Goal: Complete application form: Complete application form

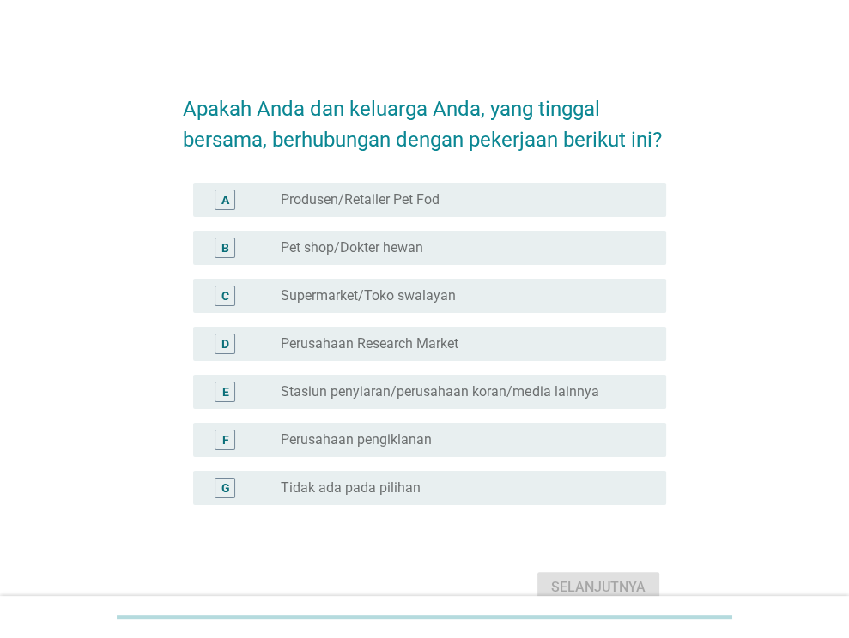
click at [380, 502] on div "G radio_button_unchecked Tidak ada pada pilihan" at bounding box center [429, 488] width 473 height 34
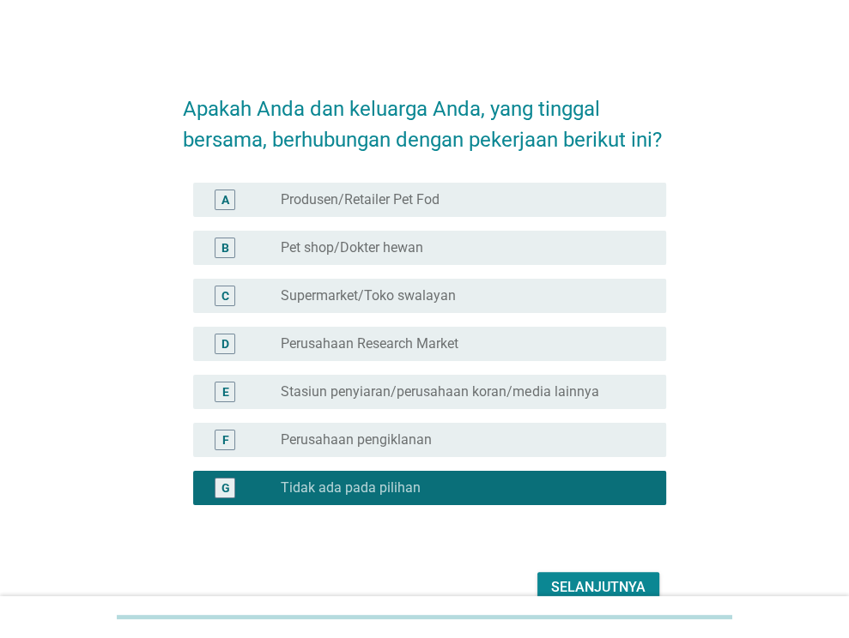
click at [557, 583] on div "Selanjutnya" at bounding box center [598, 587] width 94 height 21
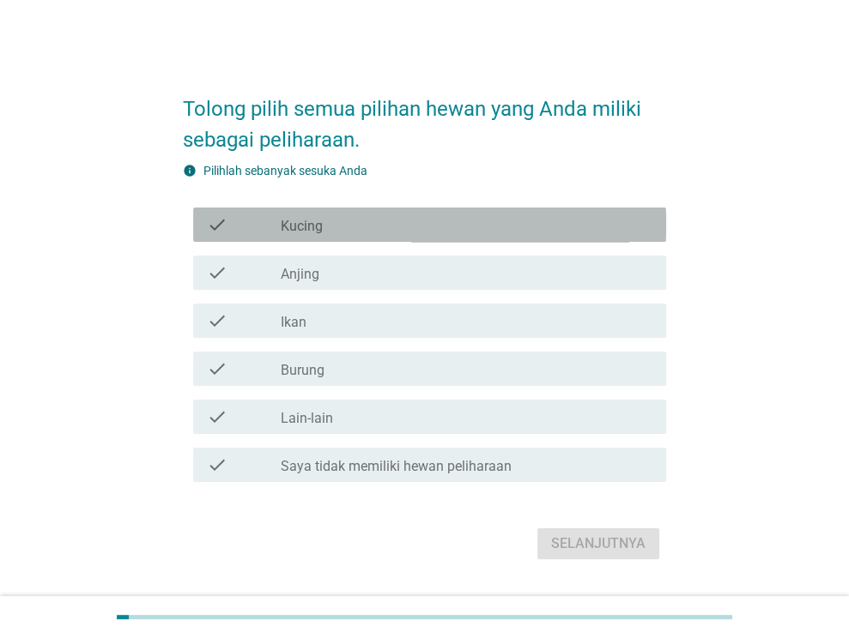
click at [405, 213] on div "check check_box_outline_blank Kucing" at bounding box center [429, 225] width 473 height 34
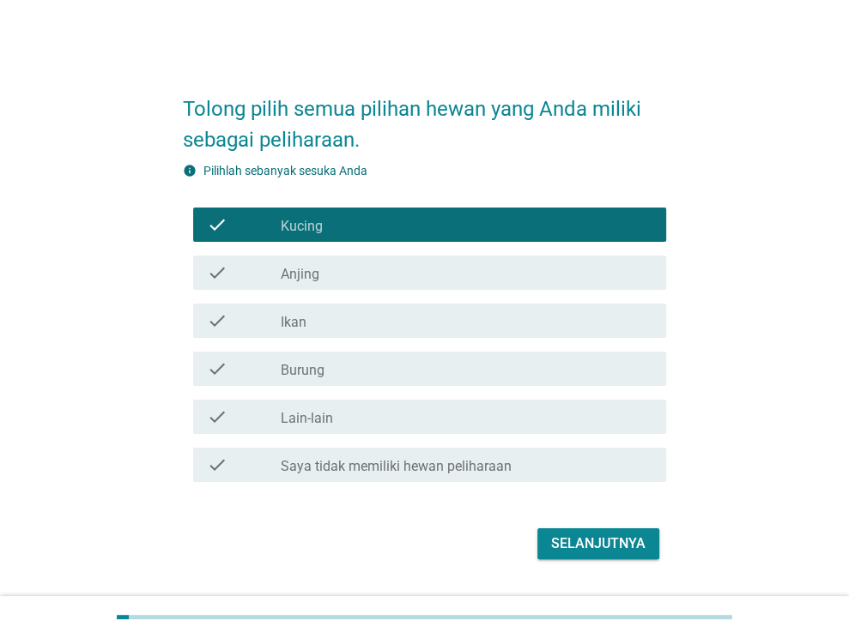
drag, startPoint x: 404, startPoint y: 263, endPoint x: 402, endPoint y: 281, distance: 18.2
click at [402, 269] on div "check_box_outline_blank Anjing" at bounding box center [467, 273] width 372 height 21
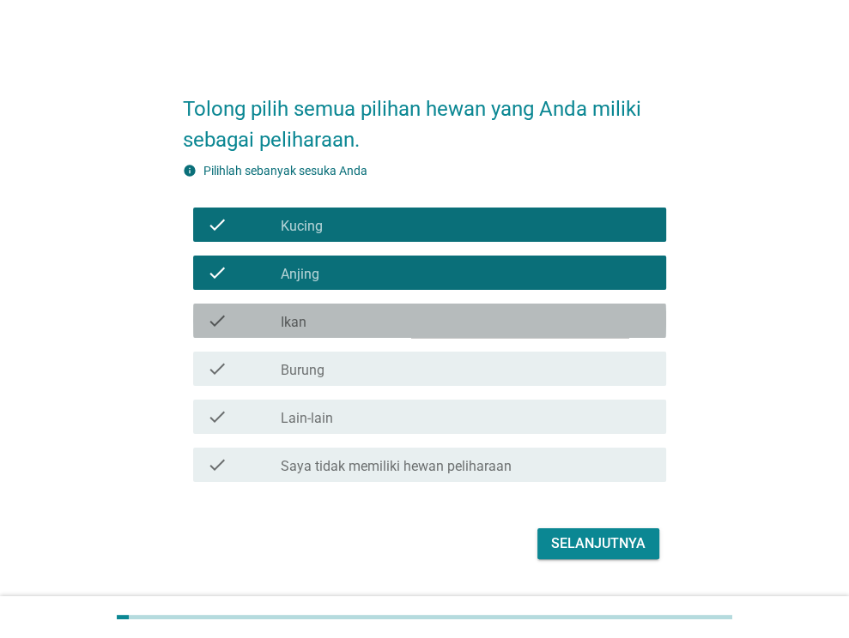
click at [403, 317] on div "check_box_outline_blank Ikan" at bounding box center [467, 321] width 372 height 21
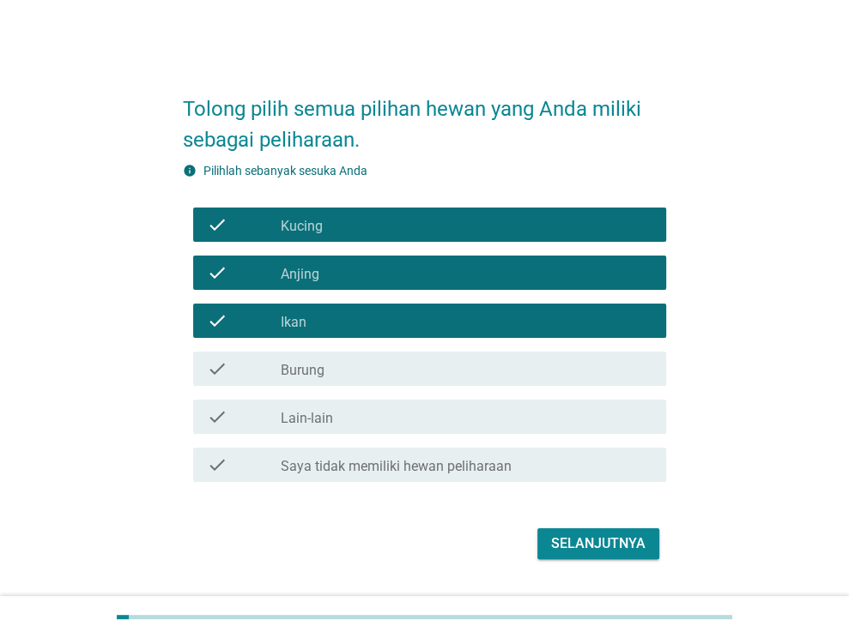
click at [403, 364] on div "check_box_outline_blank Burung" at bounding box center [467, 369] width 372 height 21
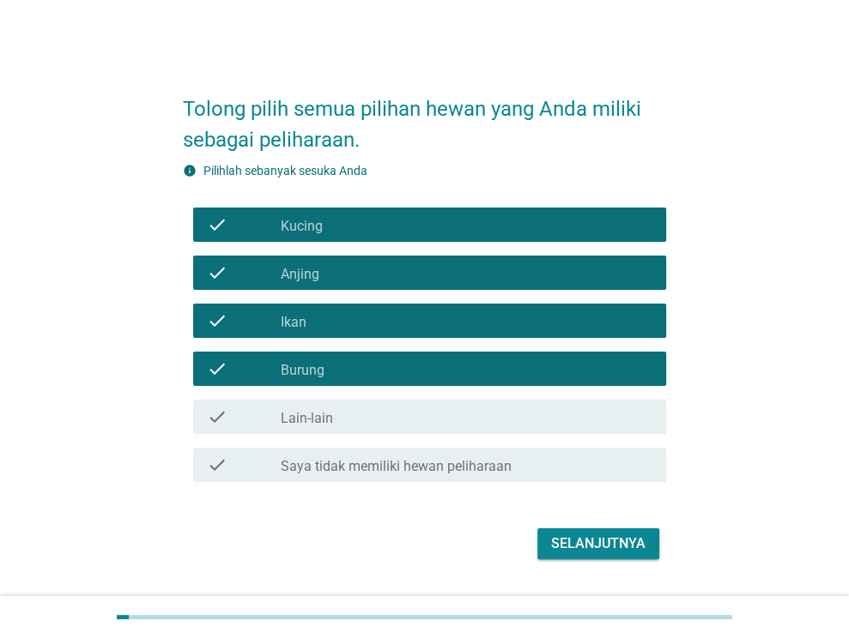
click at [593, 562] on div "Selanjutnya" at bounding box center [424, 543] width 483 height 41
click at [593, 554] on button "Selanjutnya" at bounding box center [598, 544] width 122 height 31
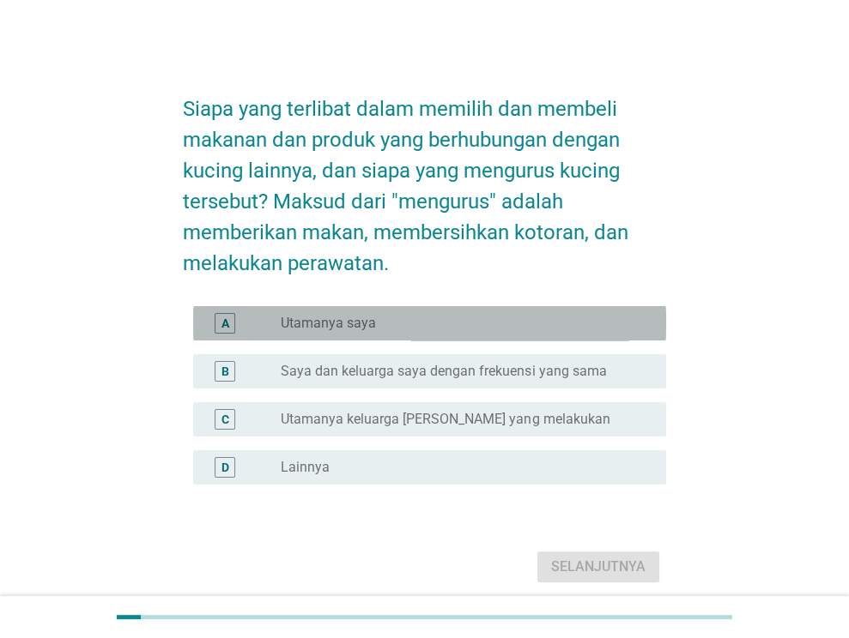
click at [456, 329] on div "radio_button_unchecked Utamanya saya" at bounding box center [460, 323] width 358 height 17
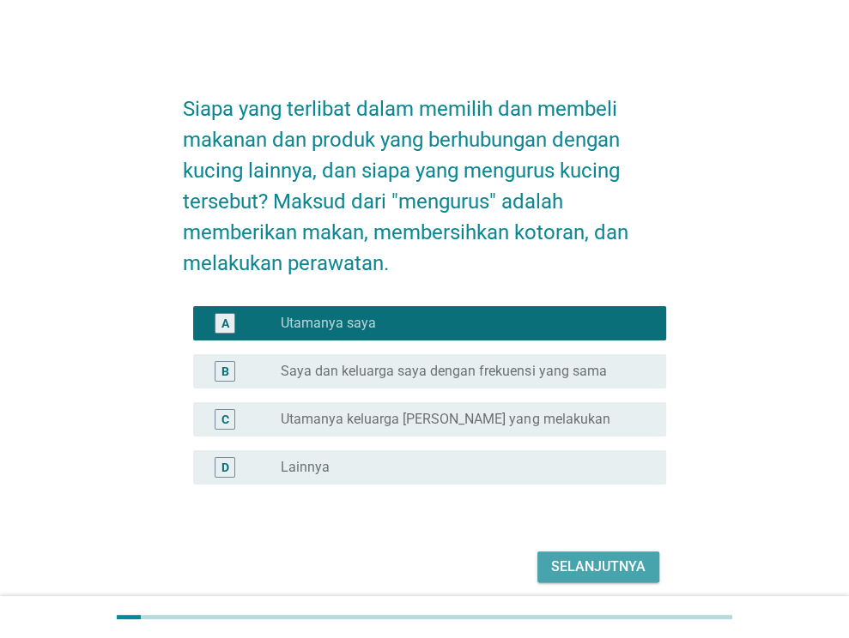
click at [591, 574] on div "Selanjutnya" at bounding box center [598, 567] width 94 height 21
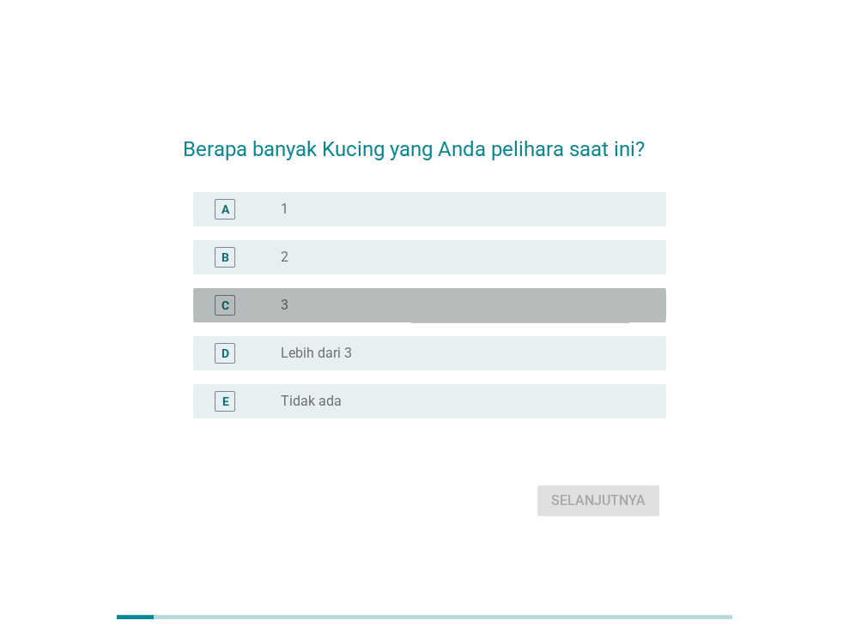
click at [489, 311] on div "radio_button_unchecked 3" at bounding box center [460, 305] width 358 height 17
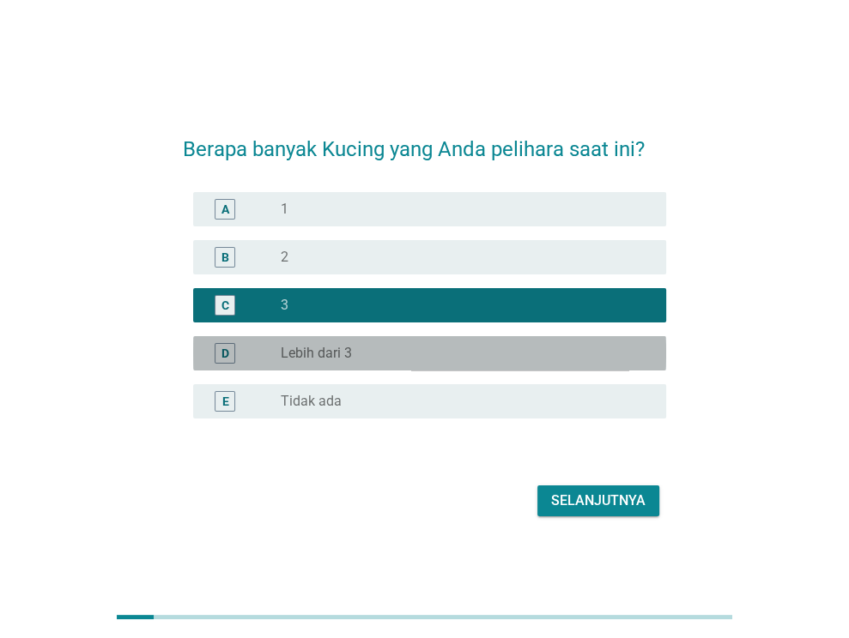
click at [510, 351] on div "radio_button_unchecked Lebih dari 3" at bounding box center [460, 353] width 358 height 17
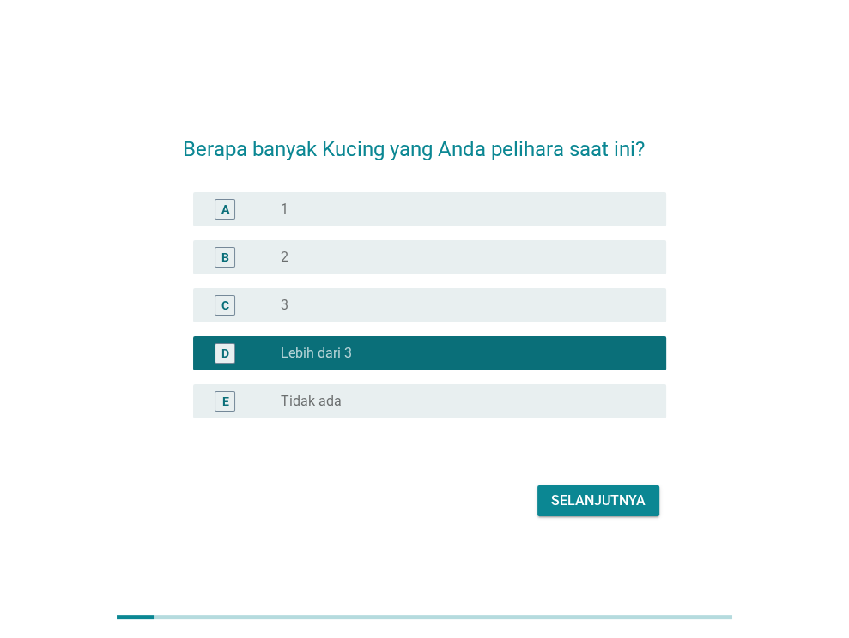
click at [617, 503] on div "Selanjutnya" at bounding box center [598, 501] width 94 height 21
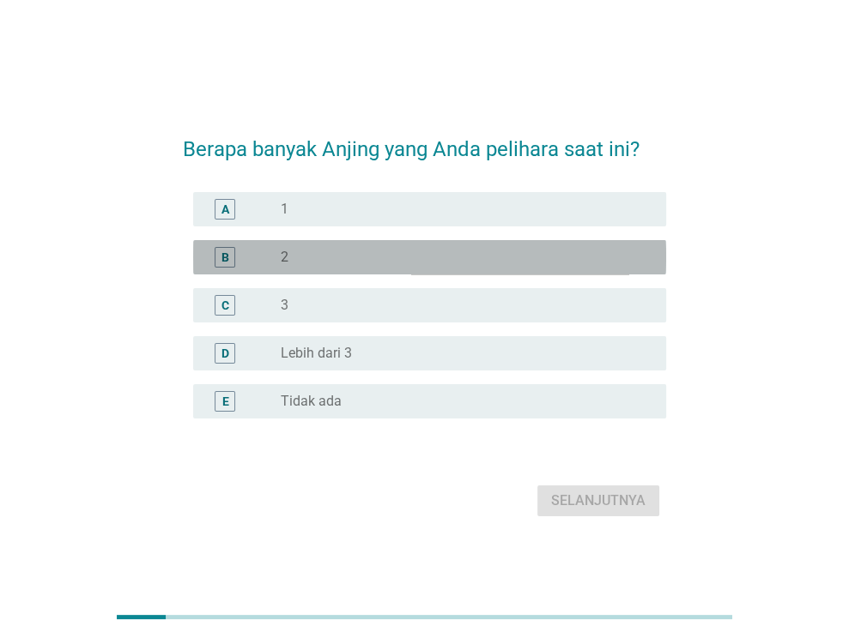
click at [462, 267] on div "radio_button_unchecked 2" at bounding box center [467, 257] width 372 height 21
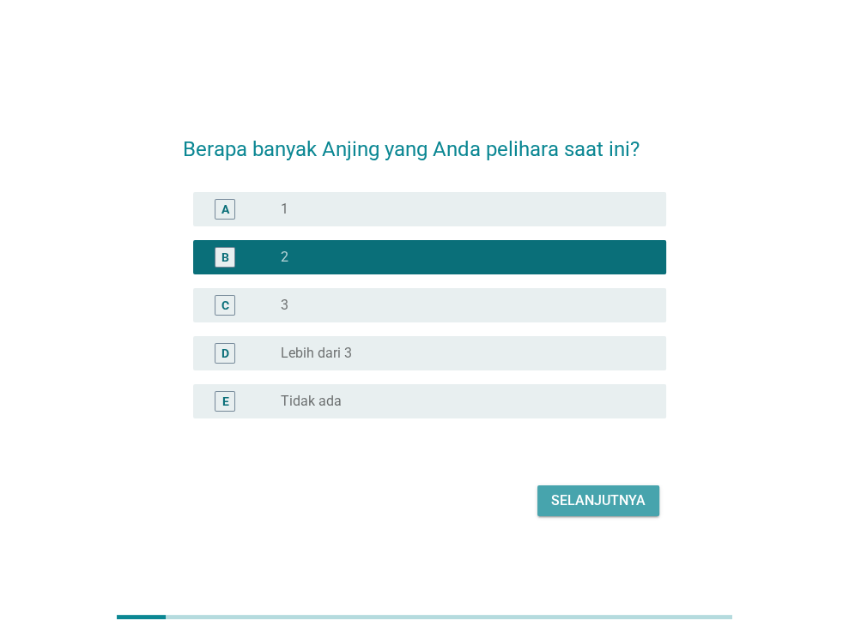
click at [594, 514] on button "Selanjutnya" at bounding box center [598, 501] width 122 height 31
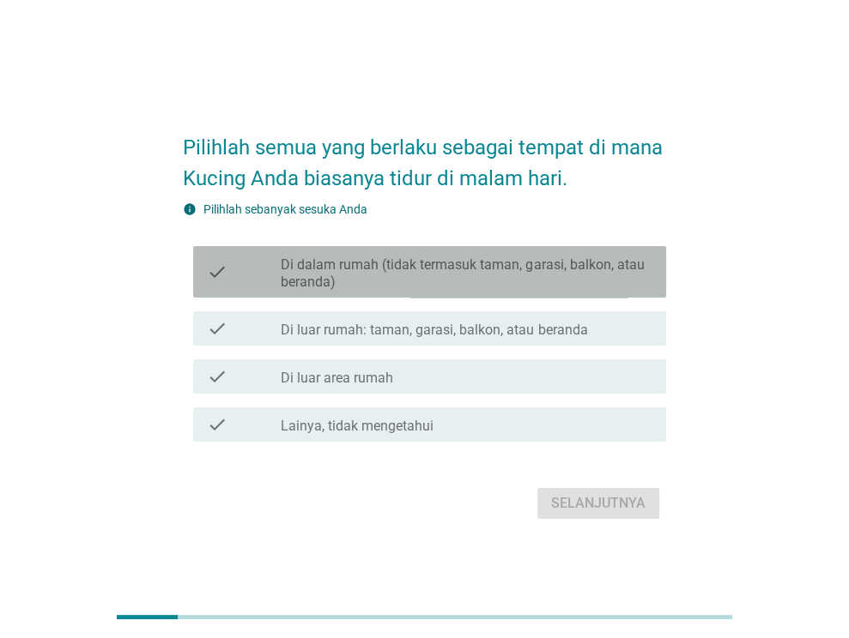
click at [413, 294] on div "check check_box_outline_blank Di dalam rumah (tidak termasuk taman, garasi, bal…" at bounding box center [429, 271] width 473 height 51
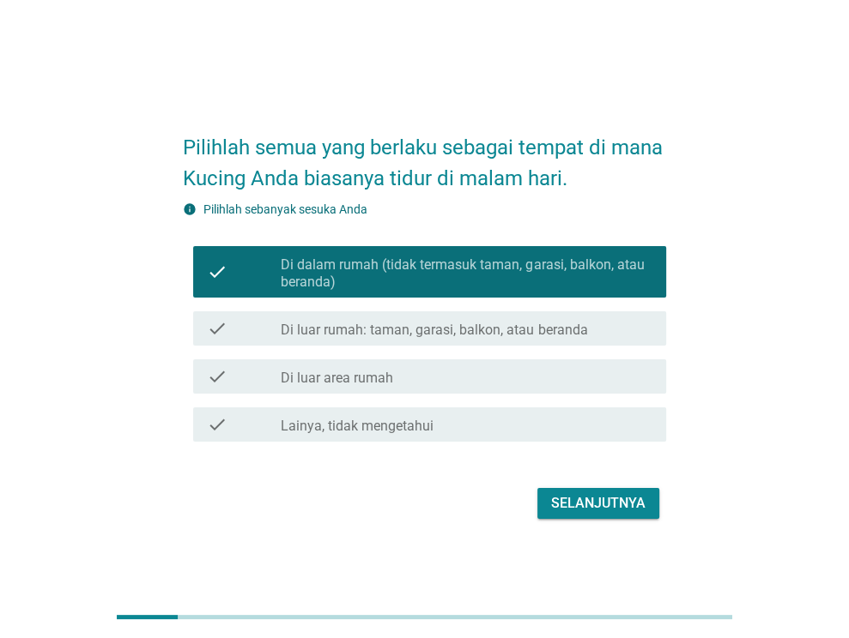
click at [413, 335] on label "Di luar rumah: taman, garasi, balkon, atau beranda" at bounding box center [434, 330] width 306 height 17
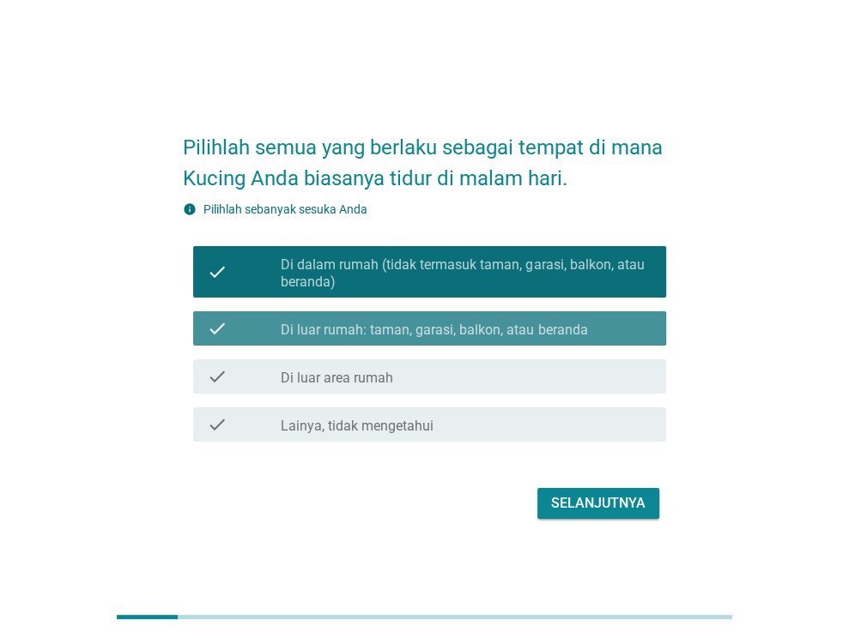
click at [417, 366] on div "check_box_outline_blank Di luar area rumah" at bounding box center [467, 376] width 372 height 21
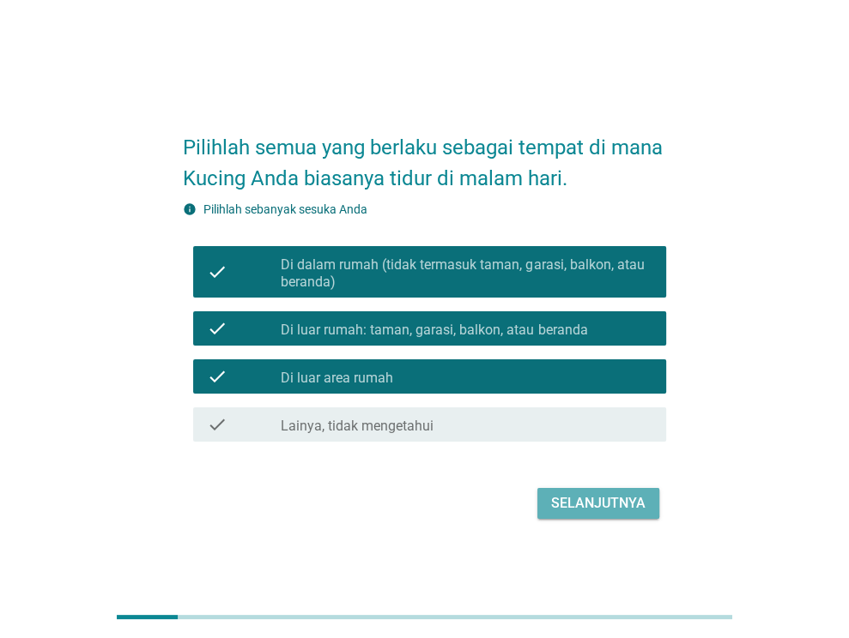
click at [588, 493] on button "Selanjutnya" at bounding box center [598, 503] width 122 height 31
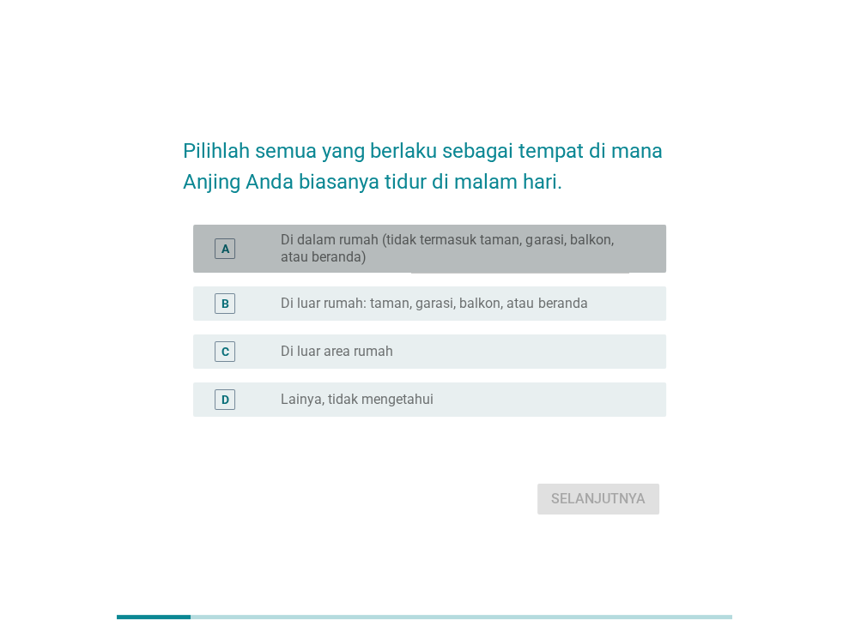
click at [397, 249] on label "Di dalam rumah (tidak termasuk taman, garasi, balkon, atau beranda)" at bounding box center [460, 249] width 358 height 34
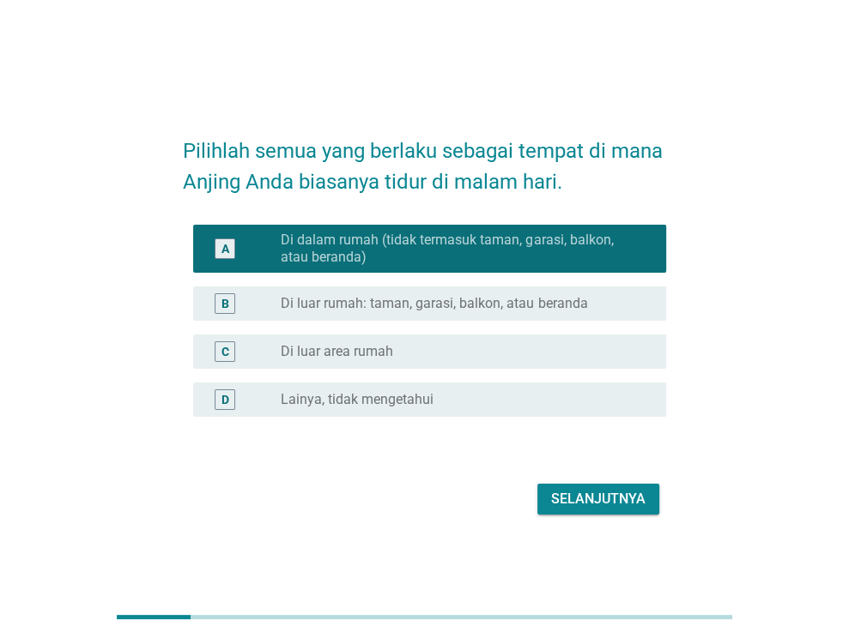
click at [384, 308] on label "Di luar rumah: taman, garasi, balkon, atau beranda" at bounding box center [434, 303] width 306 height 17
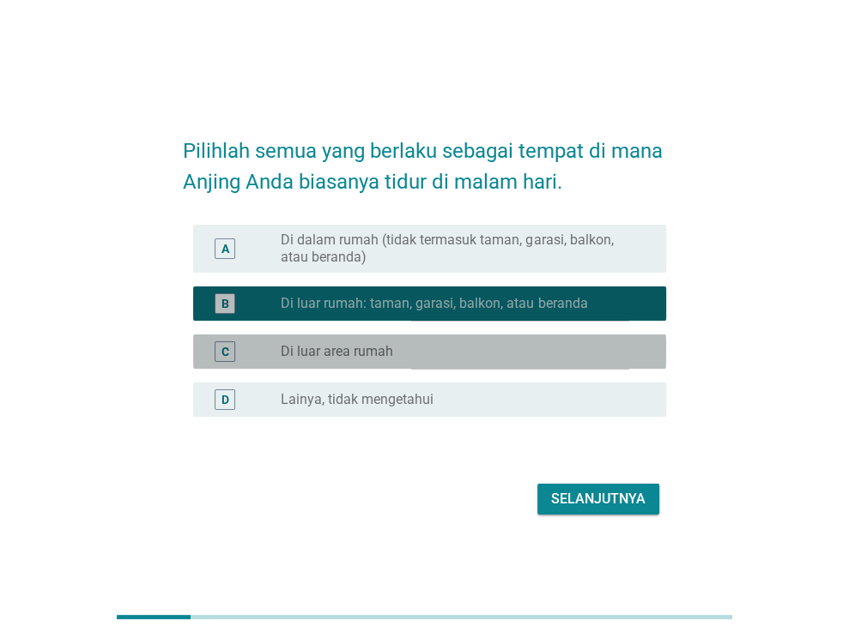
drag, startPoint x: 388, startPoint y: 339, endPoint x: 466, endPoint y: 396, distance: 96.4
click at [390, 342] on div "C radio_button_unchecked Di luar area rumah" at bounding box center [429, 352] width 473 height 34
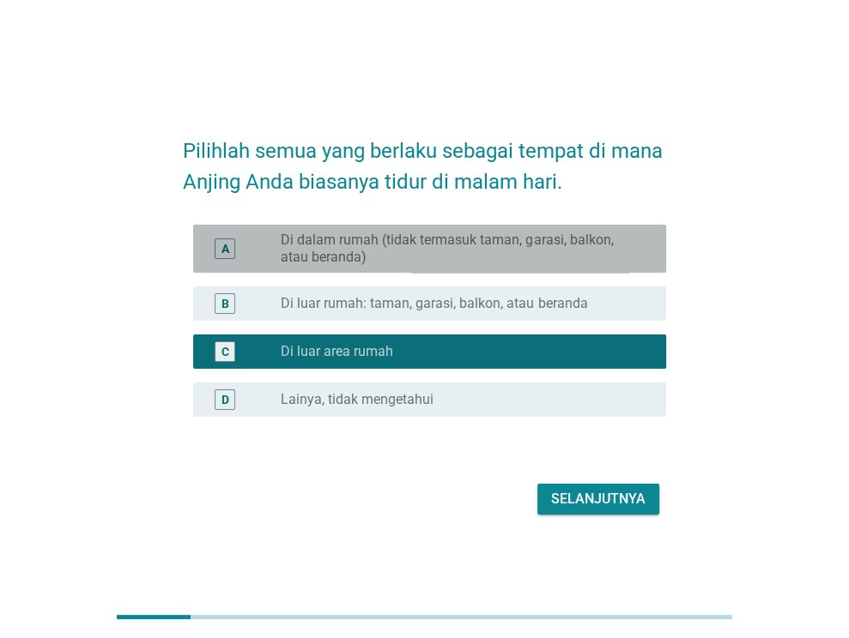
click at [443, 269] on div "A radio_button_unchecked Di dalam rumah (tidak termasuk taman, garasi, balkon, …" at bounding box center [429, 249] width 473 height 48
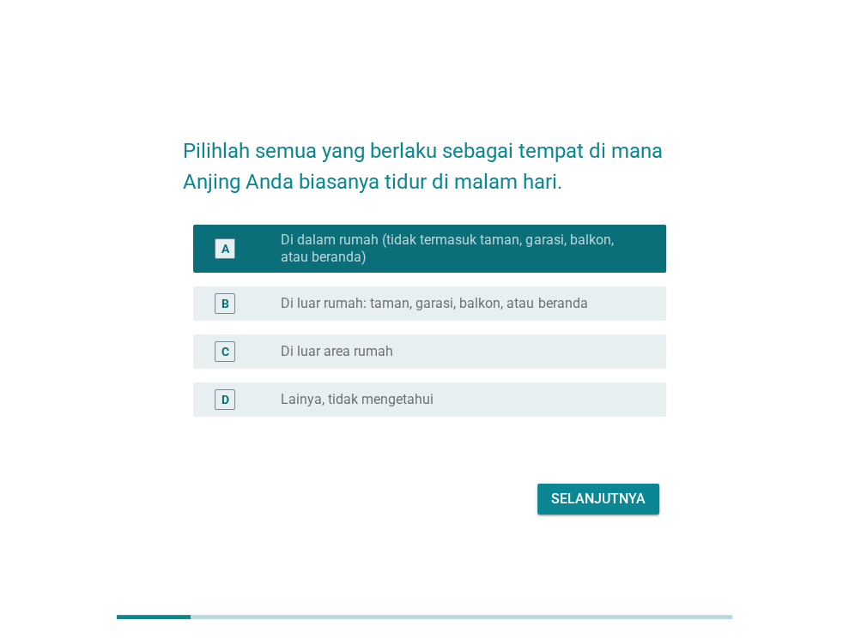
click at [553, 486] on div "Selanjutnya" at bounding box center [424, 499] width 483 height 41
click at [580, 498] on div "Selanjutnya" at bounding box center [598, 499] width 94 height 21
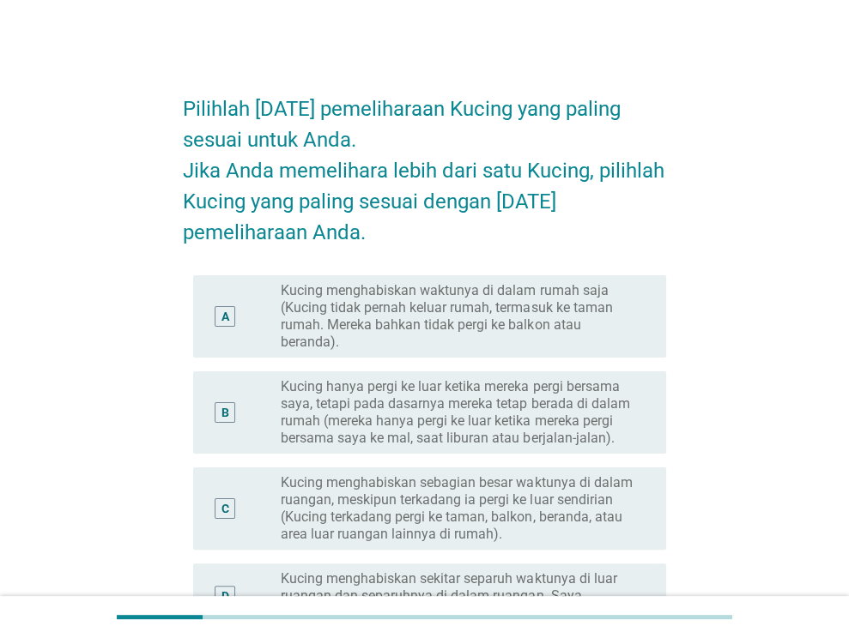
click at [330, 308] on label "Kucing menghabiskan waktunya di dalam rumah saja (Kucing tidak pernah keluar ru…" at bounding box center [460, 316] width 358 height 69
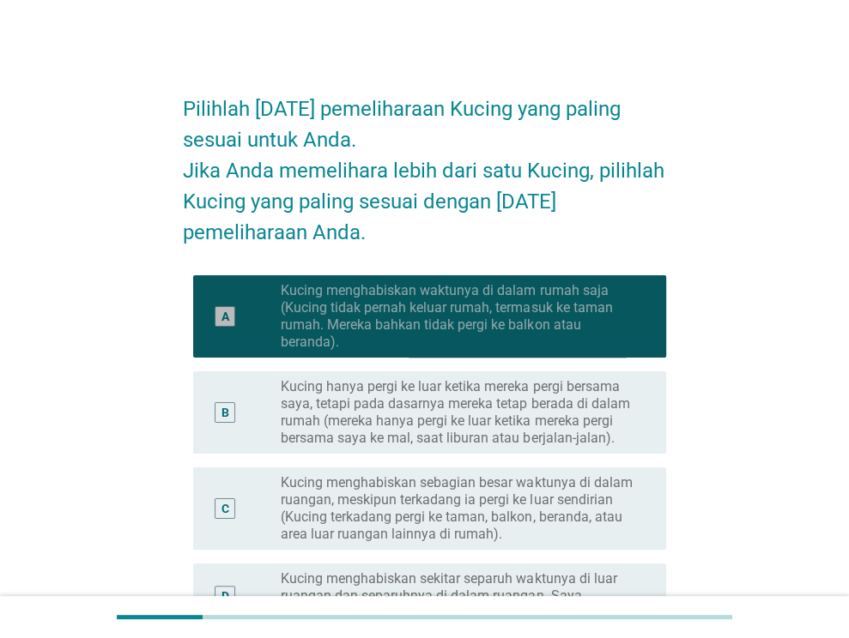
click at [360, 370] on div "B radio_button_unchecked Kucing hanya pergi ke luar ketika mereka pergi bersama…" at bounding box center [424, 413] width 483 height 96
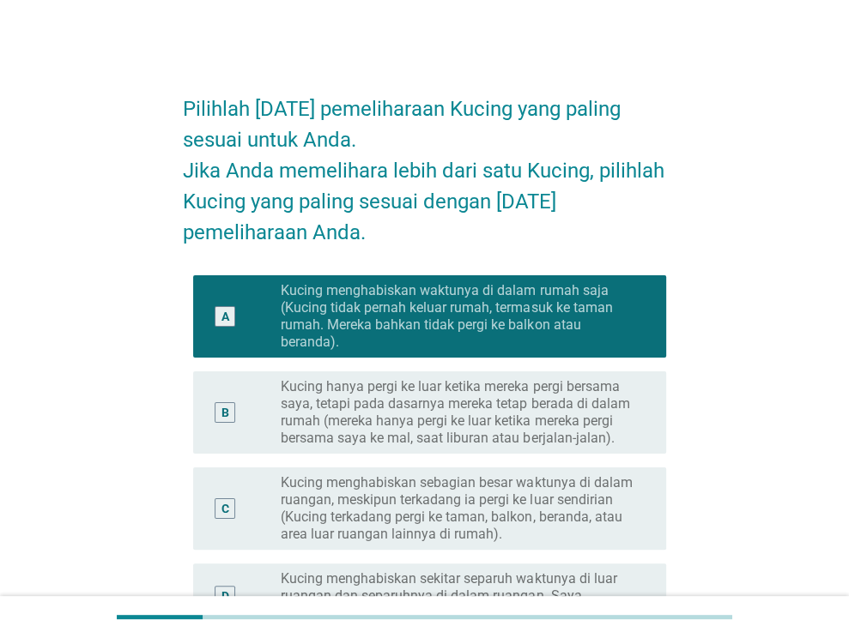
click at [384, 394] on label "Kucing hanya pergi ke luar ketika mereka pergi bersama saya, tetapi pada dasarn…" at bounding box center [460, 412] width 358 height 69
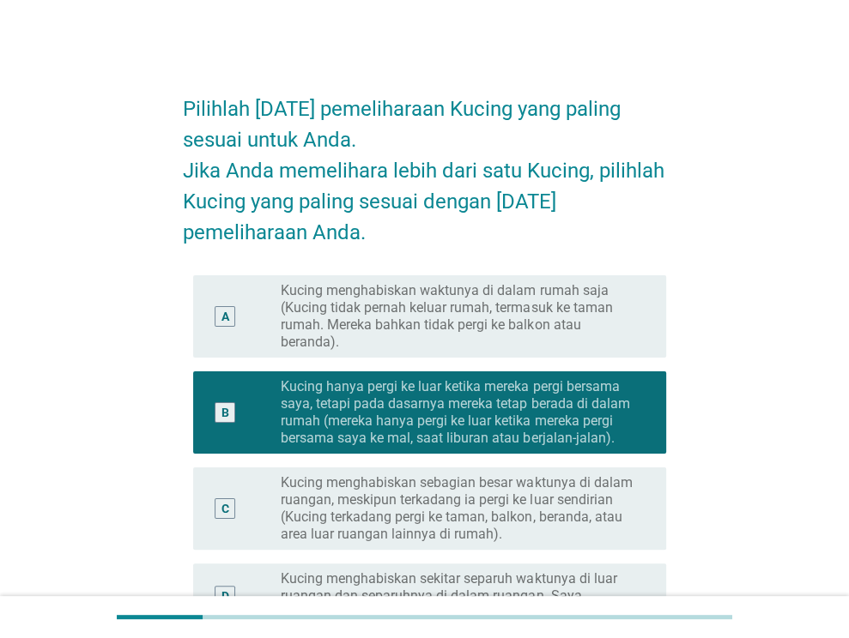
click at [398, 335] on label "Kucing menghabiskan waktunya di dalam rumah saja (Kucing tidak pernah keluar ru…" at bounding box center [460, 316] width 358 height 69
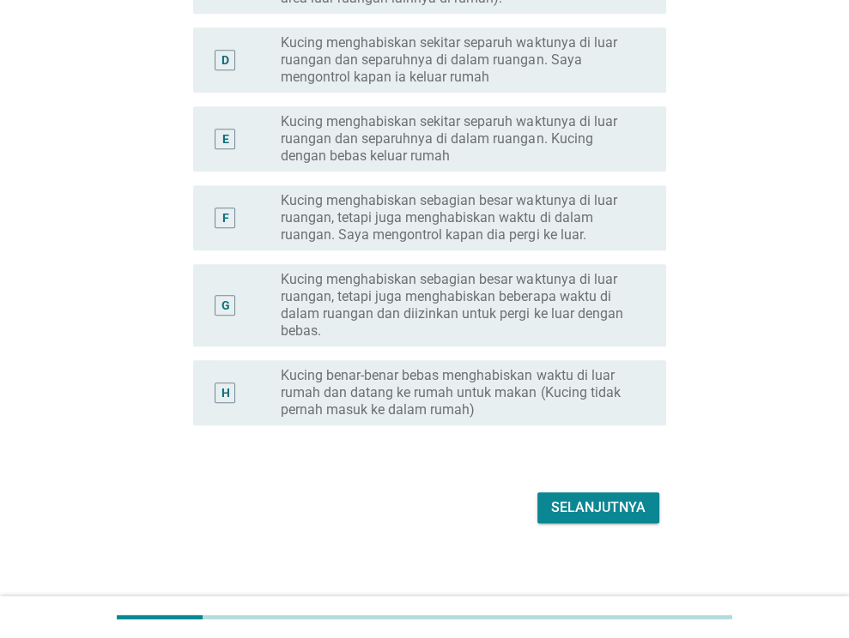
scroll to position [544, 0]
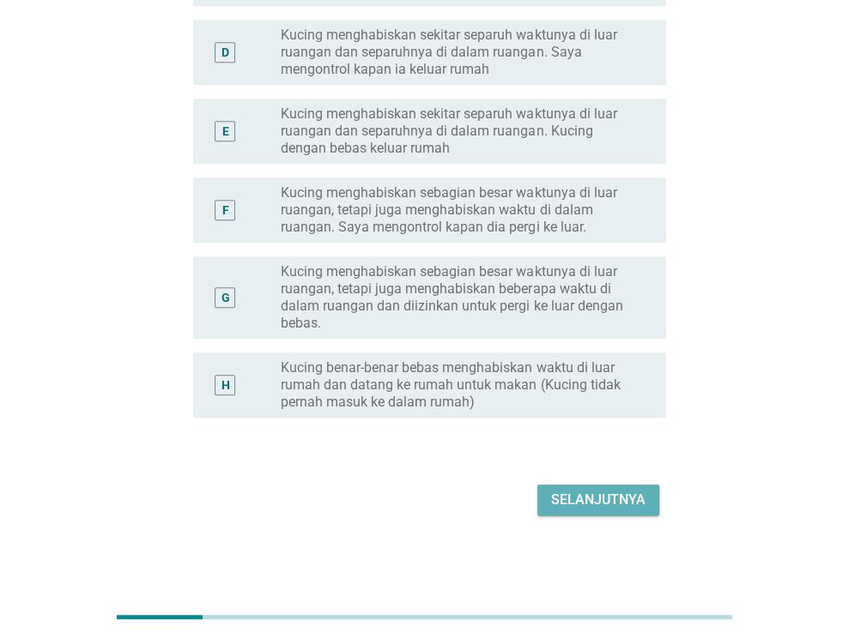
click at [603, 493] on div "Selanjutnya" at bounding box center [598, 500] width 94 height 21
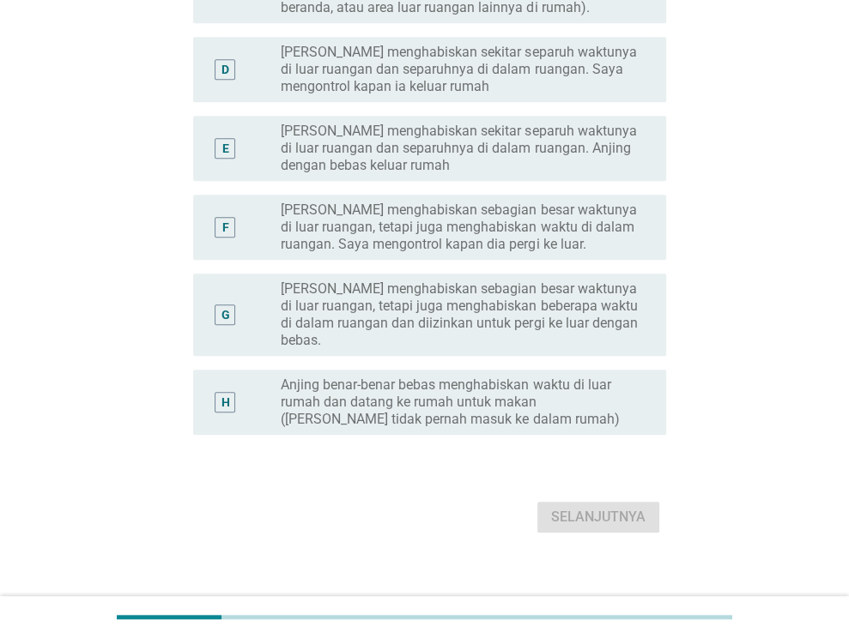
scroll to position [0, 0]
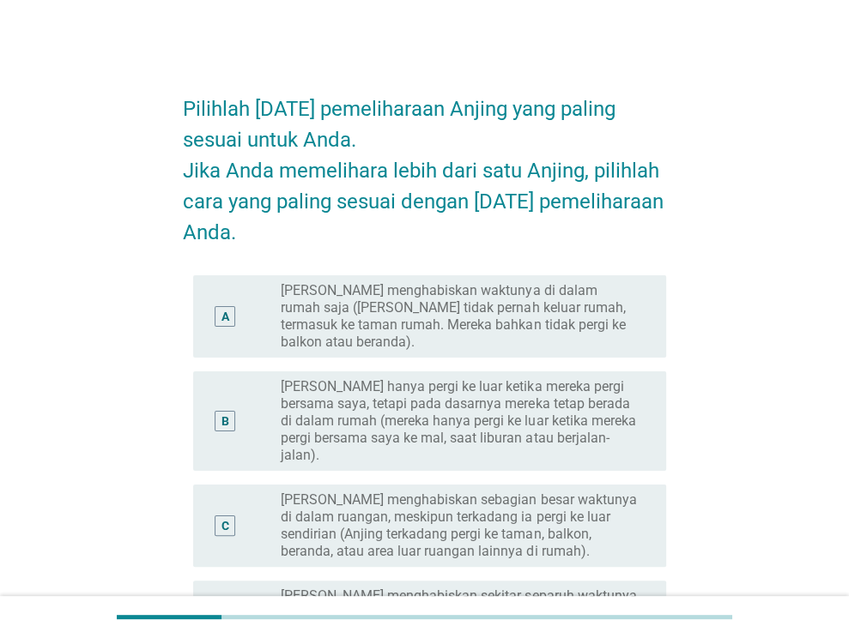
click at [426, 313] on label "[PERSON_NAME] menghabiskan waktunya di dalam rumah saja ([PERSON_NAME] tidak pe…" at bounding box center [460, 316] width 358 height 69
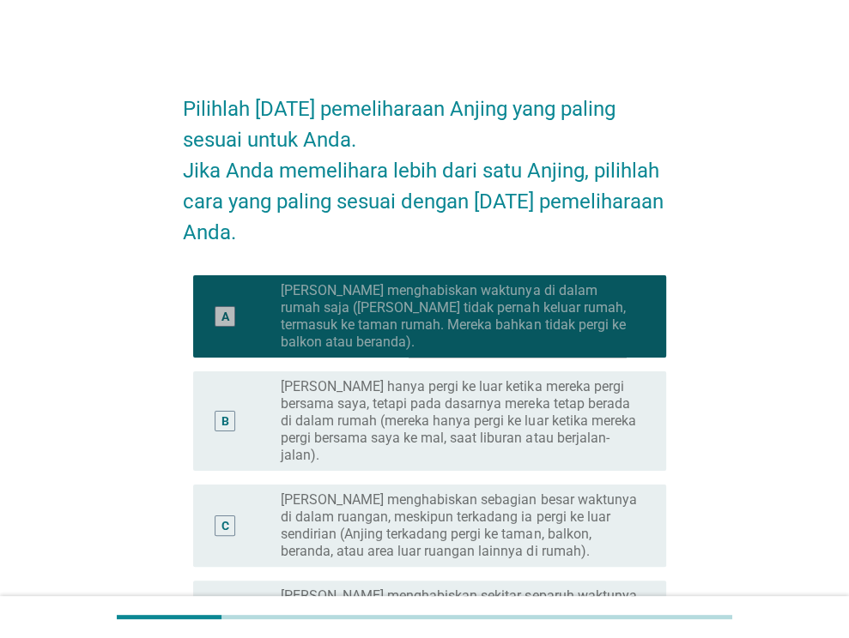
scroll to position [544, 0]
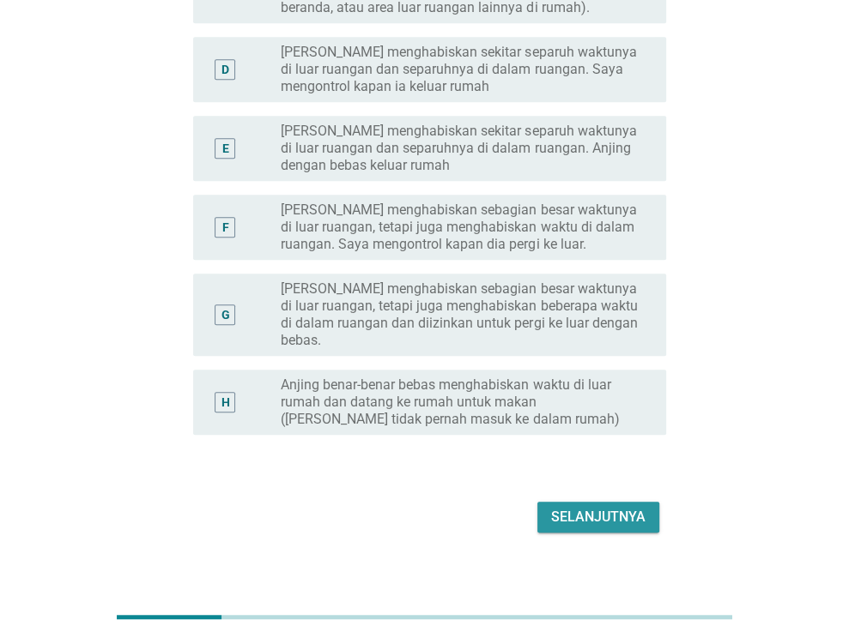
click at [625, 502] on button "Selanjutnya" at bounding box center [598, 517] width 122 height 31
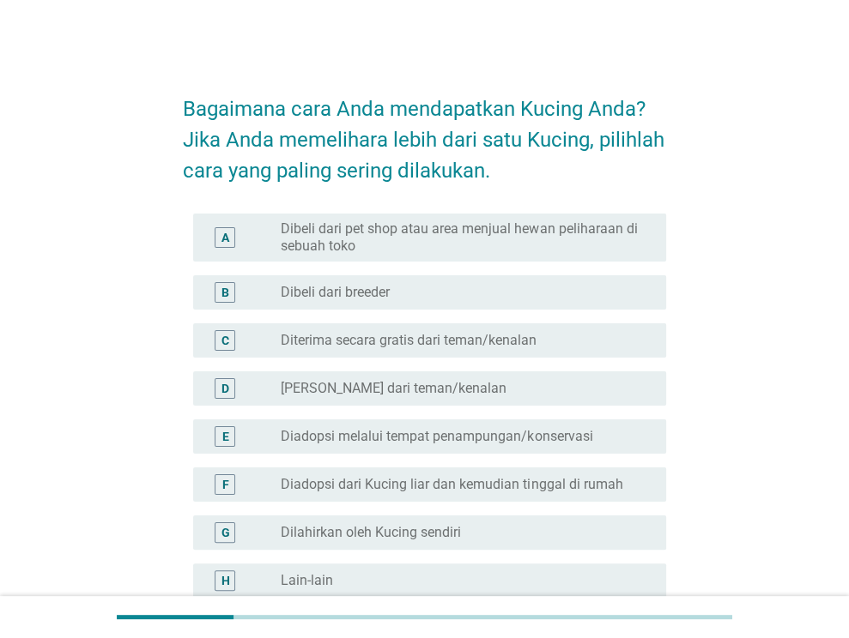
click at [469, 237] on label "Dibeli dari pet shop atau area menjual hewan peliharaan di sebuah toko" at bounding box center [460, 237] width 358 height 34
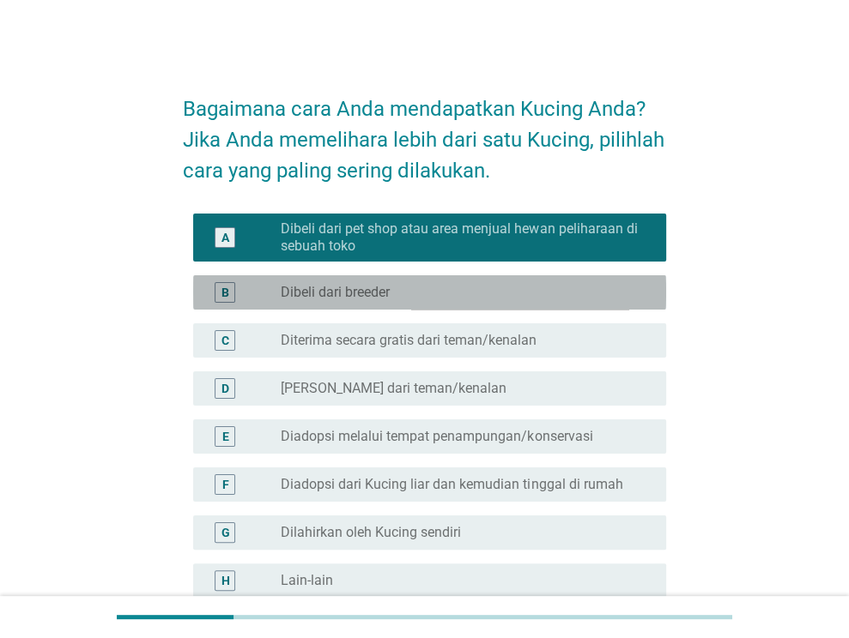
click at [463, 300] on div "radio_button_unchecked Dibeli dari breeder" at bounding box center [460, 292] width 358 height 17
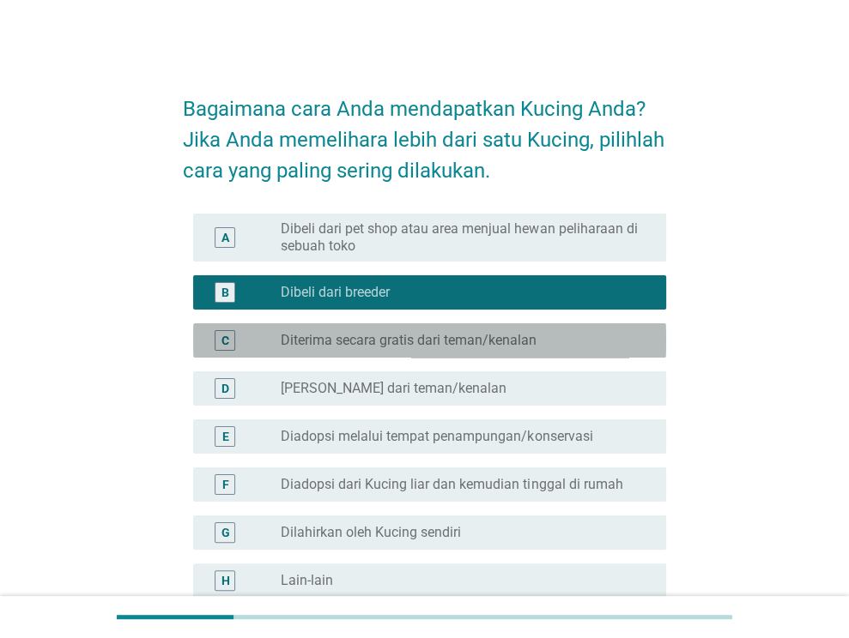
click at [462, 353] on div "C radio_button_unchecked Diterima secara gratis dari teman/kenalan" at bounding box center [429, 340] width 473 height 34
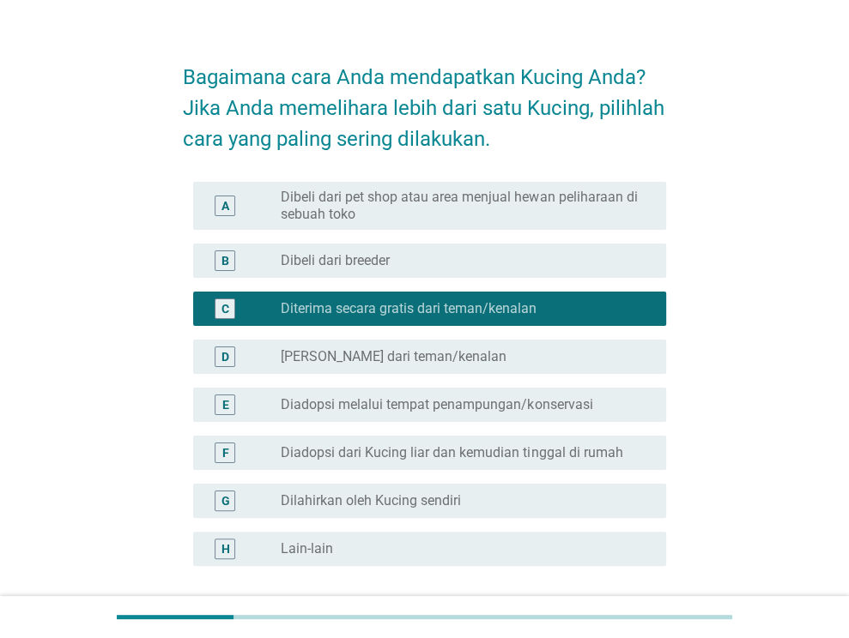
scroll to position [86, 0]
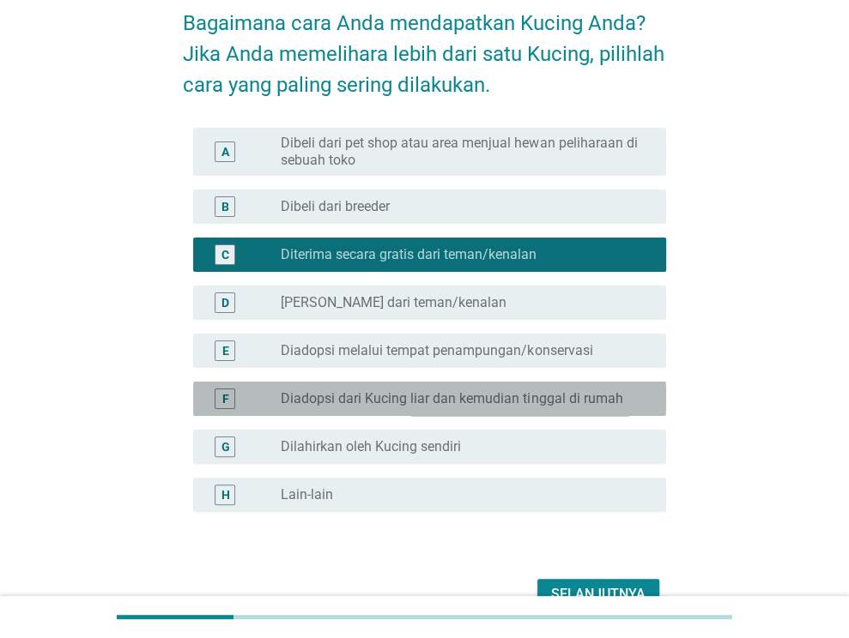
click at [435, 404] on label "Diadopsi dari Kucing liar dan kemudian tinggal di rumah" at bounding box center [451, 398] width 341 height 17
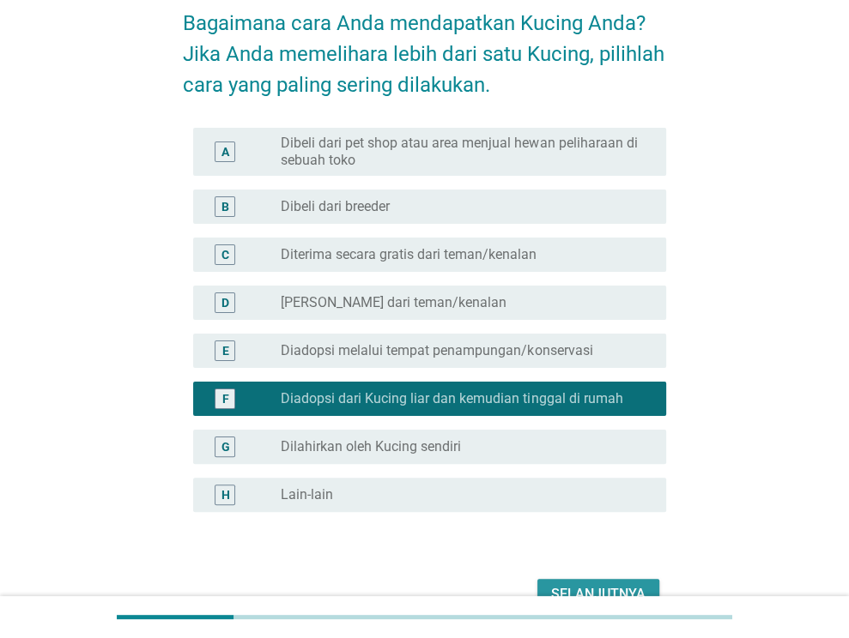
click at [613, 583] on button "Selanjutnya" at bounding box center [598, 594] width 122 height 31
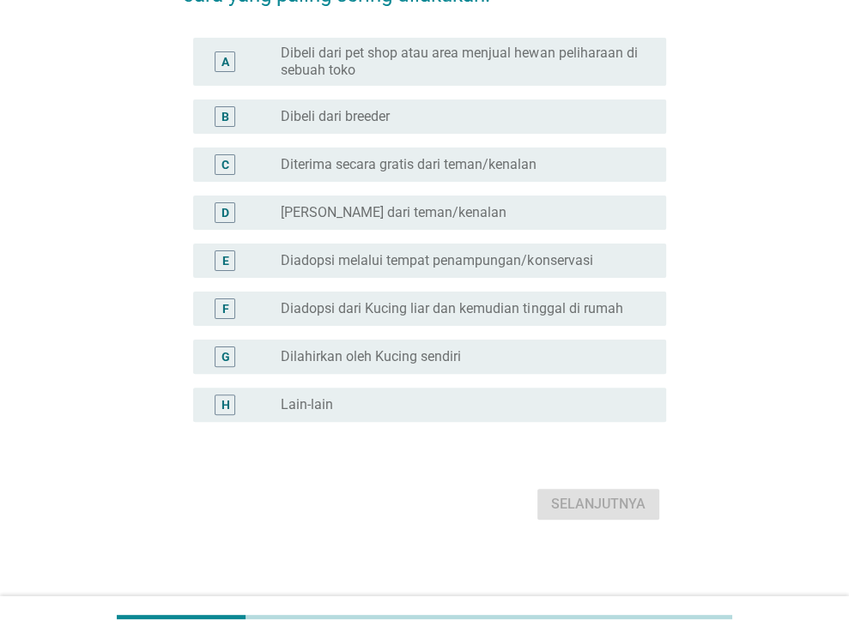
scroll to position [180, 0]
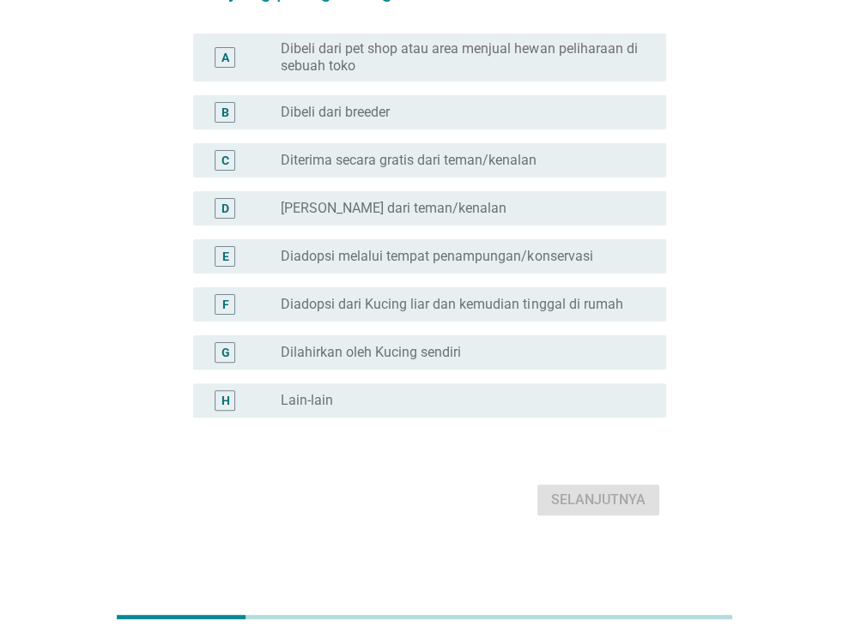
click at [438, 310] on label "Diadopsi dari Kucing liar dan kemudian tinggal di rumah" at bounding box center [451, 304] width 341 height 17
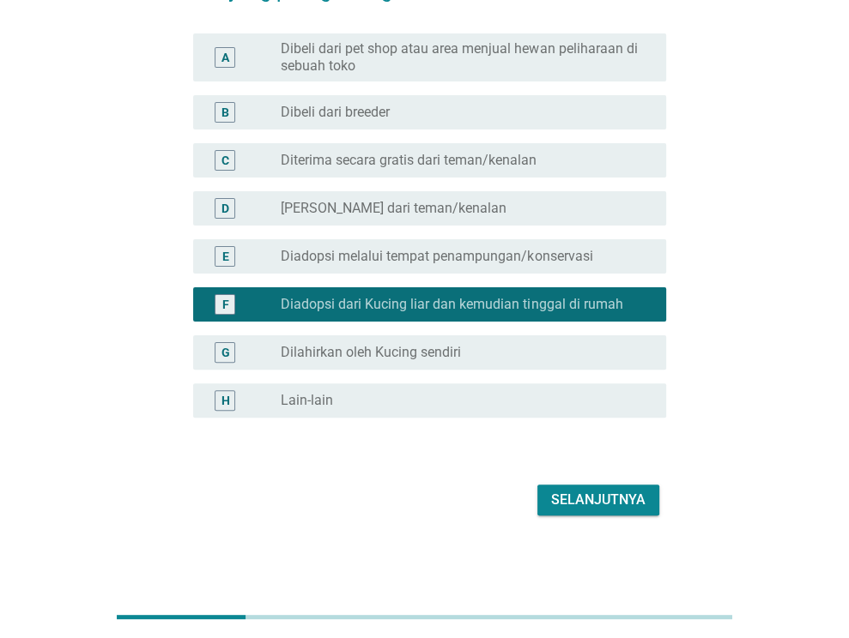
click at [607, 516] on div "Selanjutnya" at bounding box center [424, 500] width 483 height 41
click at [602, 501] on div "Selanjutnya" at bounding box center [598, 500] width 94 height 21
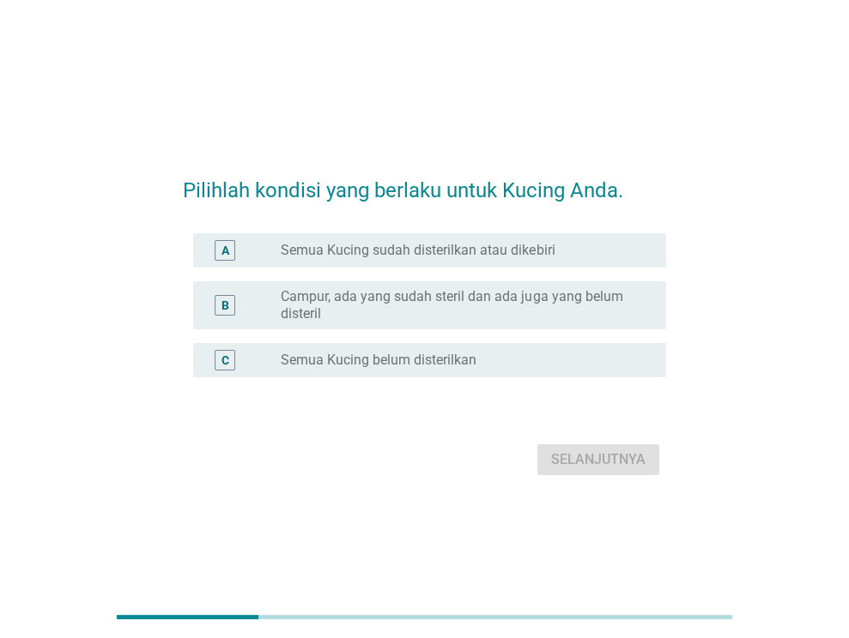
click at [490, 260] on div "radio_button_unchecked Semua Kucing sudah disterilkan atau dikebiri" at bounding box center [467, 250] width 372 height 21
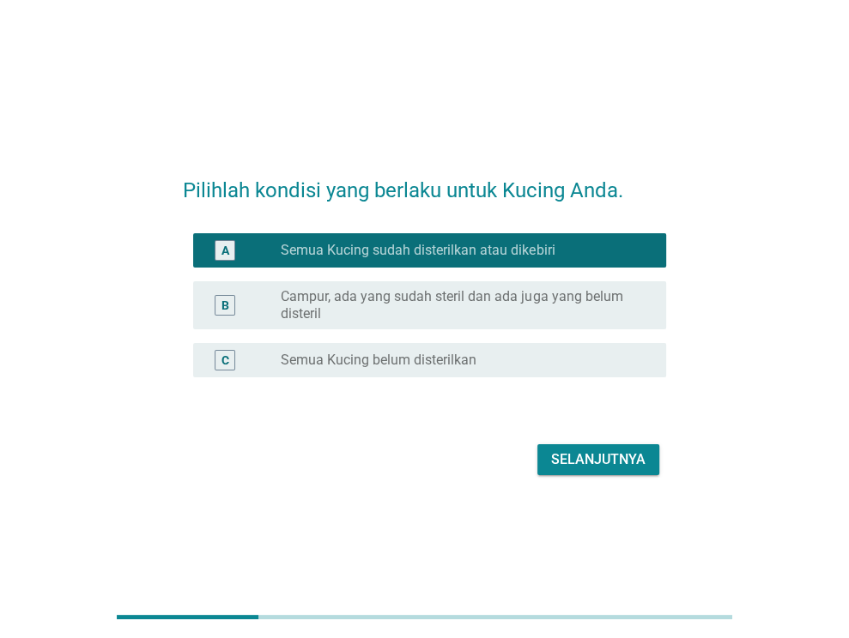
click at [491, 298] on label "Campur, ada yang sudah steril dan ada juga yang belum disteril" at bounding box center [460, 305] width 358 height 34
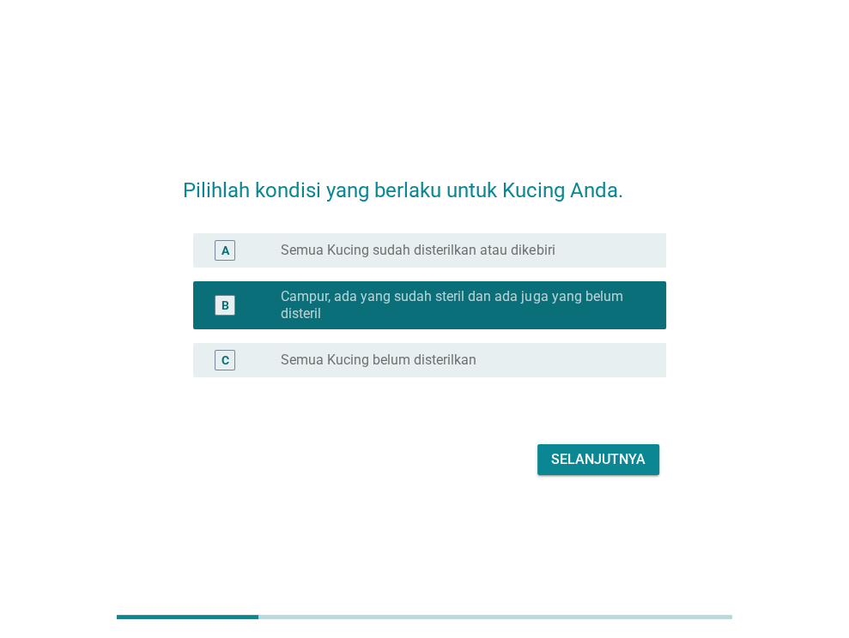
click at [567, 424] on form "Pilihlah kondisi yang berlaku untuk Kucing Anda. A radio_button_unchecked Semua…" at bounding box center [424, 319] width 483 height 323
drag, startPoint x: 586, startPoint y: 445, endPoint x: 589, endPoint y: 480, distance: 35.3
click at [587, 452] on button "Selanjutnya" at bounding box center [598, 459] width 122 height 31
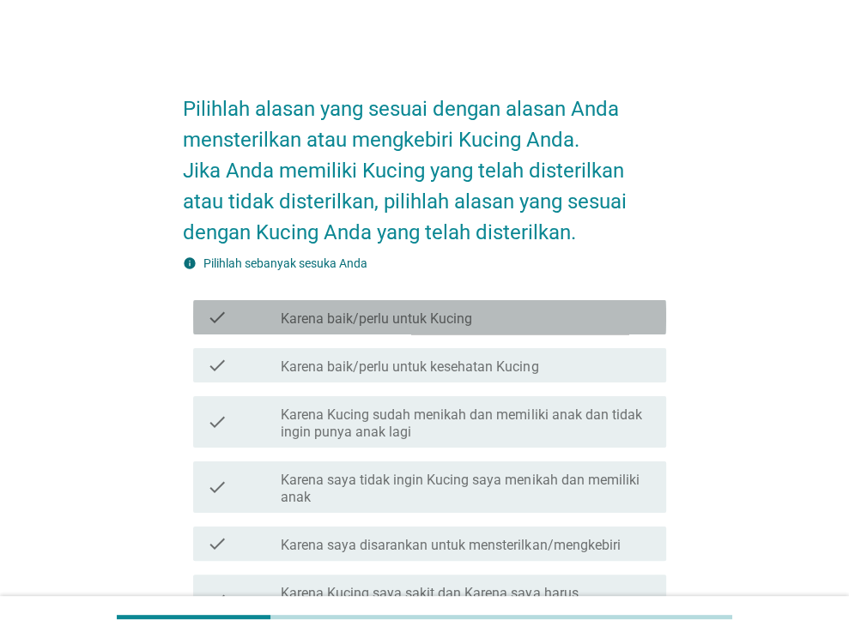
drag, startPoint x: 511, startPoint y: 315, endPoint x: 573, endPoint y: 384, distance: 92.3
click at [512, 317] on div "check_box_outline_blank Karena baik/perlu untuk Kucing" at bounding box center [467, 317] width 372 height 21
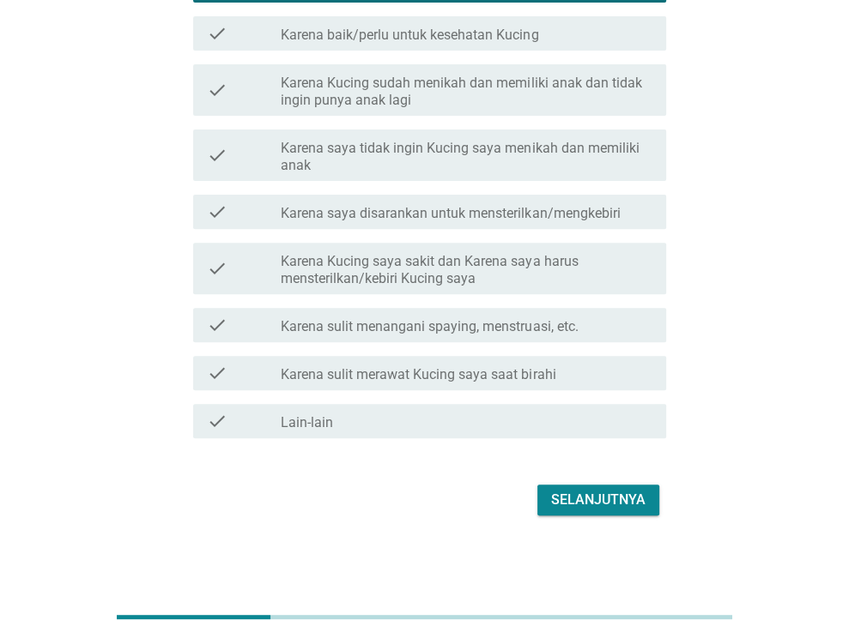
click at [455, 140] on label "Karena saya tidak ingin Kucing saya menikah dan memiliki anak" at bounding box center [467, 157] width 372 height 34
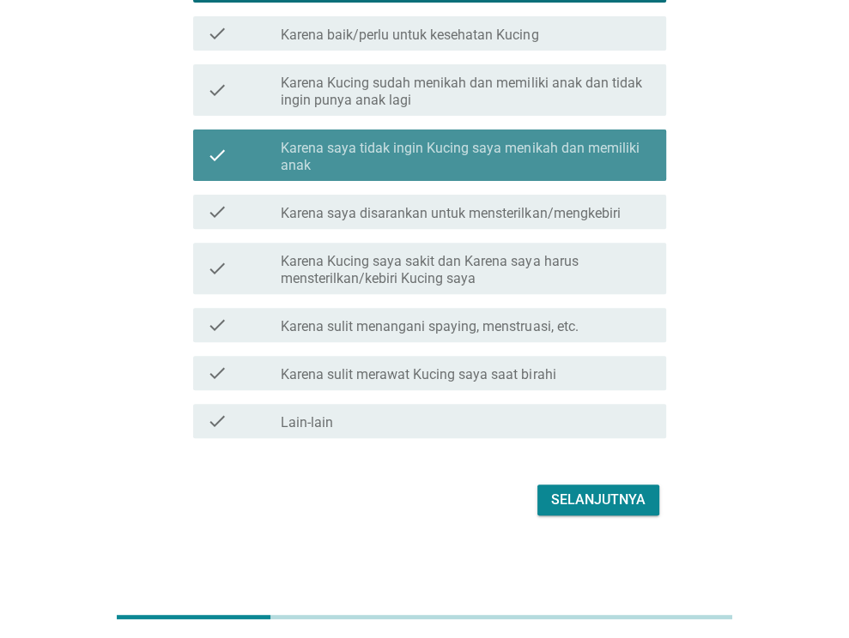
click at [438, 287] on div "check check_box_outline_blank Karena Kucing saya sakit dan Karena saya harus me…" at bounding box center [429, 268] width 473 height 51
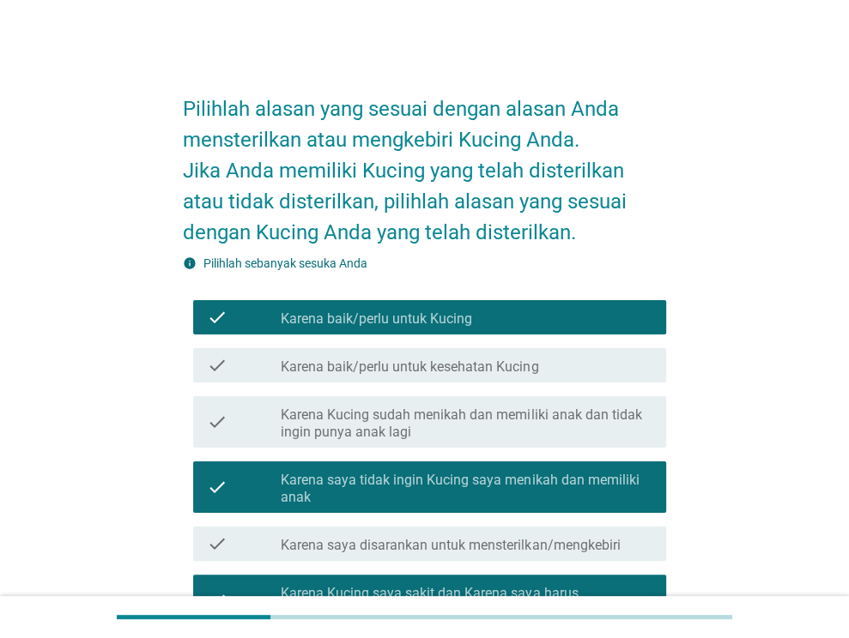
click at [413, 372] on div "check check_box_outline_blank Karena baik/perlu untuk kesehatan Kucing" at bounding box center [424, 365] width 483 height 48
click at [424, 408] on label "Karena Kucing sudah menikah dan memiliki anak dan tidak ingin punya anak lagi" at bounding box center [467, 424] width 372 height 34
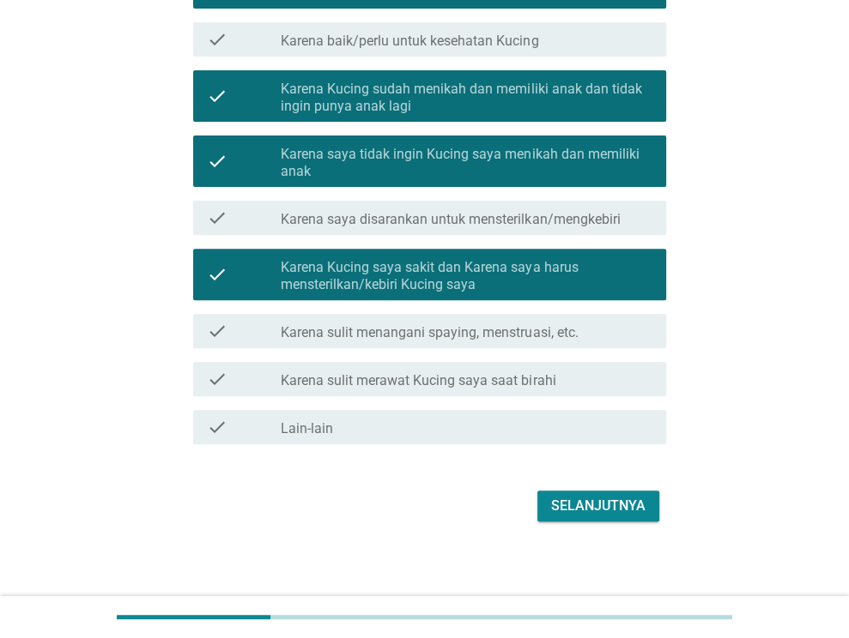
scroll to position [332, 0]
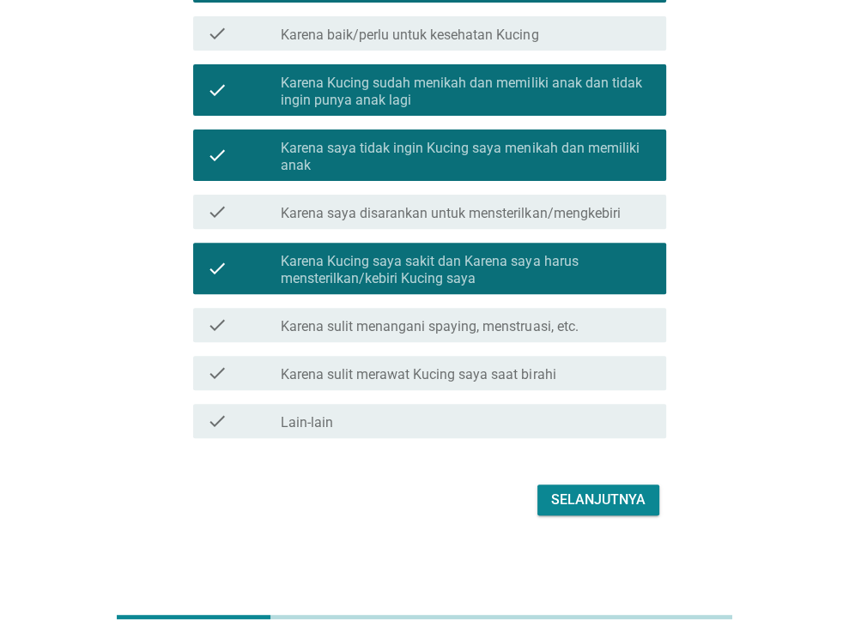
click at [428, 351] on div "check check_box_outline_blank Karena sulit merawat Kucing saya saat birahi" at bounding box center [424, 373] width 483 height 48
click at [442, 315] on div "check_box_outline_blank Karena sulit menangani spaying, menstruasi, etc." at bounding box center [467, 325] width 372 height 21
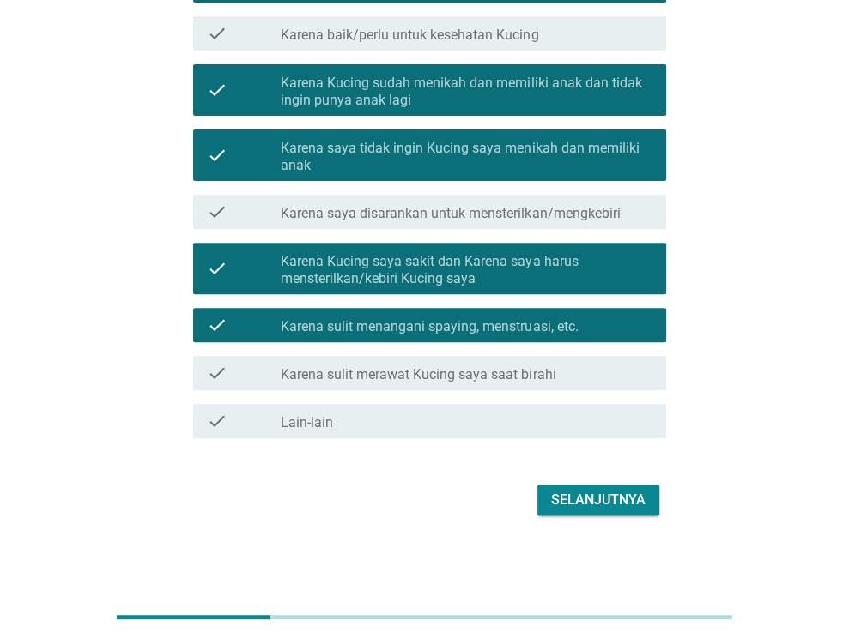
click at [468, 372] on label "Karena sulit merawat Kucing saya saat birahi" at bounding box center [418, 374] width 275 height 17
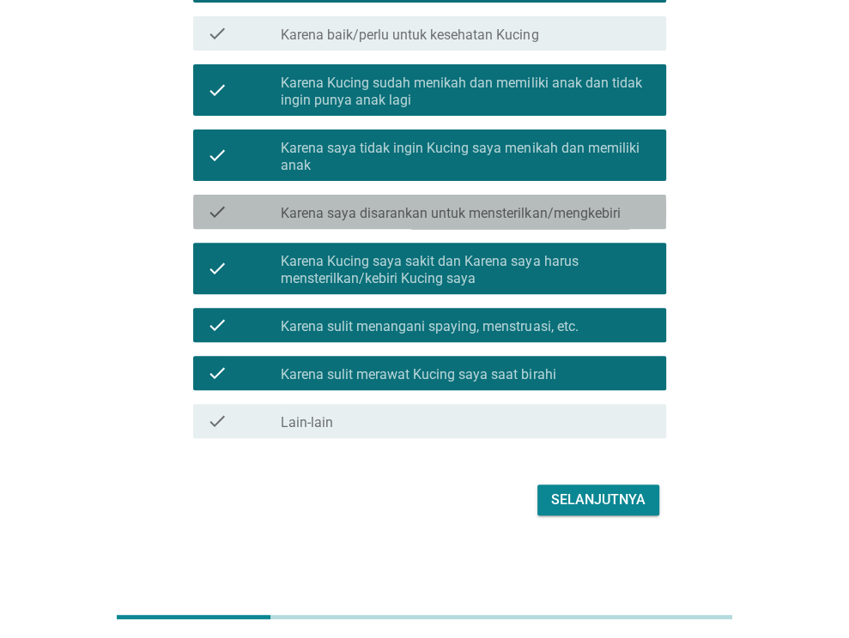
click at [477, 217] on label "Karena saya disarankan untuk mensterilkan/mengkebiri" at bounding box center [450, 213] width 339 height 17
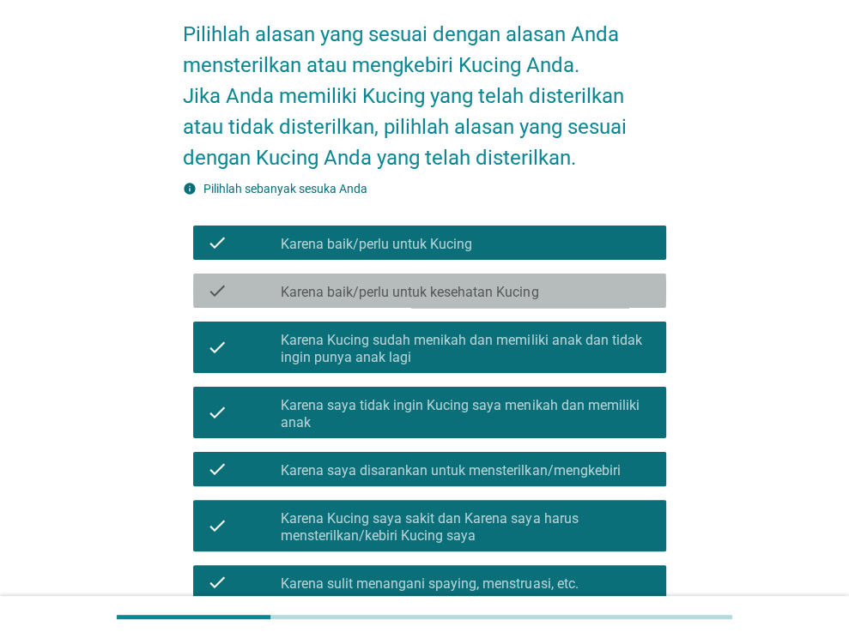
click at [477, 287] on label "Karena baik/perlu untuk kesehatan Kucing" at bounding box center [409, 292] width 257 height 17
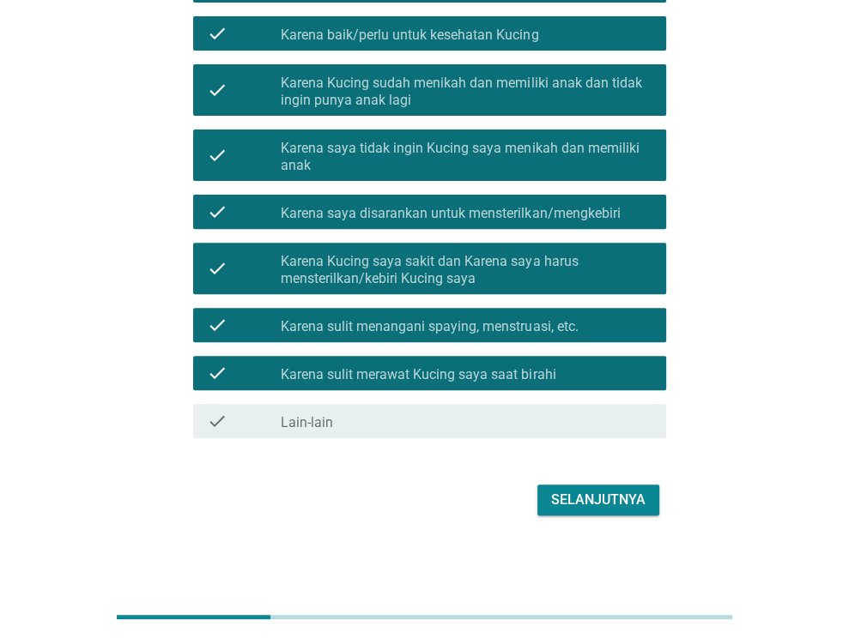
click at [631, 480] on div "Selanjutnya" at bounding box center [424, 500] width 483 height 41
click at [637, 507] on div "Selanjutnya" at bounding box center [598, 500] width 94 height 21
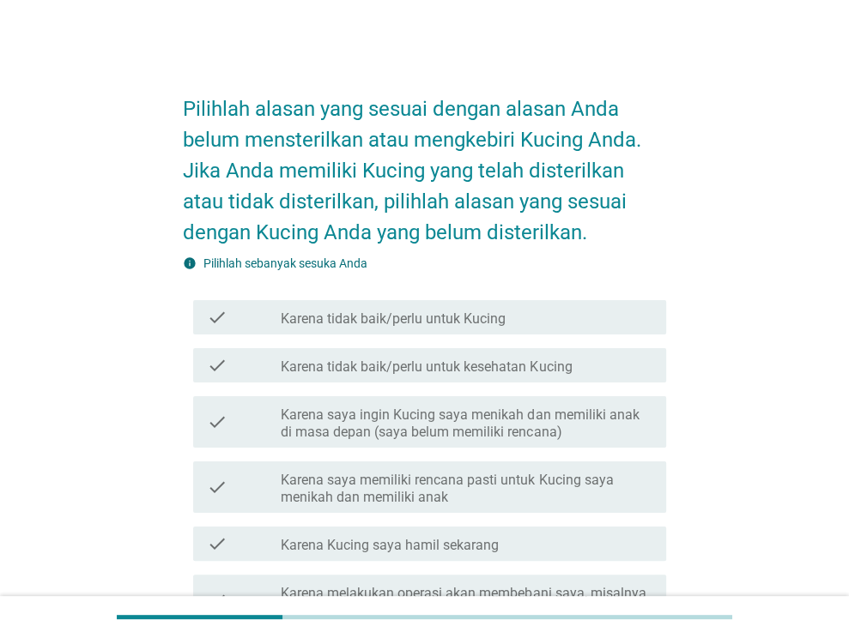
click at [530, 320] on div "check_box_outline_blank Karena tidak baik/perlu untuk Kucing" at bounding box center [467, 317] width 372 height 21
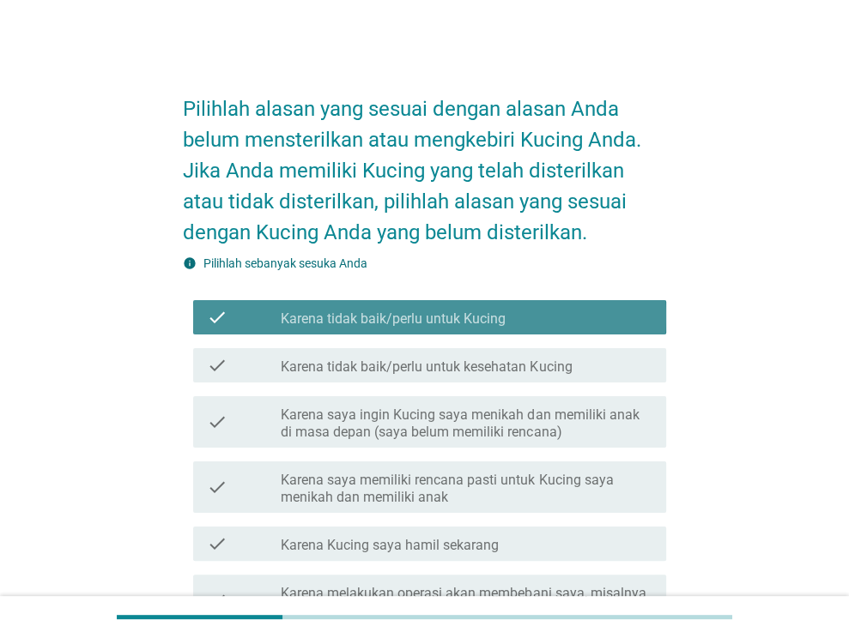
click at [482, 492] on label "Karena saya memiliki rencana pasti untuk Kucing saya menikah dan memiliki anak" at bounding box center [467, 489] width 372 height 34
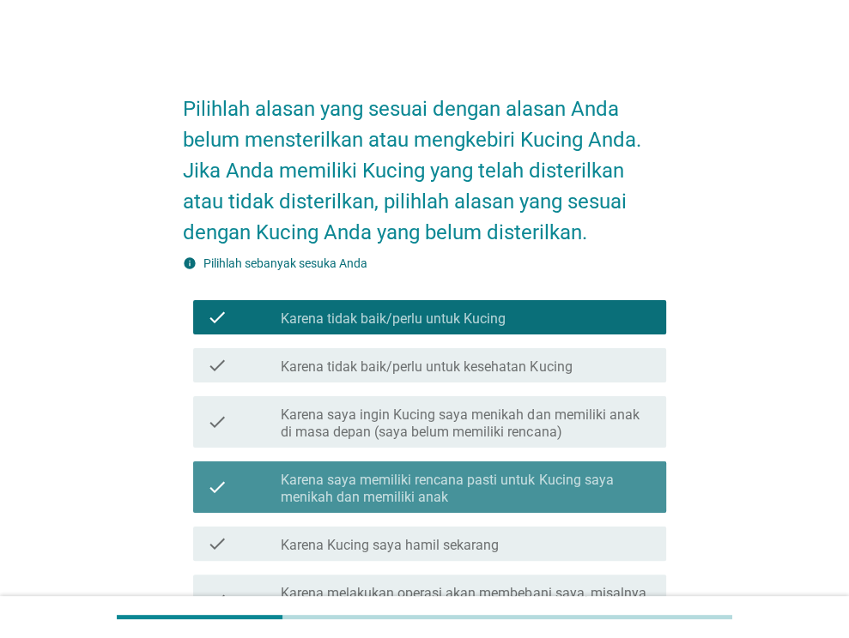
drag, startPoint x: 481, startPoint y: 535, endPoint x: 486, endPoint y: 528, distance: 8.8
click at [484, 534] on div "check_box_outline_blank Karena Kucing saya hamil sekarang" at bounding box center [467, 544] width 372 height 21
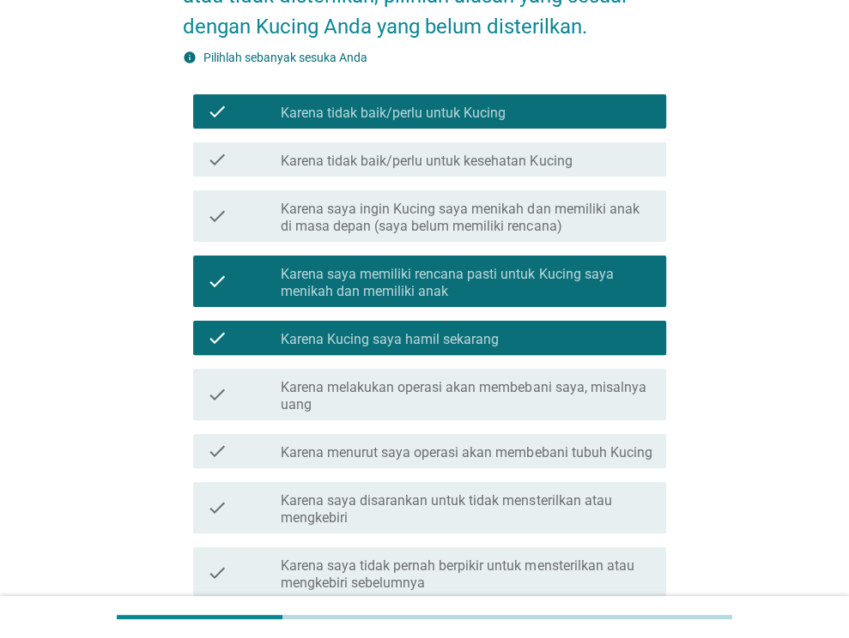
scroll to position [343, 0]
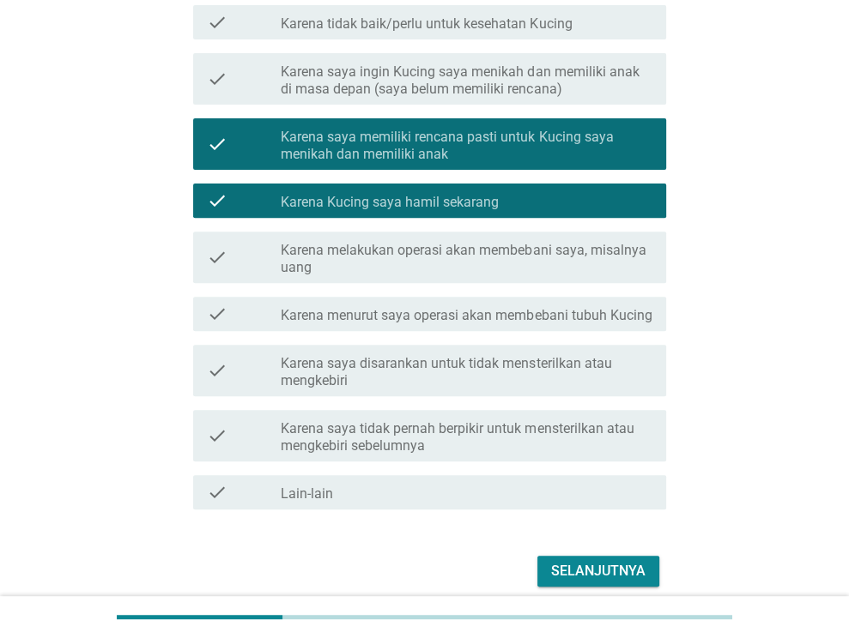
click at [476, 364] on label "Karena saya disarankan untuk tidak mensterilkan atau mengkebiri" at bounding box center [467, 372] width 372 height 34
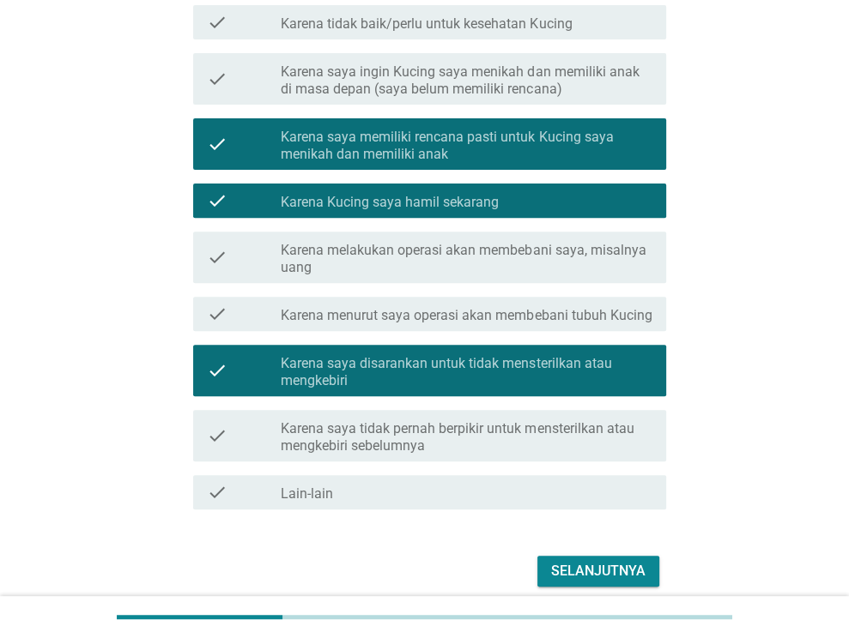
click at [583, 579] on div "Selanjutnya" at bounding box center [598, 571] width 94 height 21
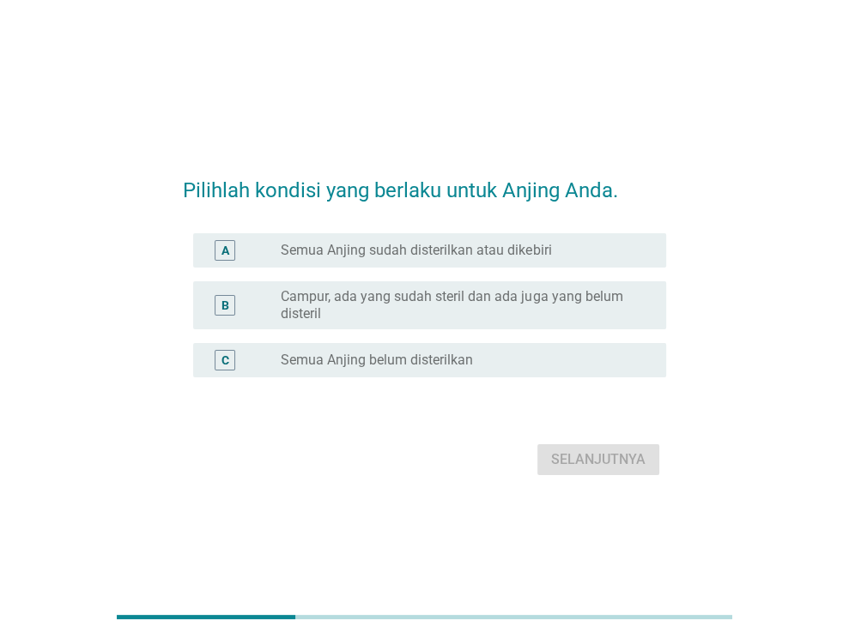
click at [536, 291] on label "Campur, ada yang sudah steril dan ada juga yang belum disteril" at bounding box center [460, 305] width 358 height 34
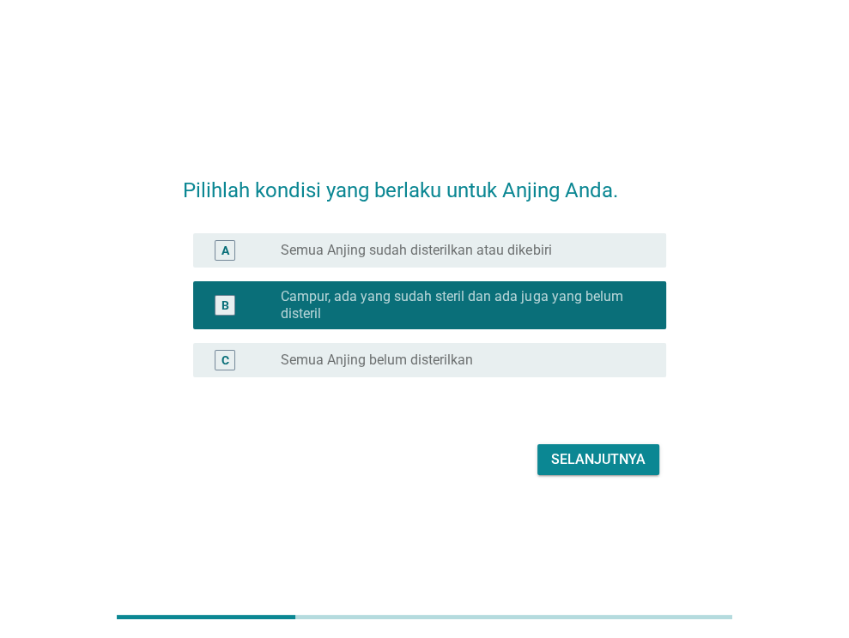
click at [563, 445] on button "Selanjutnya" at bounding box center [598, 459] width 122 height 31
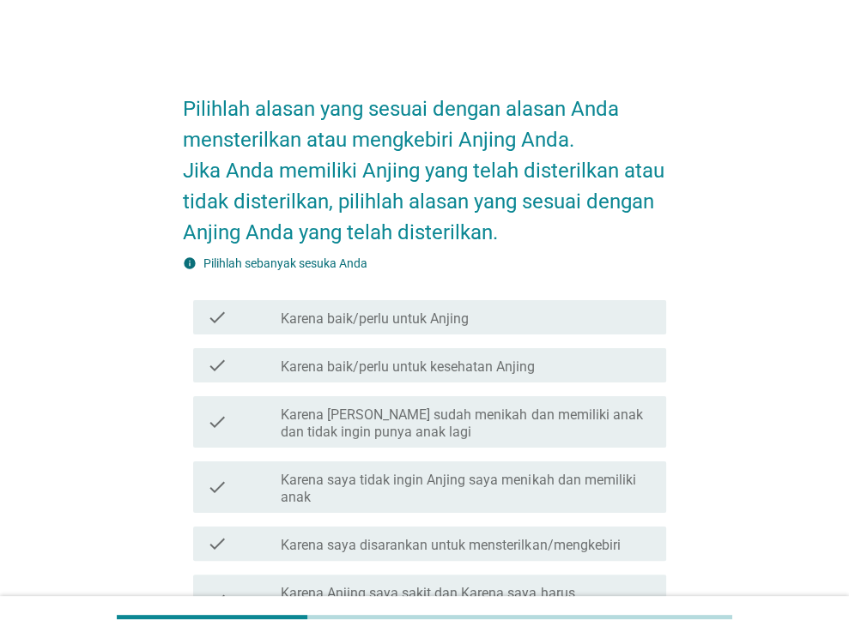
click at [412, 386] on div "check check_box_outline_blank Karena baik/perlu untuk kesehatan Anjing" at bounding box center [424, 365] width 483 height 48
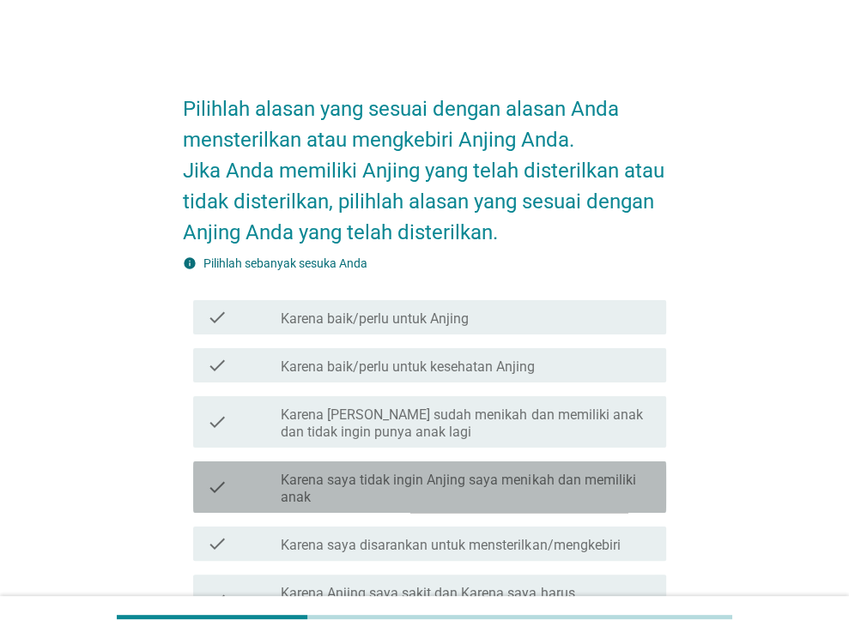
click at [408, 504] on label "Karena saya tidak ingin Anjing saya menikah dan memiliki anak" at bounding box center [467, 489] width 372 height 34
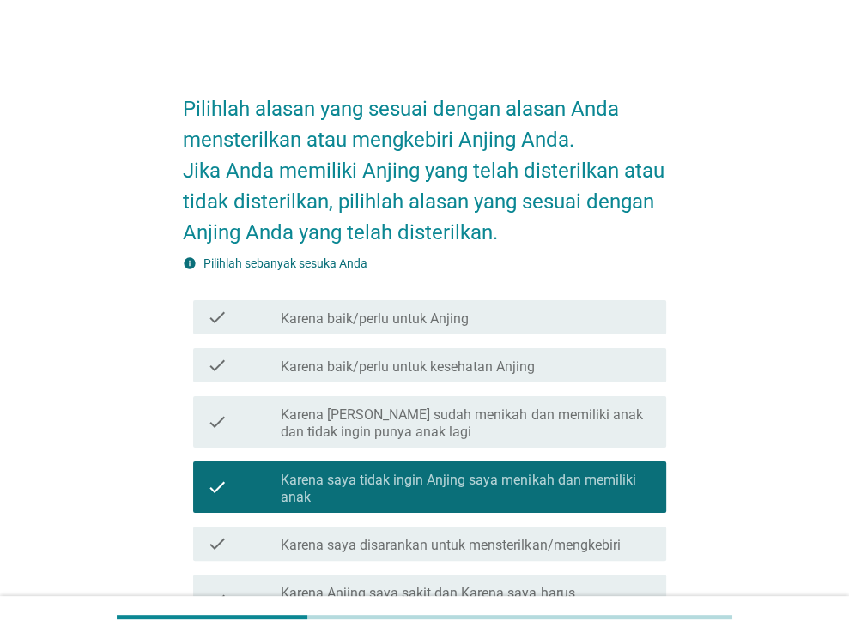
drag, startPoint x: 445, startPoint y: 388, endPoint x: 448, endPoint y: 370, distance: 18.2
click at [445, 384] on div "check check_box_outline_blank Karena baik/perlu untuk kesehatan Anjing" at bounding box center [424, 365] width 483 height 48
click at [454, 344] on div "check check_box_outline_blank Karena baik/perlu untuk kesehatan Anjing" at bounding box center [424, 365] width 483 height 48
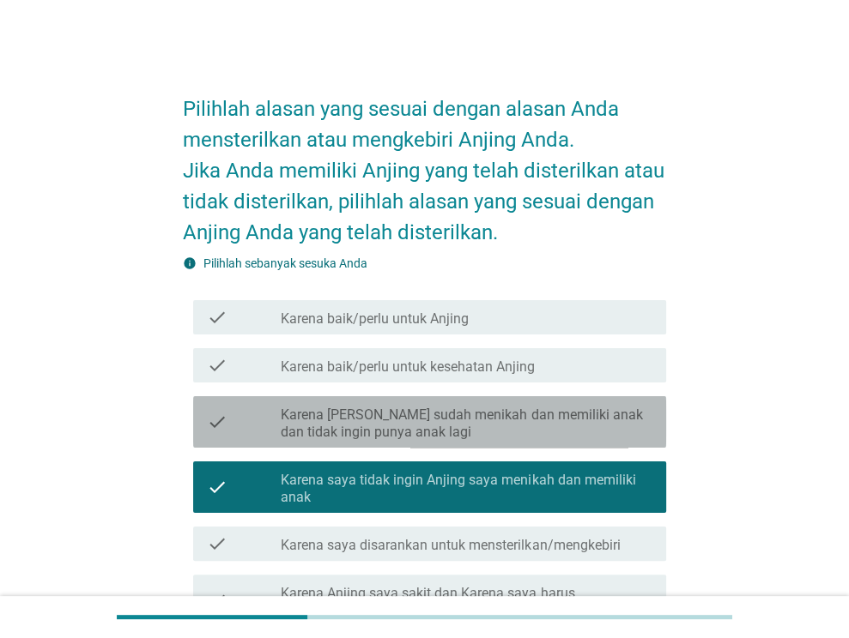
click at [460, 397] on div "check check_box_outline_blank Karena [PERSON_NAME] sudah menikah dan memiliki a…" at bounding box center [429, 421] width 473 height 51
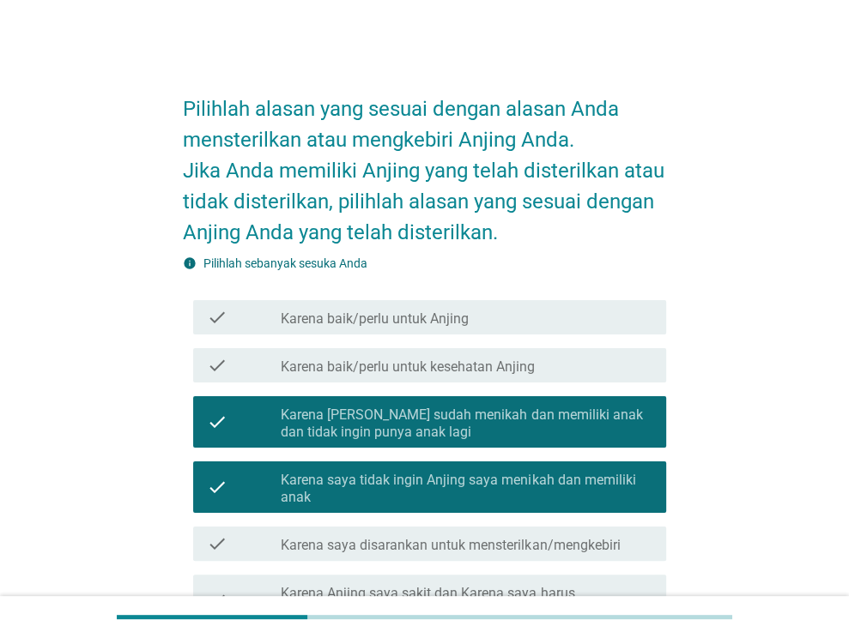
click at [469, 371] on label "Karena baik/perlu untuk kesehatan Anjing" at bounding box center [408, 367] width 254 height 17
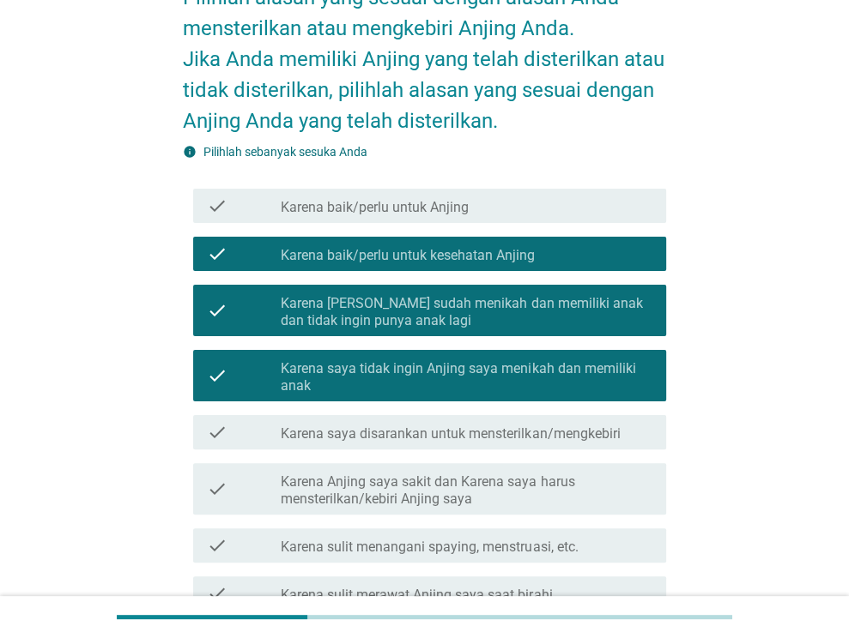
scroll to position [332, 0]
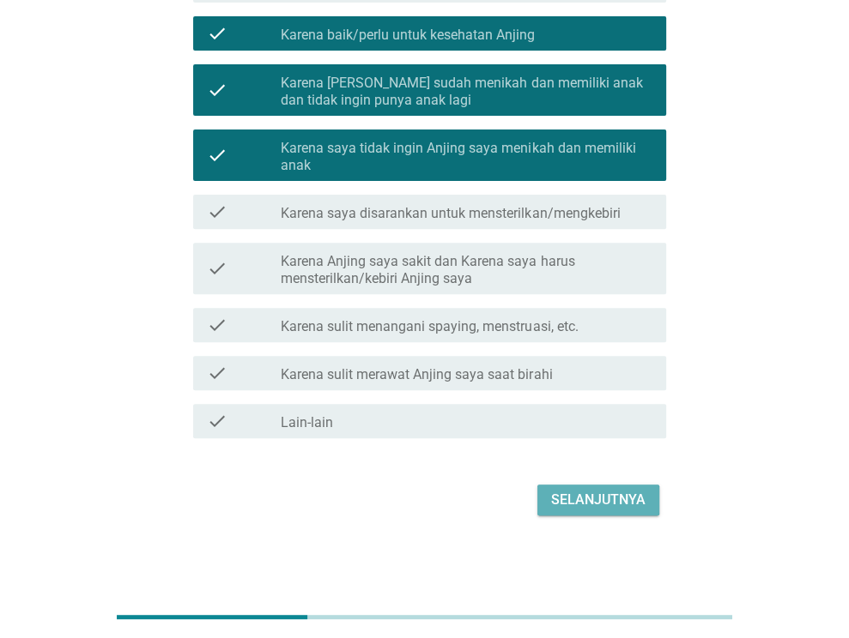
drag, startPoint x: 574, startPoint y: 511, endPoint x: 577, endPoint y: 500, distance: 11.4
click at [575, 510] on button "Selanjutnya" at bounding box center [598, 500] width 122 height 31
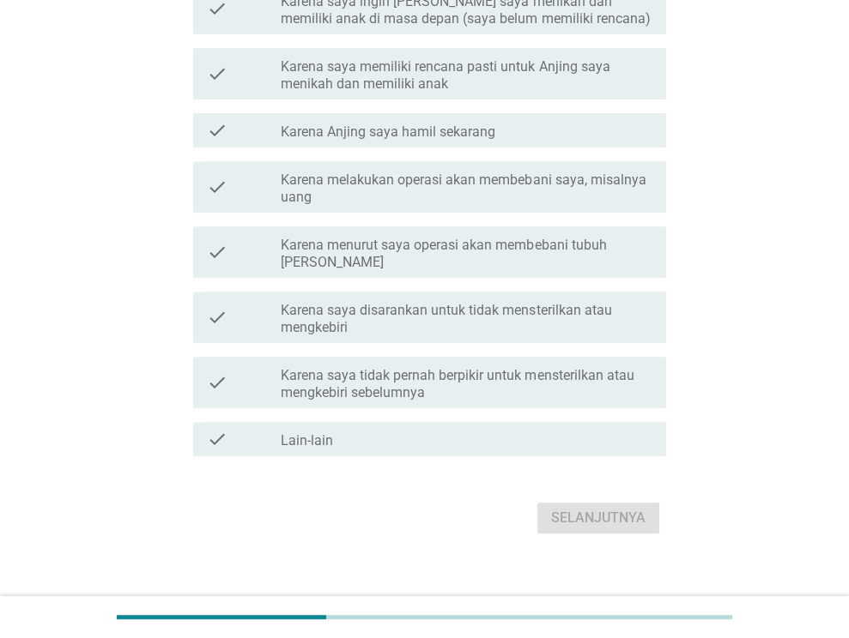
scroll to position [414, 0]
click at [439, 356] on div "check check_box_outline_blank Karena saya tidak pernah berpikir untuk mensteril…" at bounding box center [429, 381] width 473 height 51
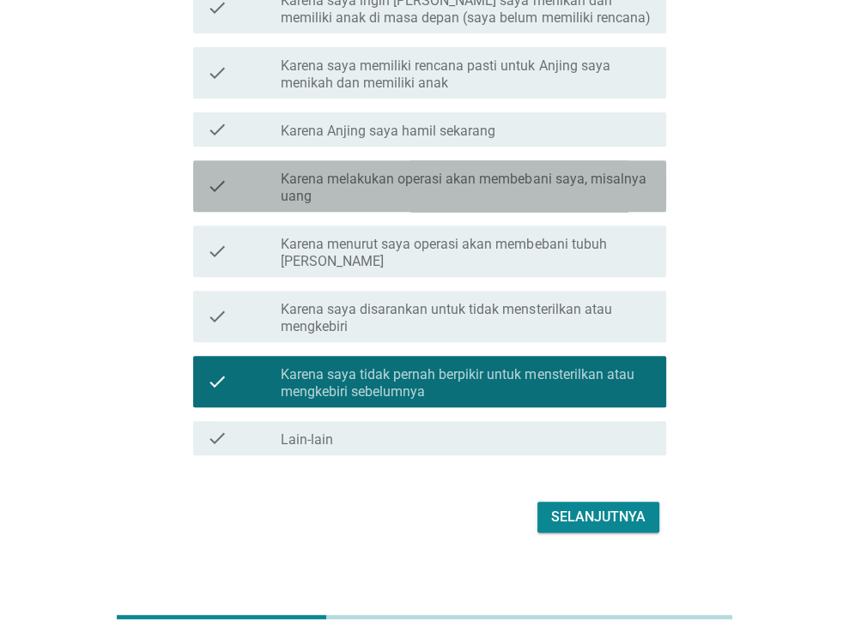
drag, startPoint x: 451, startPoint y: 210, endPoint x: 476, endPoint y: 88, distance: 125.2
click at [454, 203] on div "check check_box_outline_blank Karena melakukan operasi akan membebani saya, mis…" at bounding box center [429, 185] width 473 height 51
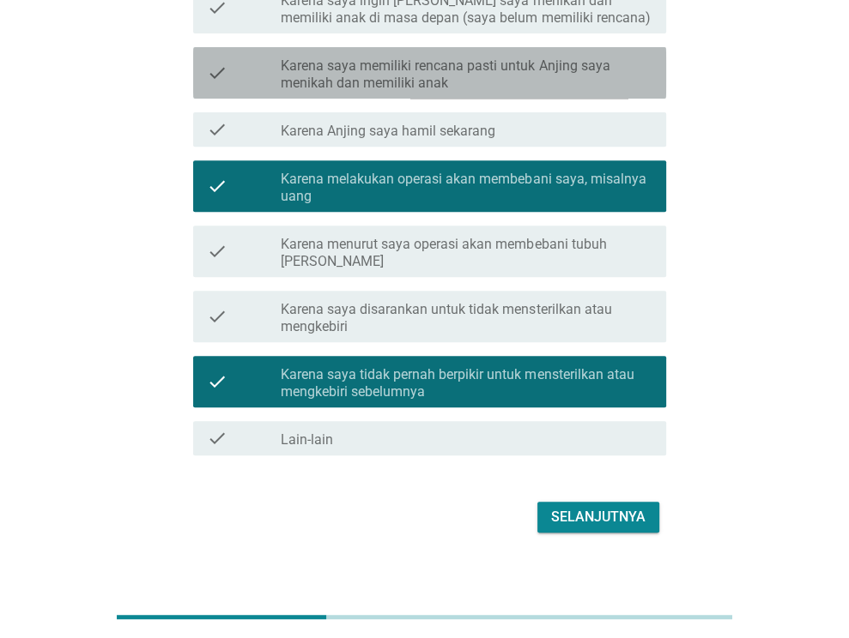
click at [478, 79] on label "Karena saya memiliki rencana pasti untuk Anjing saya menikah dan memiliki anak" at bounding box center [467, 74] width 372 height 34
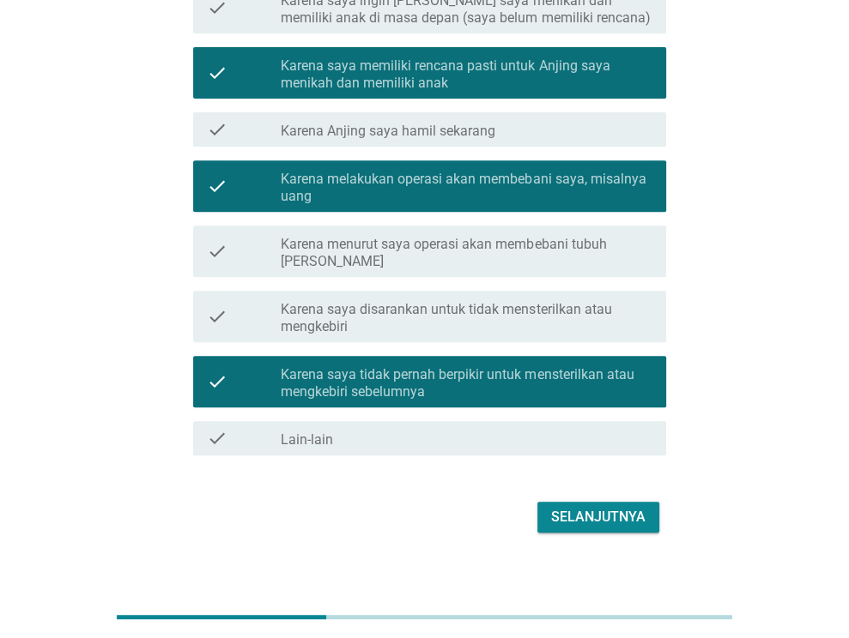
click at [507, 22] on label "Karena saya ingin [PERSON_NAME] saya menikah dan memiliki anak di masa depan (s…" at bounding box center [467, 9] width 372 height 34
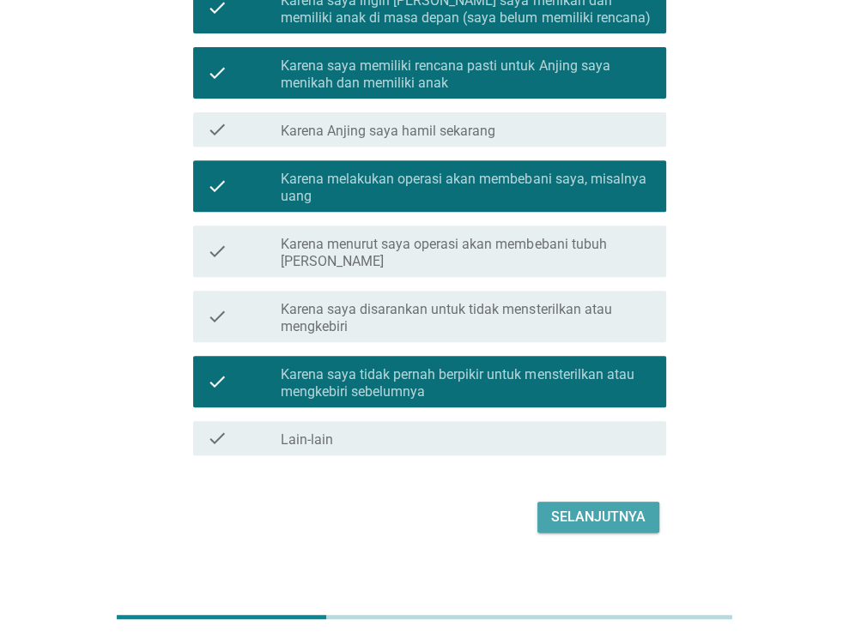
click at [604, 508] on div "Selanjutnya" at bounding box center [598, 517] width 94 height 21
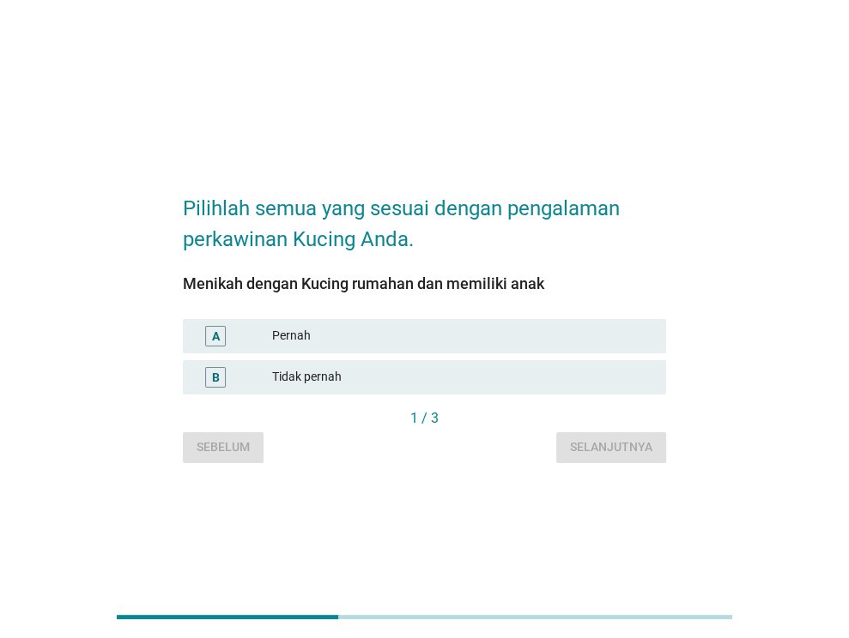
click at [436, 330] on div "Pernah" at bounding box center [462, 336] width 380 height 21
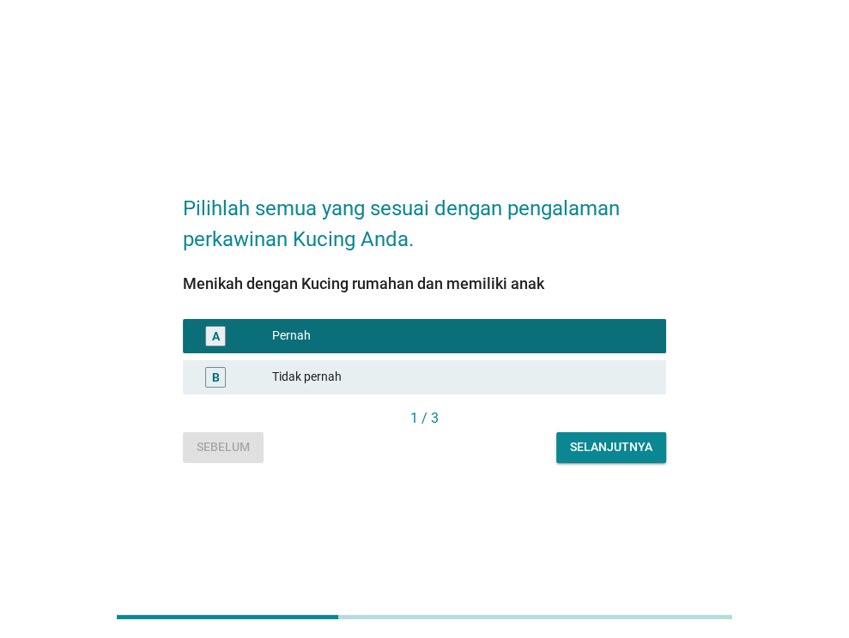
click at [609, 443] on div "Selanjutnya" at bounding box center [611, 447] width 82 height 18
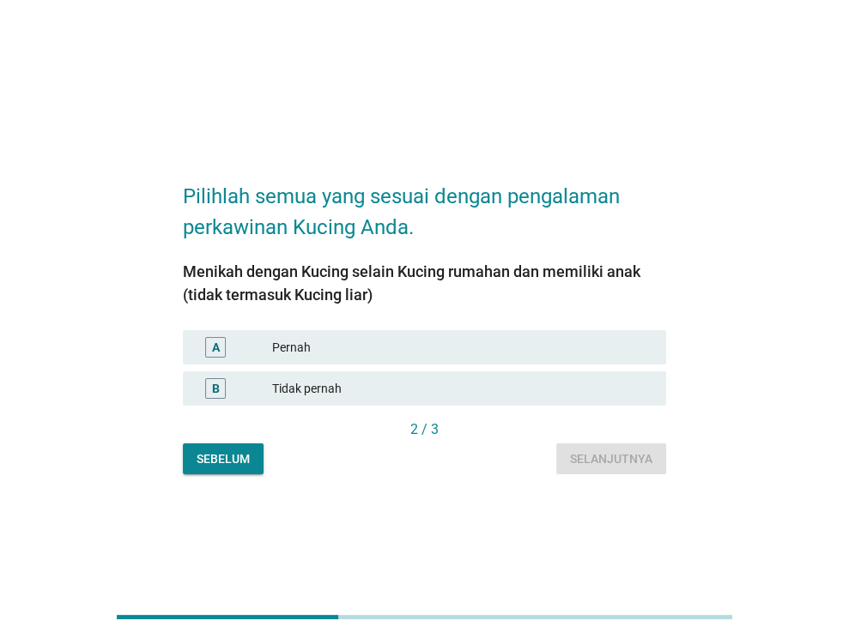
click at [466, 347] on div "Pernah" at bounding box center [462, 347] width 380 height 21
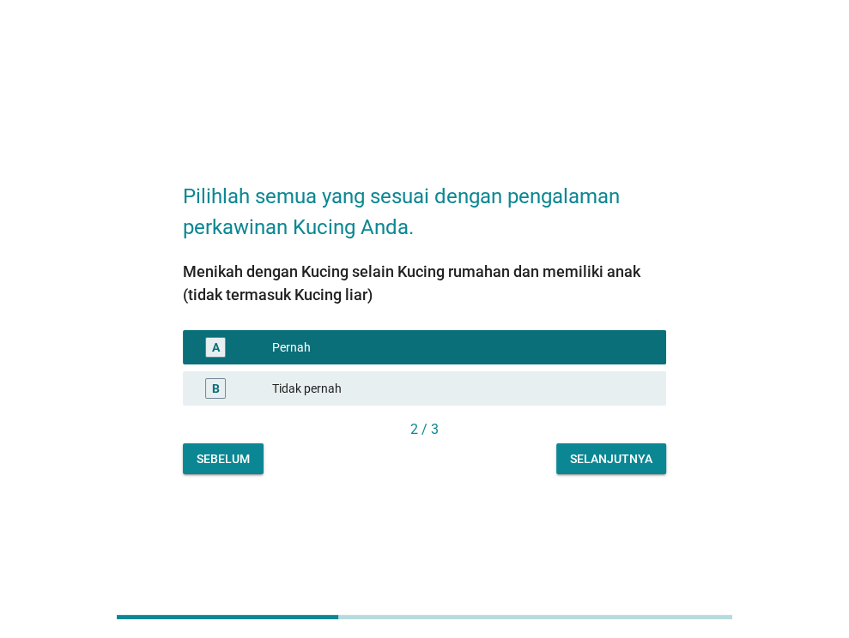
click at [583, 453] on div "Selanjutnya" at bounding box center [611, 459] width 82 height 18
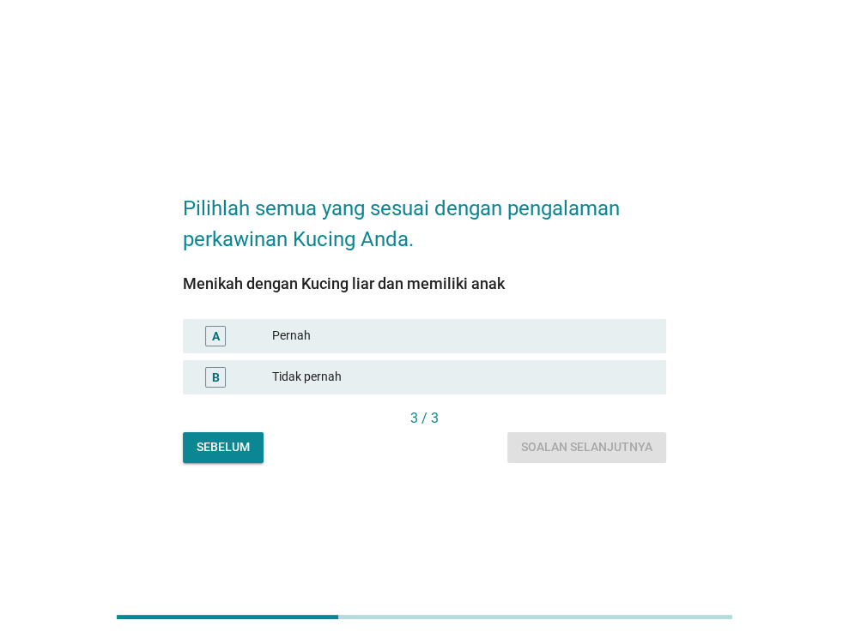
click at [523, 329] on div "Pernah" at bounding box center [462, 336] width 380 height 21
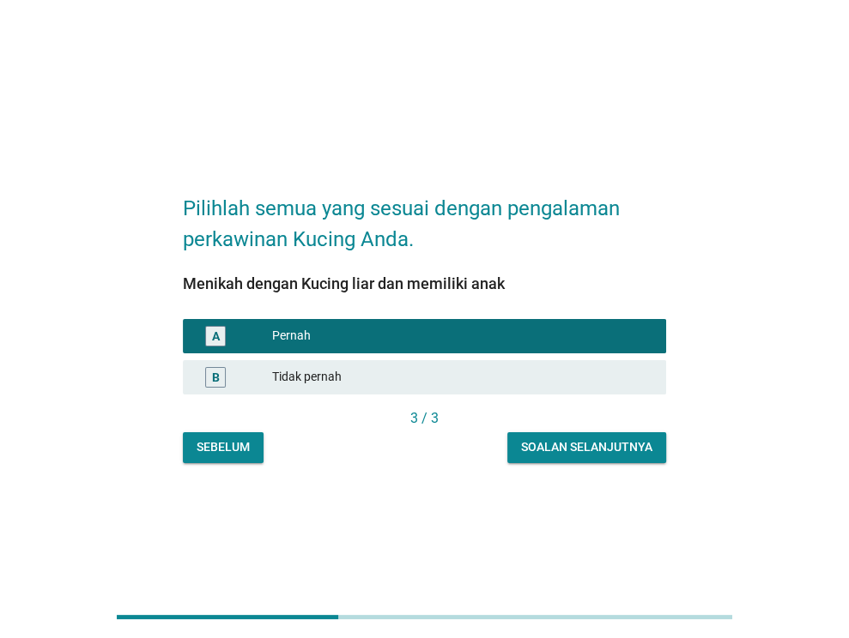
drag, startPoint x: 570, startPoint y: 471, endPoint x: 571, endPoint y: 456, distance: 15.5
click at [571, 466] on div "Pilihlah semua yang sesuai dengan pengalaman perkawinan Kucing Anda. Menikah de…" at bounding box center [424, 319] width 510 height 315
click at [571, 456] on div "Soalan selanjutnya" at bounding box center [586, 447] width 131 height 18
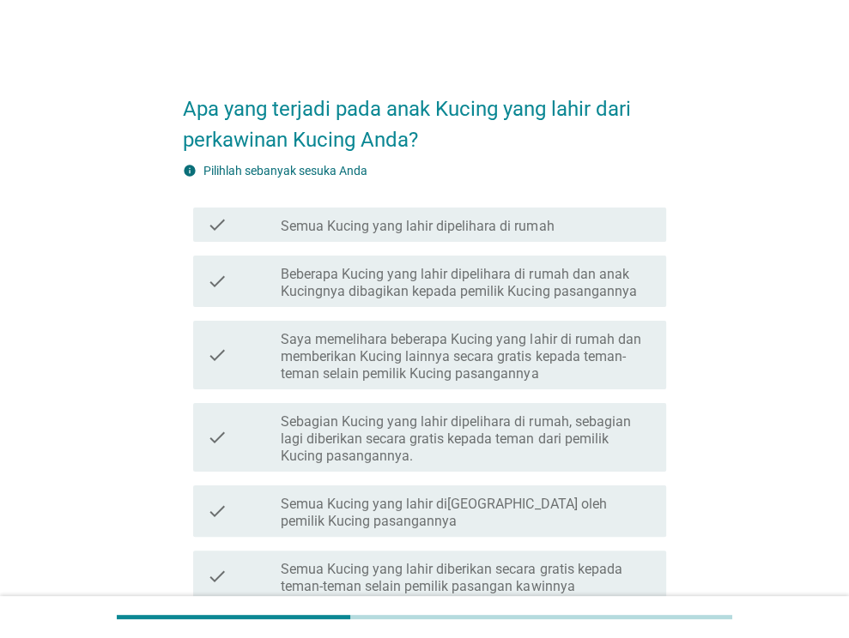
click at [488, 283] on label "Beberapa Kucing yang lahir dipelihara di rumah dan anak Kucingnya dibagikan kep…" at bounding box center [467, 283] width 372 height 34
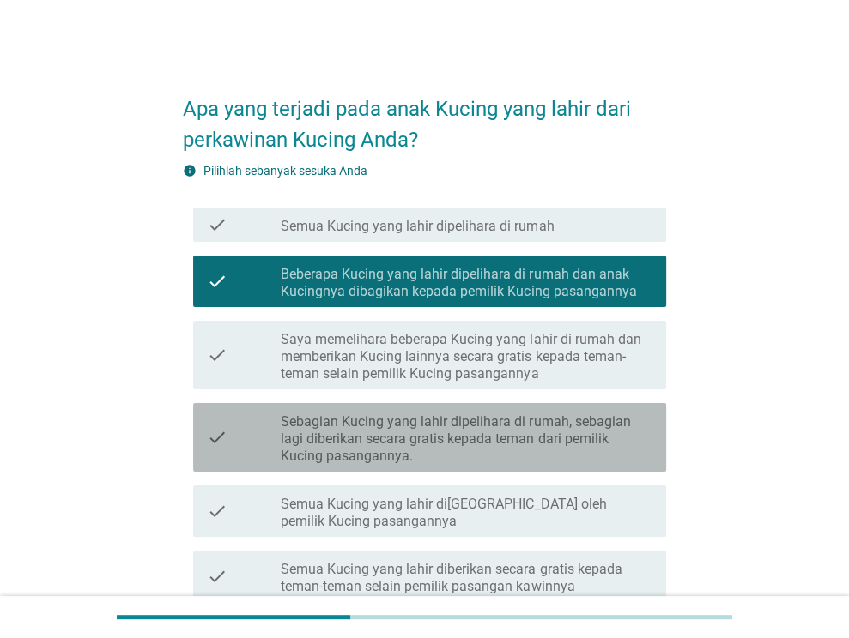
drag, startPoint x: 488, startPoint y: 438, endPoint x: 521, endPoint y: 528, distance: 95.0
click at [488, 442] on label "Sebagian Kucing yang lahir dipelihara di rumah, sebagian lagi diberikan secara …" at bounding box center [467, 439] width 372 height 51
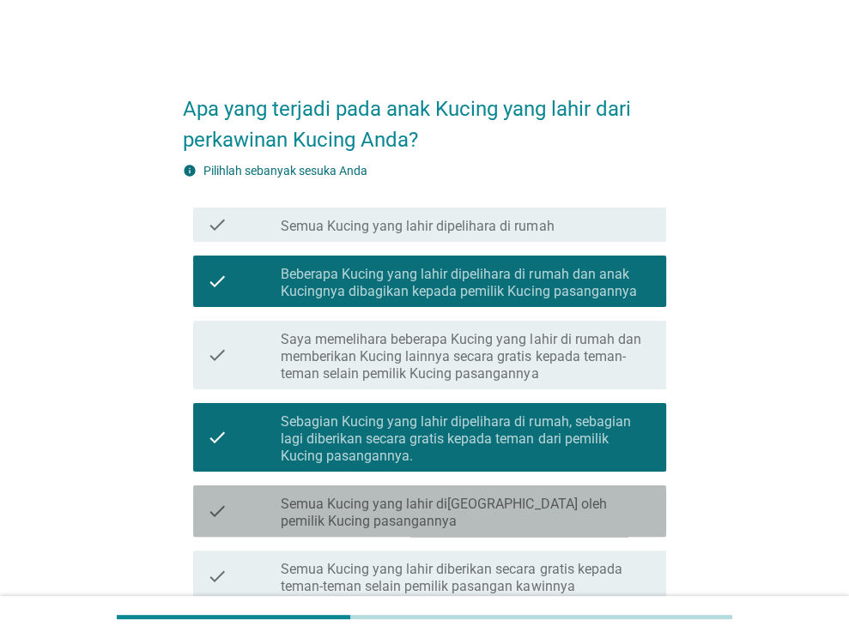
click at [521, 528] on label "Semua Kucing yang lahir di[GEOGRAPHIC_DATA] oleh pemilik Kucing pasangannya" at bounding box center [467, 513] width 372 height 34
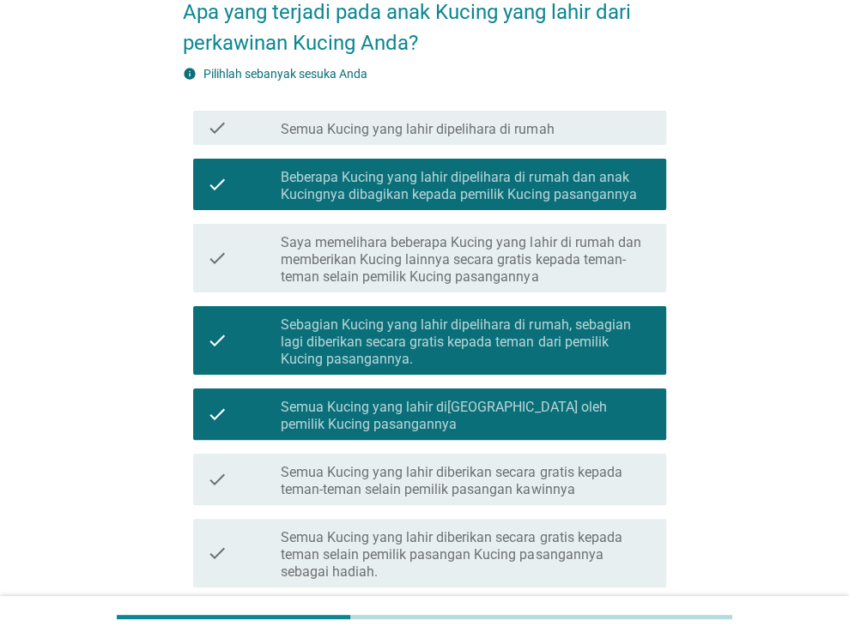
scroll to position [294, 0]
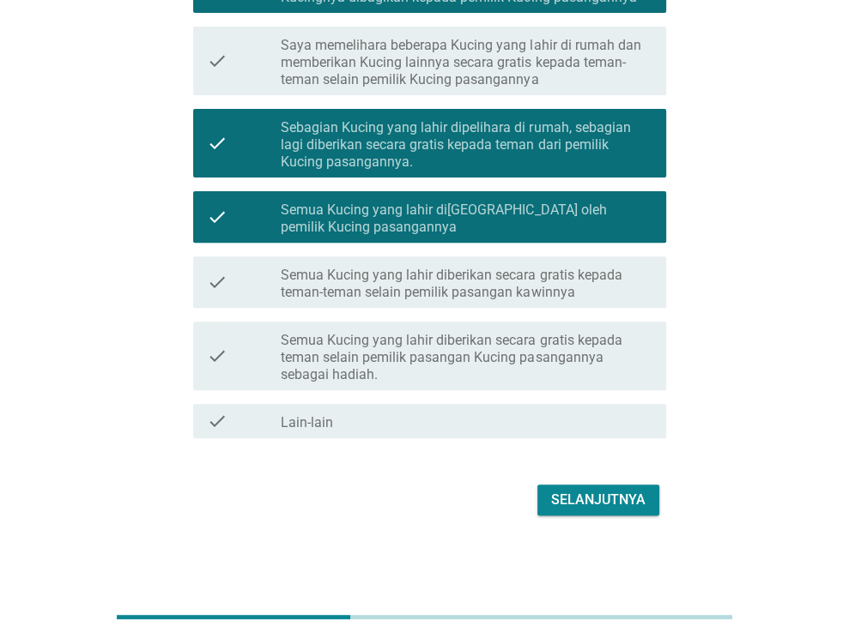
click at [601, 524] on div "Apa yang terjadi pada anak Kucing yang lahir dari perkawinan Kucing Anda? info …" at bounding box center [424, 151] width 510 height 766
click at [601, 517] on div "Selanjutnya" at bounding box center [424, 500] width 483 height 41
click at [601, 512] on button "Selanjutnya" at bounding box center [598, 500] width 122 height 31
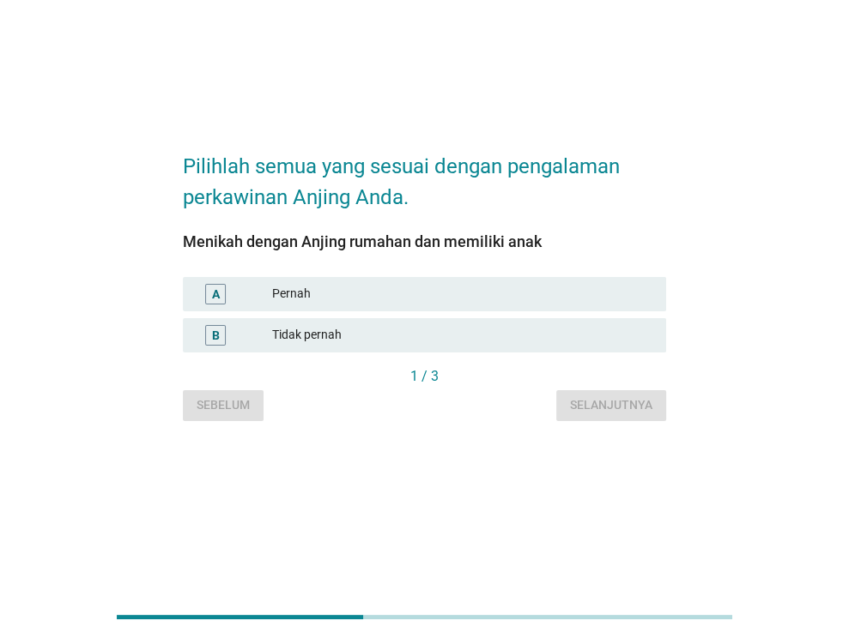
scroll to position [0, 0]
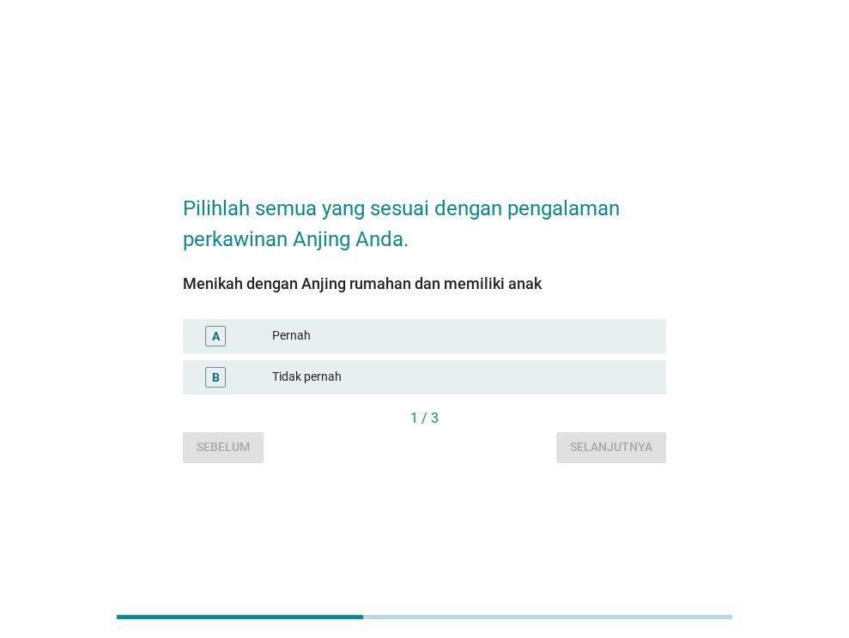
click at [452, 335] on div "Pernah" at bounding box center [462, 336] width 380 height 21
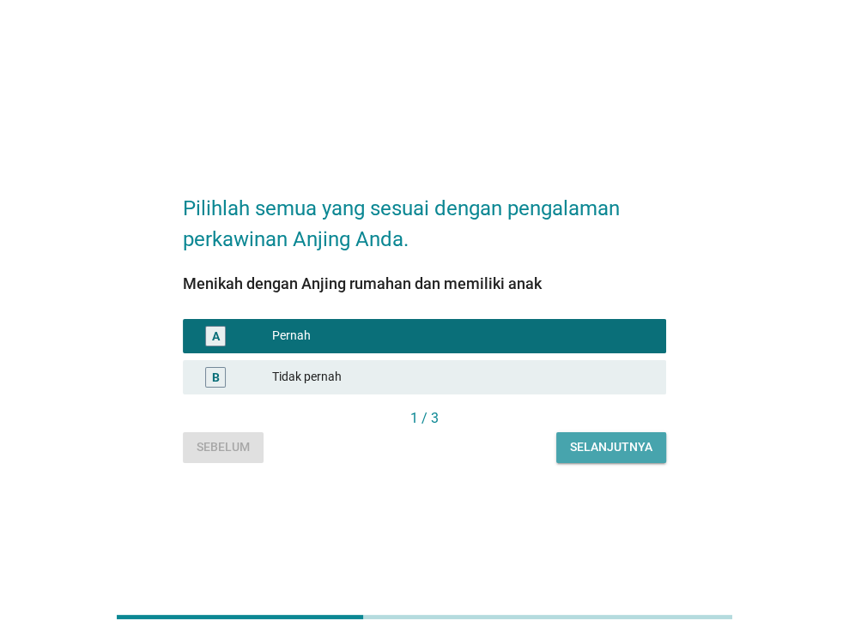
click at [595, 442] on div "Selanjutnya" at bounding box center [611, 447] width 82 height 18
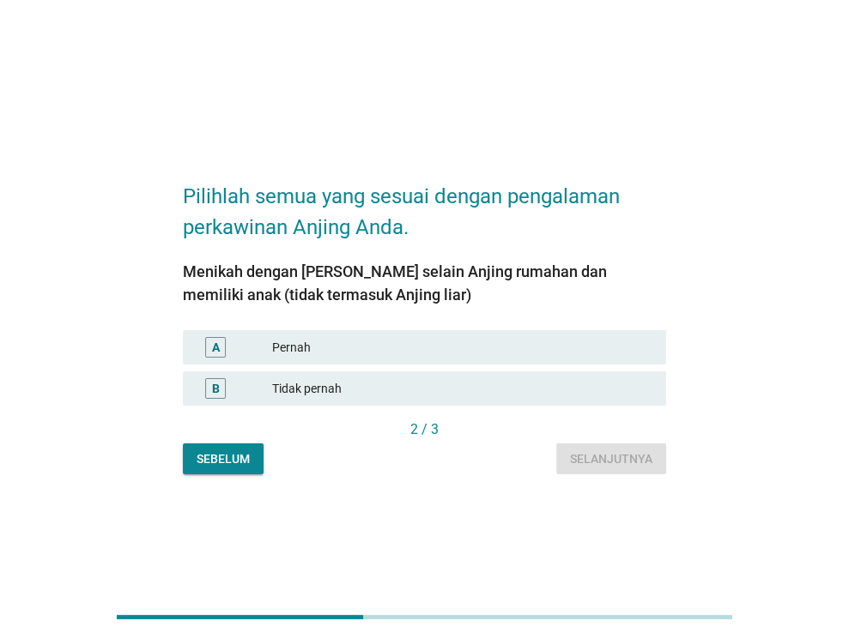
click at [482, 353] on div "Pernah" at bounding box center [462, 347] width 380 height 21
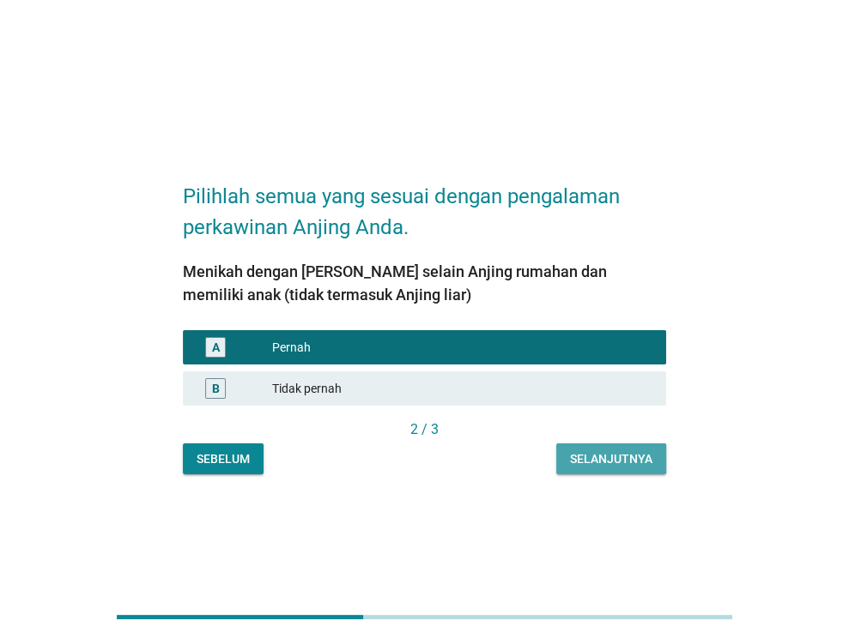
click at [607, 450] on div "Selanjutnya" at bounding box center [611, 459] width 82 height 18
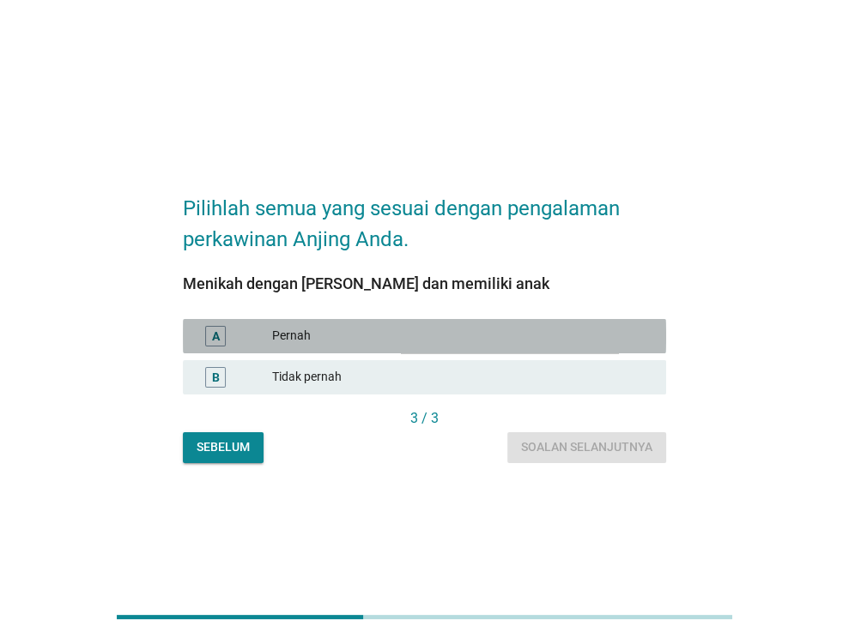
click at [453, 344] on div "Pernah" at bounding box center [462, 336] width 380 height 21
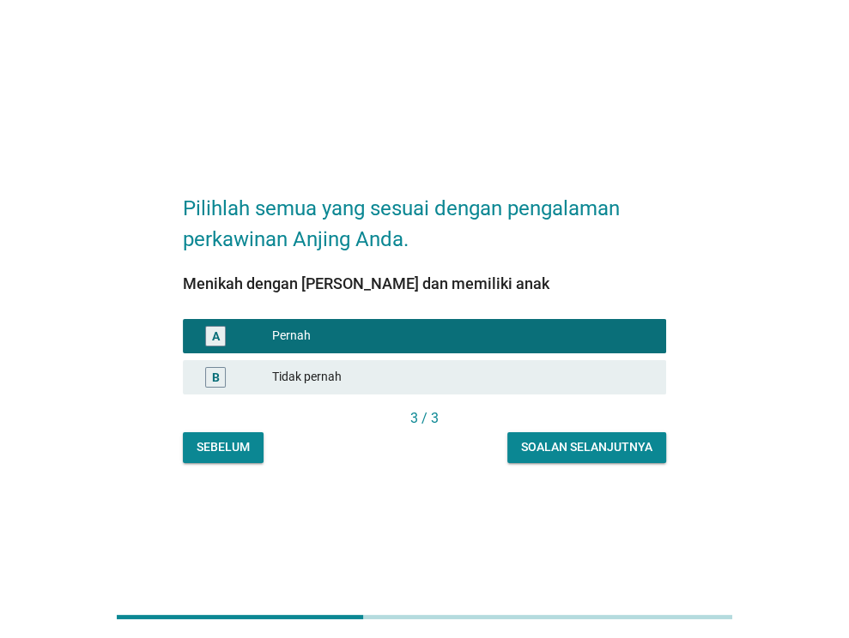
click at [597, 453] on div "Soalan selanjutnya" at bounding box center [586, 447] width 131 height 18
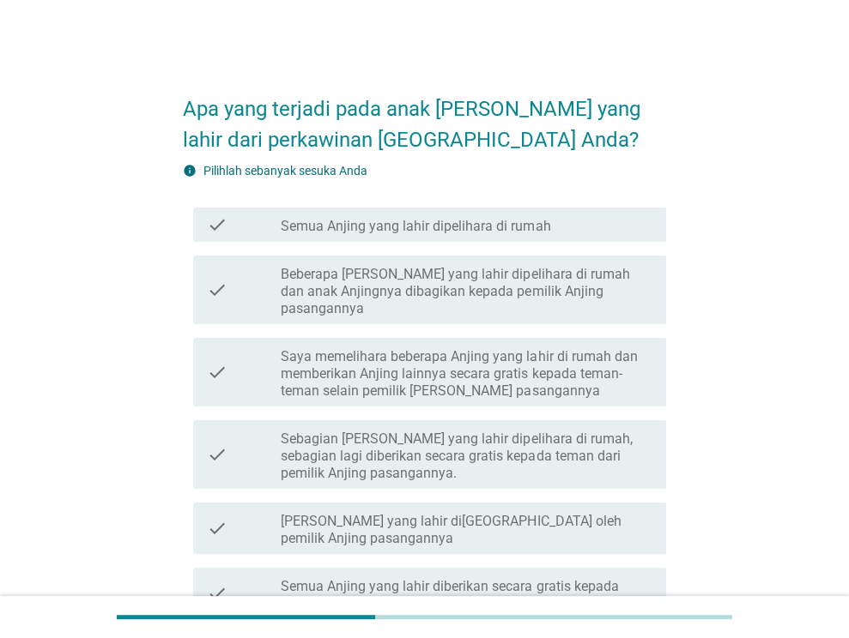
click at [470, 349] on label "Saya memelihara beberapa Anjing yang lahir di rumah dan memberikan Anjing lainn…" at bounding box center [467, 373] width 372 height 51
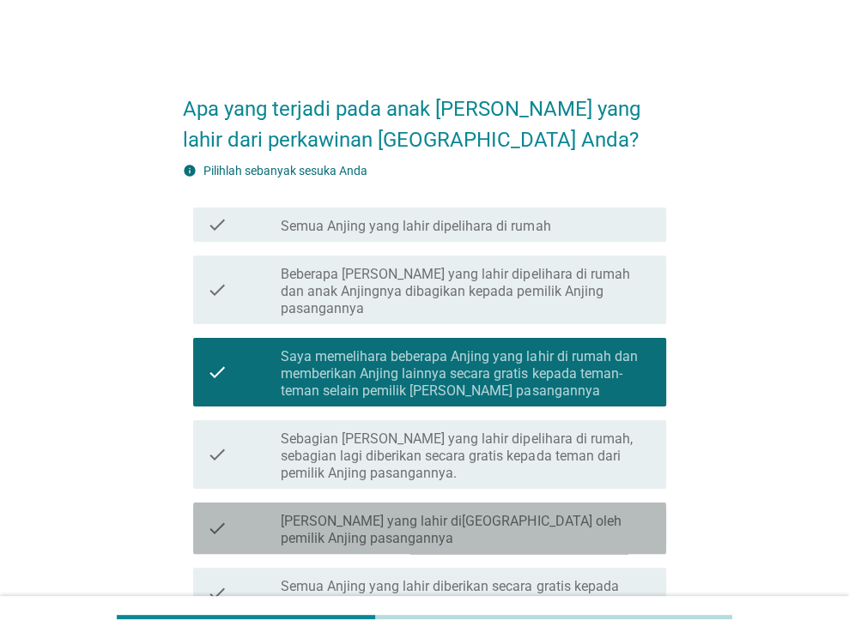
click at [470, 518] on label "[PERSON_NAME] yang lahir di[GEOGRAPHIC_DATA] oleh pemilik Anjing pasangannya" at bounding box center [467, 530] width 372 height 34
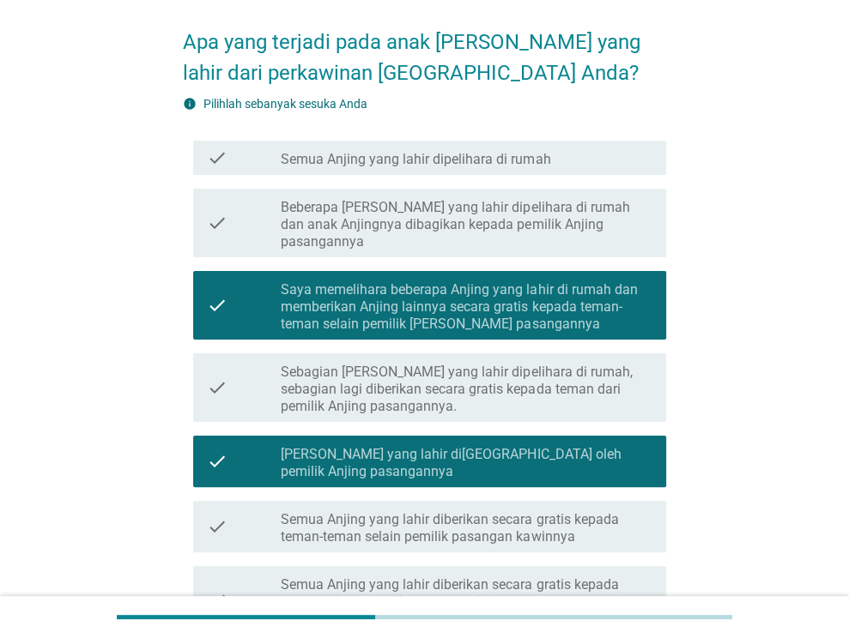
scroll to position [294, 0]
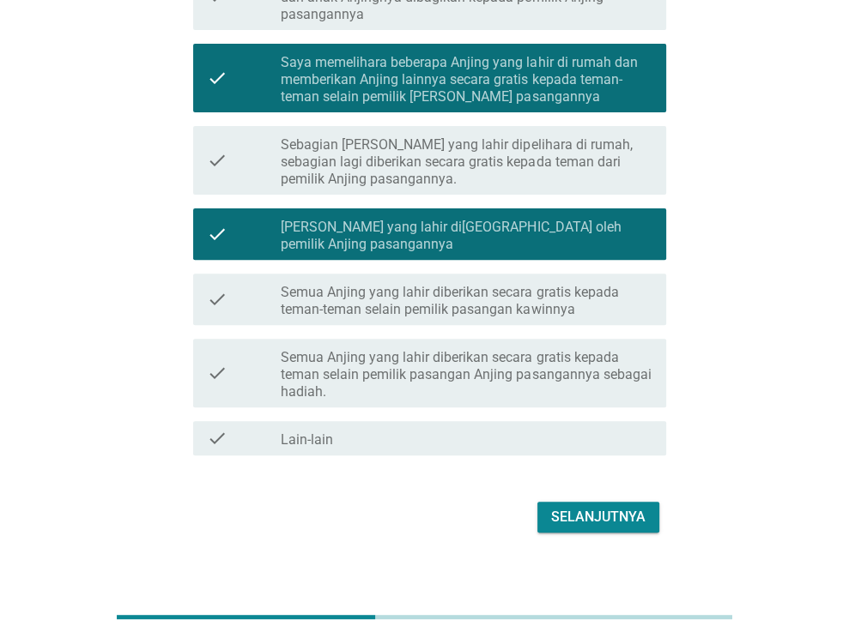
click at [480, 395] on div "check check_box_outline_blank Semua Anjing yang lahir diberikan secara gratis k…" at bounding box center [424, 373] width 483 height 82
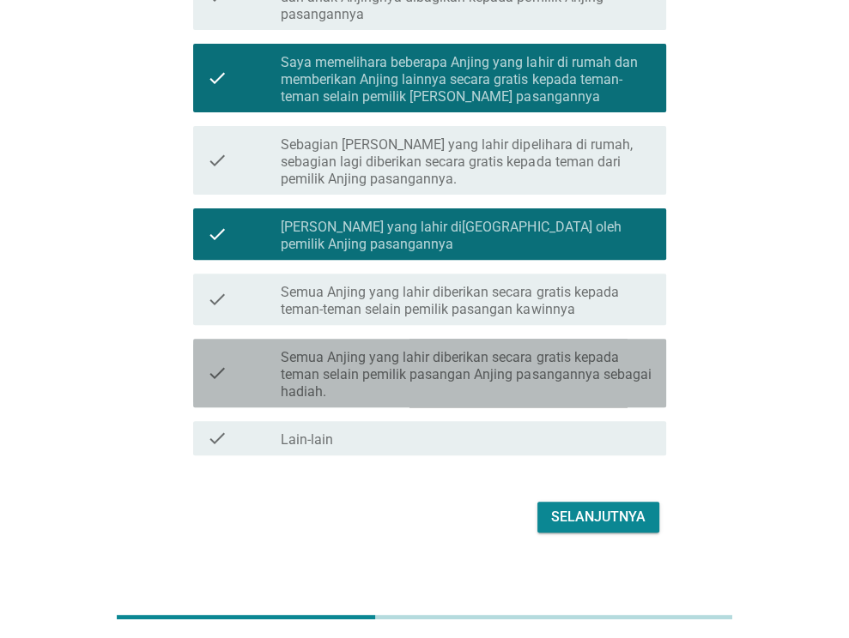
click at [501, 349] on label "Semua Anjing yang lahir diberikan secara gratis kepada teman selain pemilik pas…" at bounding box center [467, 374] width 372 height 51
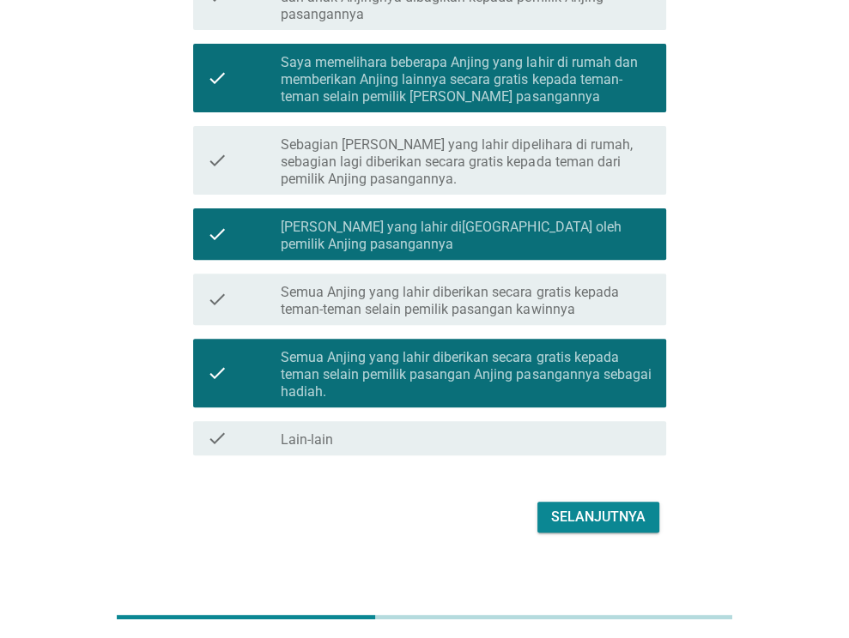
click at [577, 507] on div "Selanjutnya" at bounding box center [598, 517] width 94 height 21
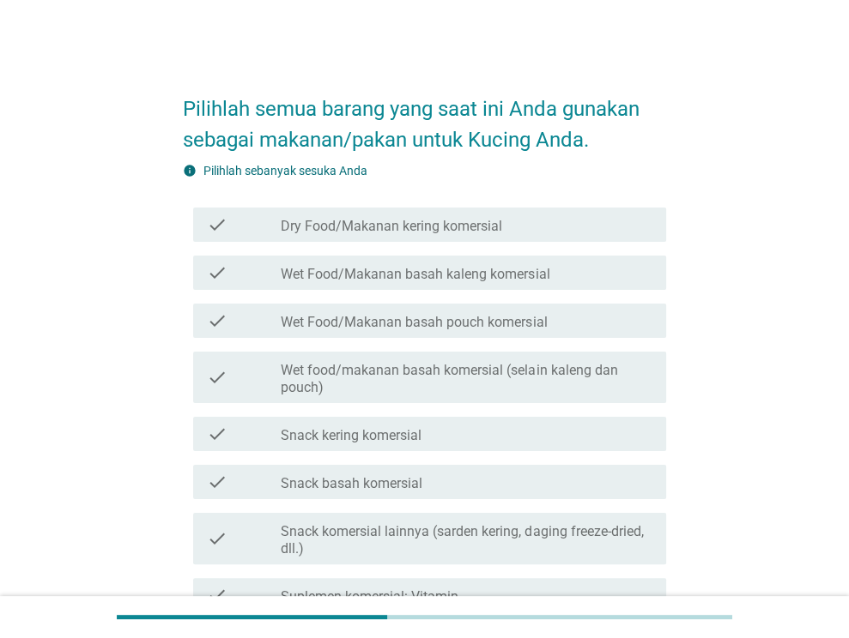
click at [391, 218] on label "Dry Food/Makanan kering komersial" at bounding box center [391, 226] width 221 height 17
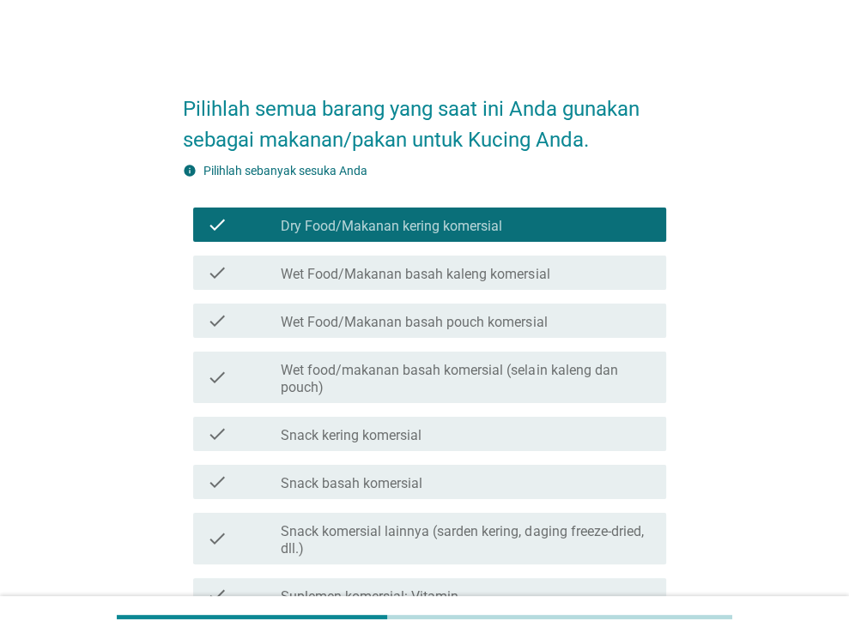
click at [424, 348] on div "check check_box_outline_blank Wet food/makanan basah komersial (selain kaleng d…" at bounding box center [424, 377] width 483 height 65
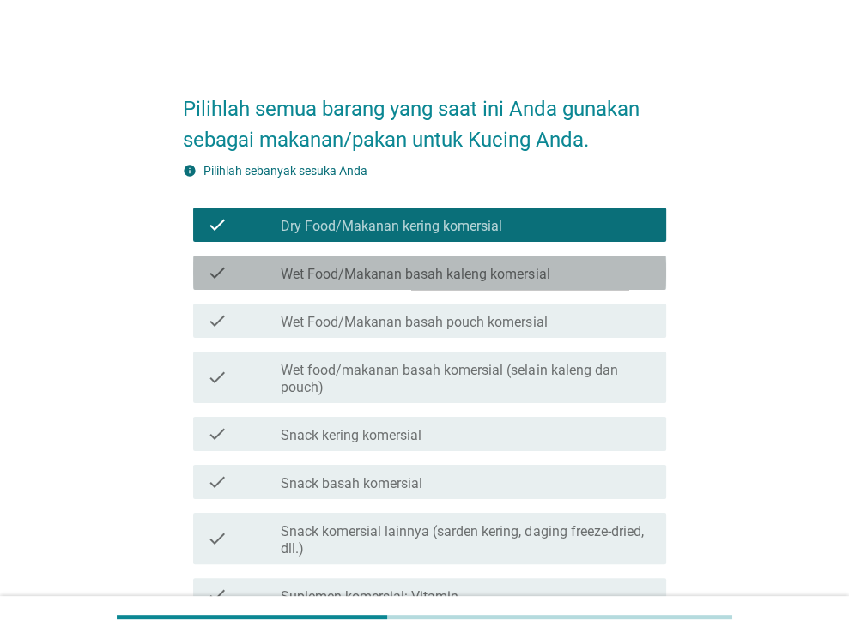
click at [436, 271] on label "Wet Food/Makanan basah kaleng komersial" at bounding box center [415, 274] width 269 height 17
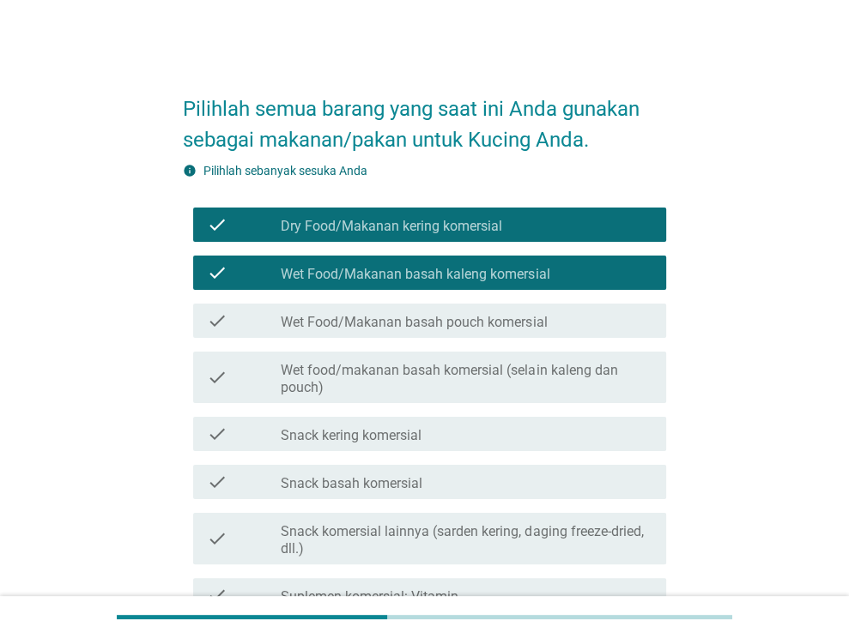
drag, startPoint x: 432, startPoint y: 322, endPoint x: 432, endPoint y: 341, distance: 19.7
click at [432, 323] on label "Wet Food/Makanan basah pouch komersial" at bounding box center [414, 322] width 266 height 17
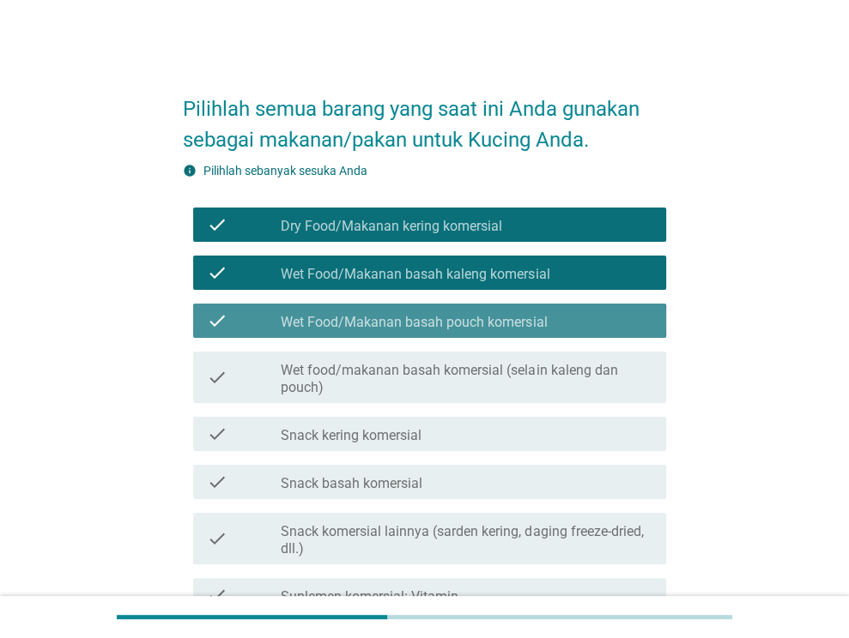
click at [432, 366] on label "Wet food/makanan basah komersial (selain kaleng dan pouch)" at bounding box center [467, 379] width 372 height 34
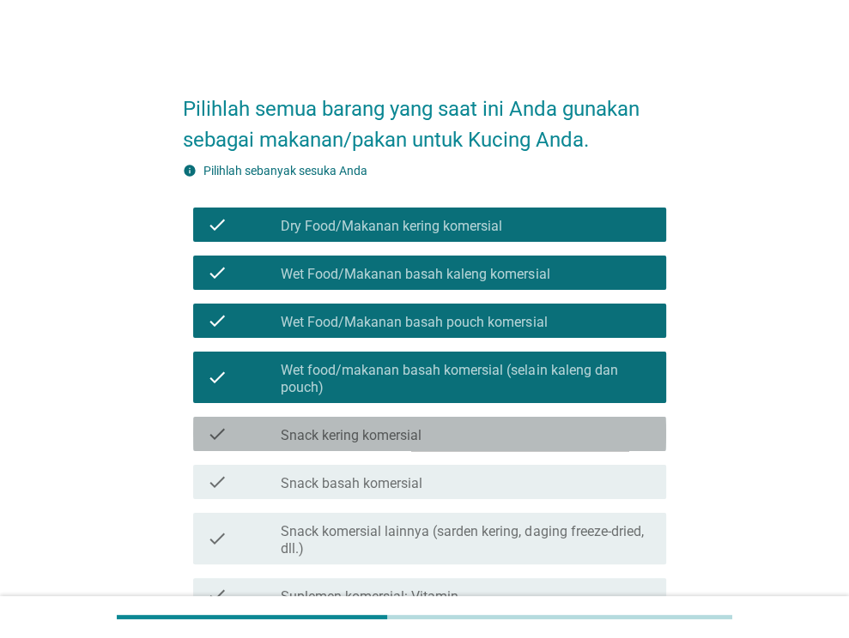
drag, startPoint x: 432, startPoint y: 426, endPoint x: 430, endPoint y: 456, distance: 29.3
click at [432, 428] on div "check_box_outline_blank Snack kering komersial" at bounding box center [467, 434] width 372 height 21
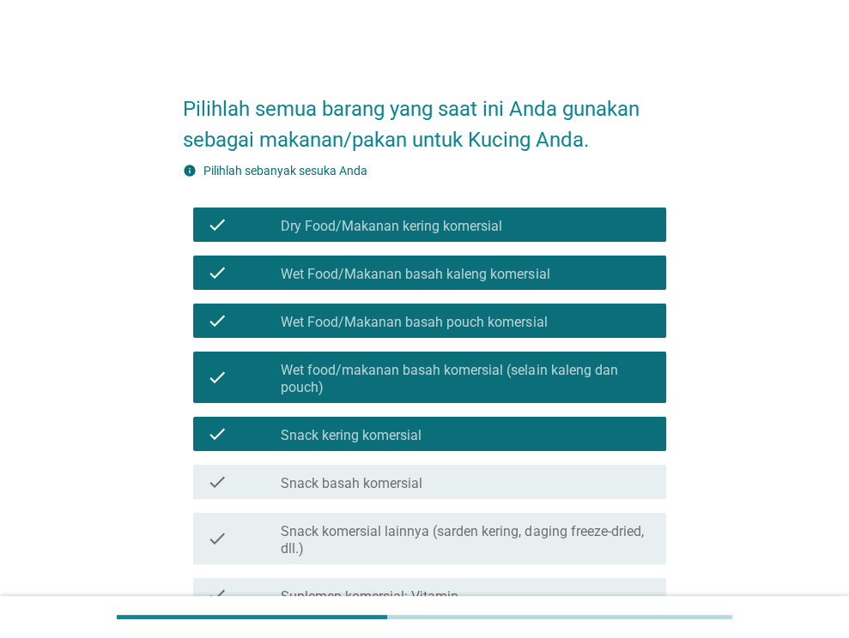
drag, startPoint x: 429, startPoint y: 464, endPoint x: 427, endPoint y: 486, distance: 21.5
click at [427, 469] on div "check check_box_outline_blank Snack basah komersial" at bounding box center [424, 482] width 483 height 48
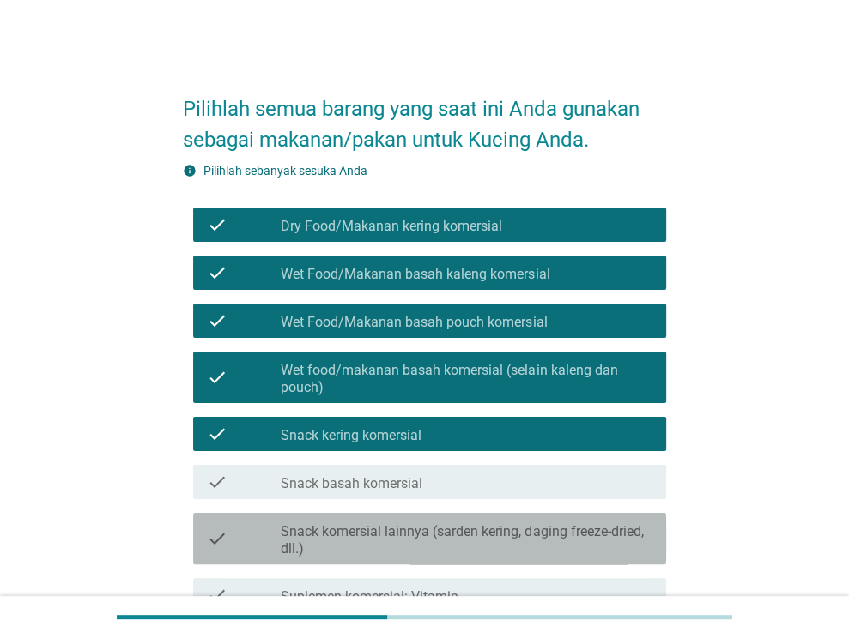
click at [432, 513] on div "check check_box_outline_blank Snack komersial lainnya (sarden kering, daging fr…" at bounding box center [429, 538] width 473 height 51
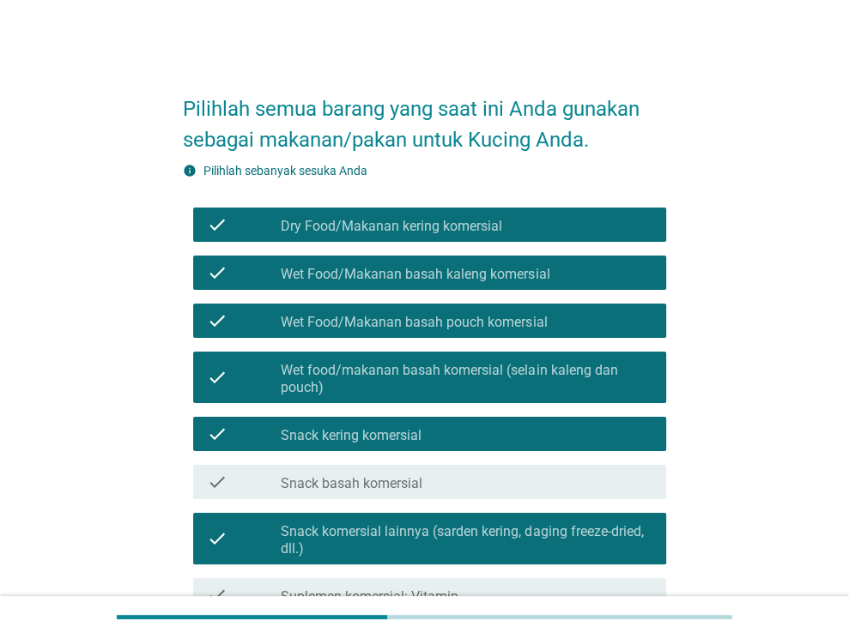
click at [436, 497] on div "check check_box_outline_blank Snack basah komersial" at bounding box center [429, 482] width 473 height 34
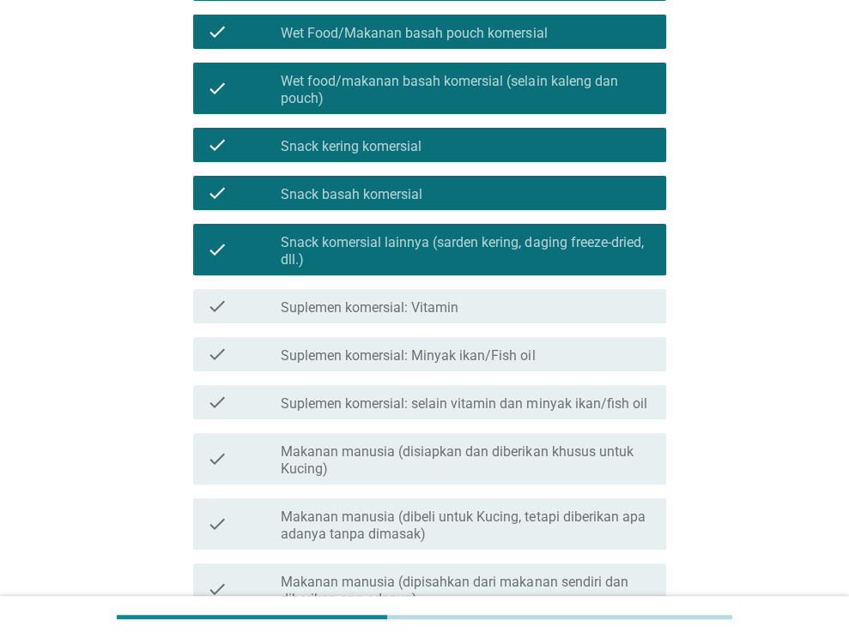
scroll to position [343, 0]
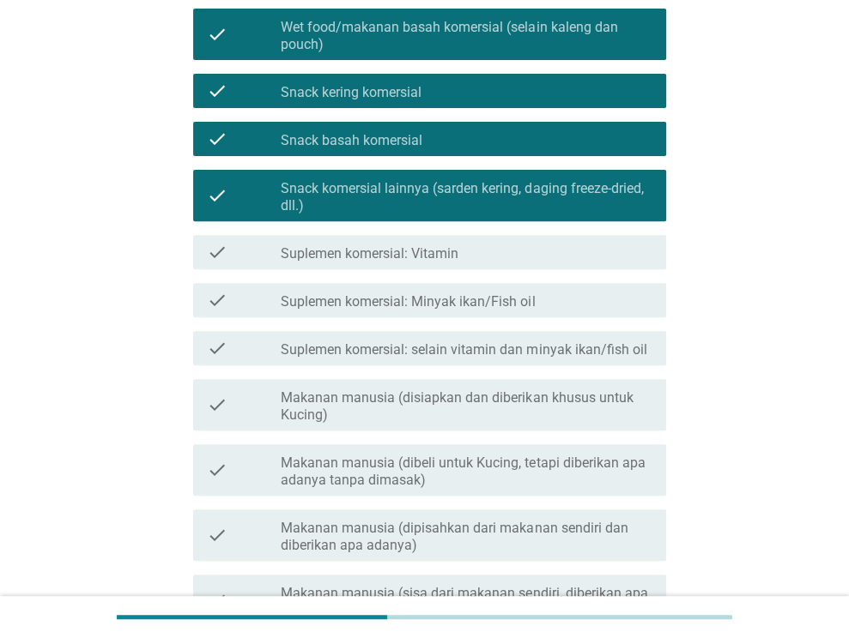
click at [435, 246] on label "Suplemen komersial: Vitamin" at bounding box center [370, 253] width 178 height 17
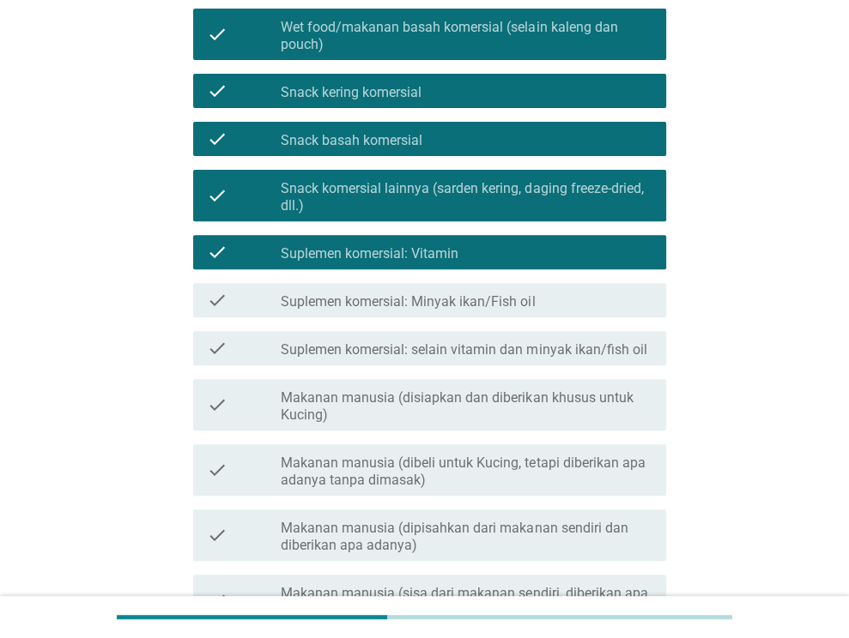
click at [432, 294] on label "Suplemen komersial: Minyak ikan/Fish oil" at bounding box center [408, 301] width 254 height 17
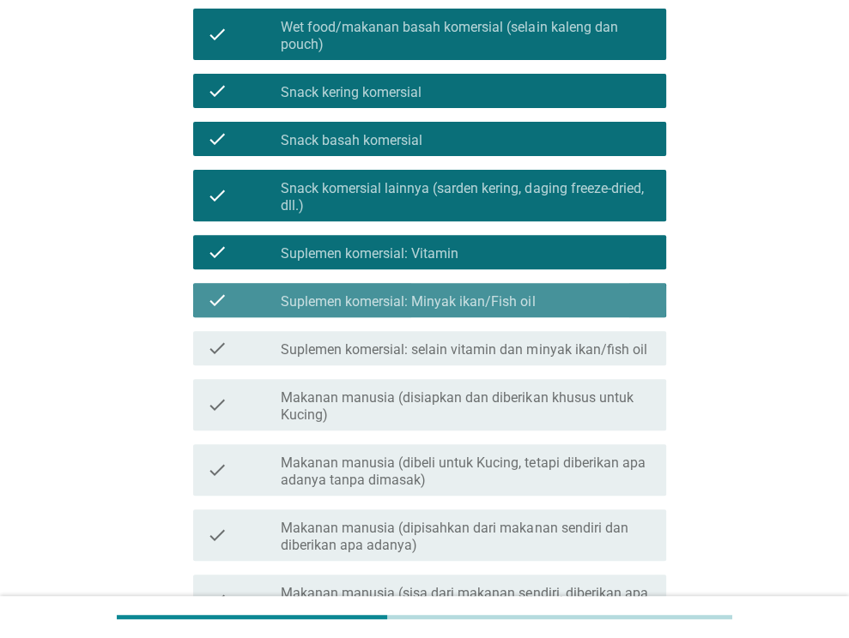
click at [436, 261] on label "Suplemen komersial: Vitamin" at bounding box center [370, 253] width 178 height 17
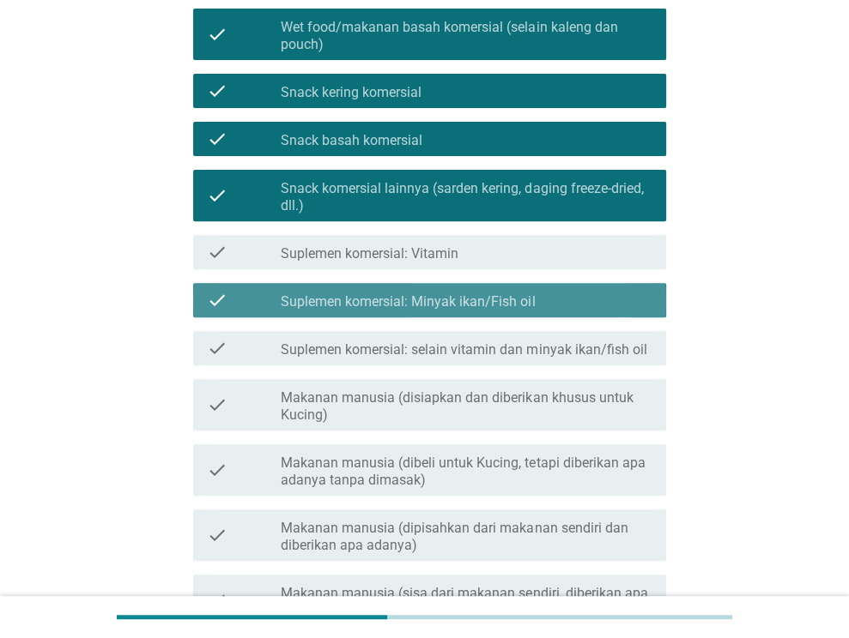
click at [437, 305] on label "Suplemen komersial: Minyak ikan/Fish oil" at bounding box center [408, 301] width 254 height 17
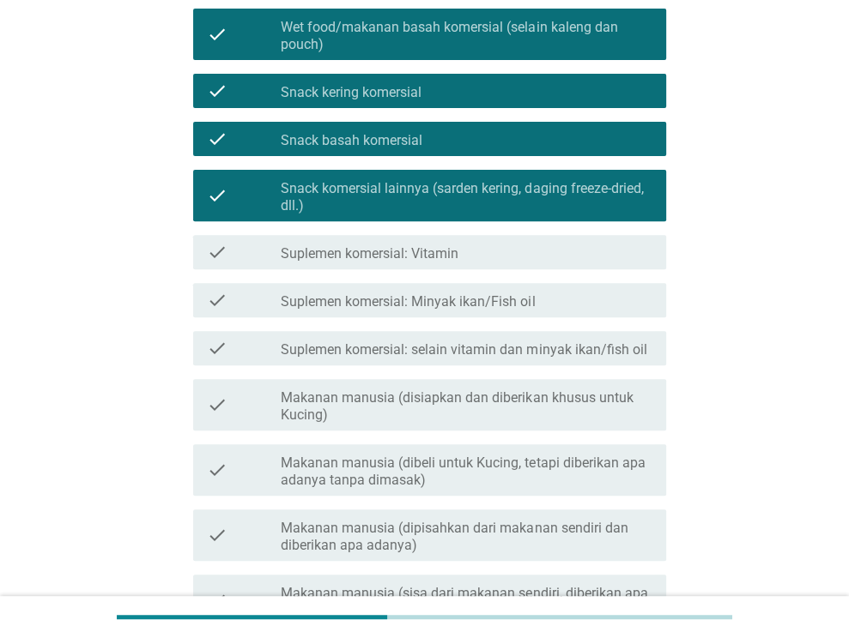
drag, startPoint x: 438, startPoint y: 350, endPoint x: 438, endPoint y: 359, distance: 9.4
click at [438, 353] on label "Suplemen komersial: selain vitamin dan minyak ikan/fish oil" at bounding box center [463, 349] width 365 height 17
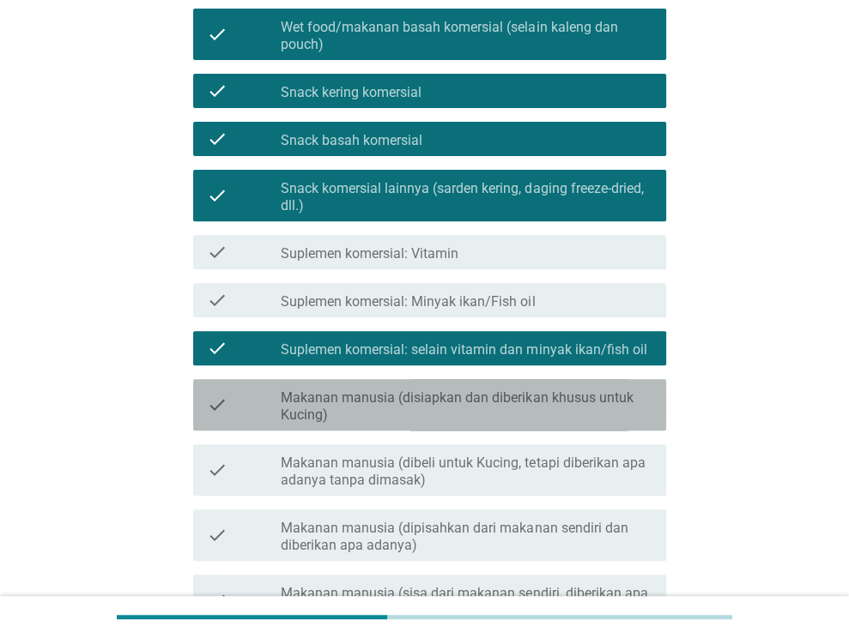
drag, startPoint x: 431, startPoint y: 404, endPoint x: 427, endPoint y: 442, distance: 37.9
click at [431, 408] on label "Makanan manusia (disiapkan dan diberikan khusus untuk Kucing)" at bounding box center [467, 407] width 372 height 34
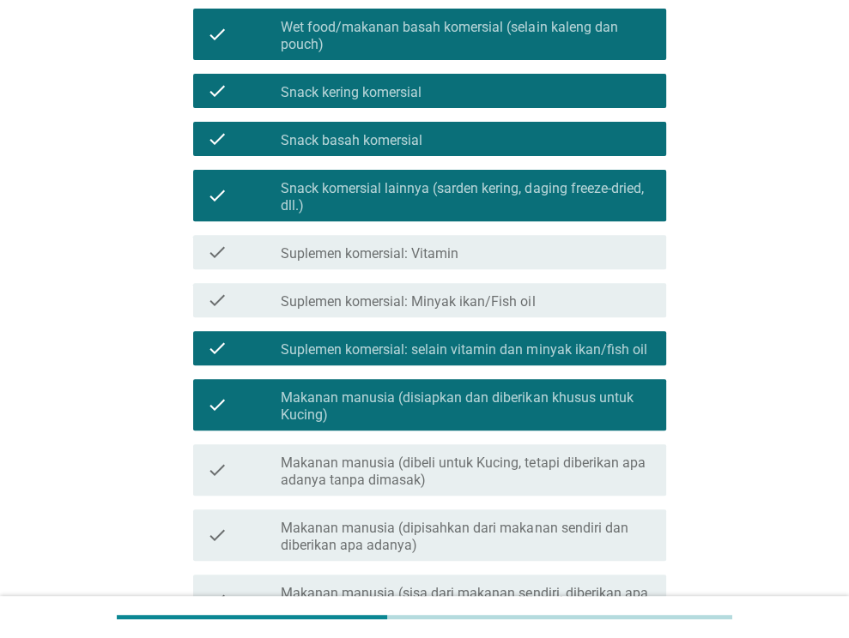
drag, startPoint x: 426, startPoint y: 458, endPoint x: 421, endPoint y: 507, distance: 49.1
click at [424, 464] on label "Makanan manusia (dibeli untuk Kucing, tetapi diberikan apa adanya tanpa dimasak)" at bounding box center [467, 472] width 372 height 34
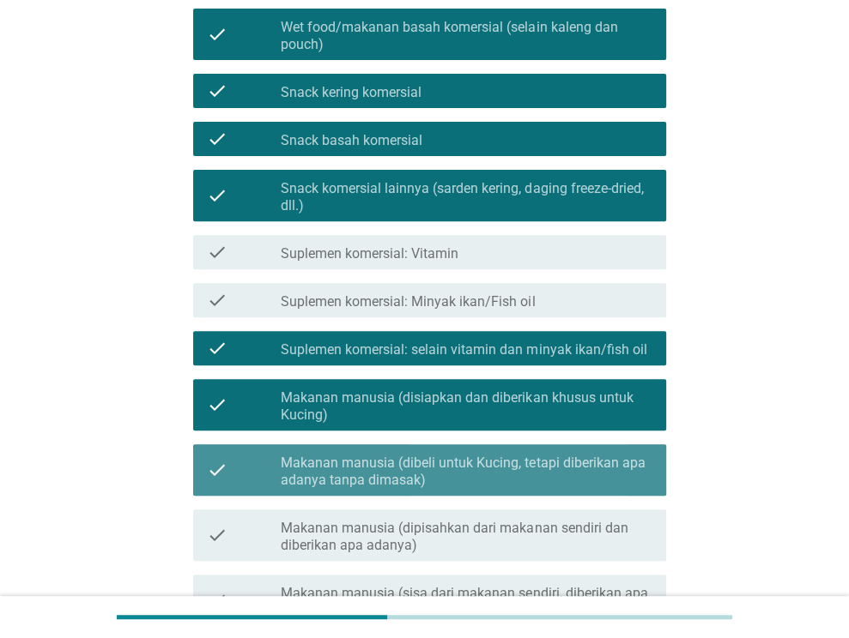
click at [422, 528] on label "Makanan manusia (dipisahkan dari makanan sendiri dan diberikan apa adanya)" at bounding box center [467, 537] width 372 height 34
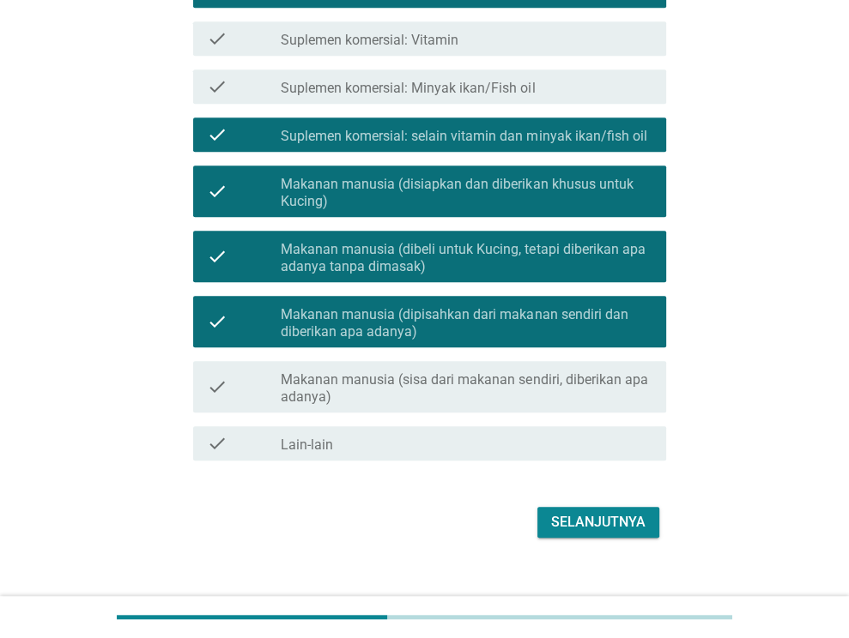
scroll to position [579, 0]
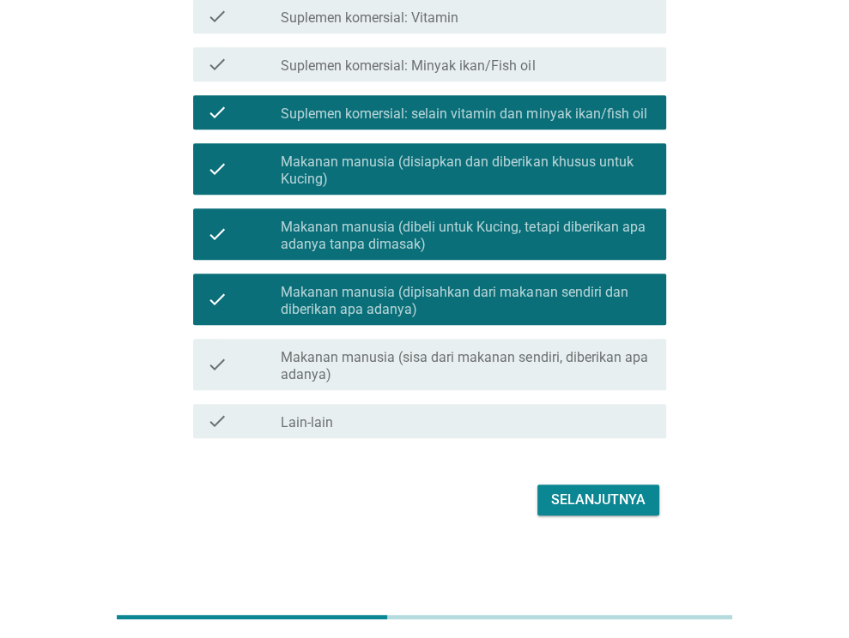
drag, startPoint x: 432, startPoint y: 367, endPoint x: 498, endPoint y: 449, distance: 104.9
click at [432, 367] on label "Makanan manusia (sisa dari makanan sendiri, diberikan apa adanya)" at bounding box center [467, 366] width 372 height 34
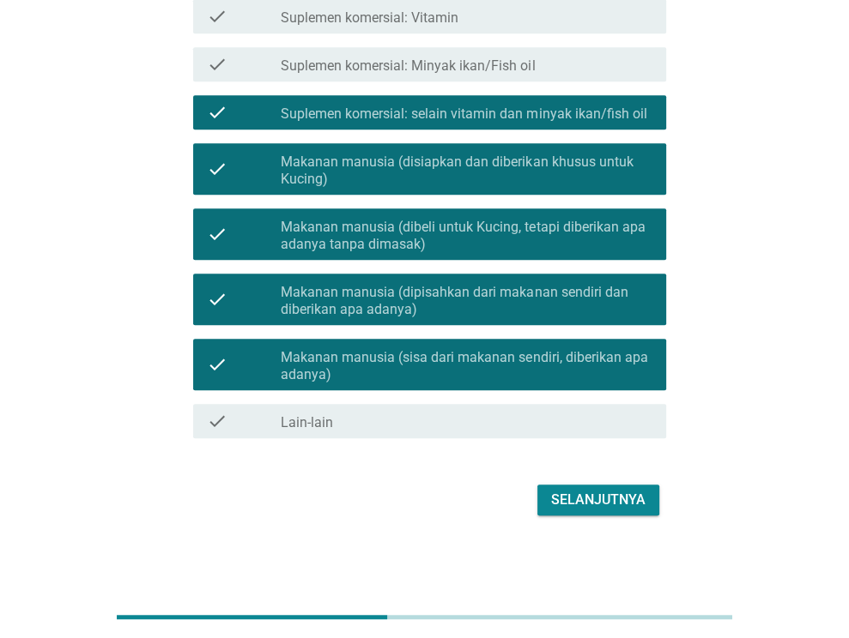
click at [582, 513] on button "Selanjutnya" at bounding box center [598, 500] width 122 height 31
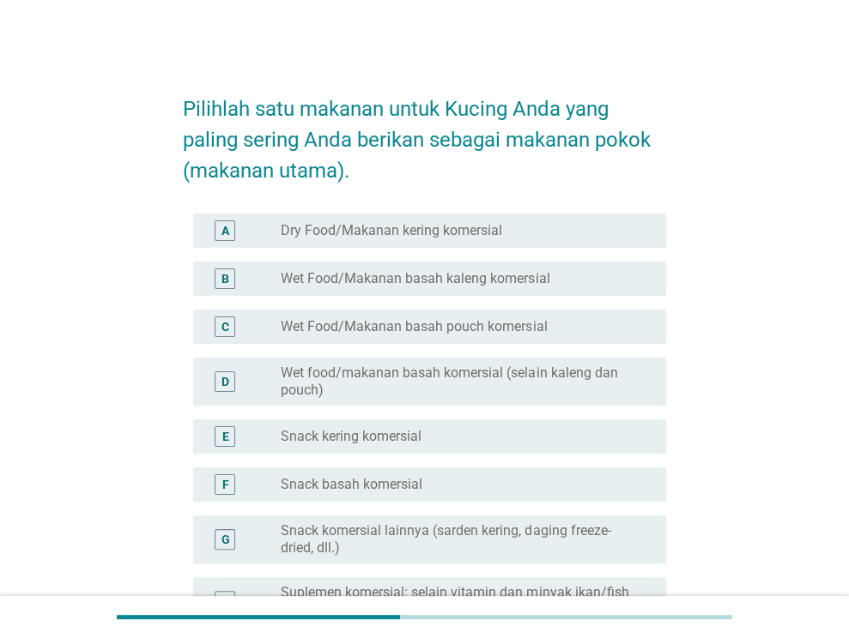
click at [433, 220] on div "radio_button_unchecked Dry Food/Makanan kering komersial" at bounding box center [467, 230] width 372 height 21
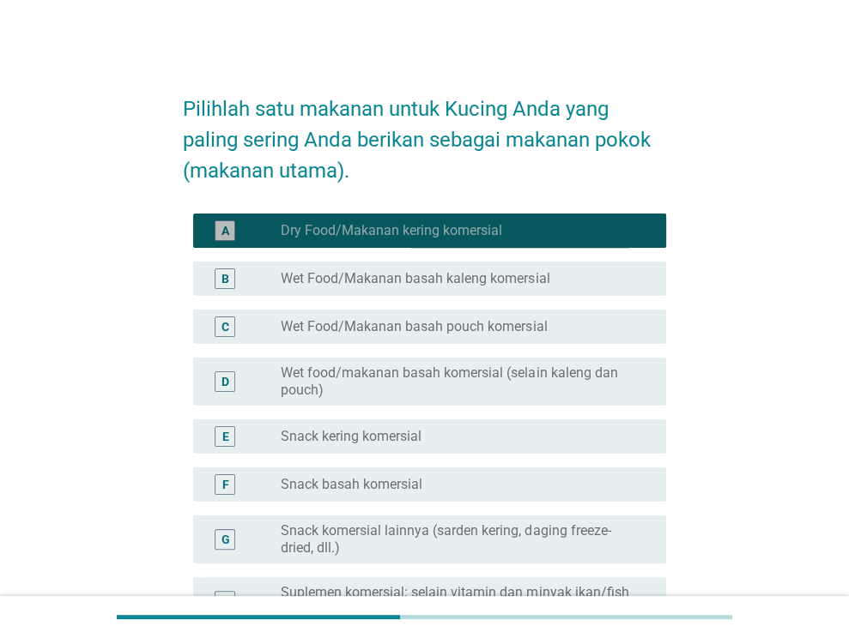
drag, startPoint x: 395, startPoint y: 404, endPoint x: 394, endPoint y: 448, distance: 43.8
click at [394, 411] on div "D radio_button_unchecked Wet food/makanan basah komersial (selain kaleng dan po…" at bounding box center [424, 382] width 483 height 62
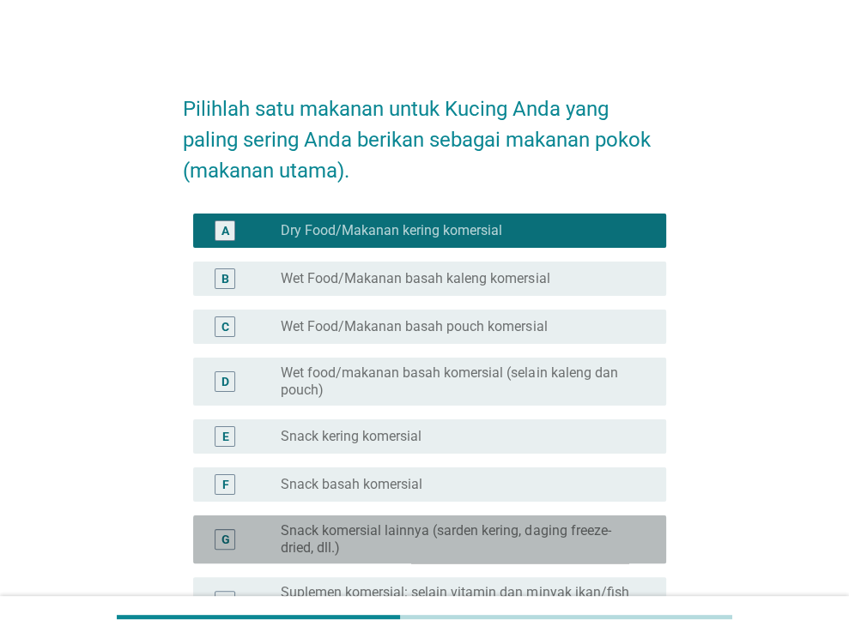
click at [416, 521] on div "G radio_button_unchecked Snack komersial lainnya (sarden kering, daging freeze-…" at bounding box center [429, 540] width 473 height 48
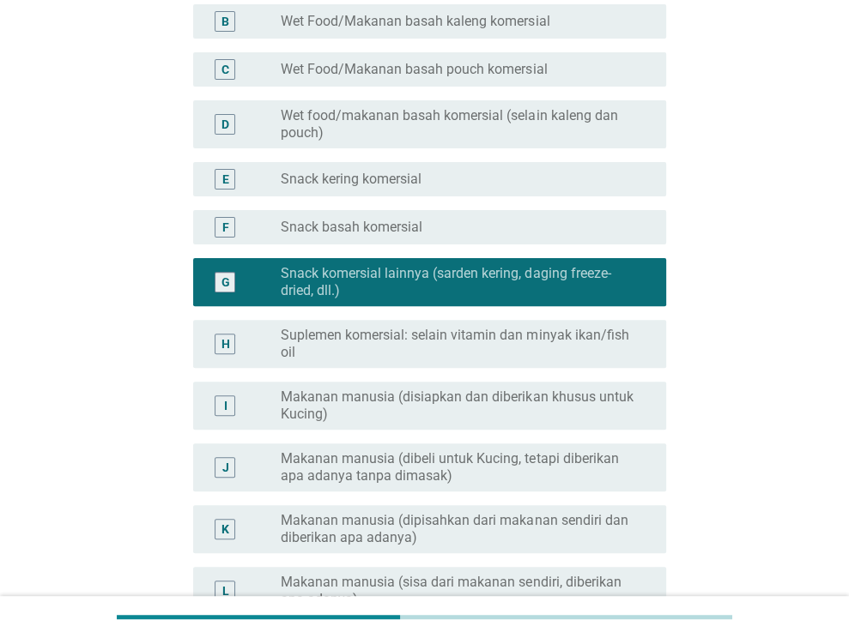
click at [449, 162] on div "E radio_button_unchecked Snack kering komersial" at bounding box center [429, 179] width 473 height 34
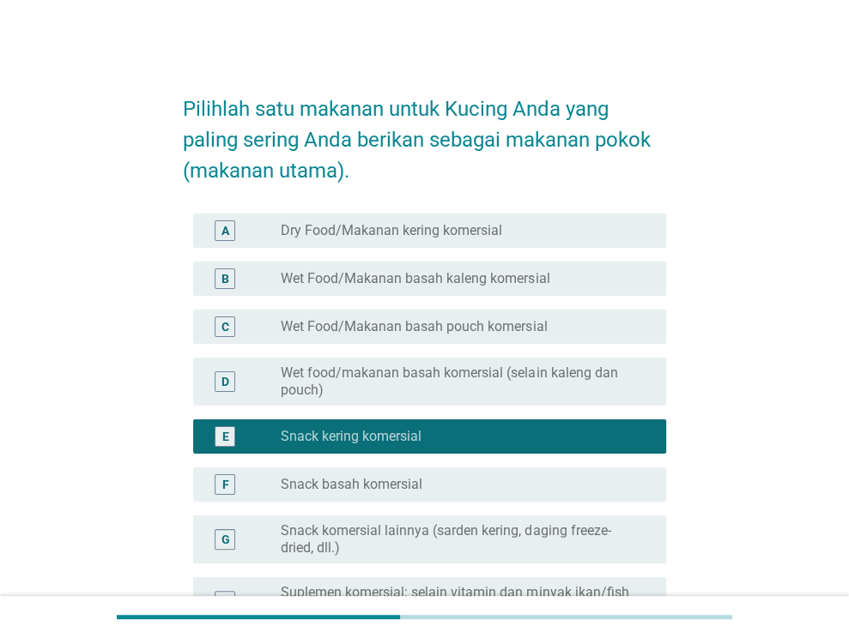
click at [492, 257] on div "B radio_button_unchecked Wet Food/Makanan basah kaleng komersial" at bounding box center [424, 279] width 483 height 48
click at [490, 209] on div "A radio_button_unchecked Dry Food/Makanan kering komersial" at bounding box center [424, 231] width 483 height 48
click at [490, 233] on label "Dry Food/Makanan kering komersial" at bounding box center [391, 230] width 221 height 17
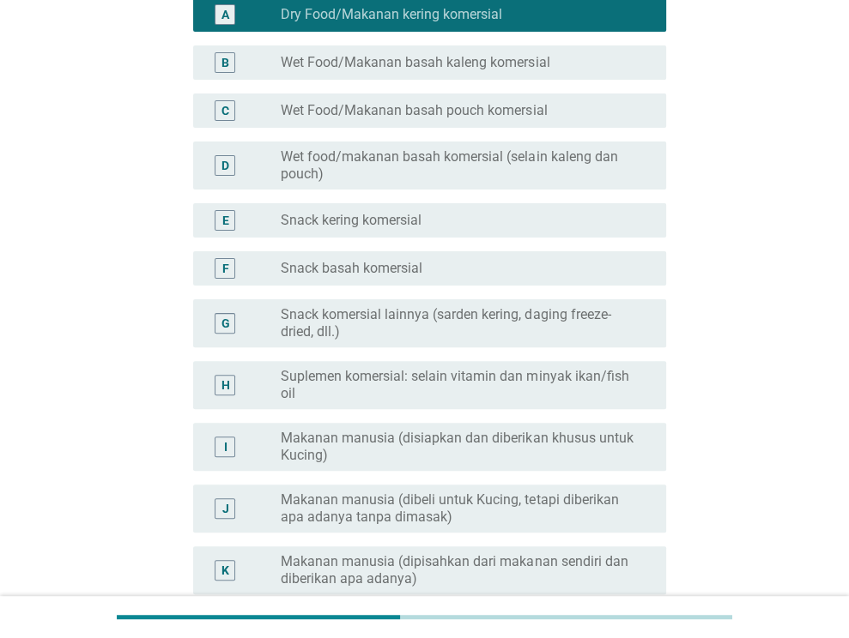
scroll to position [455, 0]
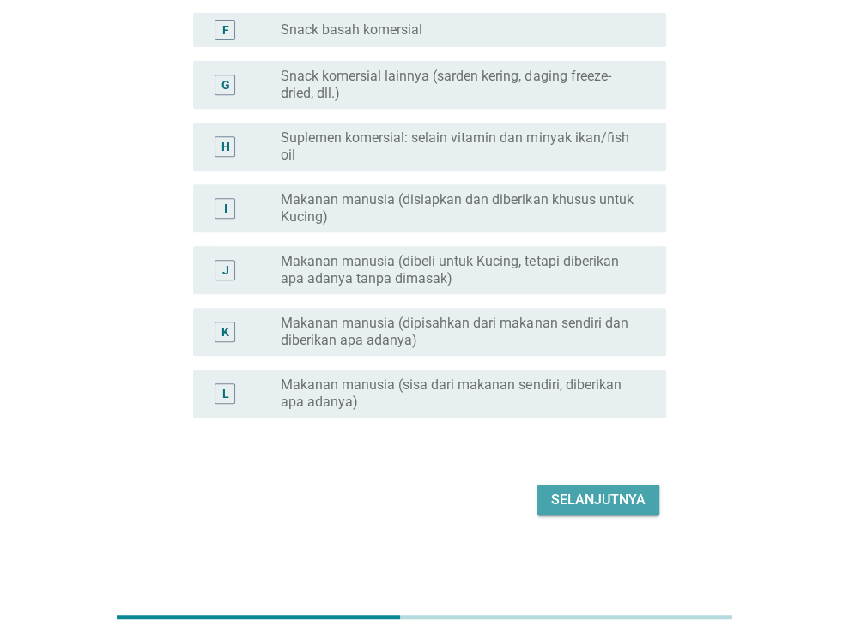
click at [587, 490] on div "Selanjutnya" at bounding box center [598, 500] width 94 height 21
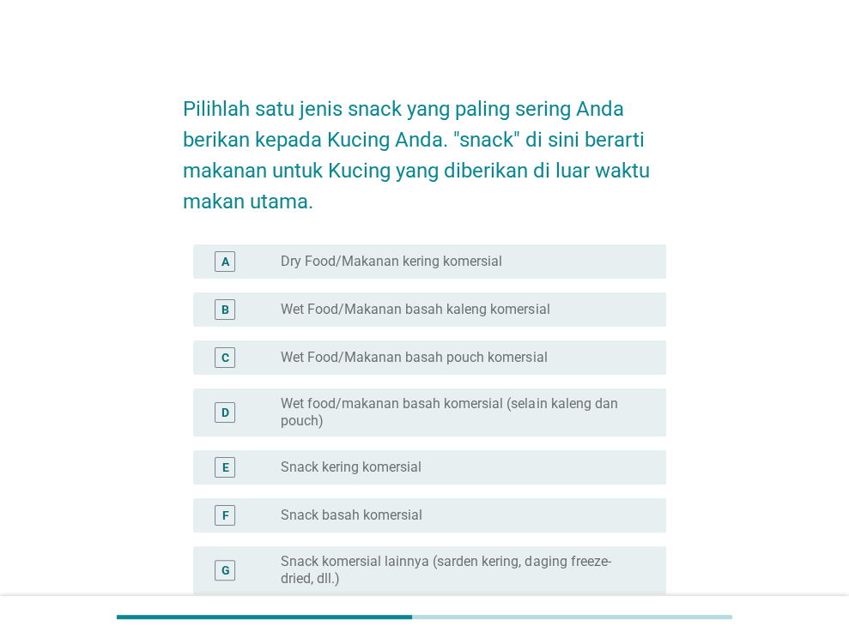
click at [432, 233] on form "Pilihlah satu jenis snack yang paling sering Anda berikan kepada Kucing Anda. "…" at bounding box center [424, 541] width 483 height 930
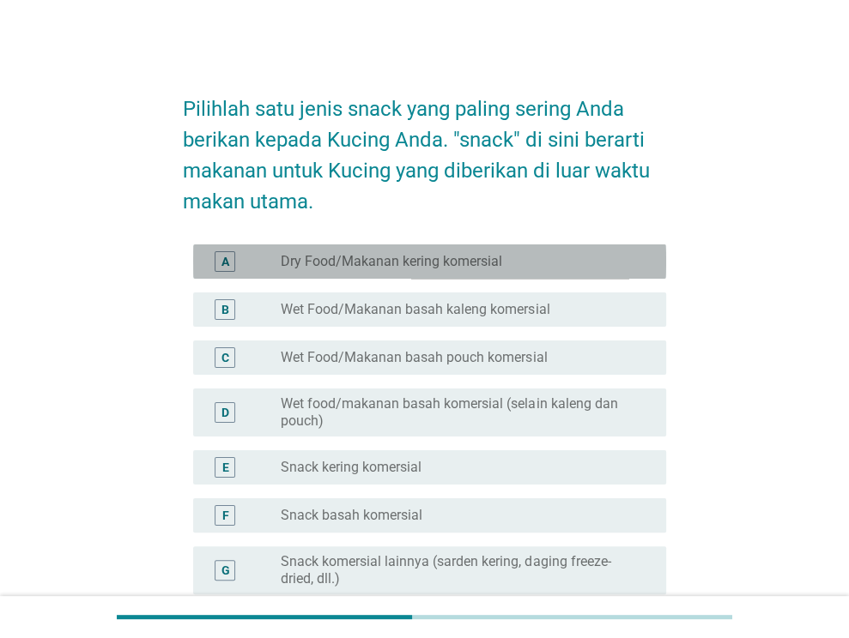
click at [432, 251] on div "radio_button_unchecked Dry Food/Makanan kering komersial" at bounding box center [467, 261] width 372 height 21
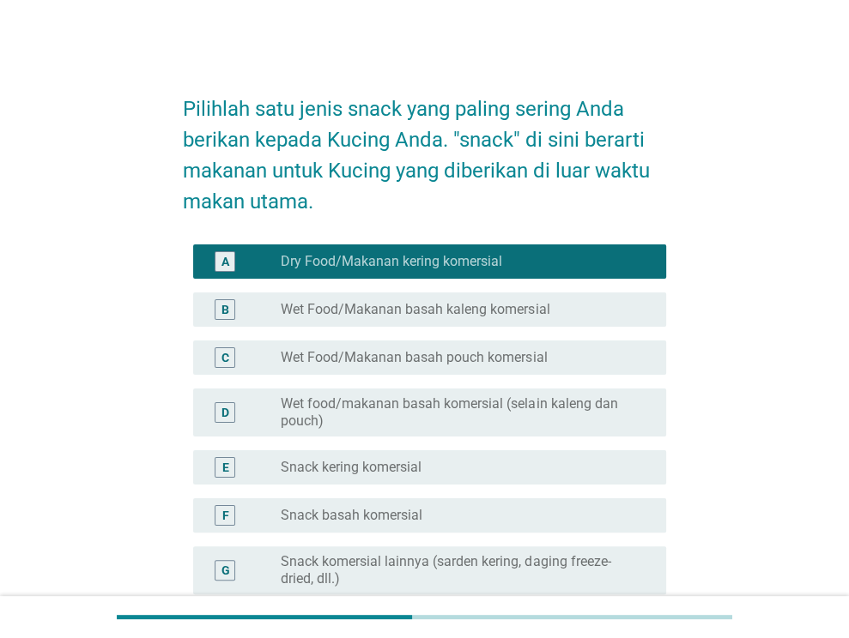
click at [444, 294] on div "B radio_button_unchecked Wet Food/Makanan basah kaleng komersial" at bounding box center [429, 310] width 473 height 34
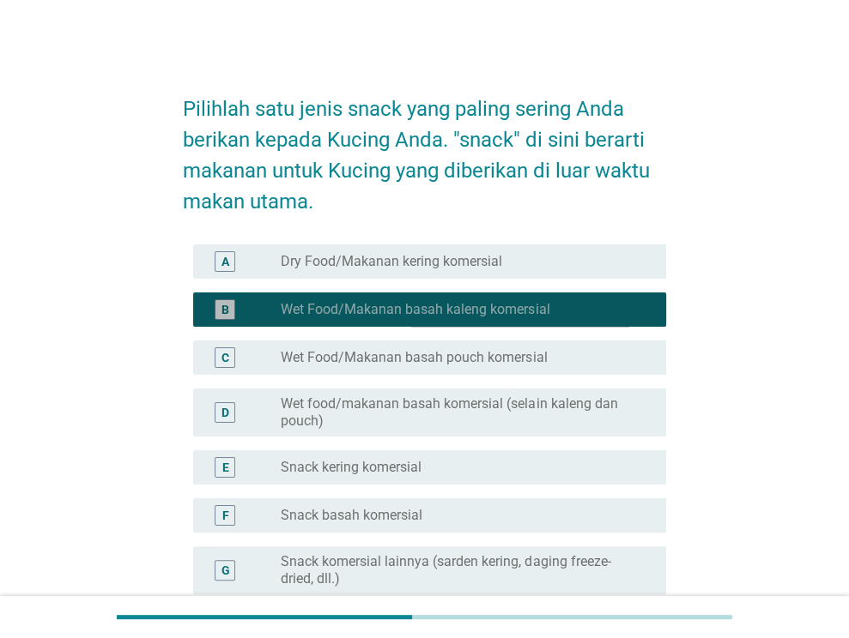
drag, startPoint x: 453, startPoint y: 401, endPoint x: 453, endPoint y: 433, distance: 32.6
click at [453, 407] on label "Wet food/makanan basah komersial (selain kaleng dan pouch)" at bounding box center [460, 413] width 358 height 34
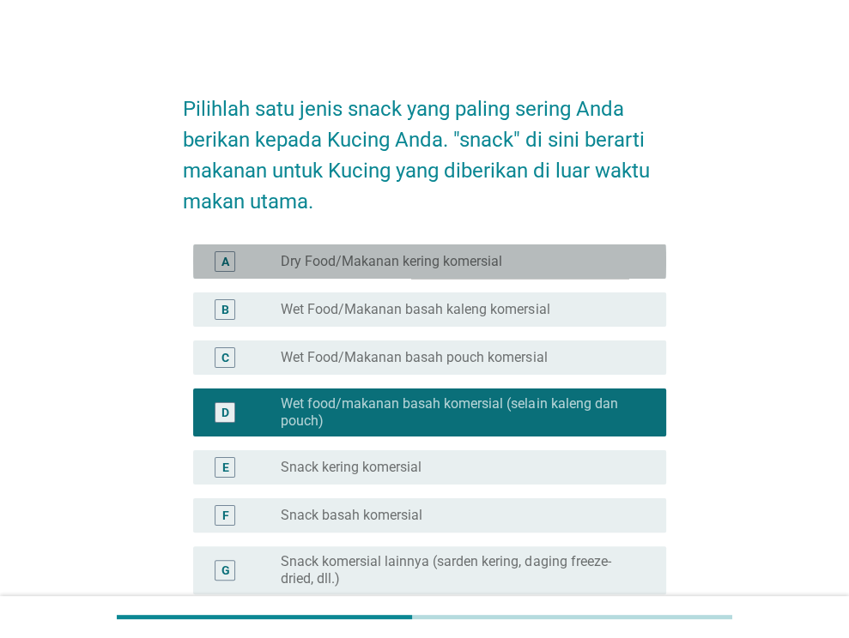
click at [492, 277] on div "A radio_button_unchecked Dry Food/Makanan kering komersial" at bounding box center [429, 262] width 473 height 34
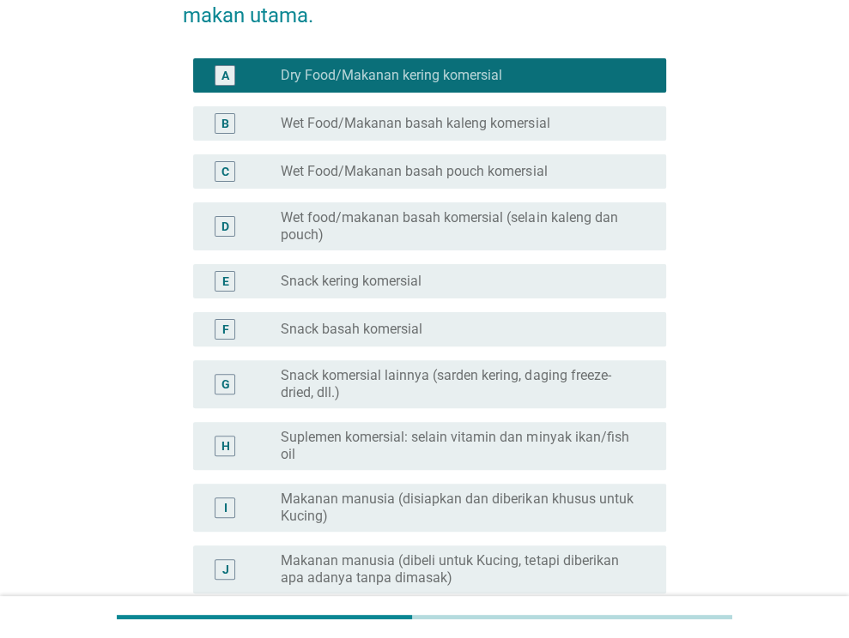
scroll to position [486, 0]
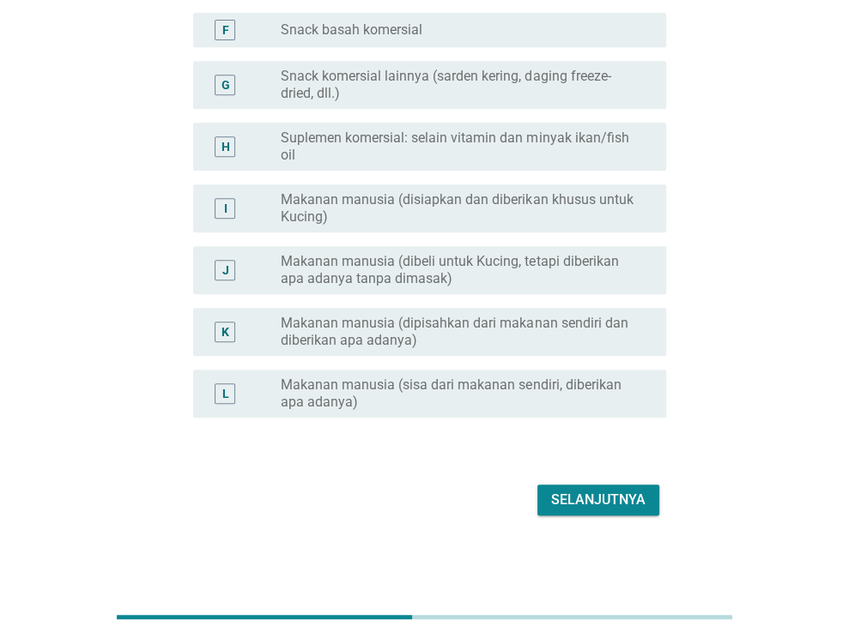
click at [577, 512] on button "Selanjutnya" at bounding box center [598, 500] width 122 height 31
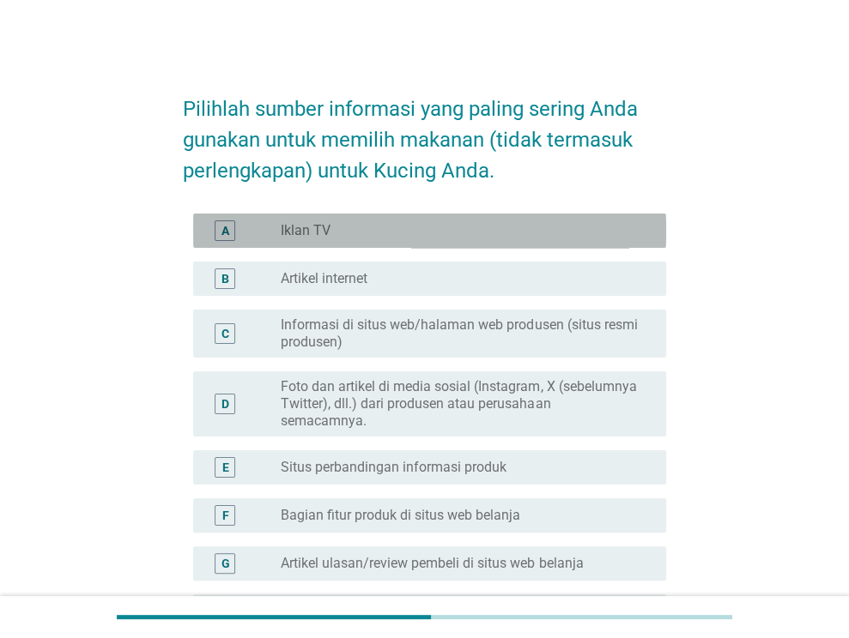
click at [367, 238] on div "radio_button_unchecked Iklan TV" at bounding box center [460, 230] width 358 height 17
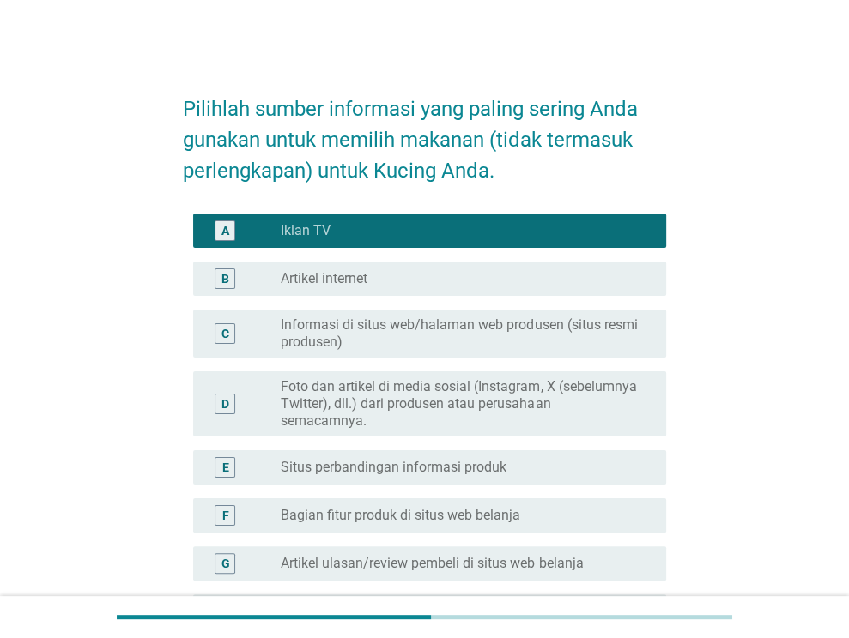
click at [373, 288] on div "B radio_button_unchecked Artikel internet" at bounding box center [429, 279] width 473 height 34
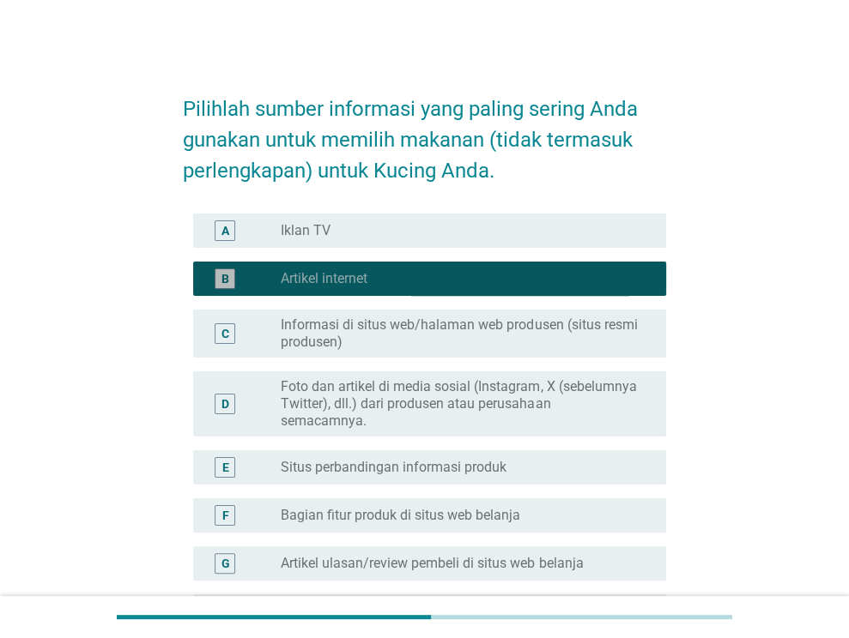
click at [373, 390] on label "Foto dan artikel di media sosial (Instagram, X (sebelumnya Twitter), dll.) dari…" at bounding box center [460, 403] width 358 height 51
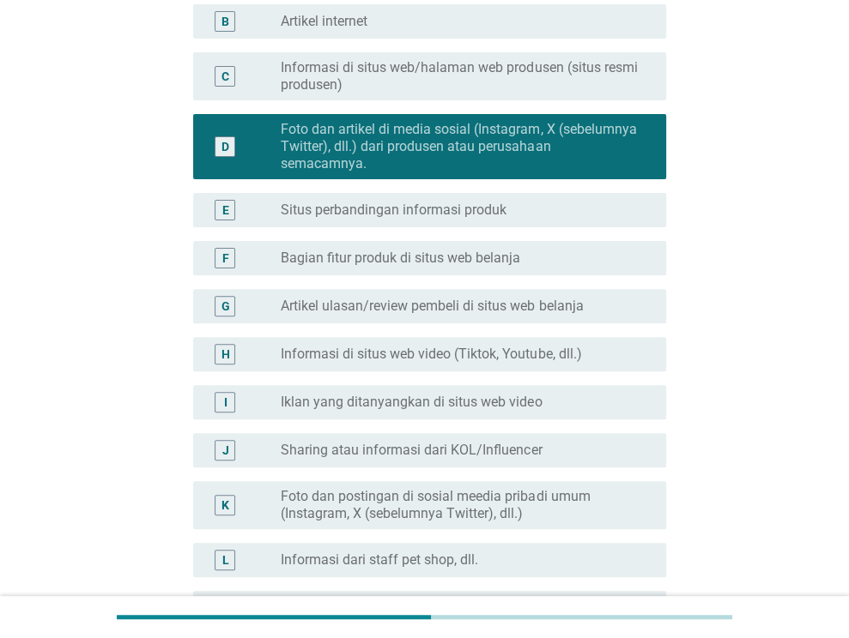
click at [402, 353] on label "Informasi di situs web video (Tiktok, Youtube, dll.)" at bounding box center [431, 354] width 300 height 17
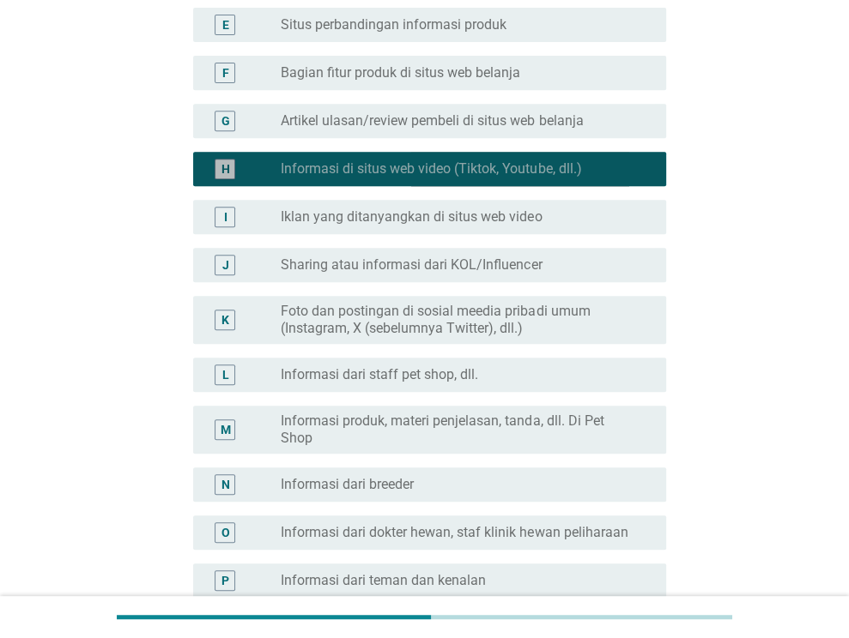
scroll to position [671, 0]
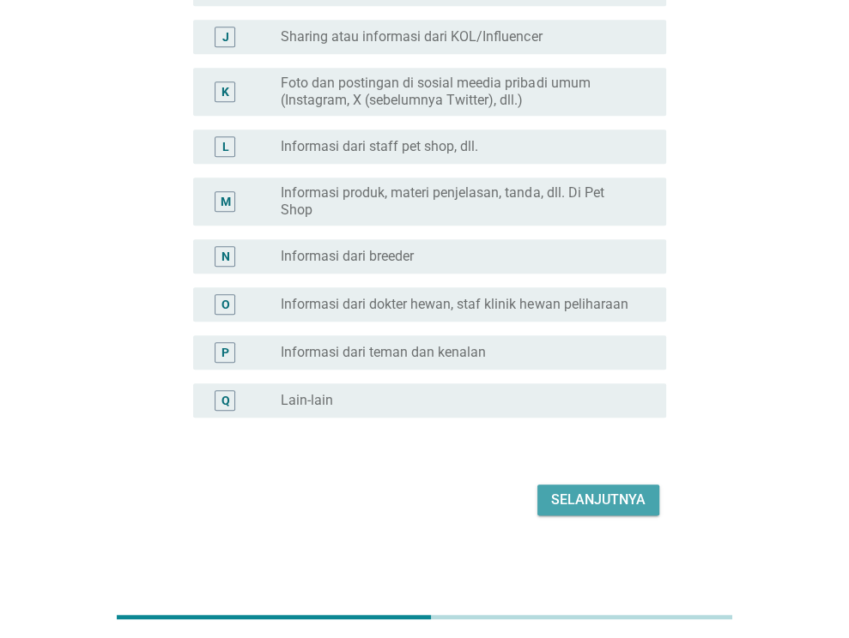
click at [595, 497] on div "Selanjutnya" at bounding box center [598, 500] width 94 height 21
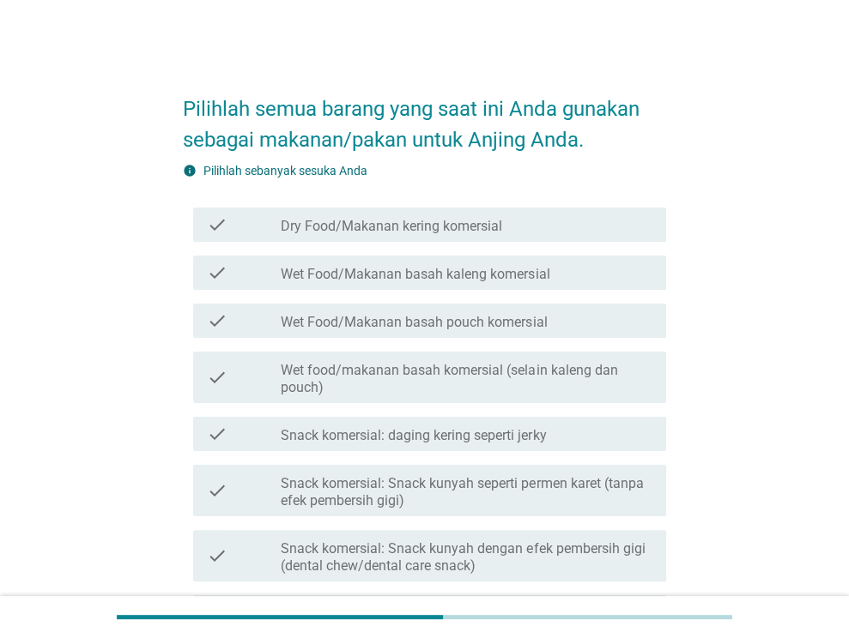
click at [392, 221] on label "Dry Food/Makanan kering komersial" at bounding box center [391, 226] width 221 height 17
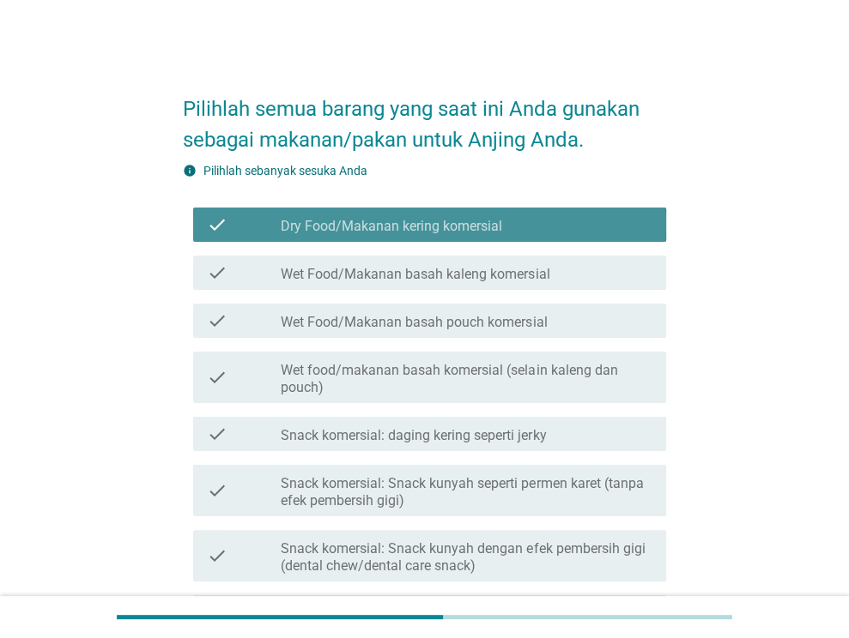
click at [397, 307] on div "check check_box_outline_blank Wet Food/Makanan basah pouch komersial" at bounding box center [429, 321] width 473 height 34
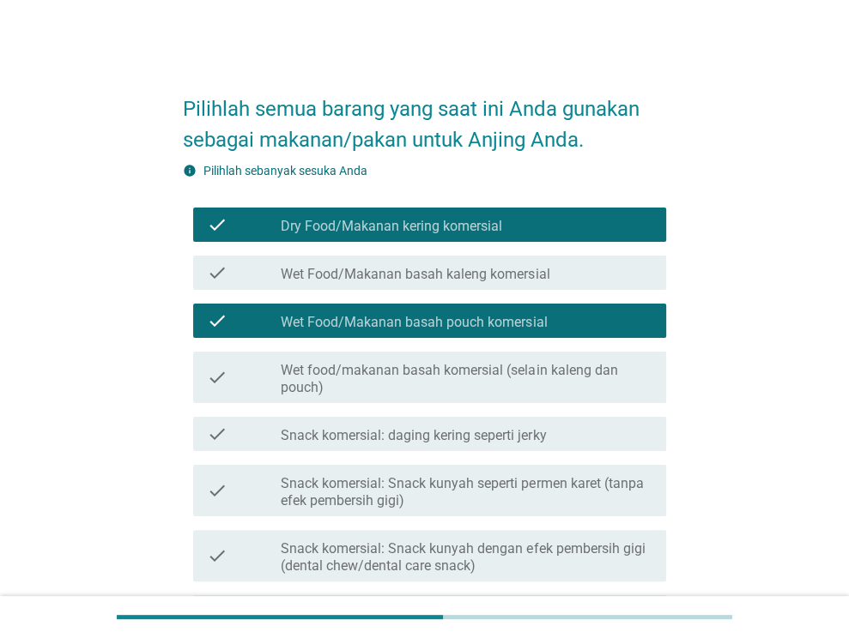
drag, startPoint x: 415, startPoint y: 420, endPoint x: 418, endPoint y: 442, distance: 21.6
click at [414, 420] on div "check check_box_outline_blank Snack komersial: daging kering seperti jerky" at bounding box center [429, 434] width 473 height 34
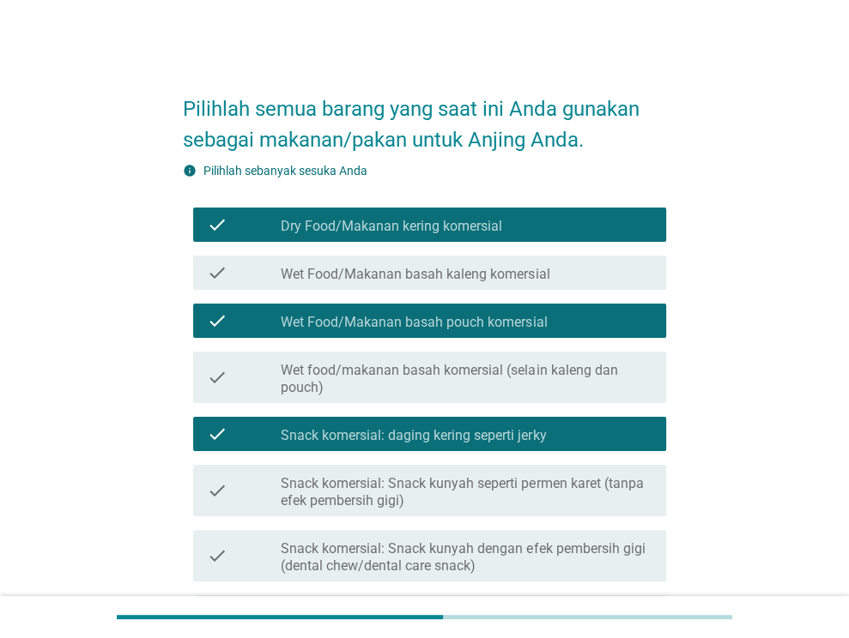
click at [421, 555] on label "Snack komersial: Snack kunyah dengan efek pembersih gigi (dental chew/dental ca…" at bounding box center [467, 558] width 372 height 34
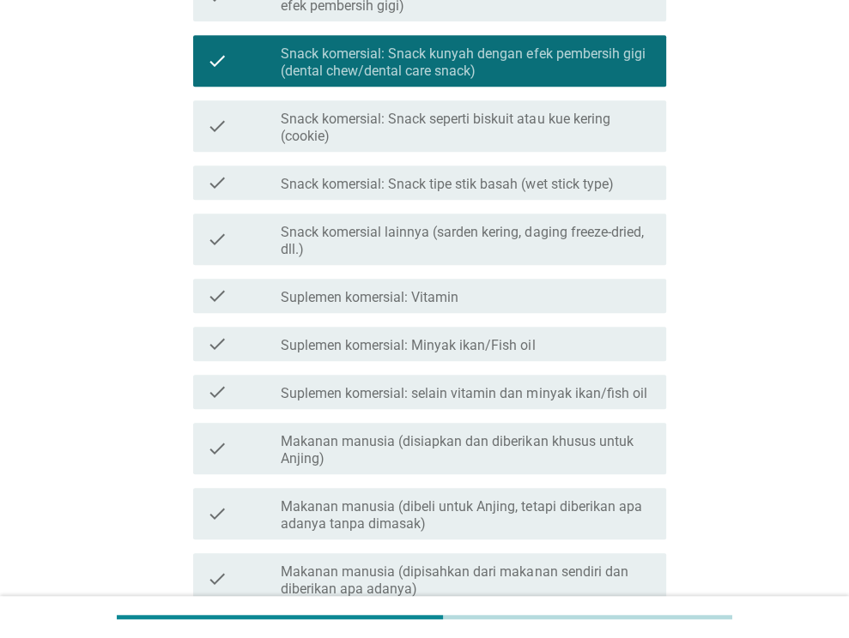
scroll to position [601, 0]
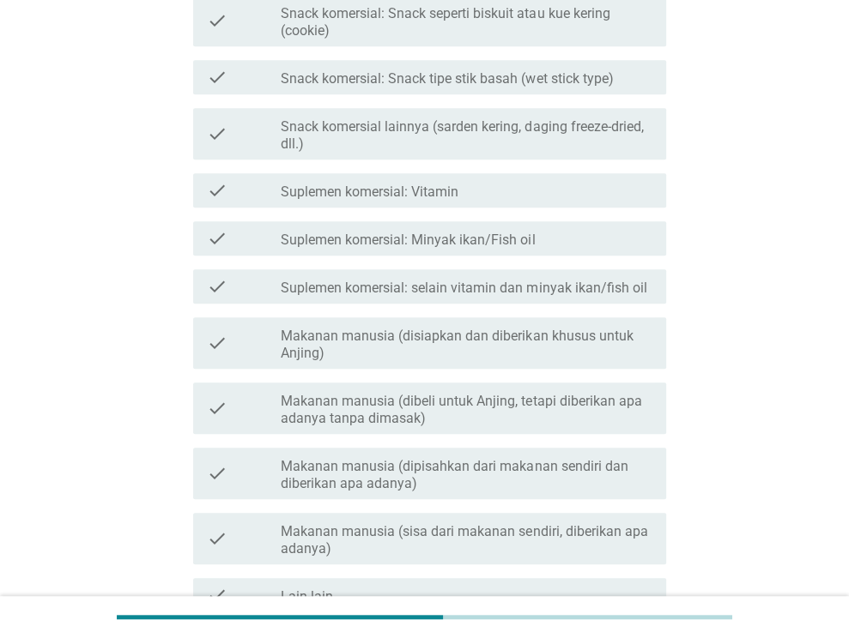
click at [532, 426] on div "check check_box_outline_blank Makanan manusia (dibeli untuk Anjing, tetapi dibe…" at bounding box center [429, 408] width 473 height 51
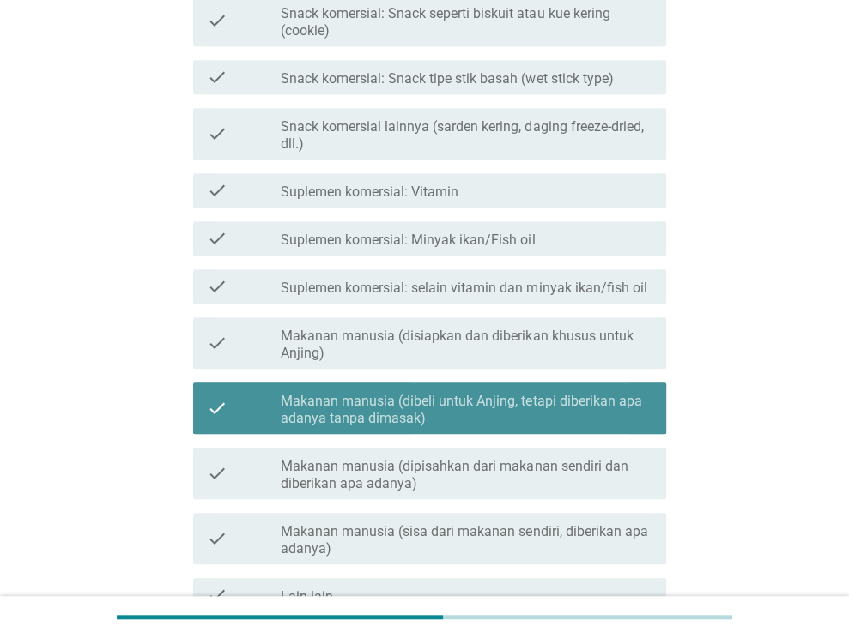
click at [528, 212] on div "check check_box_outline_blank Suplemen komersial: Vitamin" at bounding box center [424, 190] width 483 height 48
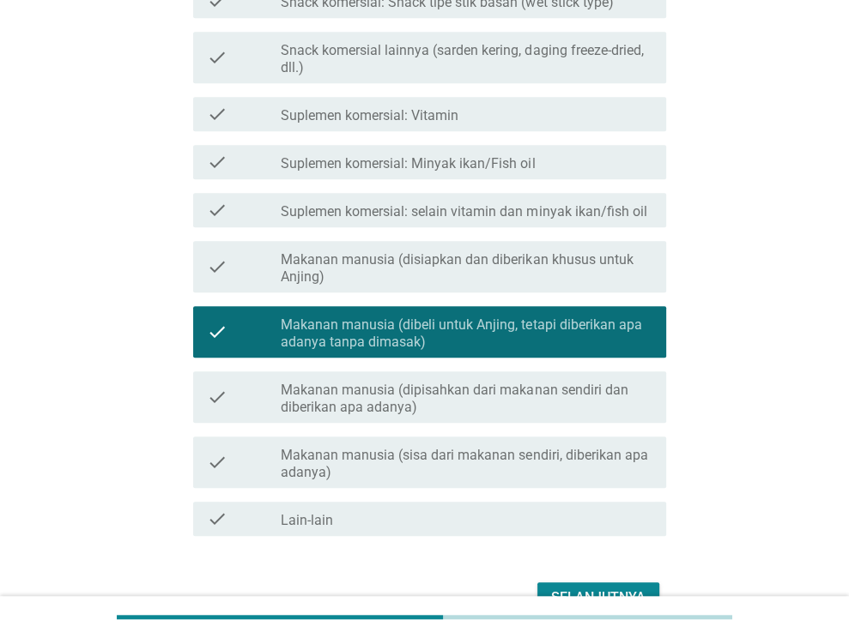
scroll to position [775, 0]
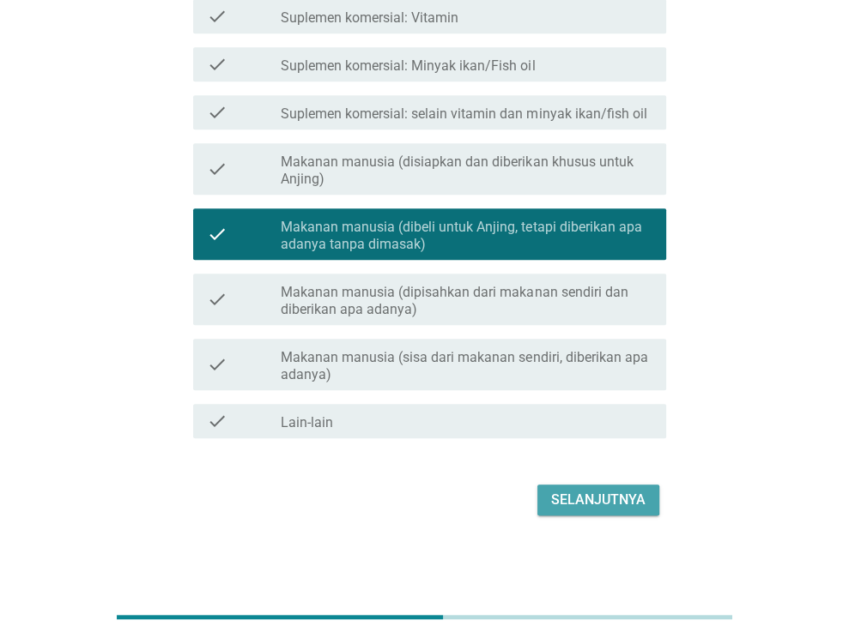
click at [603, 504] on div "Selanjutnya" at bounding box center [598, 500] width 94 height 21
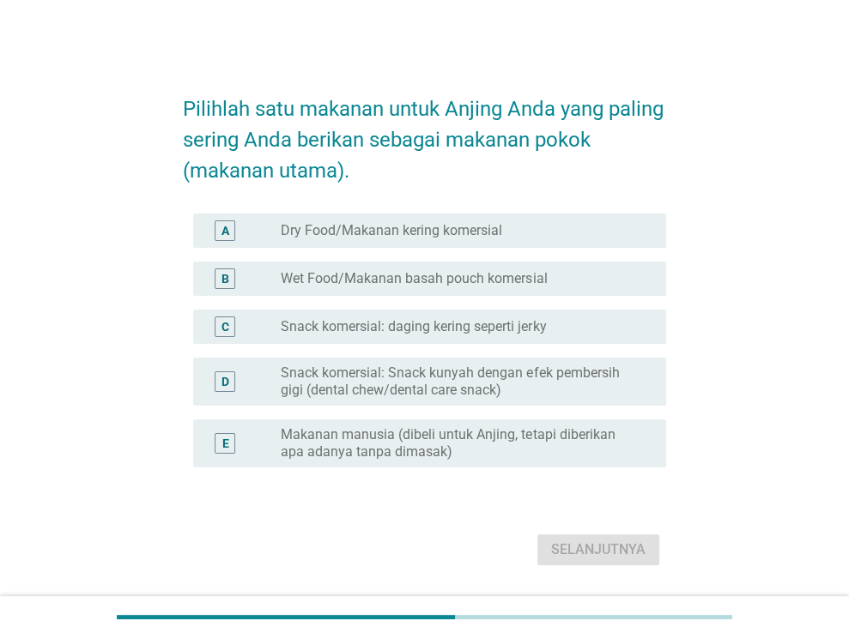
drag, startPoint x: 506, startPoint y: 329, endPoint x: 502, endPoint y: 287, distance: 42.3
click at [506, 329] on label "Snack komersial: daging kering seperti jerky" at bounding box center [413, 326] width 265 height 17
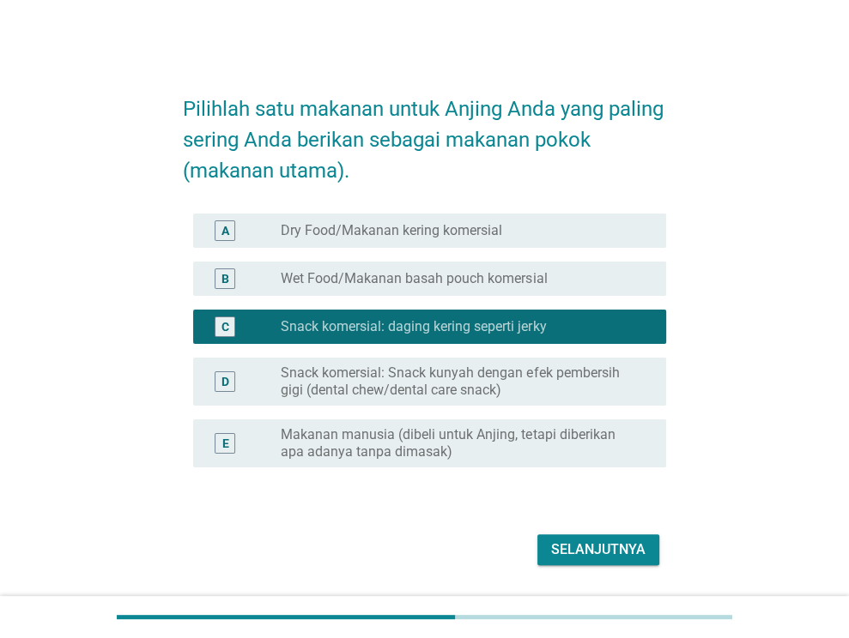
click at [492, 224] on label "Dry Food/Makanan kering komersial" at bounding box center [391, 230] width 221 height 17
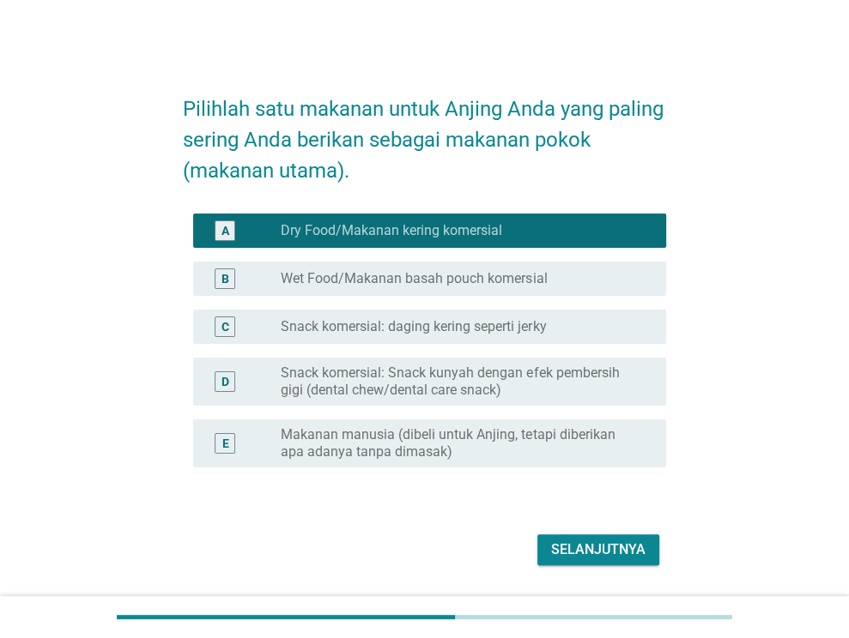
click at [634, 538] on button "Selanjutnya" at bounding box center [598, 550] width 122 height 31
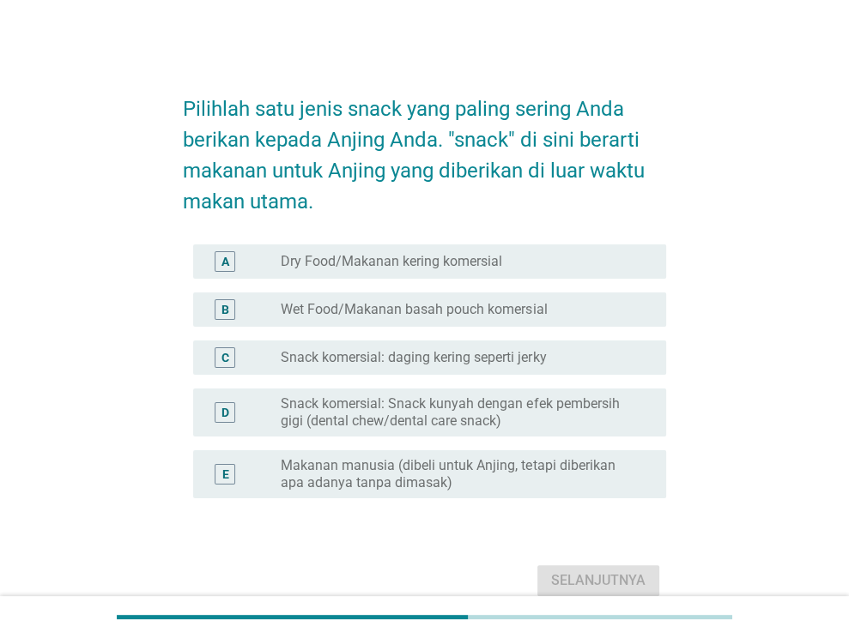
click at [511, 243] on div "A radio_button_unchecked Dry Food/Makanan kering komersial" at bounding box center [424, 262] width 483 height 48
click at [517, 278] on div "A radio_button_unchecked Dry Food/Makanan kering komersial" at bounding box center [424, 262] width 483 height 48
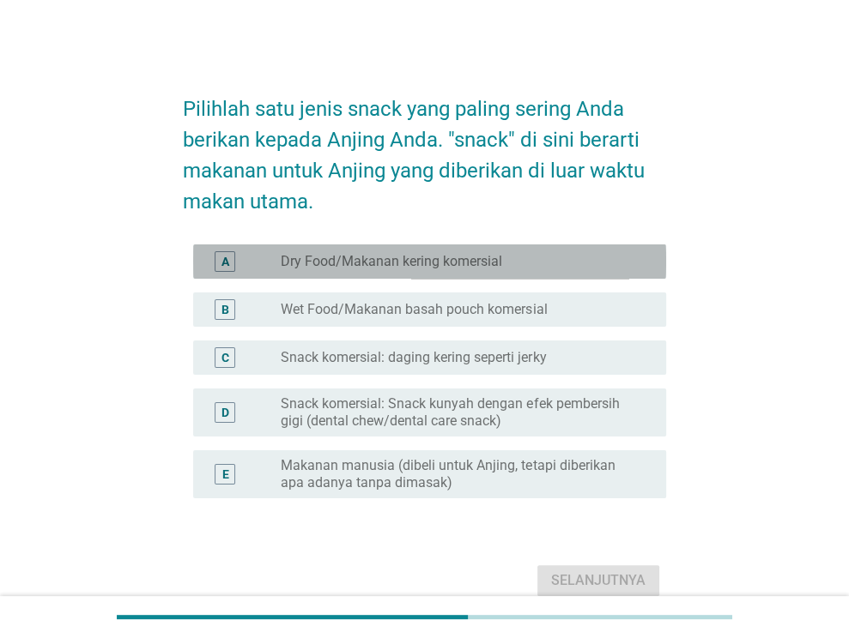
click at [524, 263] on div "radio_button_unchecked Dry Food/Makanan kering komersial" at bounding box center [460, 261] width 358 height 17
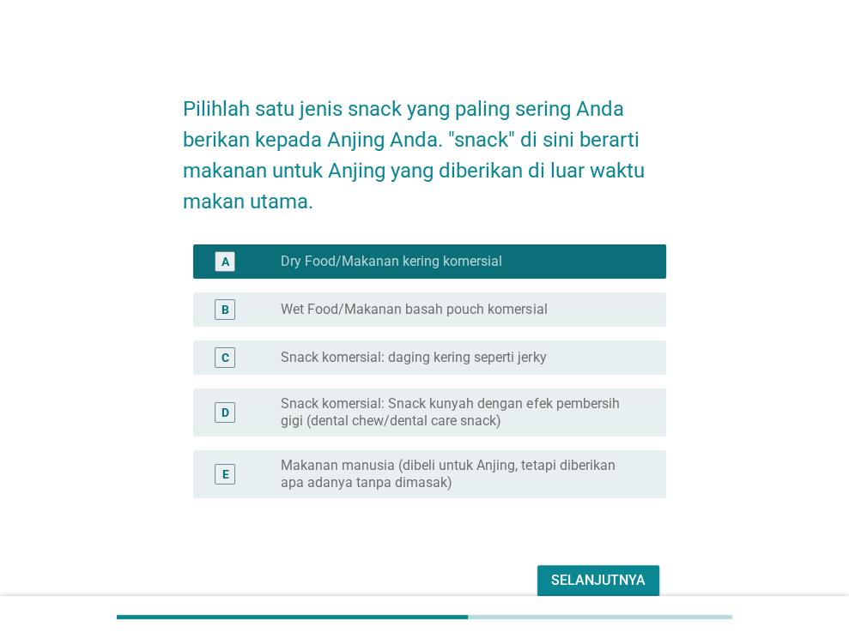
click at [594, 576] on div "Selanjutnya" at bounding box center [598, 581] width 94 height 21
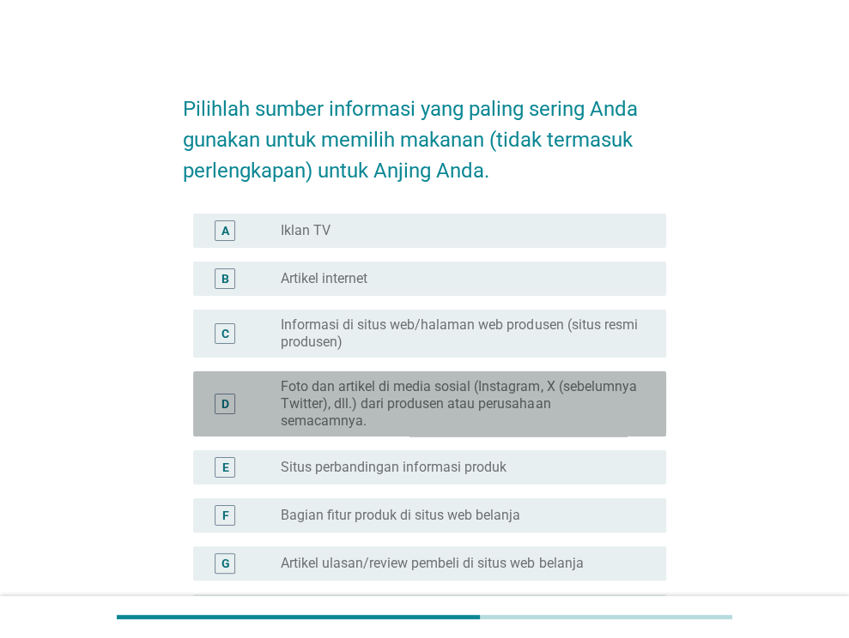
click at [506, 406] on label "Foto dan artikel di media sosial (Instagram, X (sebelumnya Twitter), dll.) dari…" at bounding box center [460, 403] width 358 height 51
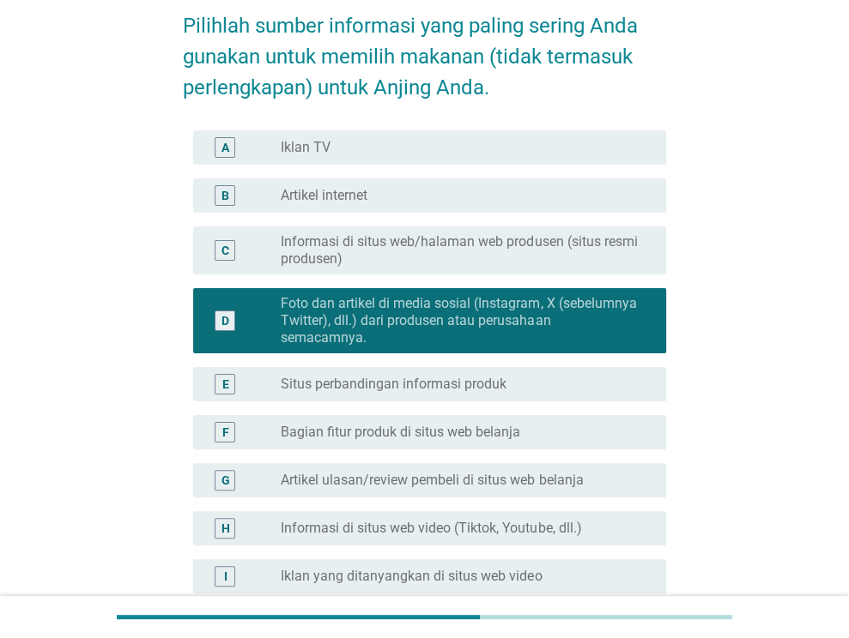
scroll to position [86, 0]
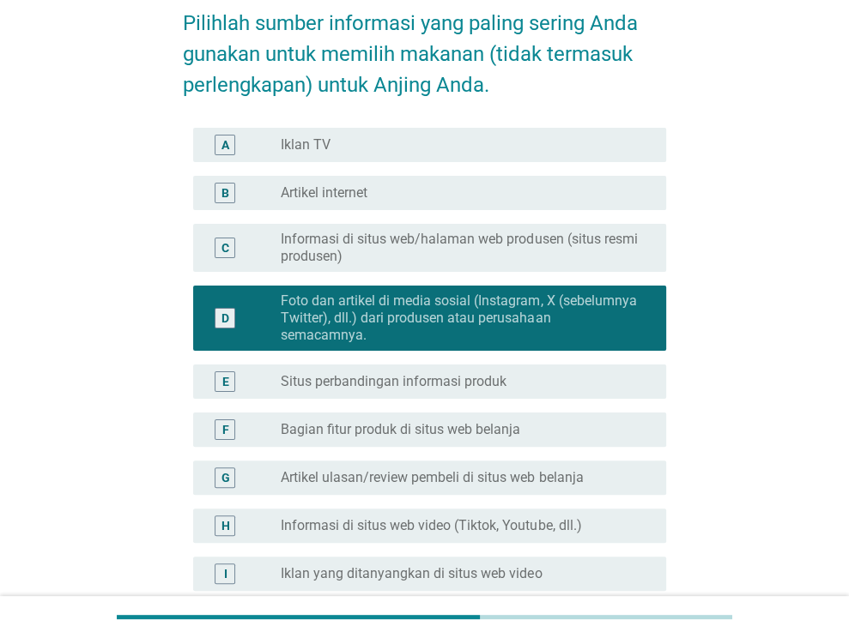
click at [508, 416] on div "F radio_button_unchecked Bagian fitur produk di situs web belanja" at bounding box center [429, 430] width 473 height 34
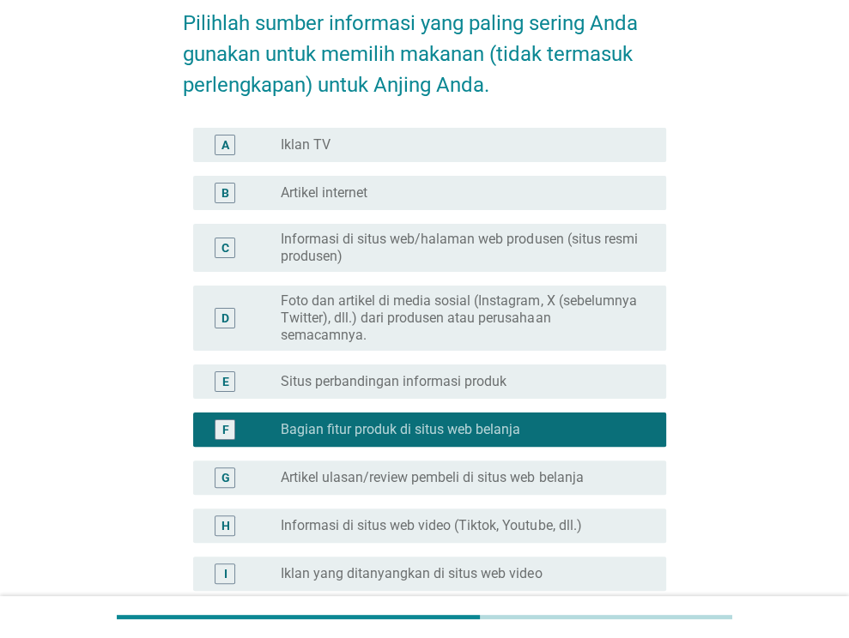
click at [527, 524] on label "Informasi di situs web video (Tiktok, Youtube, dll.)" at bounding box center [431, 525] width 300 height 17
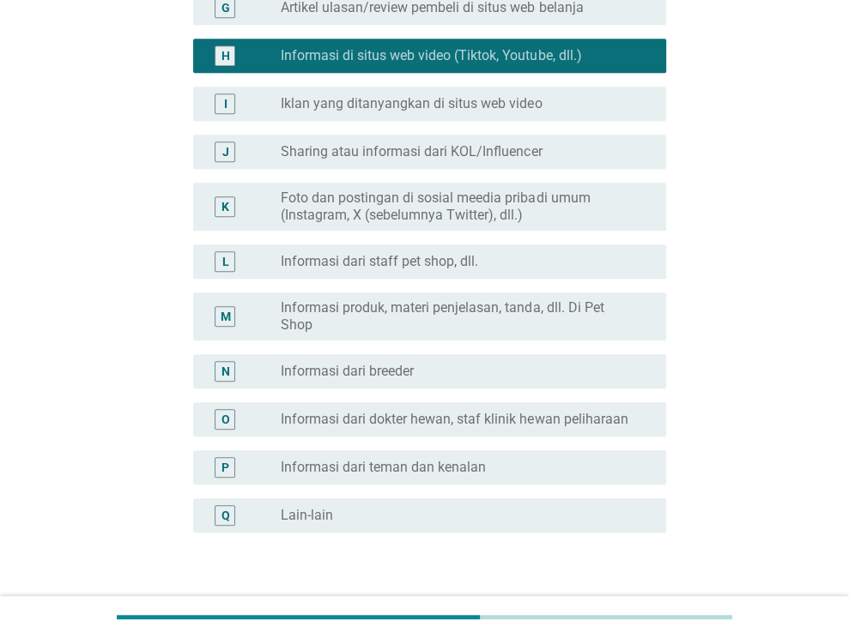
scroll to position [601, 0]
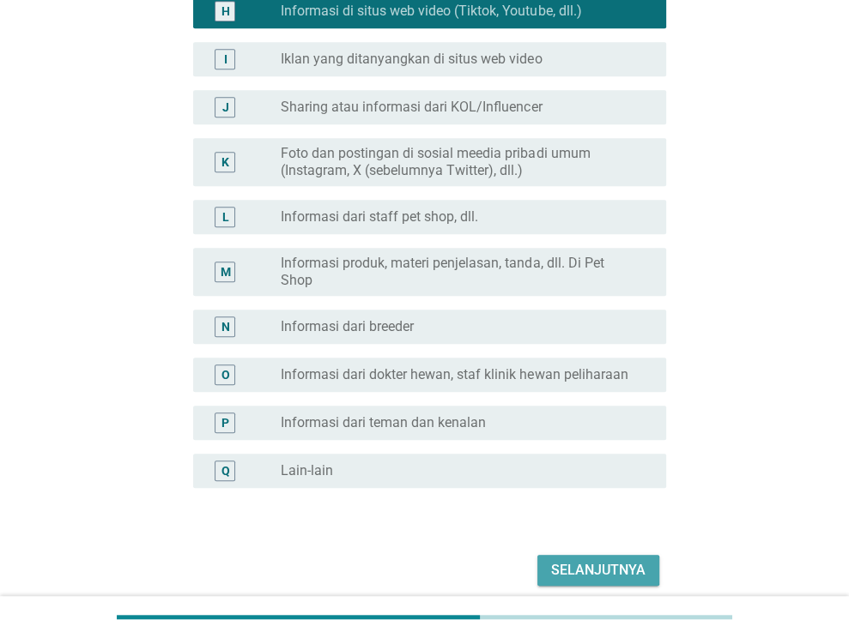
click at [603, 572] on div "Selanjutnya" at bounding box center [598, 570] width 94 height 21
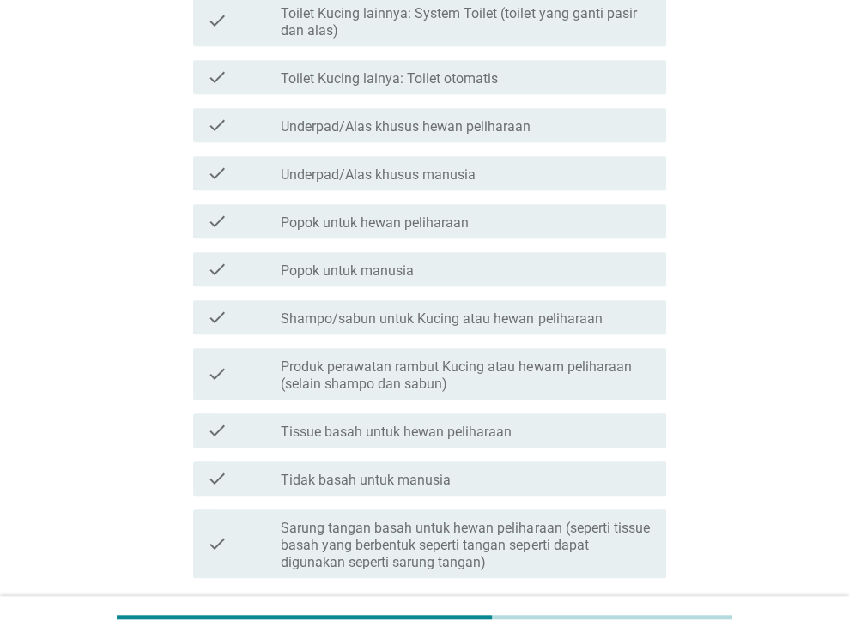
scroll to position [0, 0]
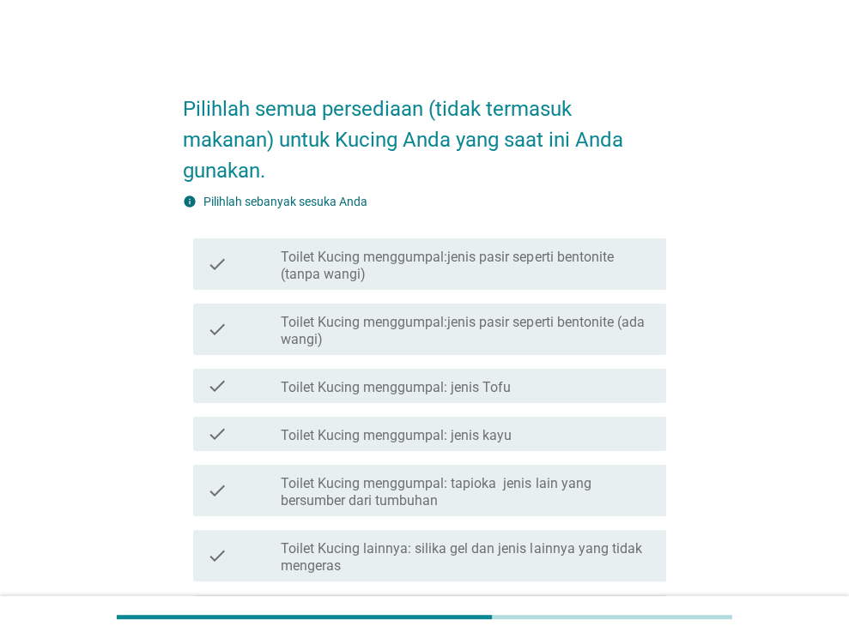
click at [428, 269] on label "Toilet Kucing menggumpal:jenis pasir seperti bentonite (tanpa wangi)" at bounding box center [467, 266] width 372 height 34
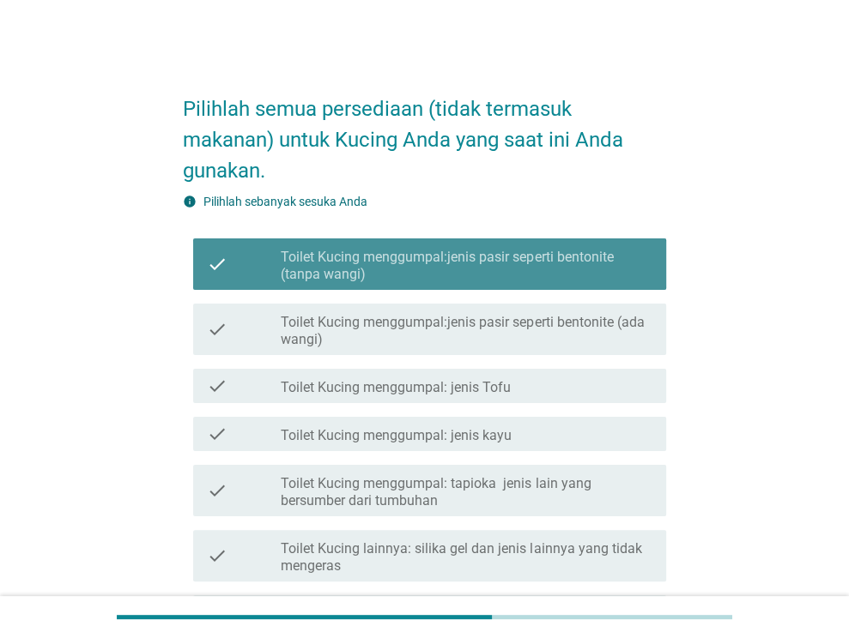
drag, startPoint x: 432, startPoint y: 366, endPoint x: 442, endPoint y: 417, distance: 51.5
click at [434, 370] on div "check check_box_outline_blank Toilet Kucing menggumpal: jenis Tofu" at bounding box center [424, 386] width 483 height 48
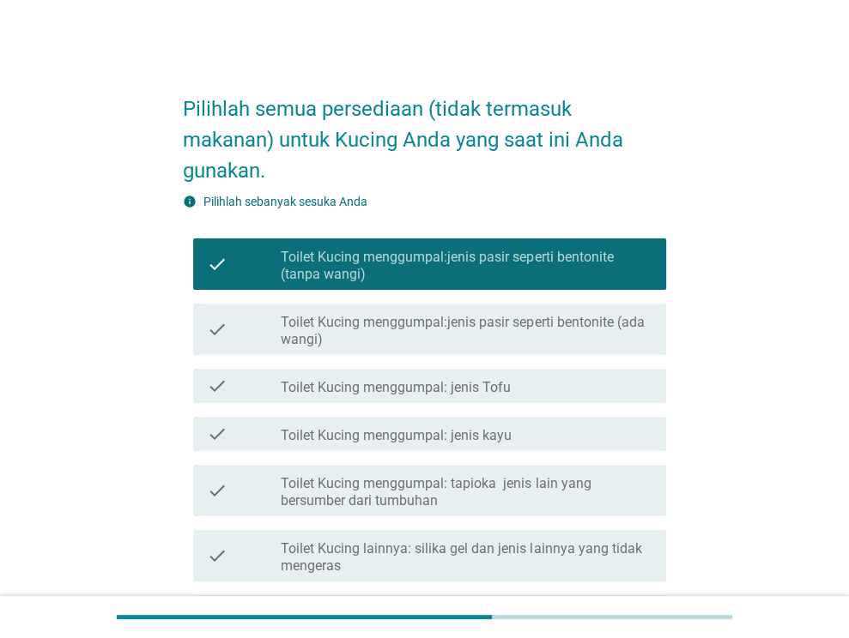
click at [445, 455] on div "check check_box_outline_blank Toilet Kucing menggumpal: jenis kayu" at bounding box center [424, 434] width 483 height 48
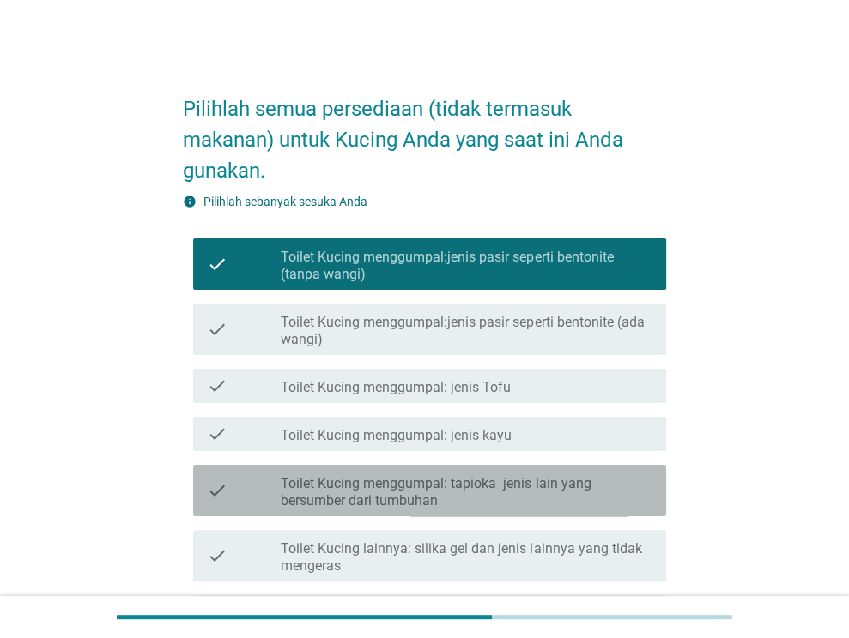
click at [445, 477] on label "Toilet Kucing menggumpal: tapioka jenis lain yang bersumber dari tumbuhan" at bounding box center [467, 492] width 372 height 34
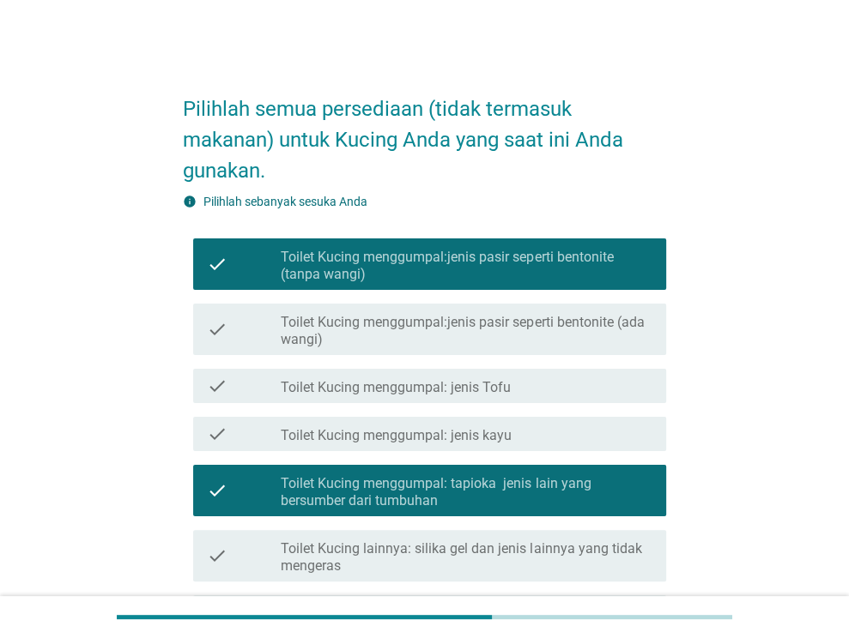
click at [459, 369] on div "check check_box_outline_blank Toilet Kucing menggumpal: jenis Tofu" at bounding box center [429, 386] width 473 height 34
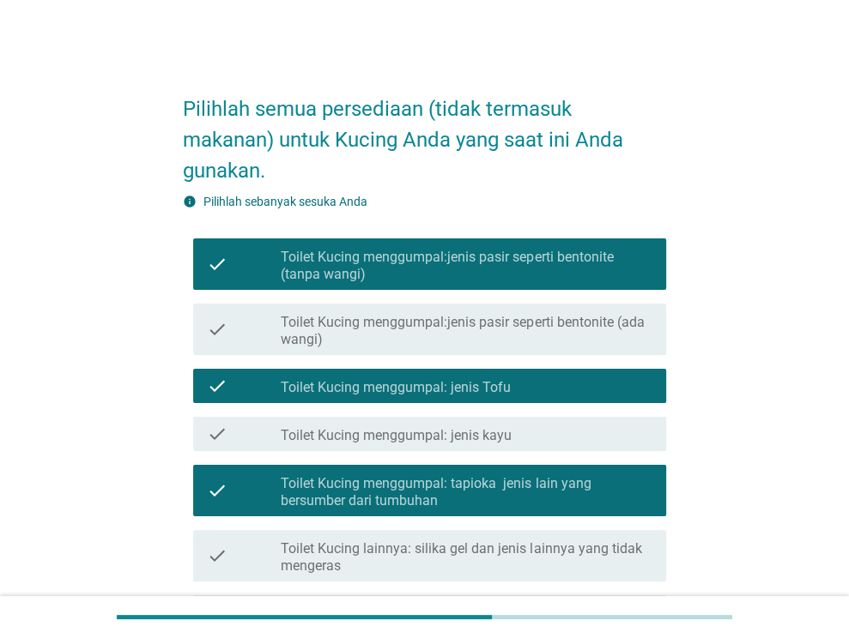
click at [475, 315] on label "Toilet Kucing menggumpal:jenis pasir seperti bentonite (ada wangi)" at bounding box center [467, 331] width 372 height 34
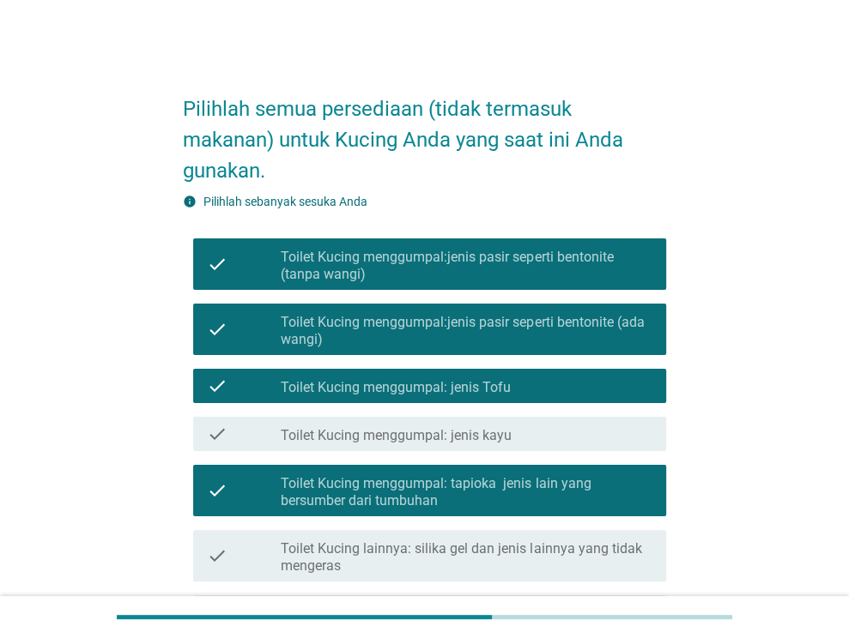
click at [465, 454] on div "check check_box_outline_blank Toilet Kucing menggumpal: jenis kayu" at bounding box center [424, 434] width 483 height 48
click at [467, 435] on label "Toilet Kucing menggumpal: jenis kayu" at bounding box center [396, 435] width 231 height 17
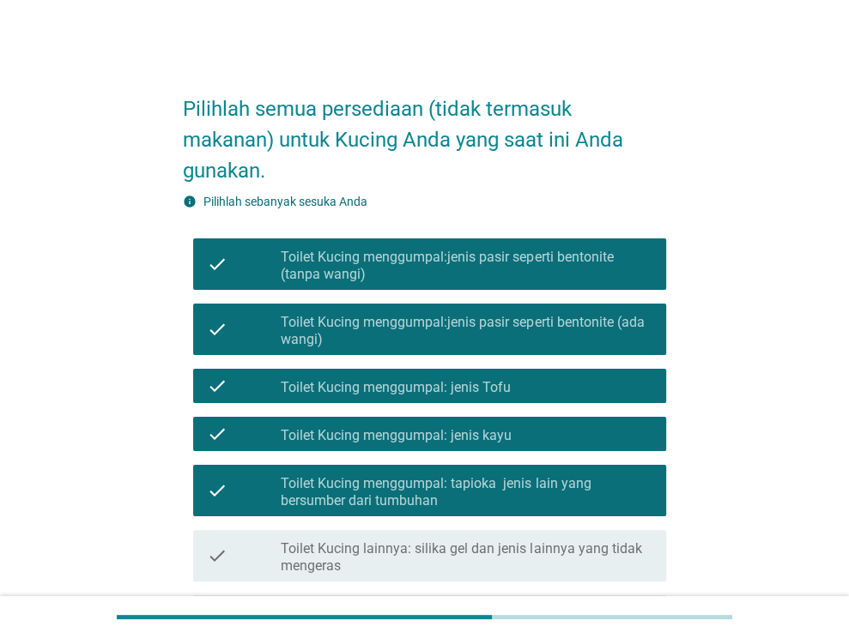
click at [475, 531] on div "check check_box_outline_blank Toilet Kucing lainnya: silika gel dan jenis lainn…" at bounding box center [429, 555] width 473 height 51
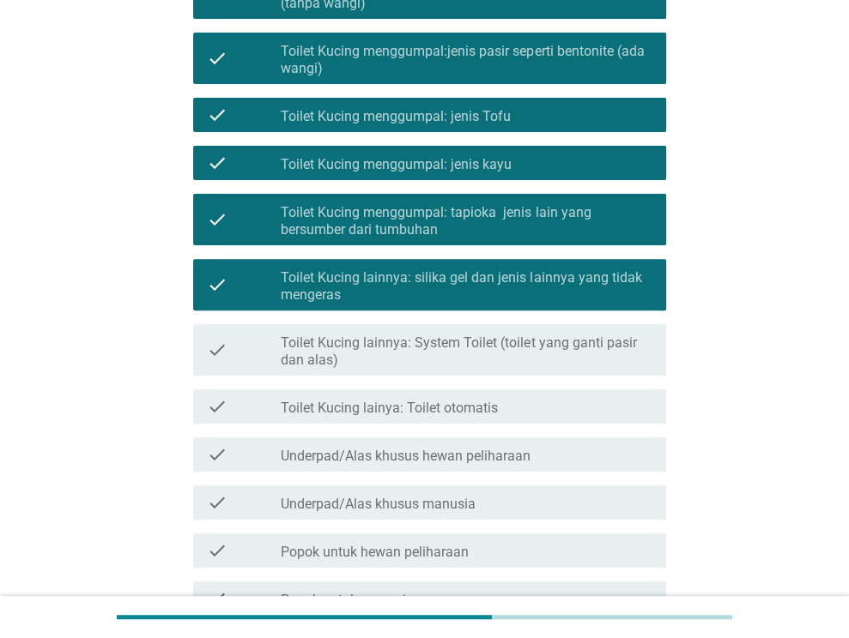
scroll to position [343, 0]
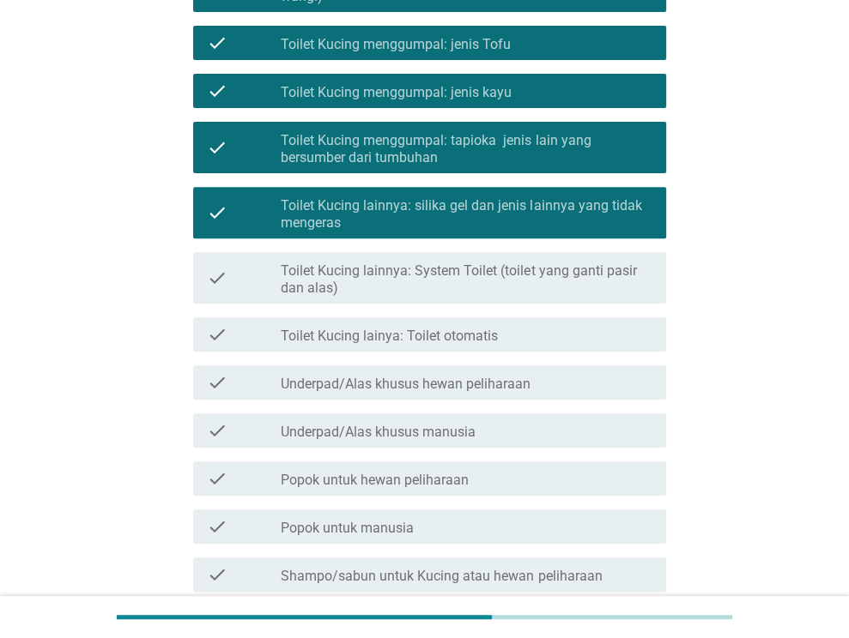
click at [461, 294] on label "Toilet Kucing lainnya: System Toilet (toilet yang ganti pasir dan alas)" at bounding box center [467, 280] width 372 height 34
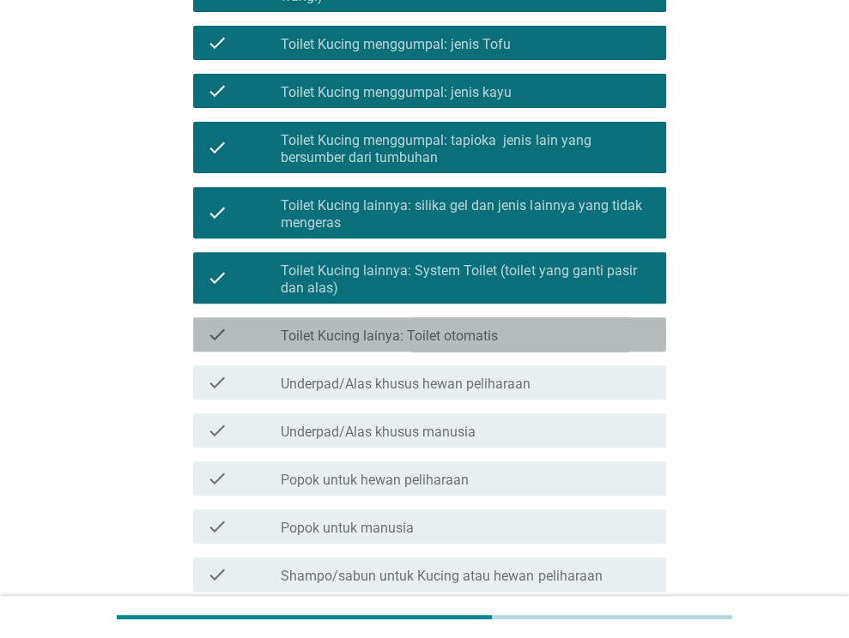
click at [460, 348] on div "check check_box_outline_blank Toilet Kucing lainya: Toilet otomatis" at bounding box center [429, 334] width 473 height 34
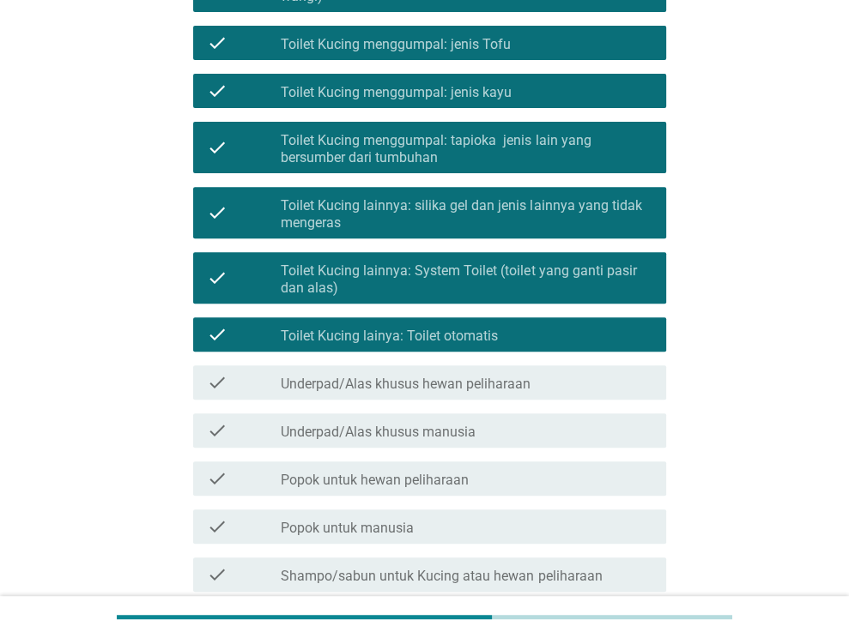
click at [453, 390] on label "Underpad/Alas khusus hewan peliharaan" at bounding box center [406, 384] width 250 height 17
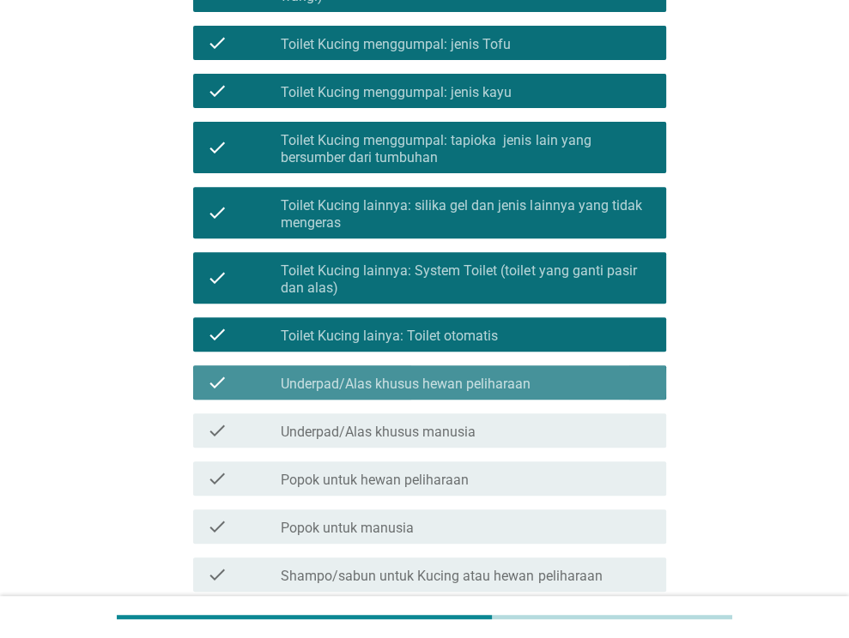
drag, startPoint x: 444, startPoint y: 414, endPoint x: 431, endPoint y: 441, distance: 29.5
click at [436, 428] on div "check check_box_outline_blank Underpad/Alas khusus manusia" at bounding box center [429, 431] width 473 height 34
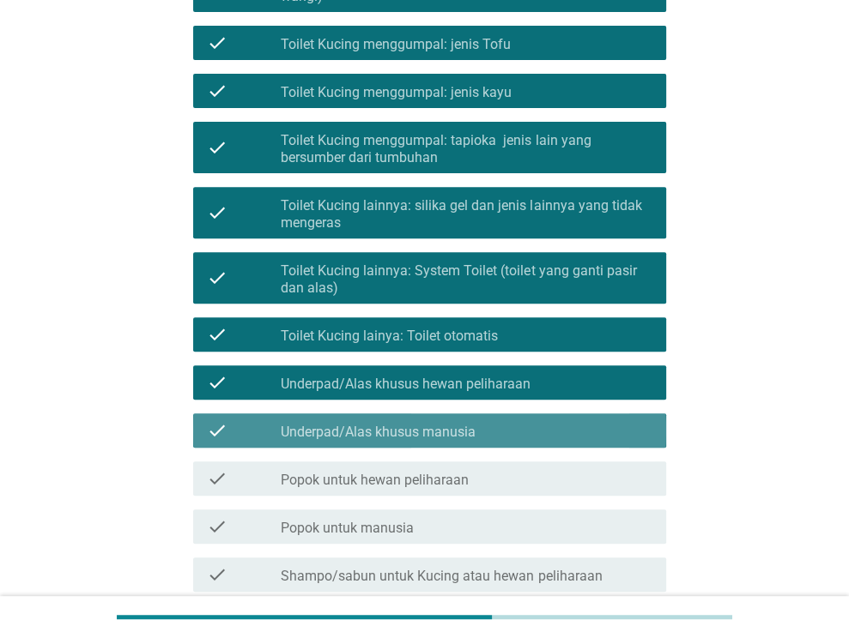
drag, startPoint x: 427, startPoint y: 455, endPoint x: 425, endPoint y: 468, distance: 14.0
click at [426, 462] on div "check check_box_outline_blank Popok untuk hewan peliharaan" at bounding box center [424, 479] width 483 height 48
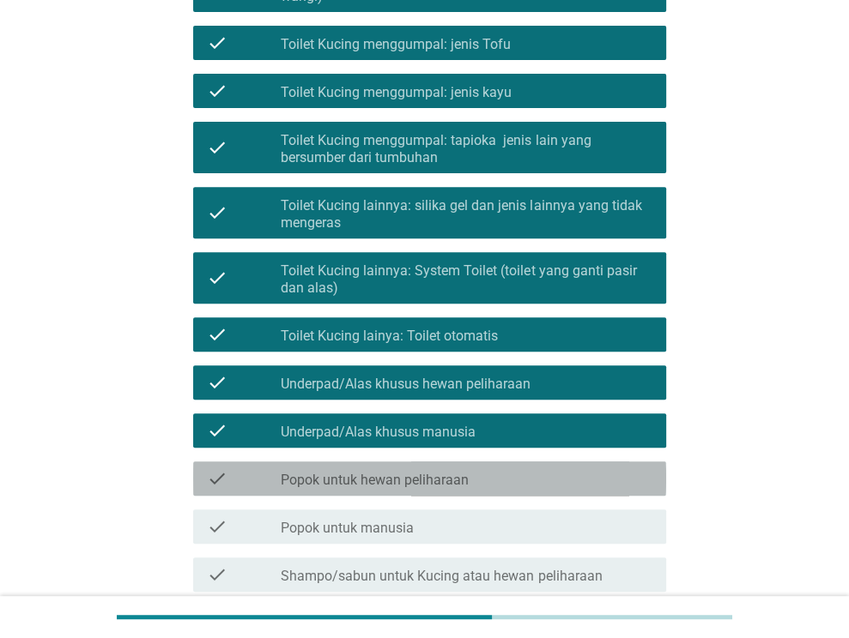
drag, startPoint x: 422, startPoint y: 482, endPoint x: 422, endPoint y: 492, distance: 9.4
click at [422, 487] on label "Popok untuk hewan peliharaan" at bounding box center [375, 480] width 188 height 17
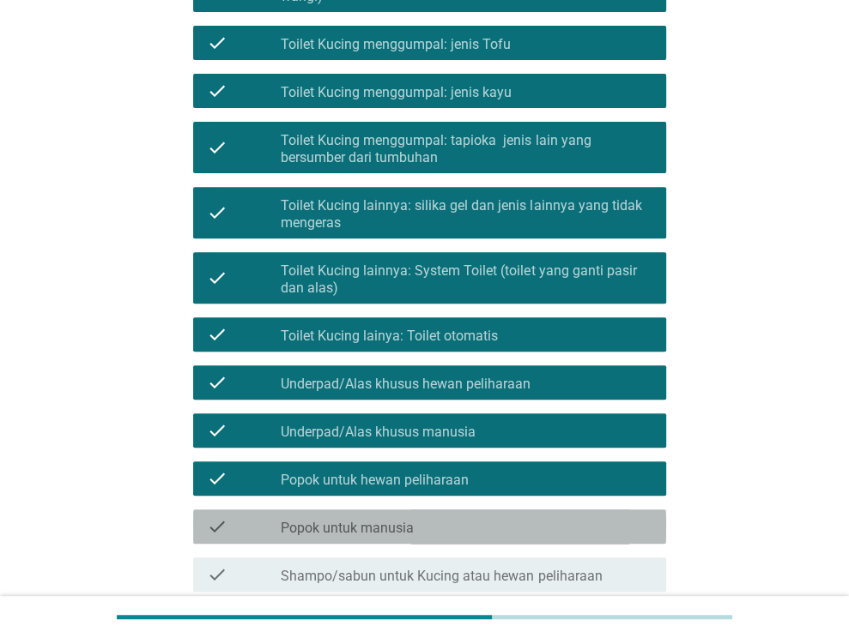
drag, startPoint x: 424, startPoint y: 514, endPoint x: 426, endPoint y: 528, distance: 14.0
click at [425, 522] on div "check check_box_outline_blank Popok untuk manusia" at bounding box center [429, 527] width 473 height 34
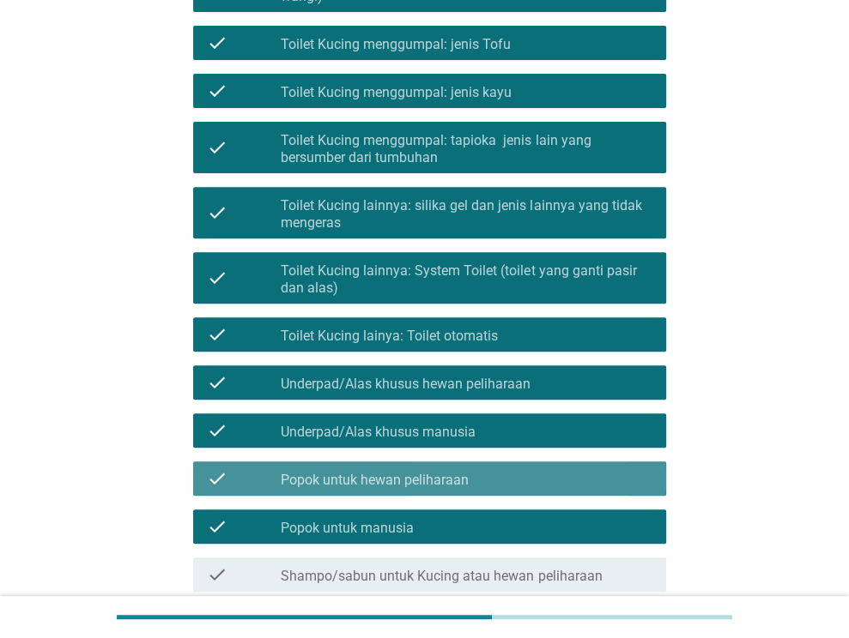
drag, startPoint x: 439, startPoint y: 475, endPoint x: 438, endPoint y: 523, distance: 47.2
click at [439, 477] on label "Popok untuk hewan peliharaan" at bounding box center [375, 480] width 188 height 17
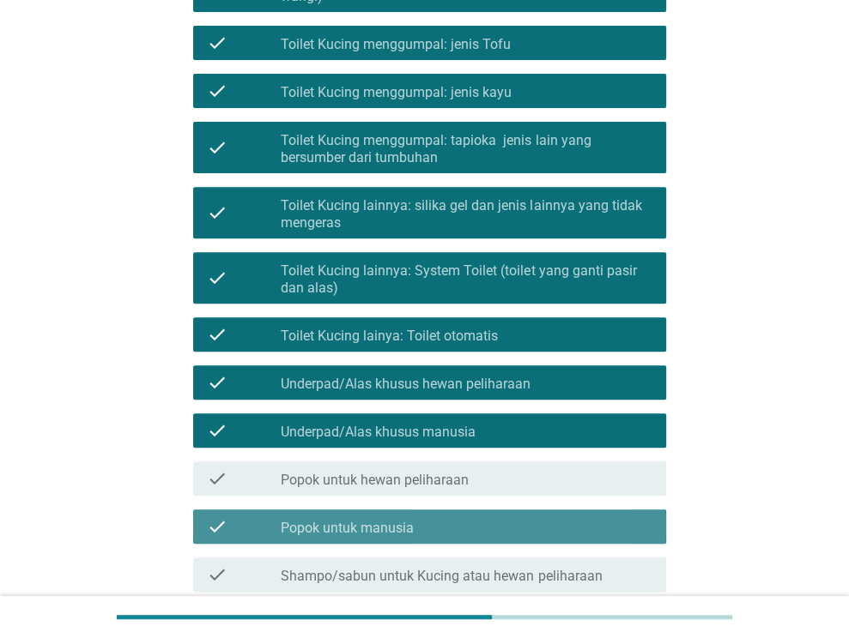
click at [439, 529] on div "check_box_outline_blank Popok untuk manusia" at bounding box center [467, 526] width 372 height 21
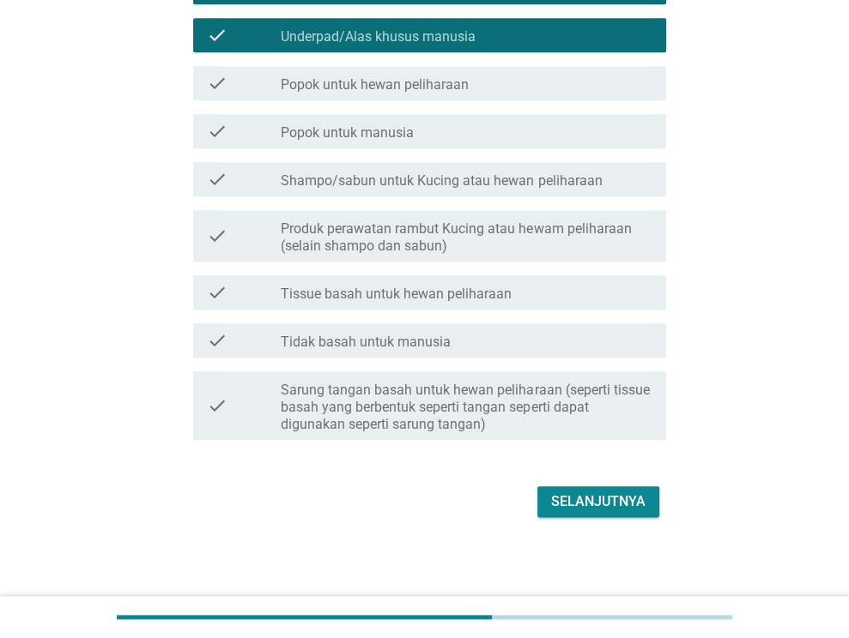
scroll to position [740, 0]
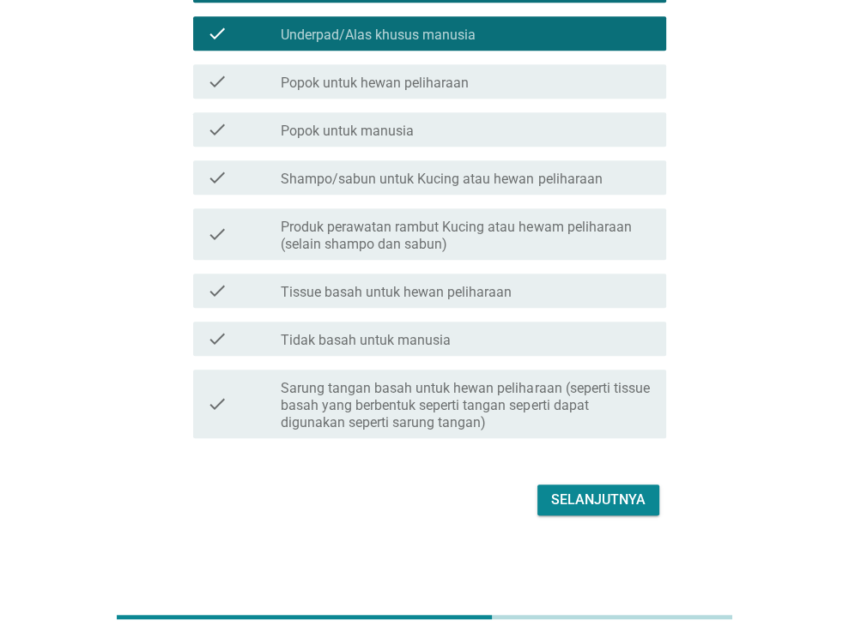
click at [498, 308] on div "check check_box_outline_blank Tissue basah untuk hewan peliharaan" at bounding box center [424, 291] width 483 height 48
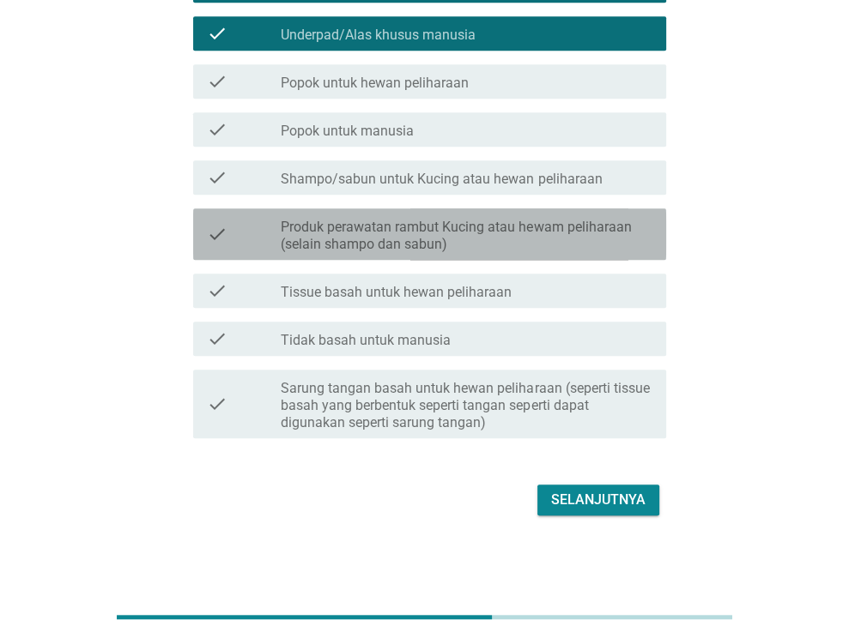
drag, startPoint x: 494, startPoint y: 249, endPoint x: 498, endPoint y: 196, distance: 53.4
click at [494, 246] on label "Produk perawatan rambut Kucing atau hewam peliharaan (selain shampo dan sabun)" at bounding box center [467, 236] width 372 height 34
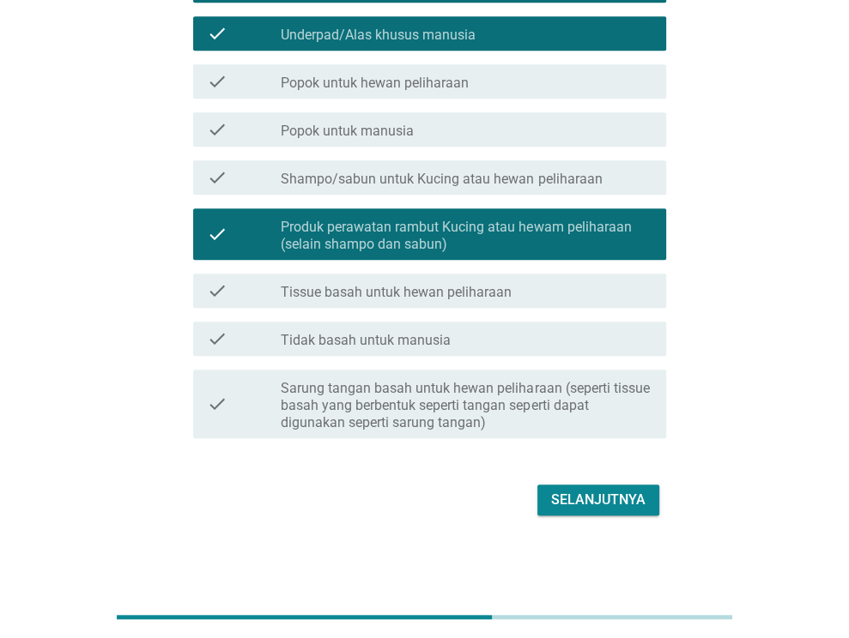
click at [501, 163] on div "check check_box_outline_blank Shampo/sabun untuk Kucing atau hewan peliharaan" at bounding box center [429, 177] width 473 height 34
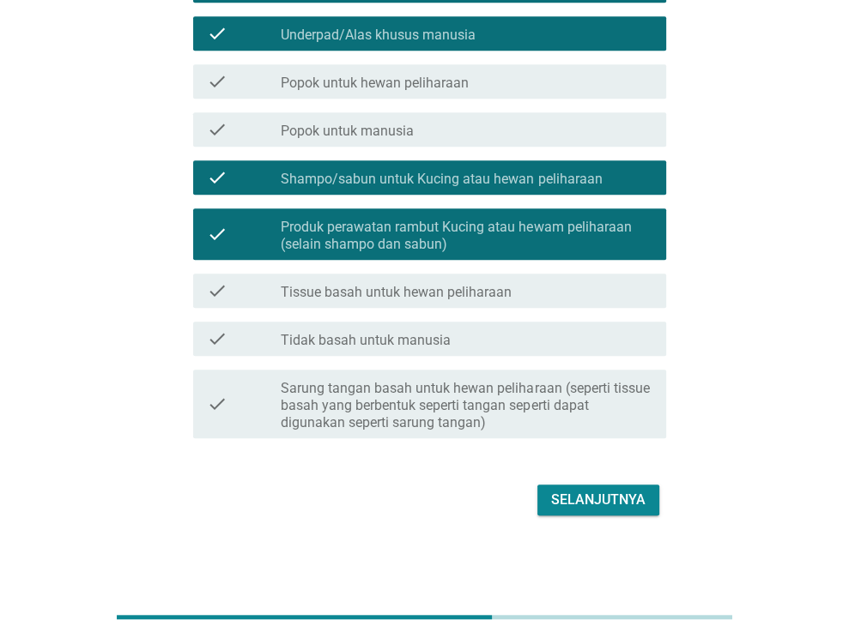
drag, startPoint x: 556, startPoint y: 466, endPoint x: 587, endPoint y: 514, distance: 57.1
click at [587, 514] on button "Selanjutnya" at bounding box center [598, 500] width 122 height 31
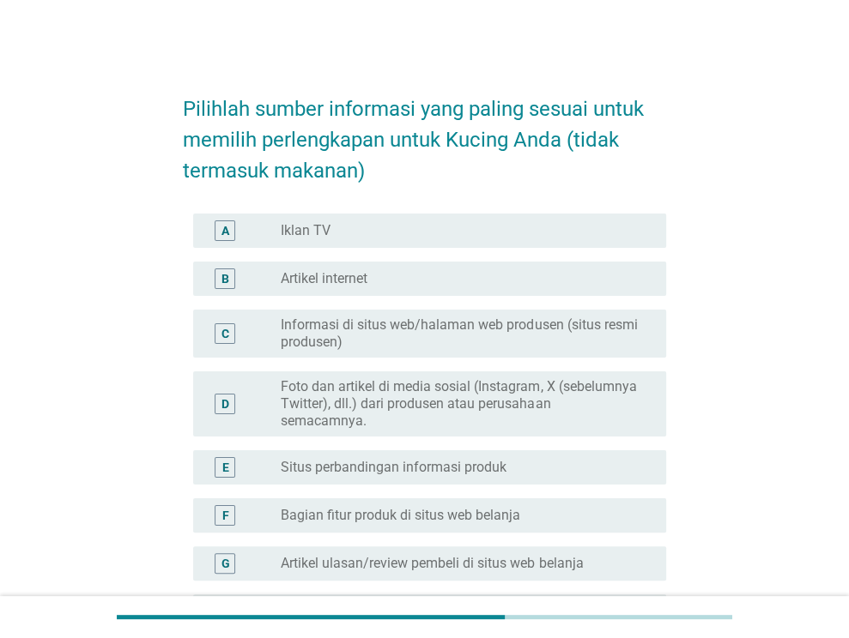
drag, startPoint x: 372, startPoint y: 317, endPoint x: 374, endPoint y: 305, distance: 13.0
click at [373, 308] on div "C radio_button_unchecked Informasi di situs web/halaman web produsen (situs res…" at bounding box center [424, 334] width 483 height 62
click at [389, 207] on div "A radio_button_unchecked Iklan TV" at bounding box center [424, 231] width 483 height 48
click at [388, 251] on div "A radio_button_unchecked Iklan TV" at bounding box center [424, 231] width 483 height 48
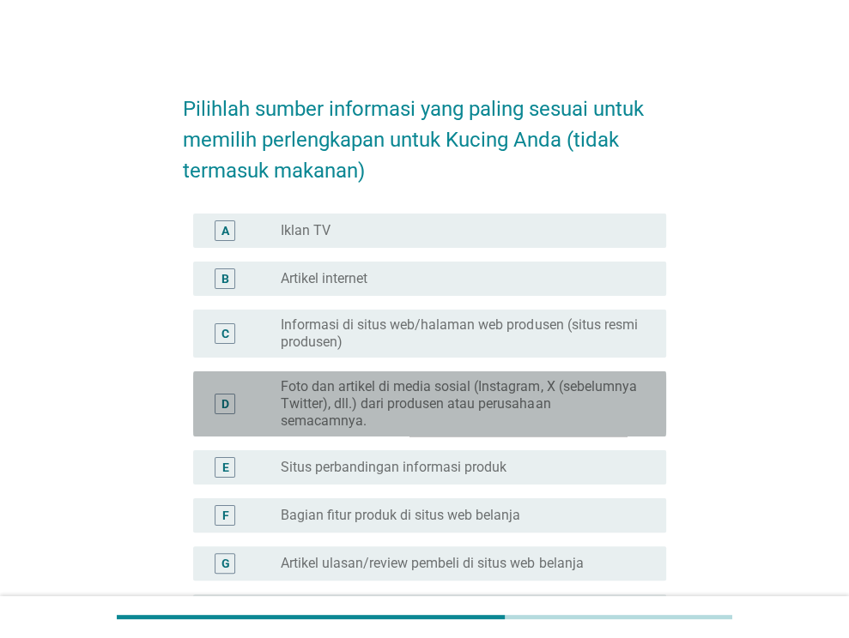
click at [388, 380] on label "Foto dan artikel di media sosial (Instagram, X (sebelumnya Twitter), dll.) dari…" at bounding box center [460, 403] width 358 height 51
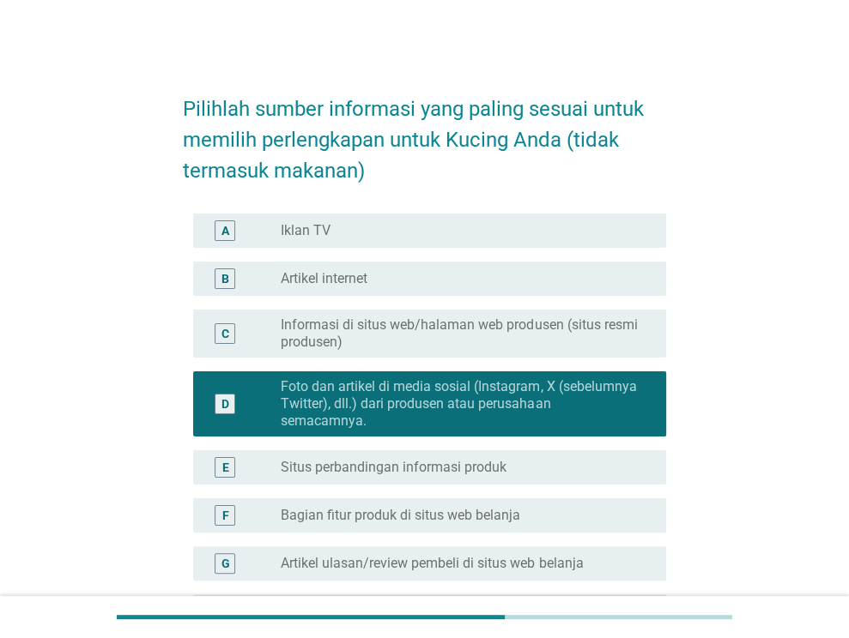
click at [412, 488] on div "E radio_button_unchecked Situs perbandingan informasi produk" at bounding box center [424, 468] width 483 height 48
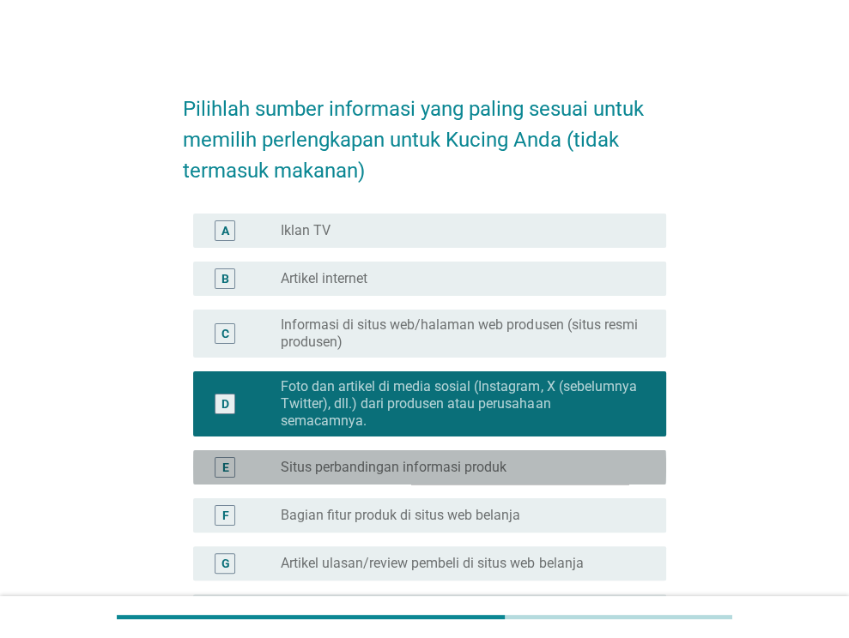
click at [446, 459] on label "Situs perbandingan informasi produk" at bounding box center [394, 467] width 226 height 17
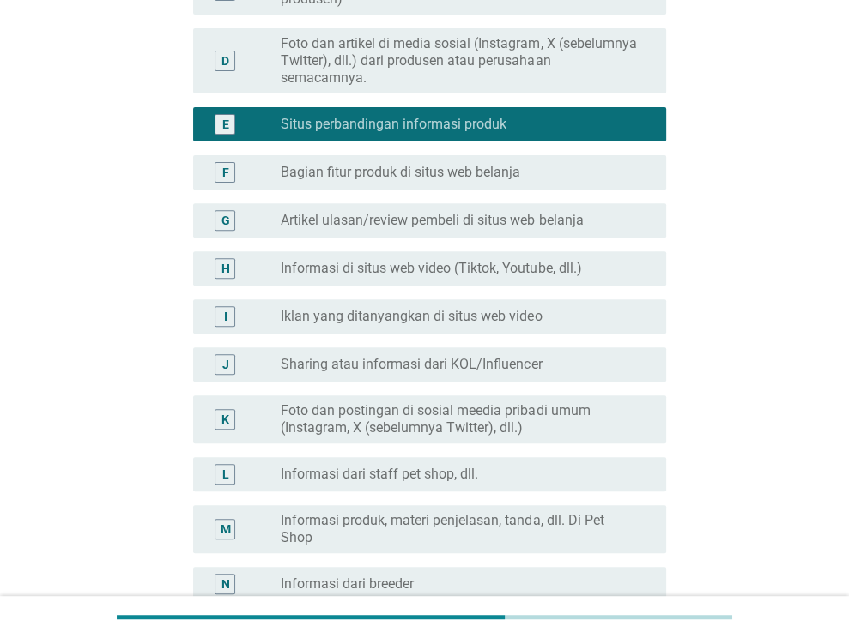
click at [540, 263] on label "Informasi di situs web video (Tiktok, Youtube, dll.)" at bounding box center [431, 268] width 300 height 17
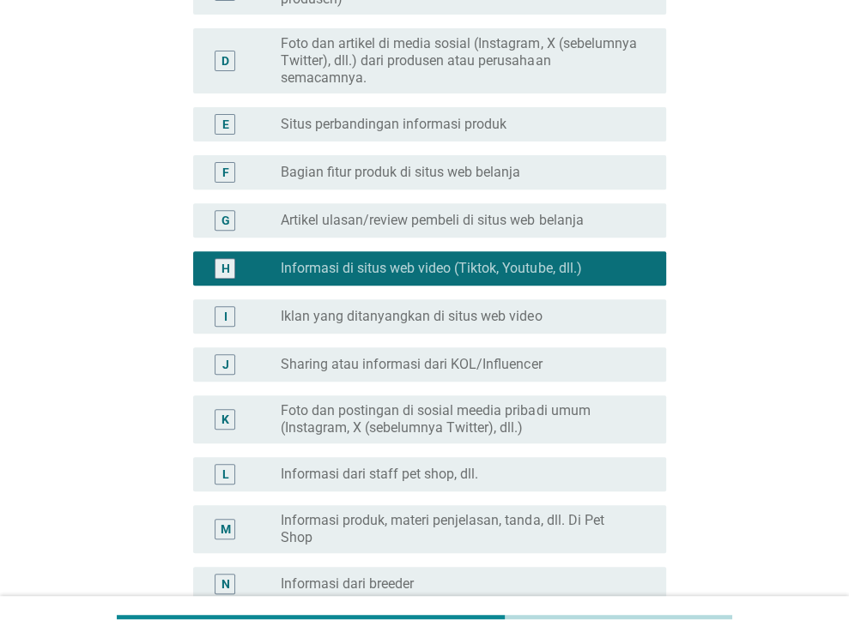
scroll to position [671, 0]
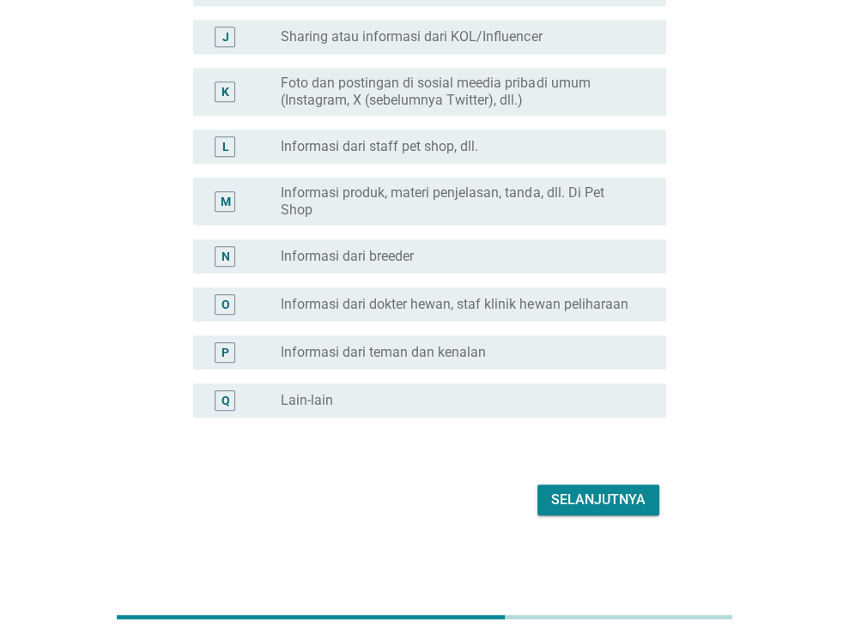
click at [631, 513] on button "Selanjutnya" at bounding box center [598, 500] width 122 height 31
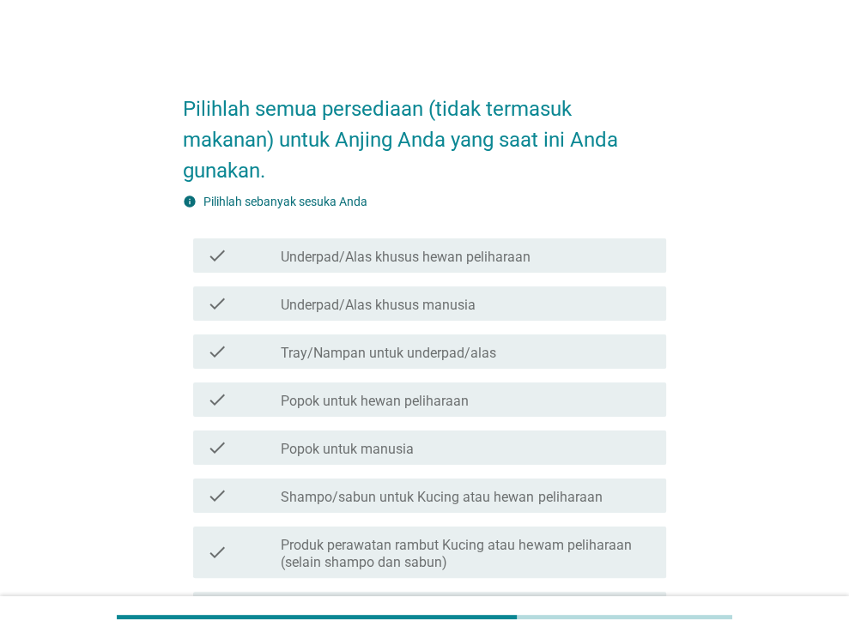
click at [541, 427] on div "check check_box_outline_blank Popok untuk manusia" at bounding box center [424, 448] width 483 height 48
click at [513, 356] on div "check_box_outline_blank Tray/Nampan untuk underpad/alas" at bounding box center [467, 351] width 372 height 21
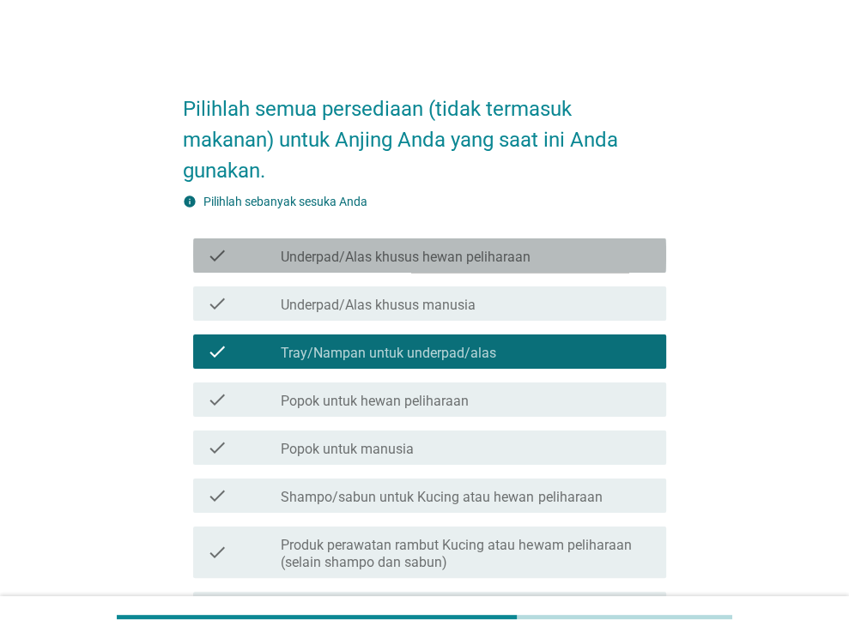
click at [498, 266] on div "check check_box_outline_blank Underpad/Alas khusus hewan peliharaan" at bounding box center [429, 256] width 473 height 34
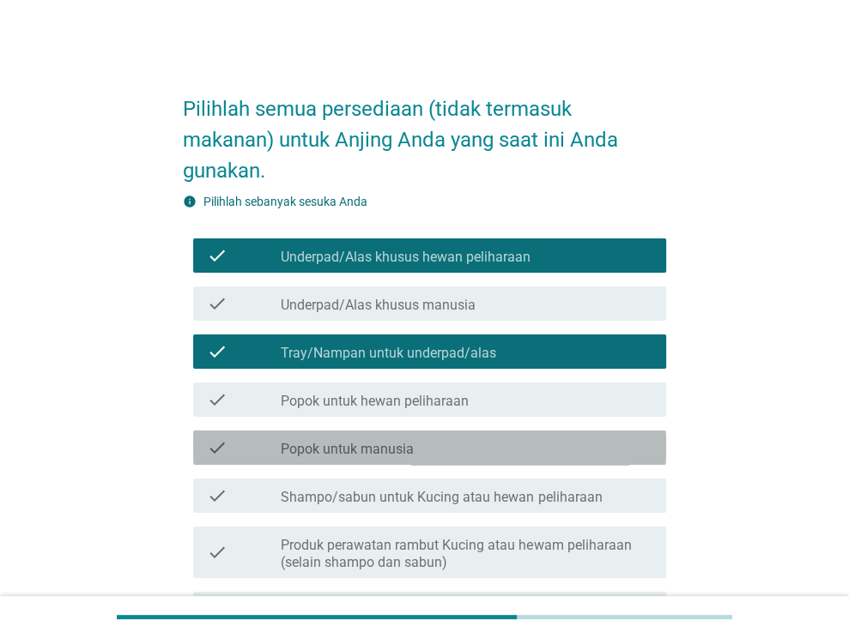
drag, startPoint x: 493, startPoint y: 457, endPoint x: 498, endPoint y: 553, distance: 96.2
click at [493, 458] on div "check check_box_outline_blank Popok untuk manusia" at bounding box center [429, 448] width 473 height 34
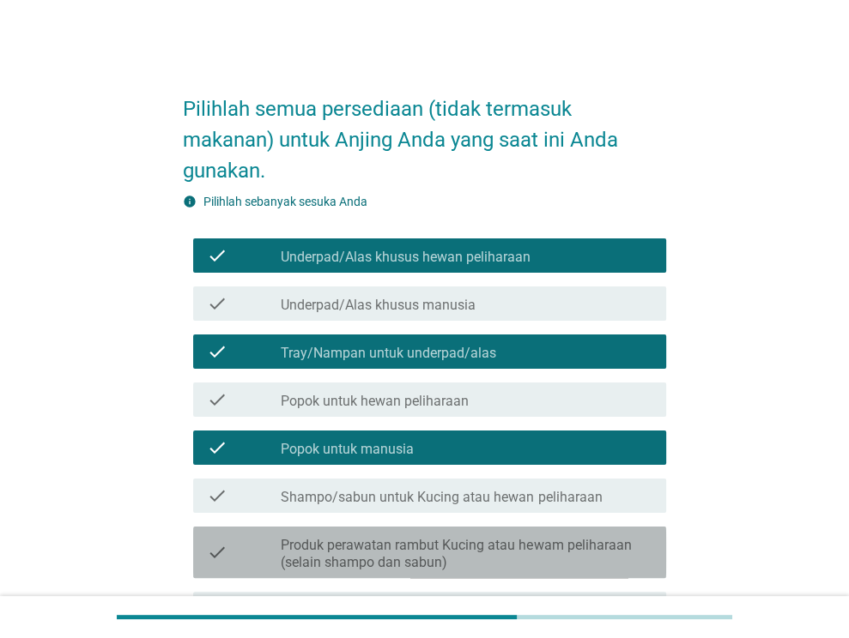
click at [501, 557] on label "Produk perawatan rambut Kucing atau hewam peliharaan (selain shampo dan sabun)" at bounding box center [467, 554] width 372 height 34
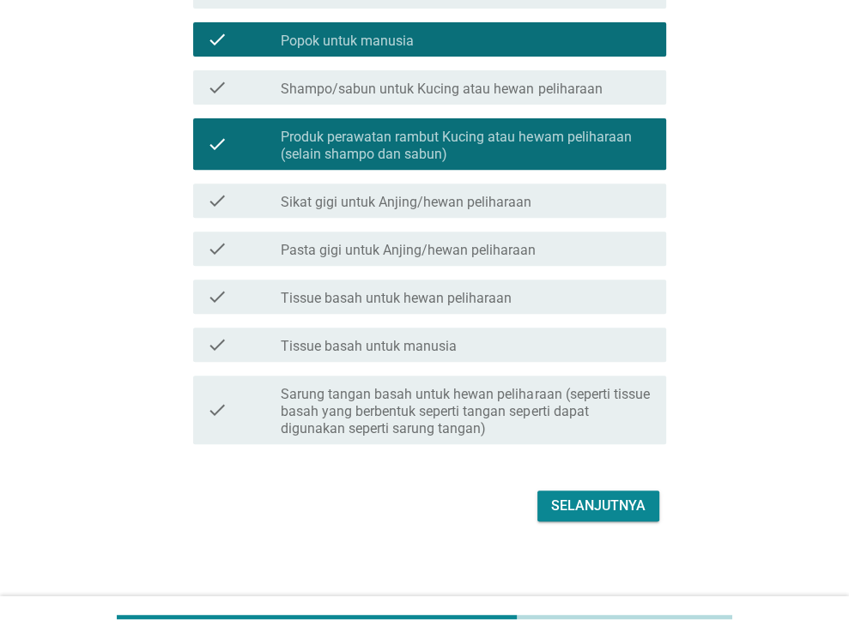
scroll to position [414, 0]
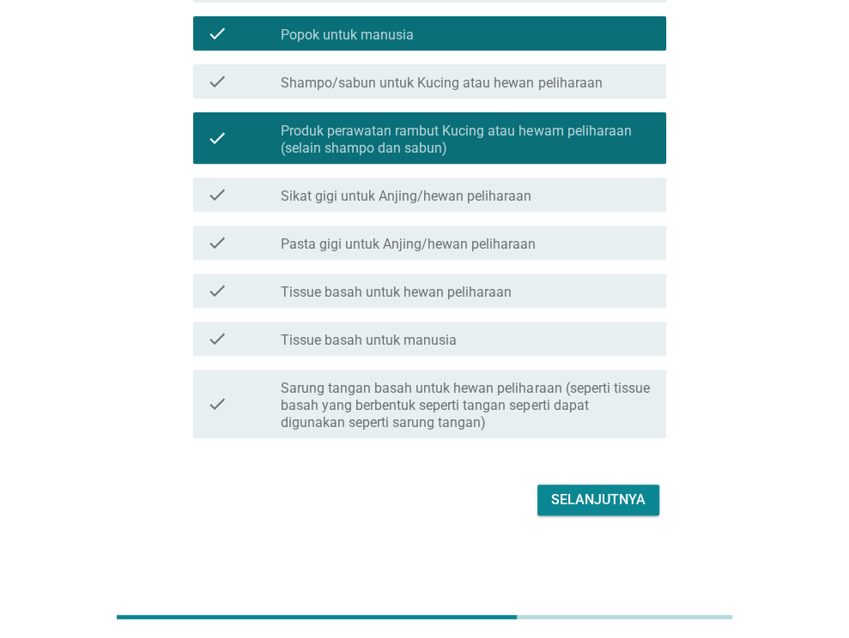
click at [582, 504] on div "Selanjutnya" at bounding box center [598, 500] width 94 height 21
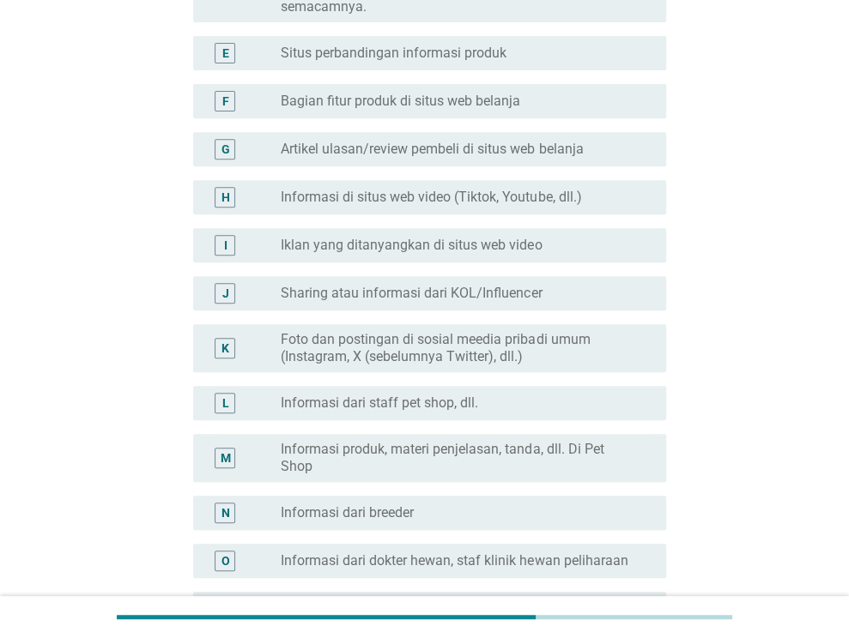
scroll to position [0, 0]
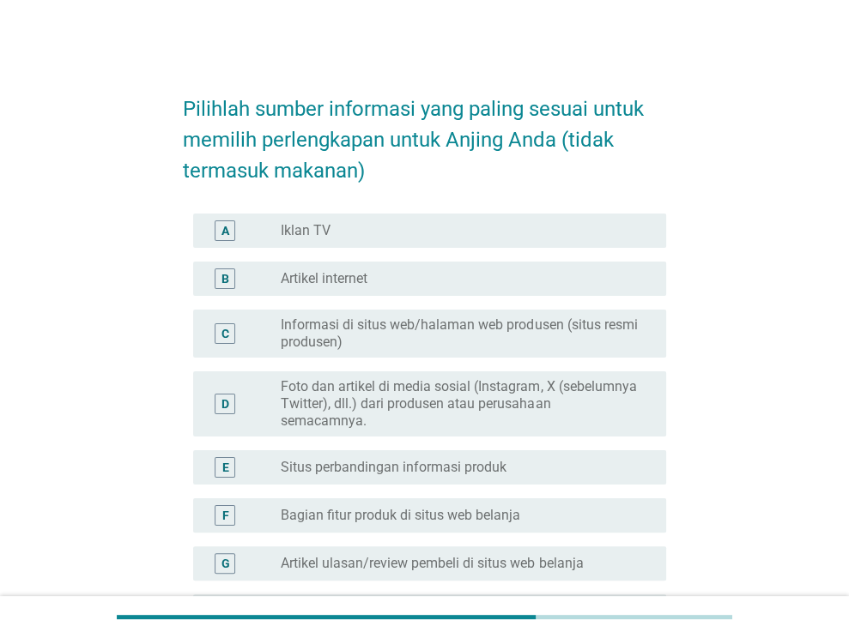
click at [400, 208] on div "A radio_button_unchecked Iklan TV" at bounding box center [424, 231] width 483 height 48
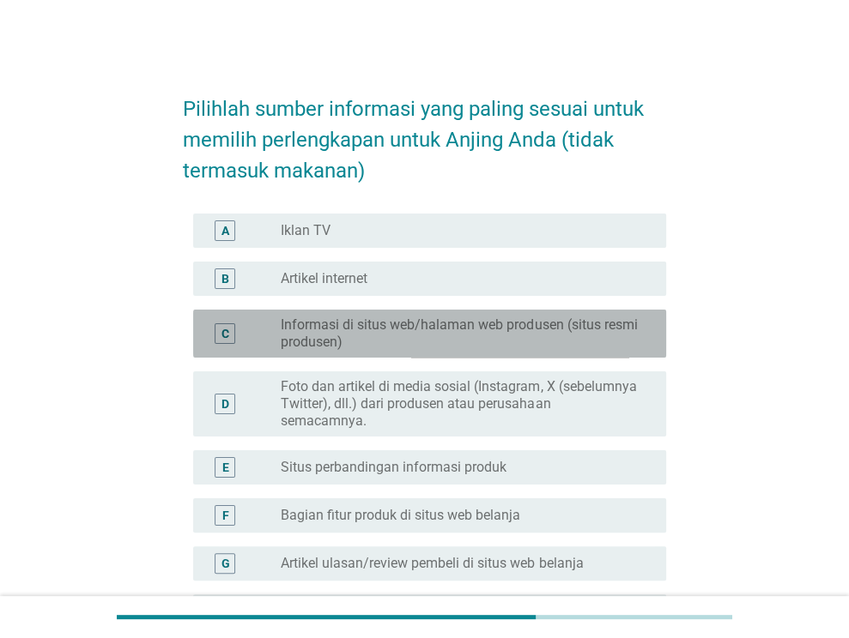
click at [444, 339] on label "Informasi di situs web/halaman web produsen (situs resmi produsen)" at bounding box center [460, 334] width 358 height 34
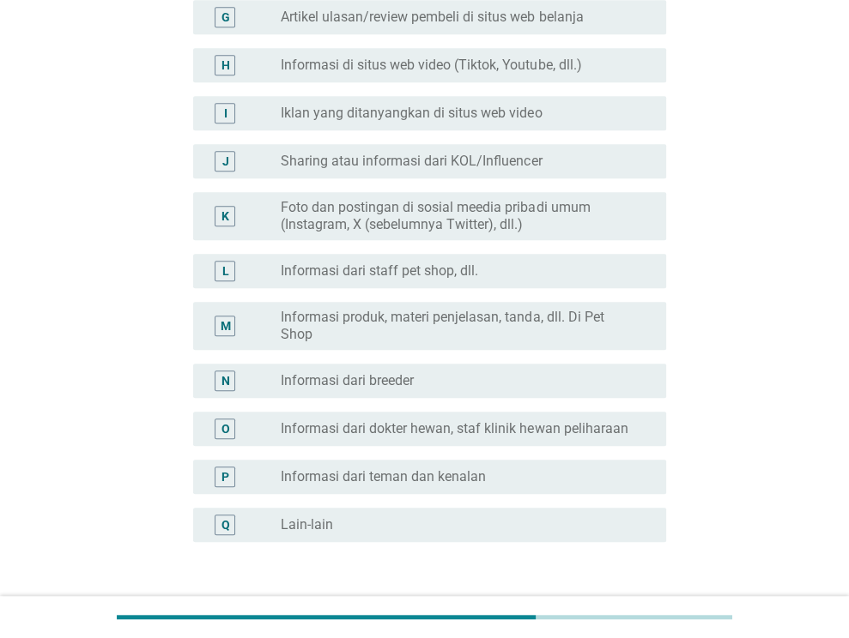
scroll to position [671, 0]
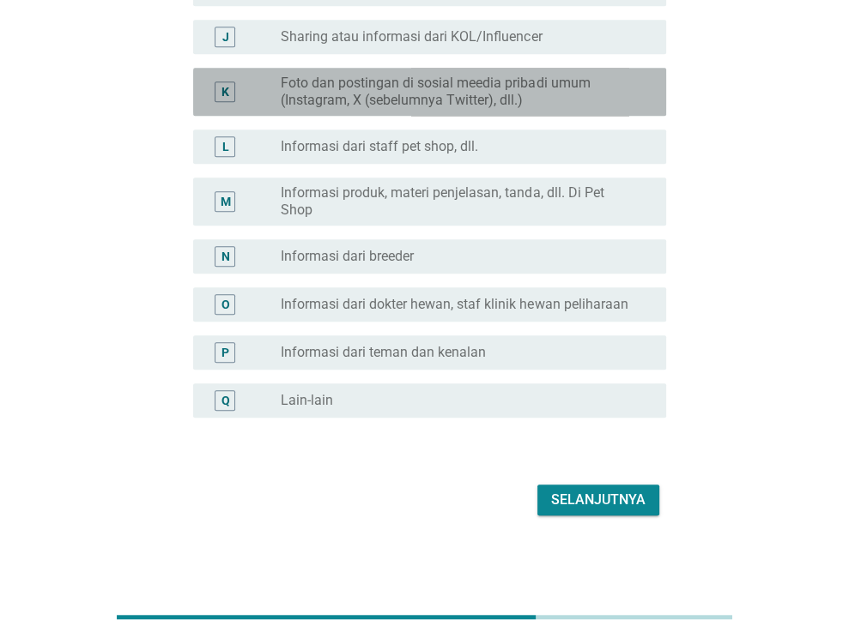
click at [489, 75] on label "Foto dan postingan di sosial meedia pribadi umum (Instagram, X (sebelumnya Twit…" at bounding box center [460, 92] width 358 height 34
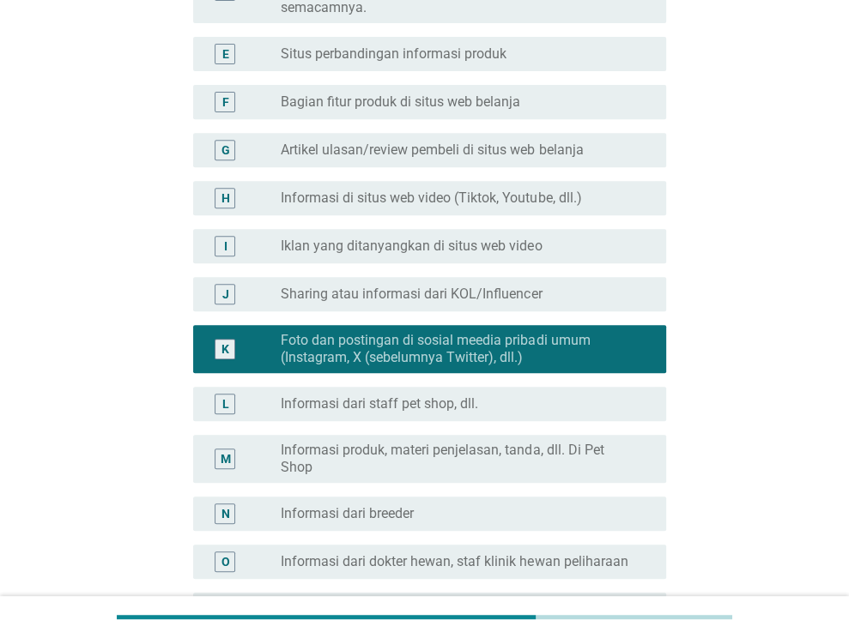
click at [511, 202] on label "Informasi di situs web video (Tiktok, Youtube, dll.)" at bounding box center [431, 198] width 300 height 17
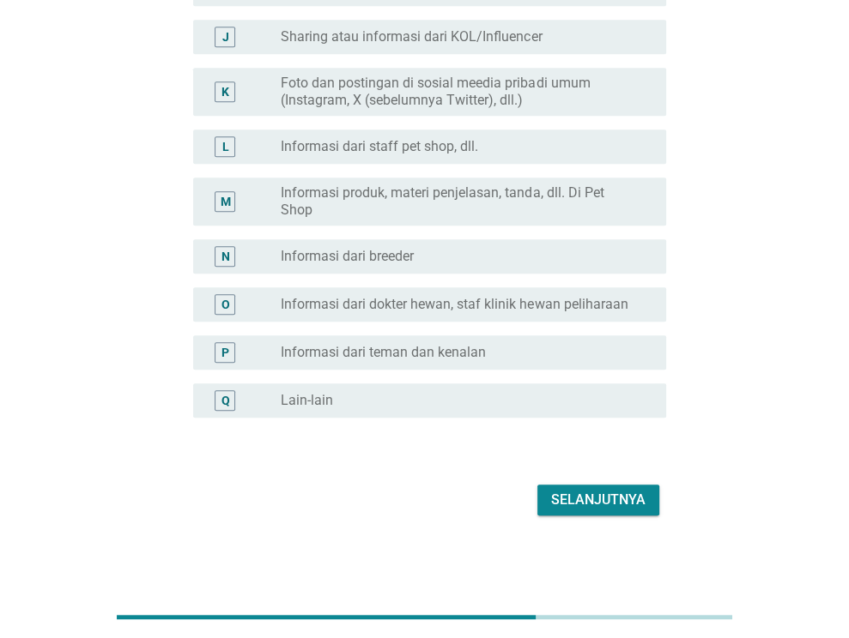
drag, startPoint x: 552, startPoint y: 475, endPoint x: 582, endPoint y: 497, distance: 36.9
click at [582, 497] on div "Selanjutnya" at bounding box center [598, 500] width 94 height 21
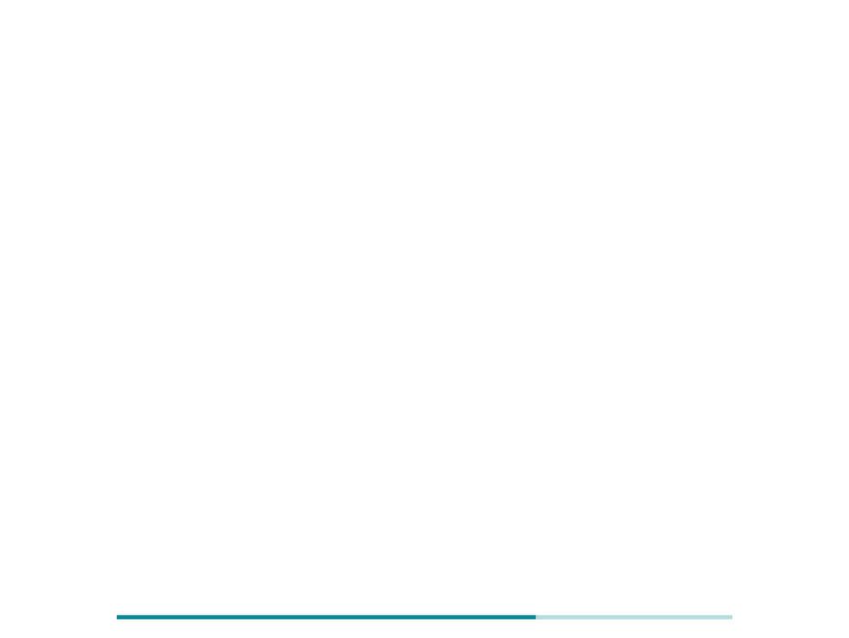
scroll to position [0, 0]
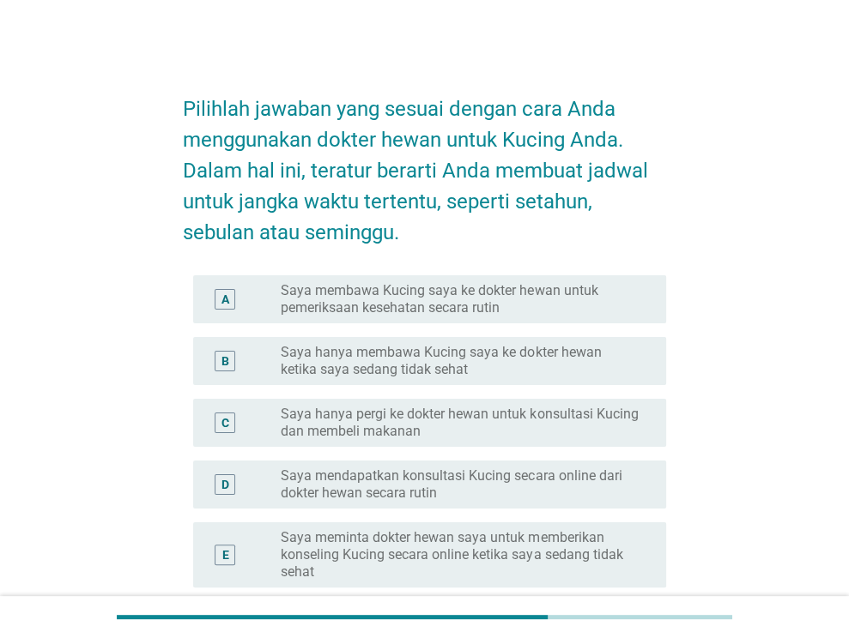
click at [459, 378] on div "B radio_button_unchecked Saya hanya membawa Kucing saya ke dokter hewan ketika …" at bounding box center [429, 361] width 473 height 48
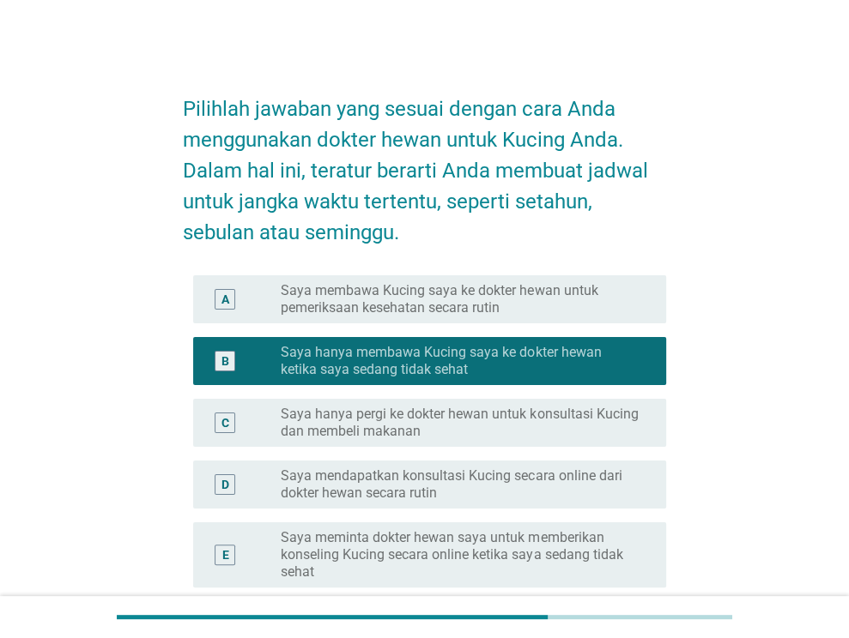
click at [481, 269] on div "A radio_button_unchecked Saya membawa Kucing saya ke dokter hewan untuk pemerik…" at bounding box center [424, 300] width 483 height 62
click at [486, 294] on label "Saya membawa Kucing saya ke dokter hewan untuk pemeriksaan kesehatan secara rut…" at bounding box center [460, 299] width 358 height 34
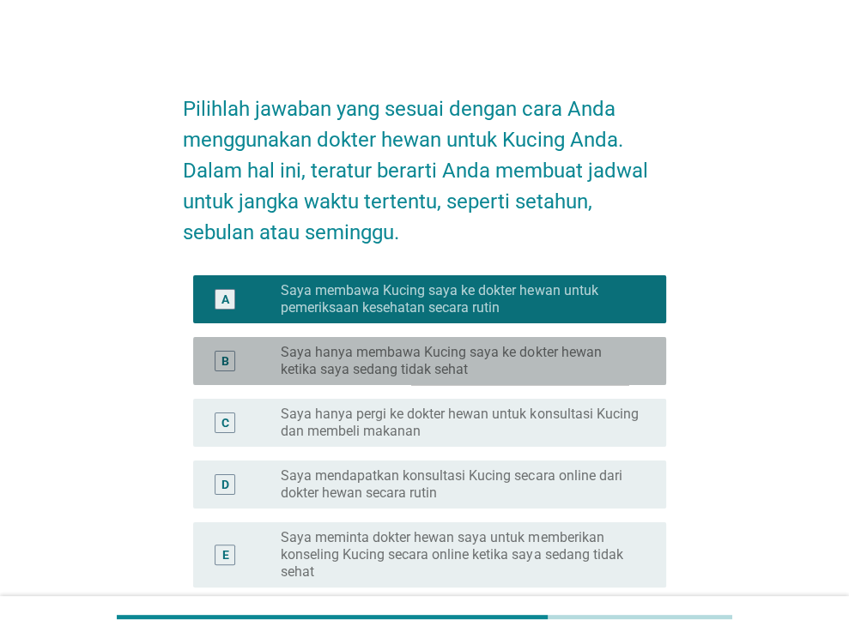
click at [489, 359] on label "Saya hanya membawa Kucing saya ke dokter hewan ketika saya sedang tidak sehat" at bounding box center [460, 361] width 358 height 34
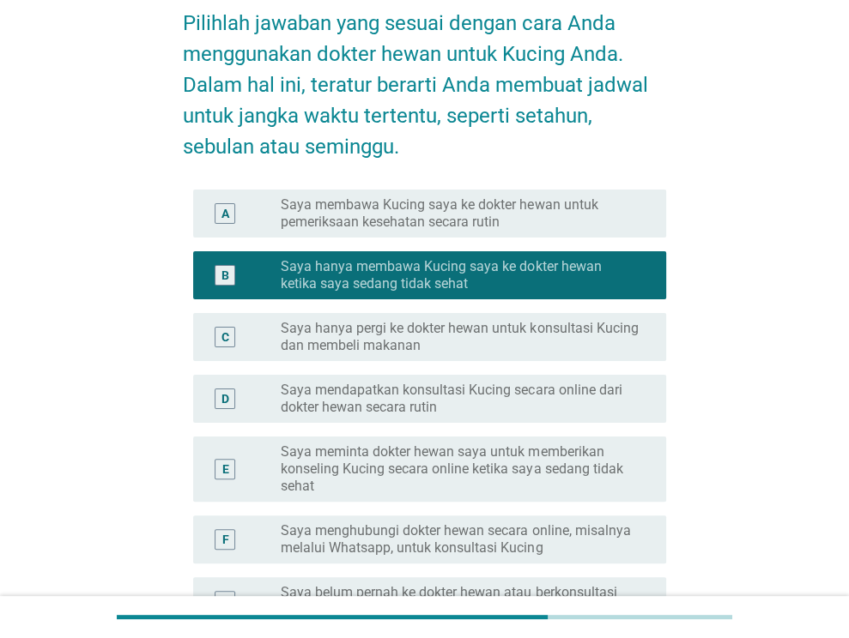
click at [514, 218] on label "Saya membawa Kucing saya ke dokter hewan untuk pemeriksaan kesehatan secara rut…" at bounding box center [460, 213] width 358 height 34
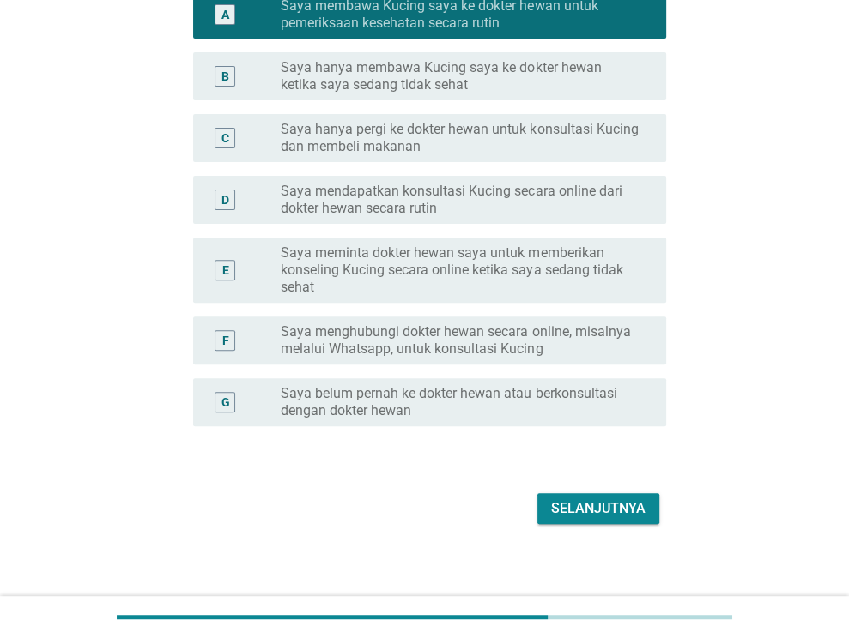
scroll to position [293, 0]
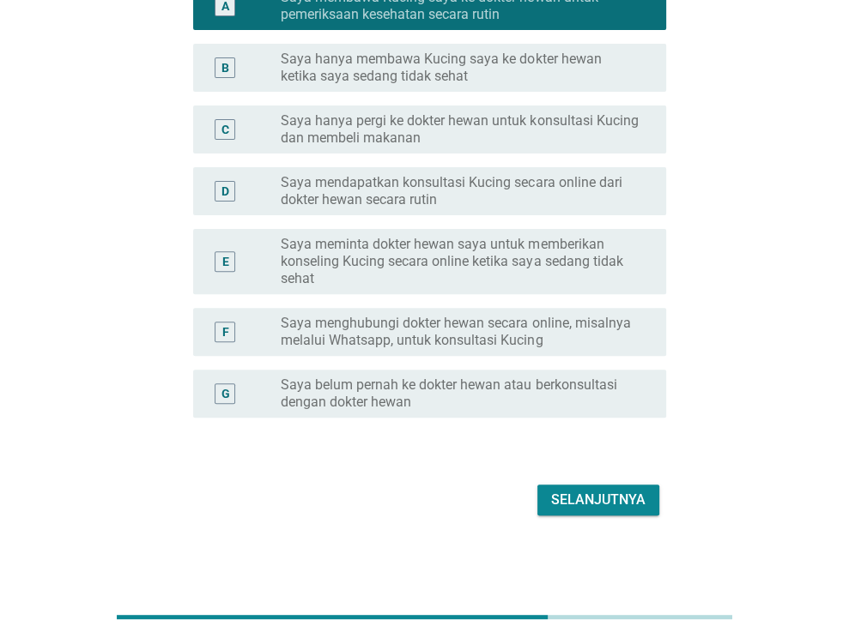
click at [643, 504] on div "Selanjutnya" at bounding box center [598, 500] width 94 height 21
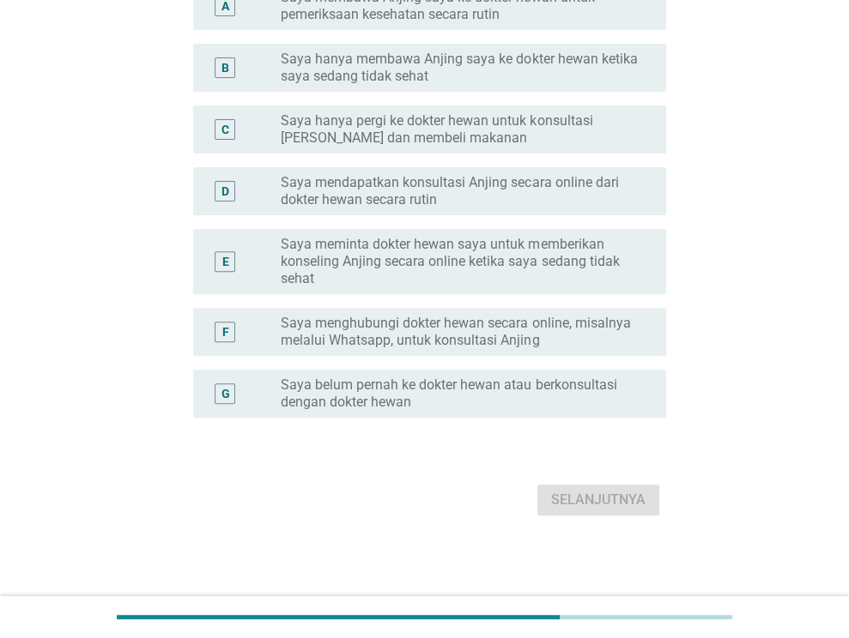
click at [464, 143] on label "Saya hanya pergi ke dokter hewan untuk konsultasi [PERSON_NAME] dan membeli mak…" at bounding box center [460, 129] width 358 height 34
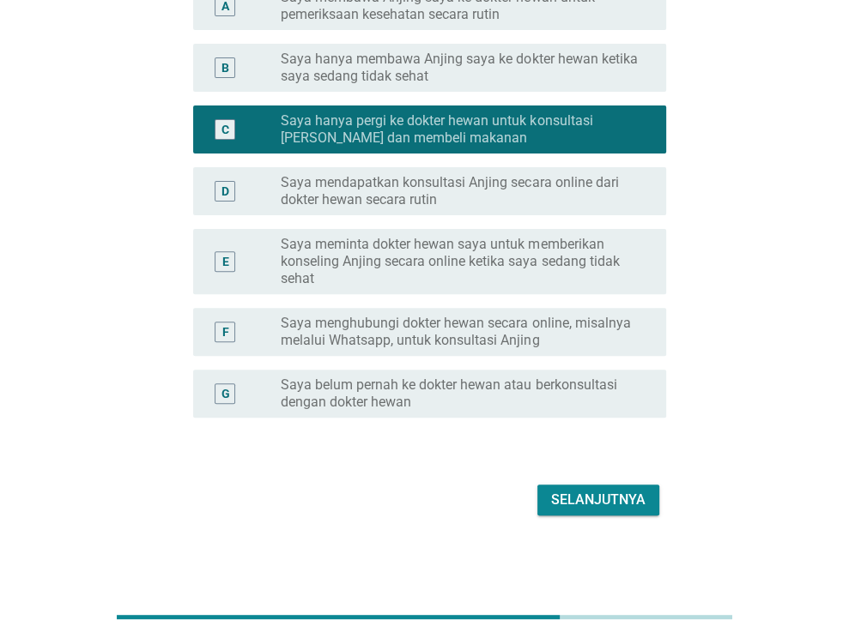
click at [601, 497] on div "Selanjutnya" at bounding box center [598, 500] width 94 height 21
click at [595, 486] on div "Selanjutnya" at bounding box center [424, 500] width 483 height 41
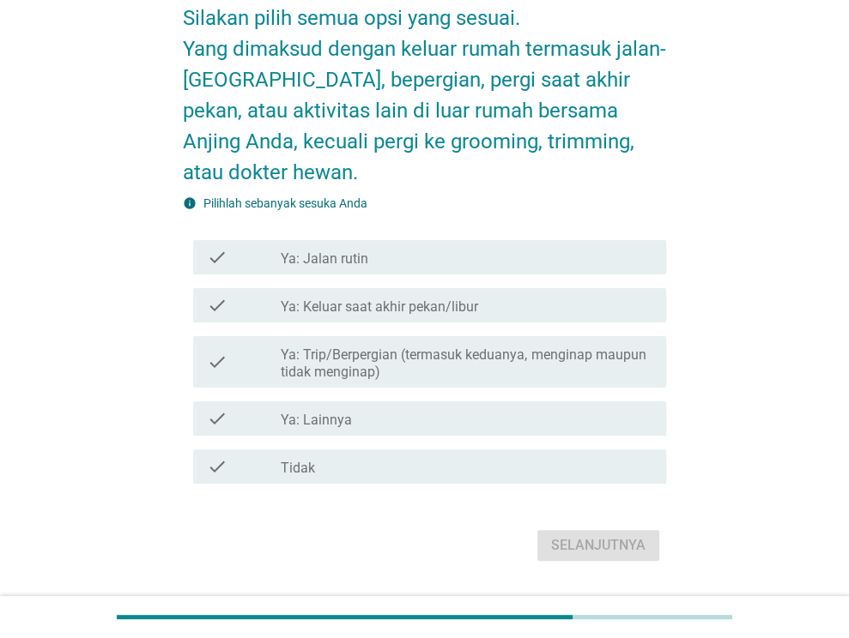
scroll to position [167, 0]
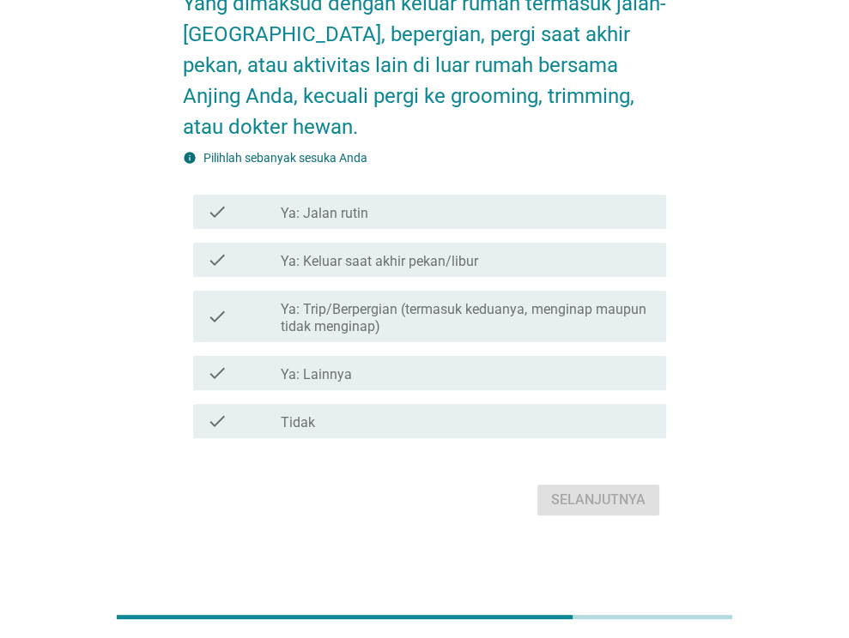
click at [453, 198] on div "check check_box_outline_blank Ya: [GEOGRAPHIC_DATA]" at bounding box center [429, 212] width 473 height 34
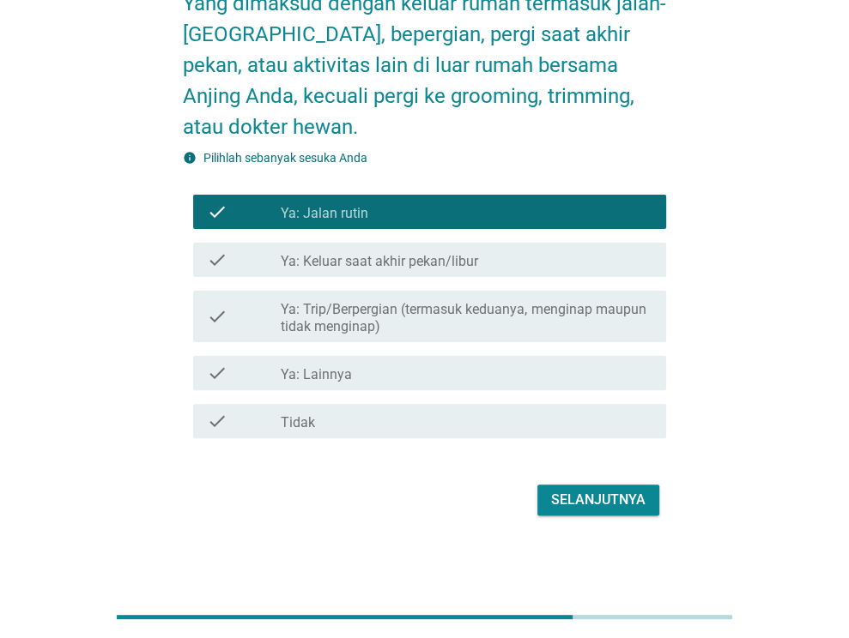
click at [590, 500] on div "Selanjutnya" at bounding box center [598, 500] width 94 height 21
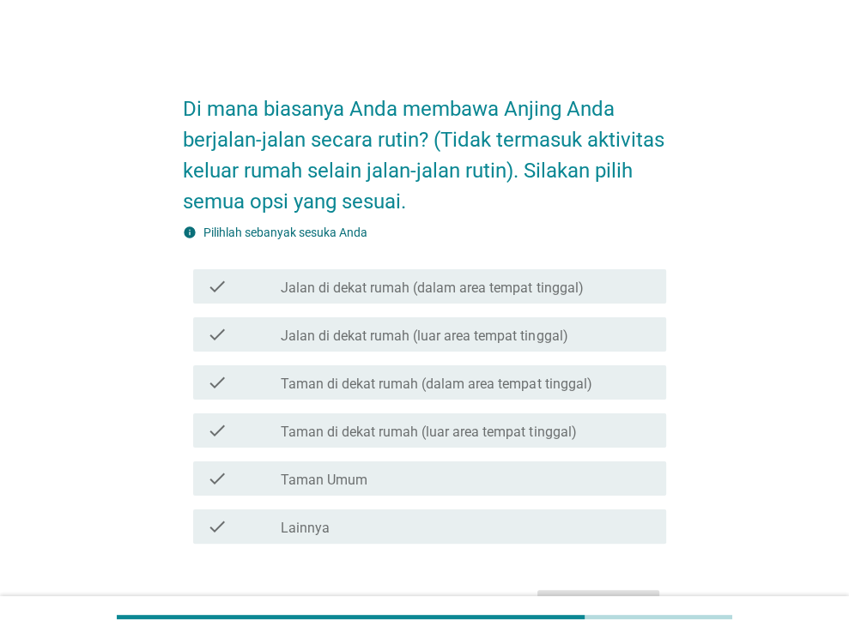
click at [435, 302] on div "check check_box_outline_blank Jalan di dekat rumah (dalam area tempat tinggal)" at bounding box center [429, 286] width 473 height 34
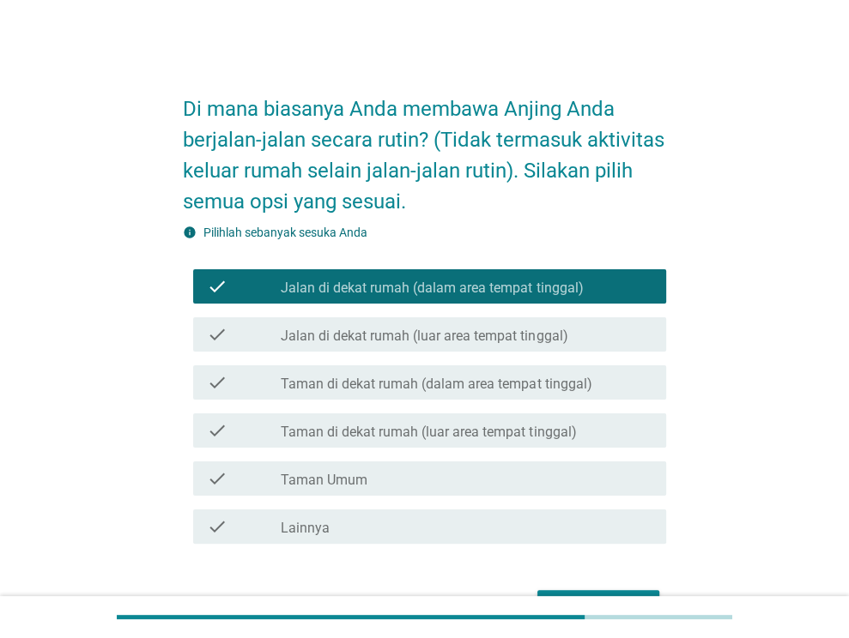
click at [446, 410] on div "check check_box_outline_blank Taman di dekat rumah (luar area tempat tinggal)" at bounding box center [424, 431] width 483 height 48
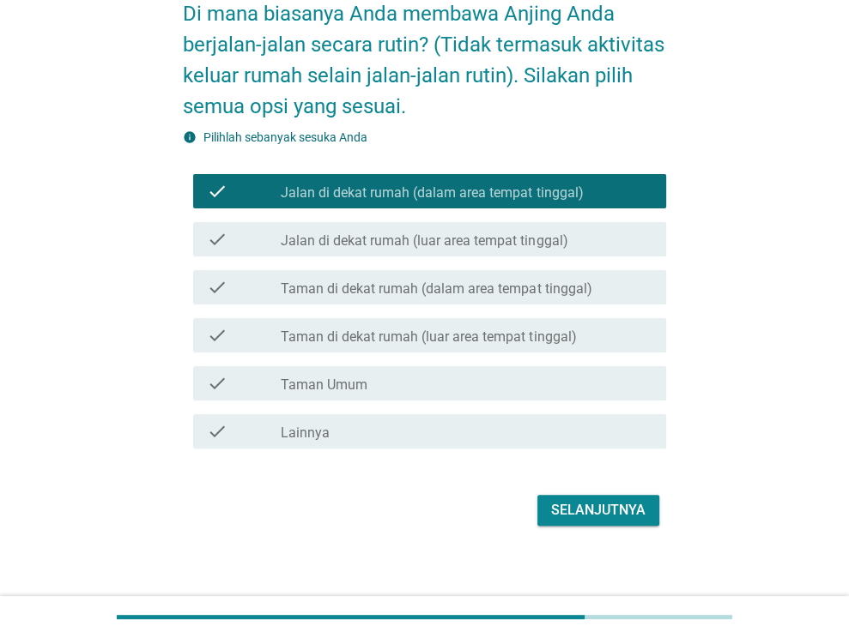
scroll to position [106, 0]
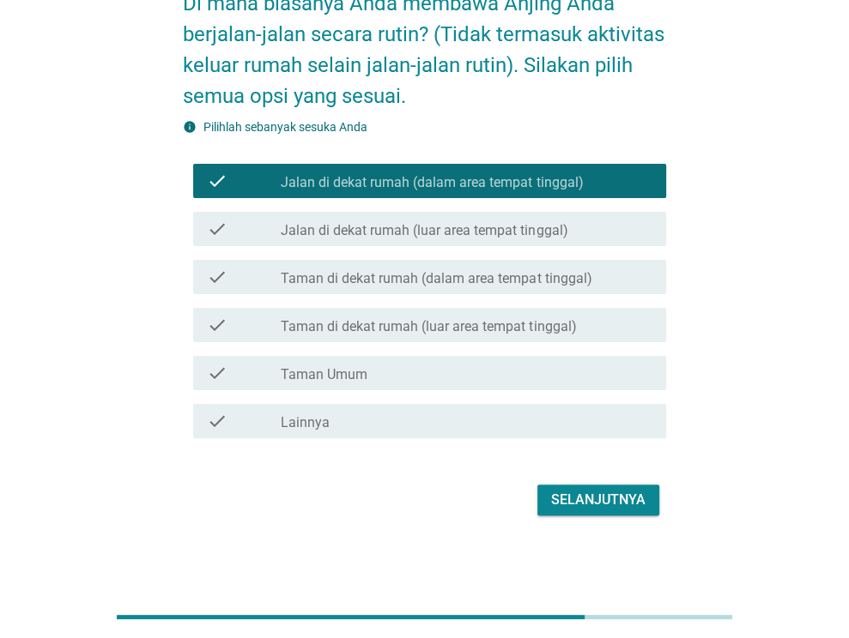
click at [509, 288] on div "check check_box_outline_blank Taman di dekat rumah (dalam area tempat tinggal)" at bounding box center [429, 277] width 473 height 34
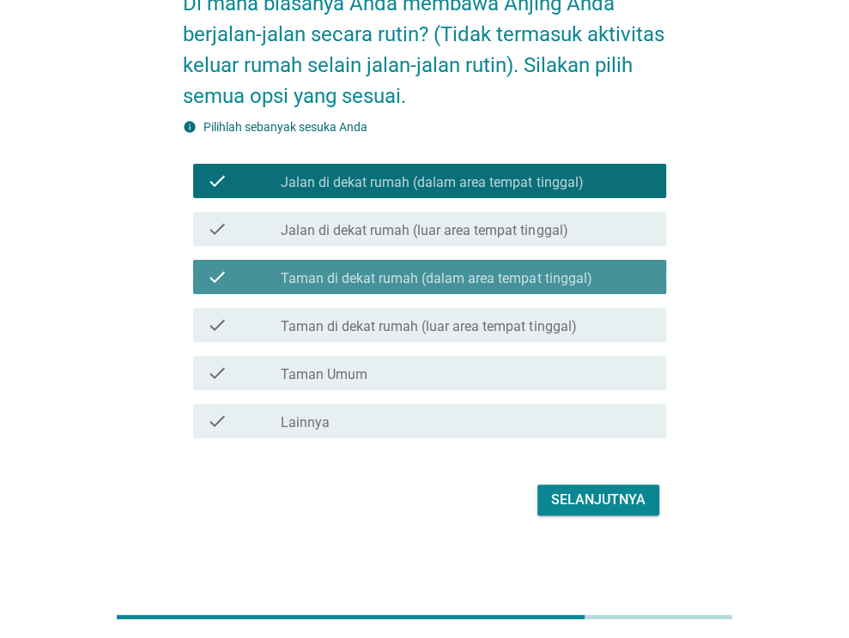
click at [506, 236] on label "Jalan di dekat rumah (luar area tempat tinggal)" at bounding box center [424, 230] width 287 height 17
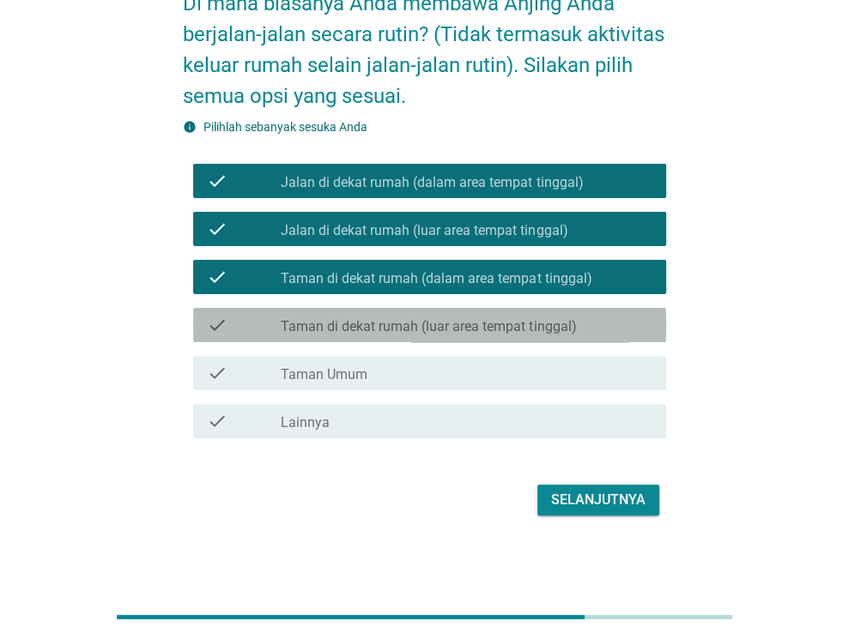
click at [499, 331] on label "Taman di dekat rumah (luar area tempat tinggal)" at bounding box center [428, 326] width 295 height 17
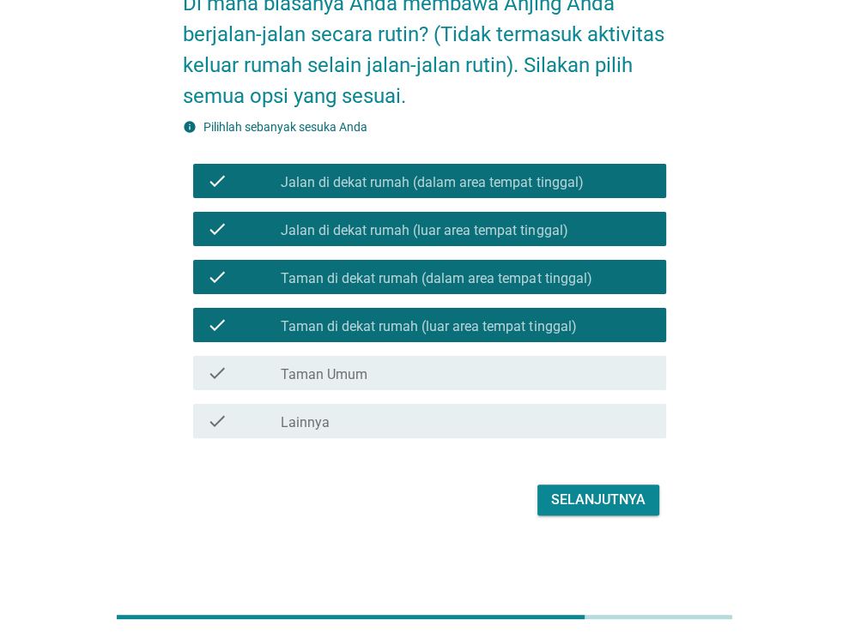
click at [513, 372] on div "check_box_outline_blank Taman Umum" at bounding box center [467, 373] width 372 height 21
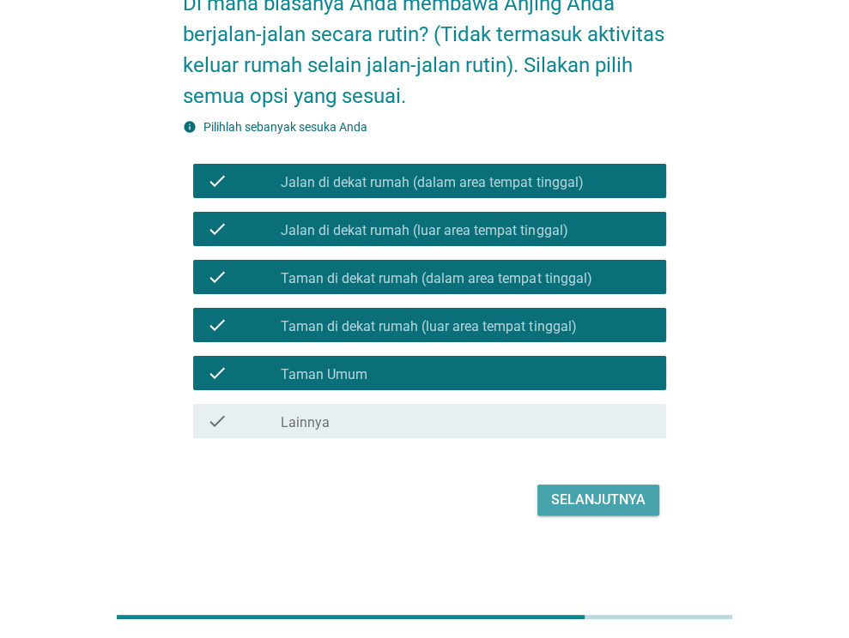
click at [637, 499] on div "Selanjutnya" at bounding box center [598, 500] width 94 height 21
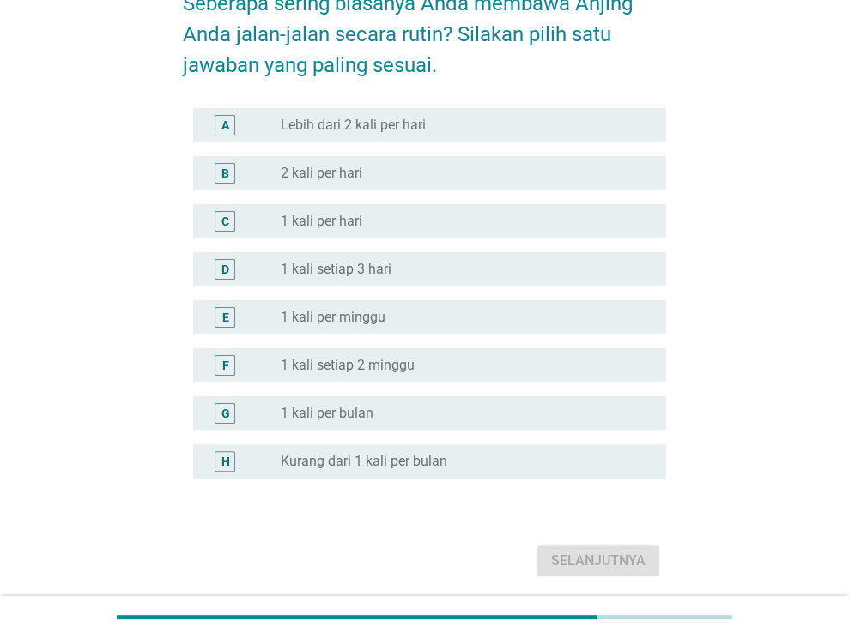
scroll to position [0, 0]
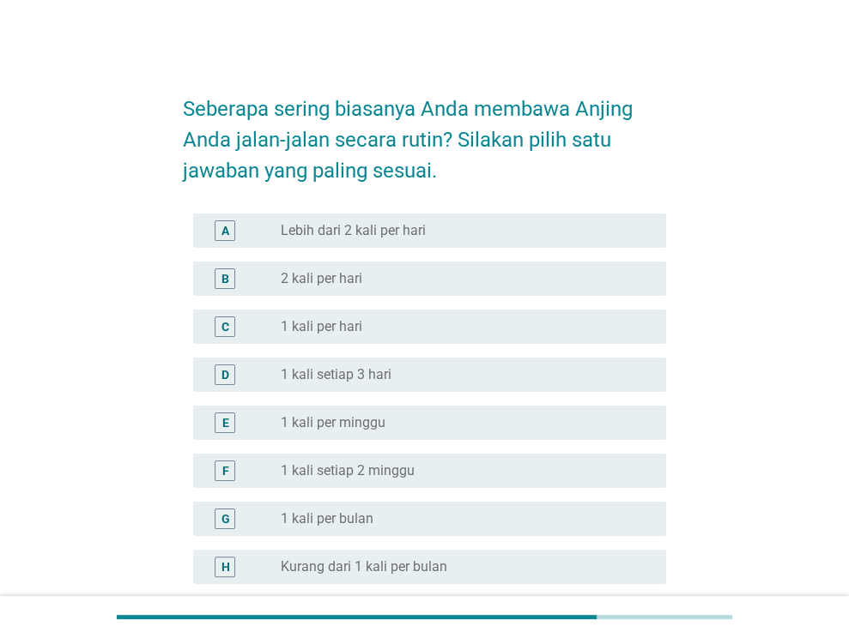
click at [414, 246] on div "A radio_button_unchecked Lebih dari 2 kali per hari" at bounding box center [429, 231] width 473 height 34
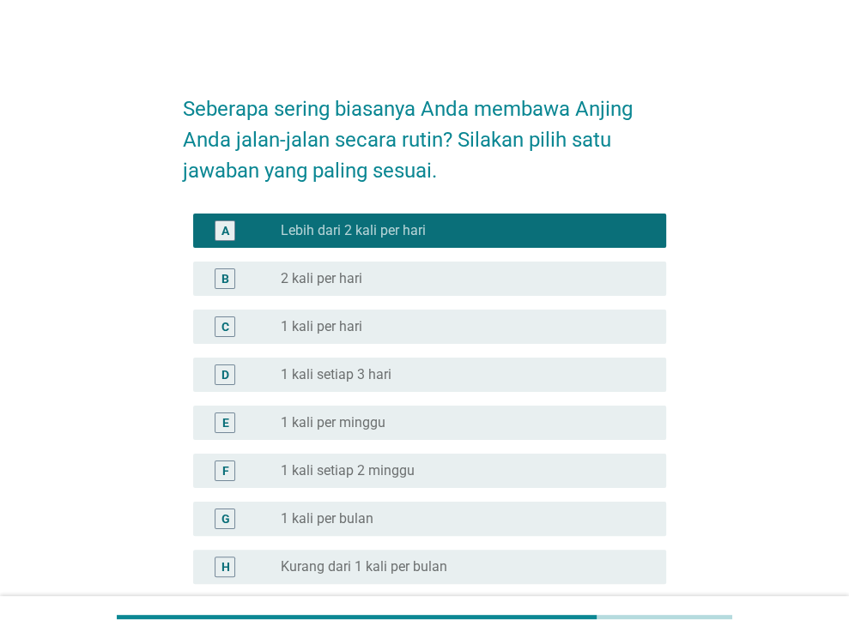
click at [408, 349] on div "C radio_button_unchecked 1 kali per hari" at bounding box center [424, 327] width 483 height 48
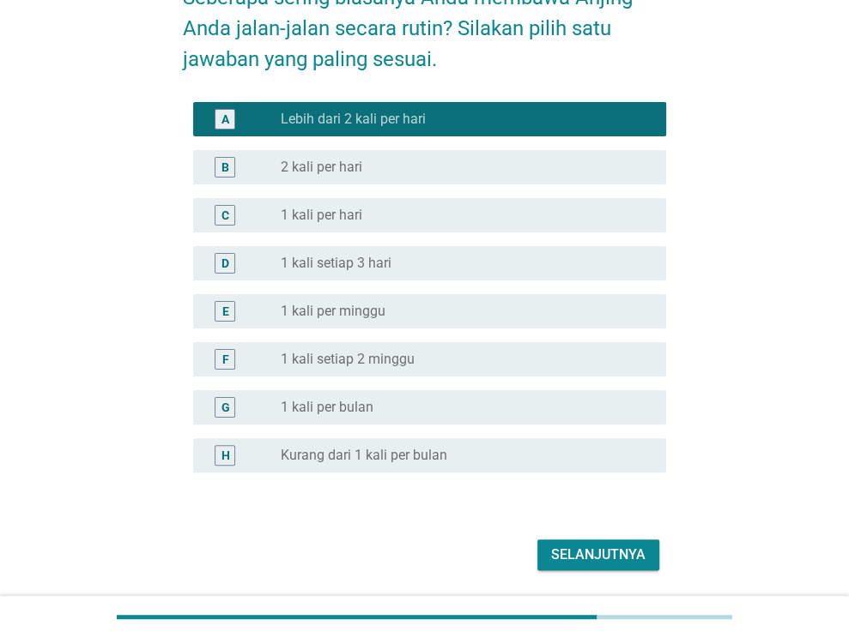
scroll to position [166, 0]
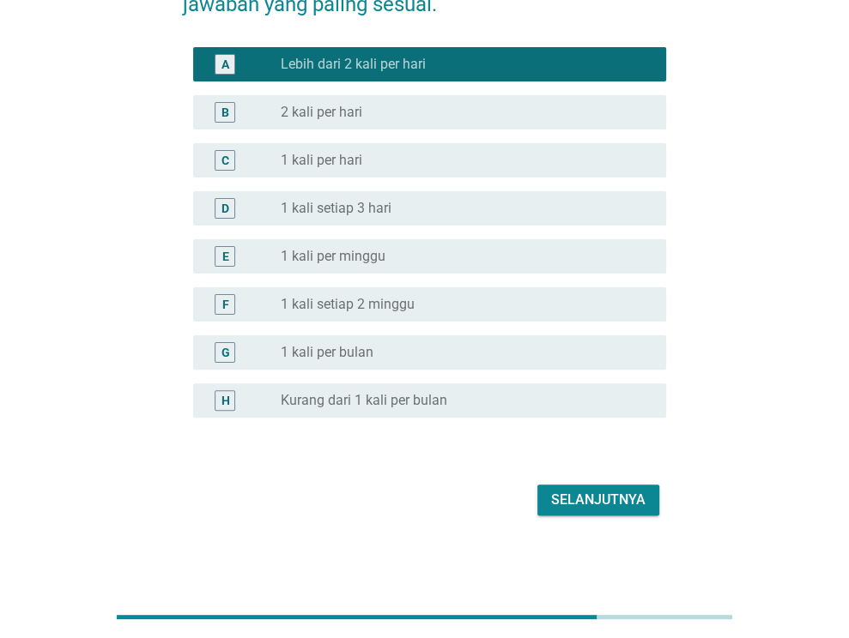
click at [606, 486] on button "Selanjutnya" at bounding box center [598, 500] width 122 height 31
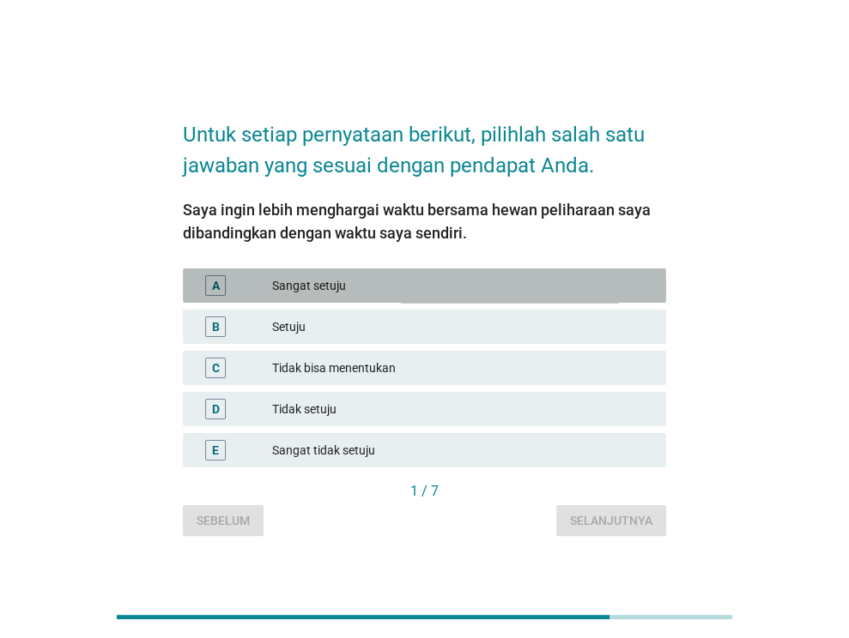
click at [453, 290] on div "Sangat setuju" at bounding box center [462, 285] width 380 height 21
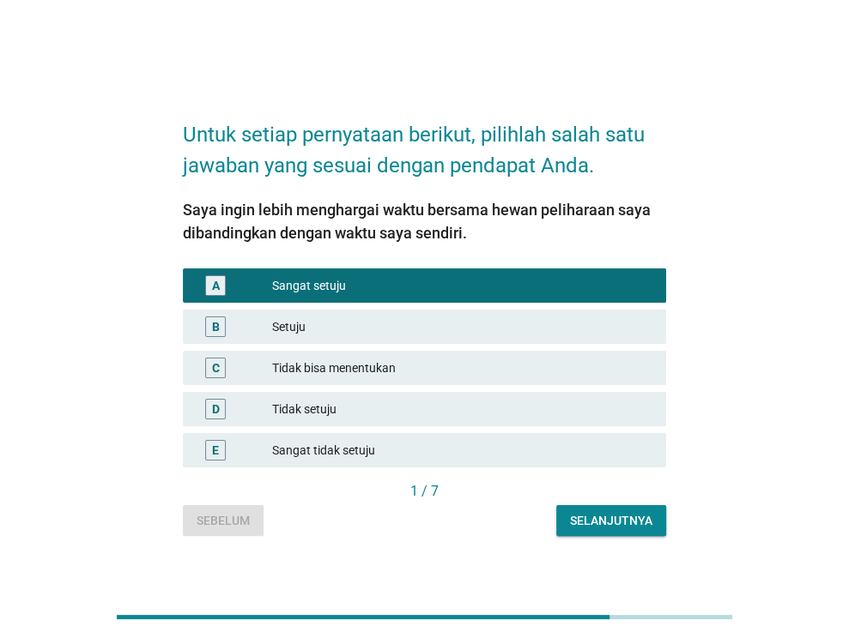
click at [619, 523] on div "Selanjutnya" at bounding box center [611, 521] width 82 height 18
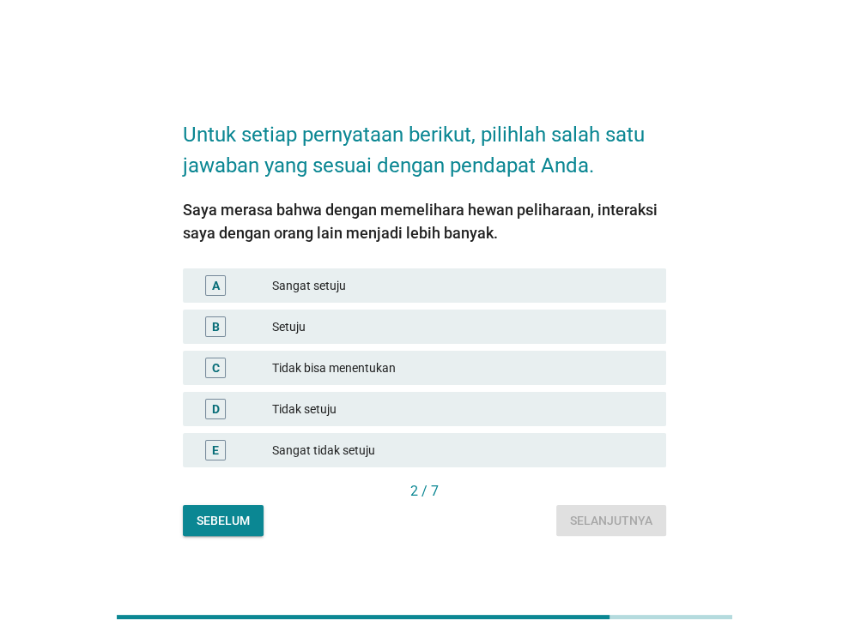
click at [402, 277] on div "Sangat setuju" at bounding box center [462, 285] width 380 height 21
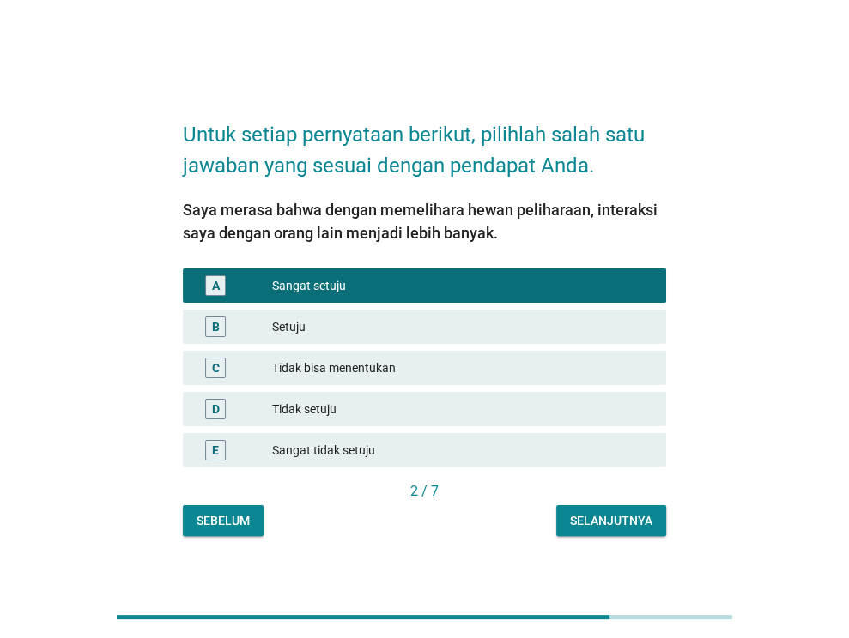
click at [601, 516] on div "Selanjutnya" at bounding box center [611, 521] width 82 height 18
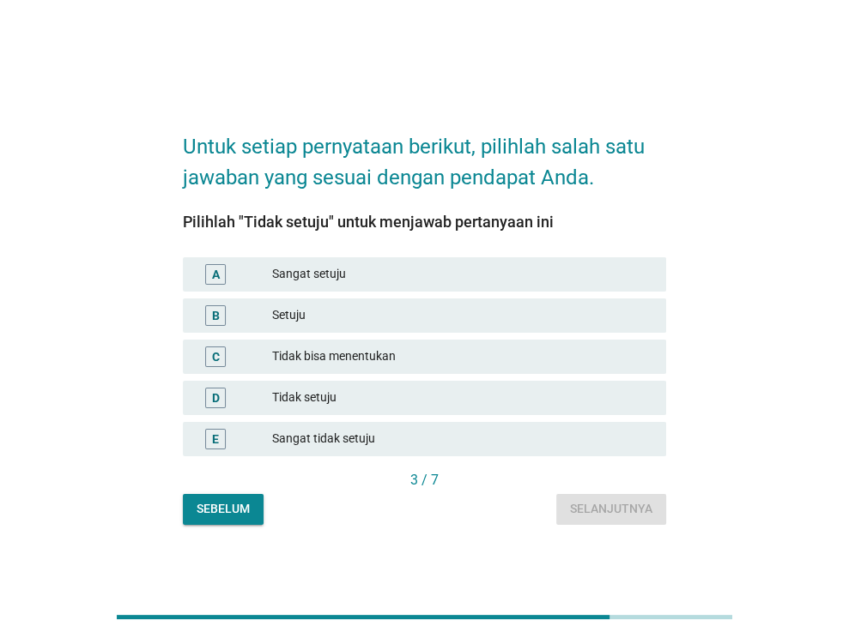
click at [402, 264] on div "Sangat setuju" at bounding box center [462, 274] width 380 height 21
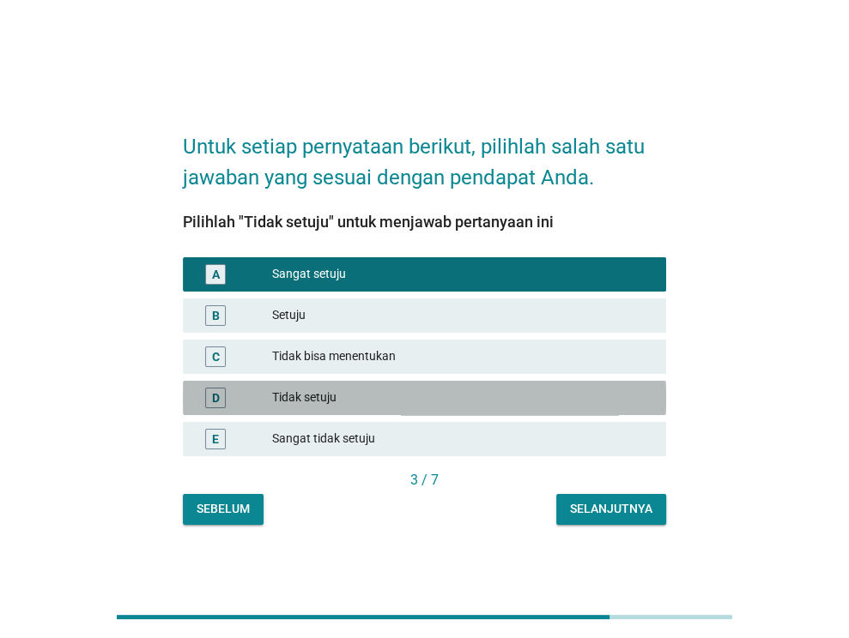
click at [411, 411] on div "D Tidak setuju" at bounding box center [424, 398] width 483 height 34
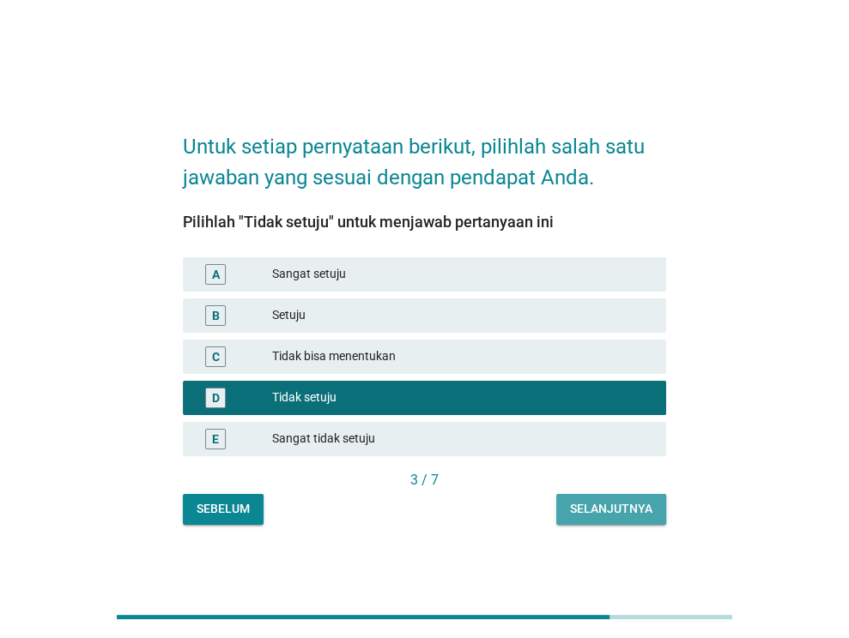
click at [601, 516] on div "Selanjutnya" at bounding box center [611, 509] width 82 height 18
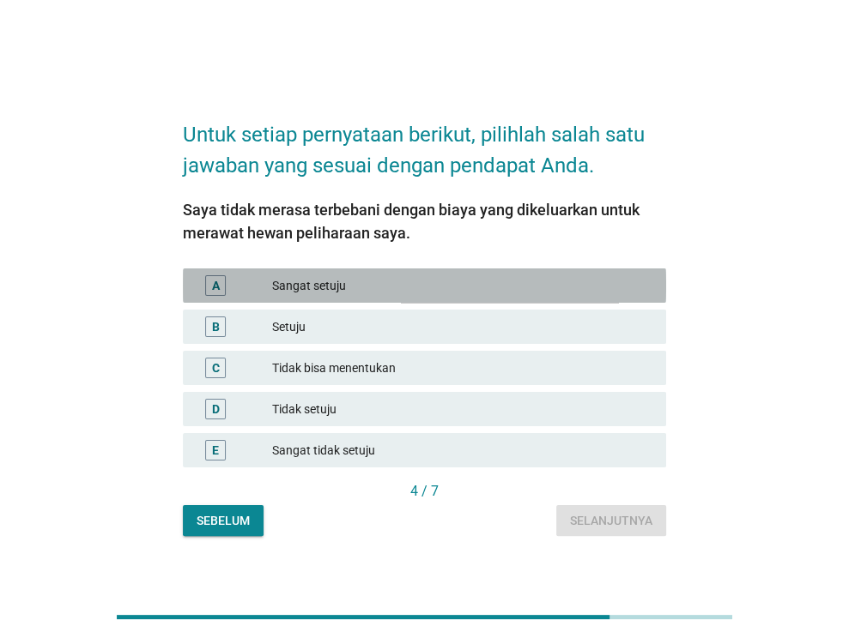
click at [322, 280] on div "Sangat setuju" at bounding box center [462, 285] width 380 height 21
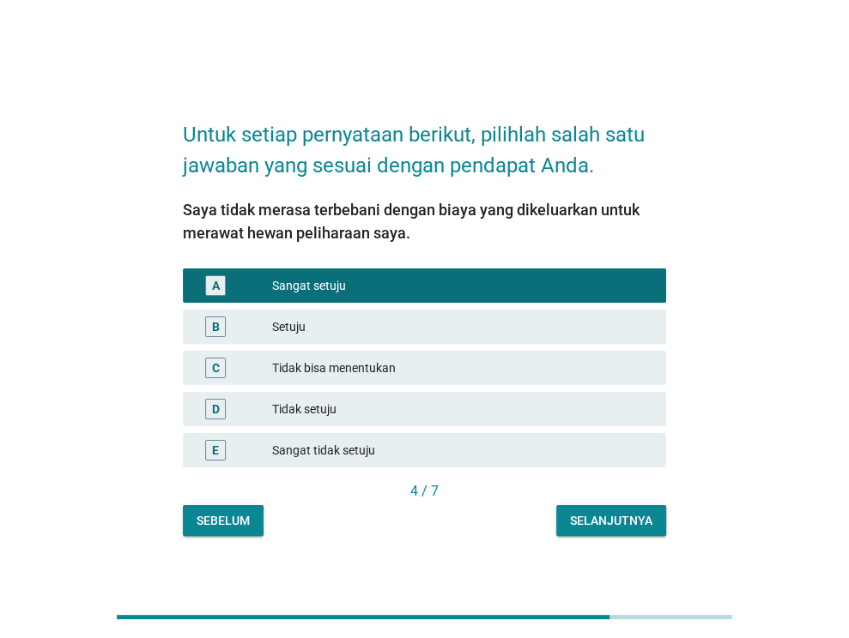
click at [581, 517] on div "Selanjutnya" at bounding box center [611, 521] width 82 height 18
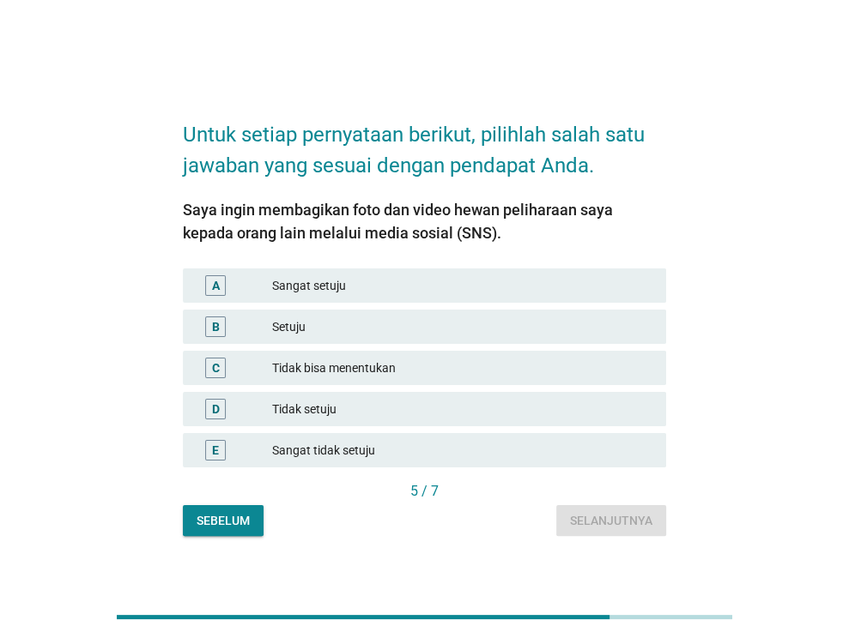
click at [381, 293] on div "Sangat setuju" at bounding box center [462, 285] width 380 height 21
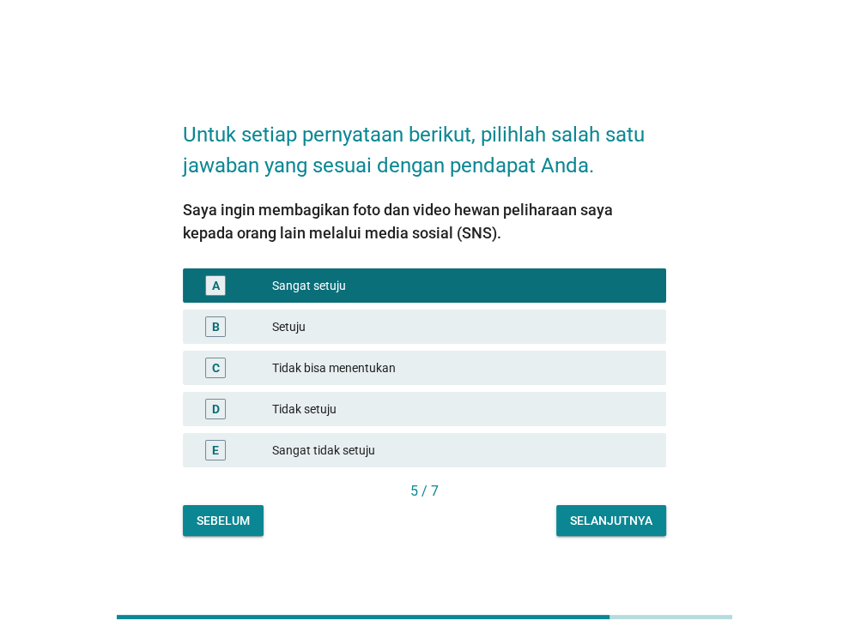
click at [602, 529] on div "Selanjutnya" at bounding box center [611, 521] width 82 height 18
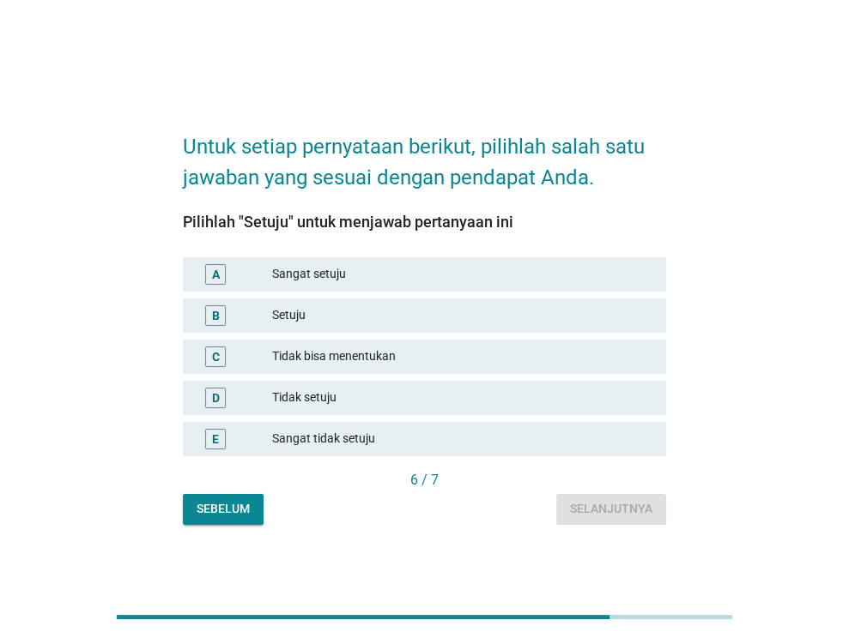
click at [375, 325] on div "Setuju" at bounding box center [462, 315] width 380 height 21
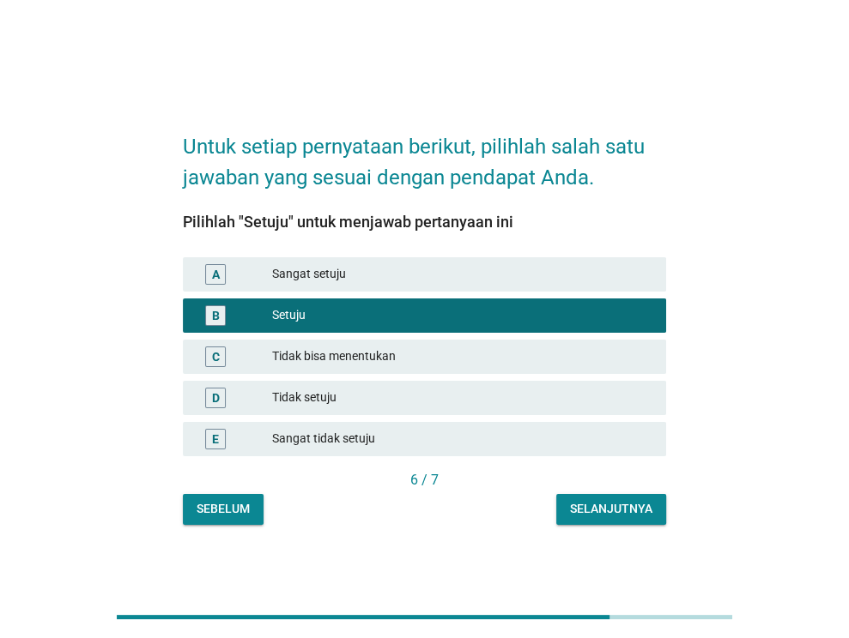
click at [624, 499] on button "Selanjutnya" at bounding box center [611, 509] width 110 height 31
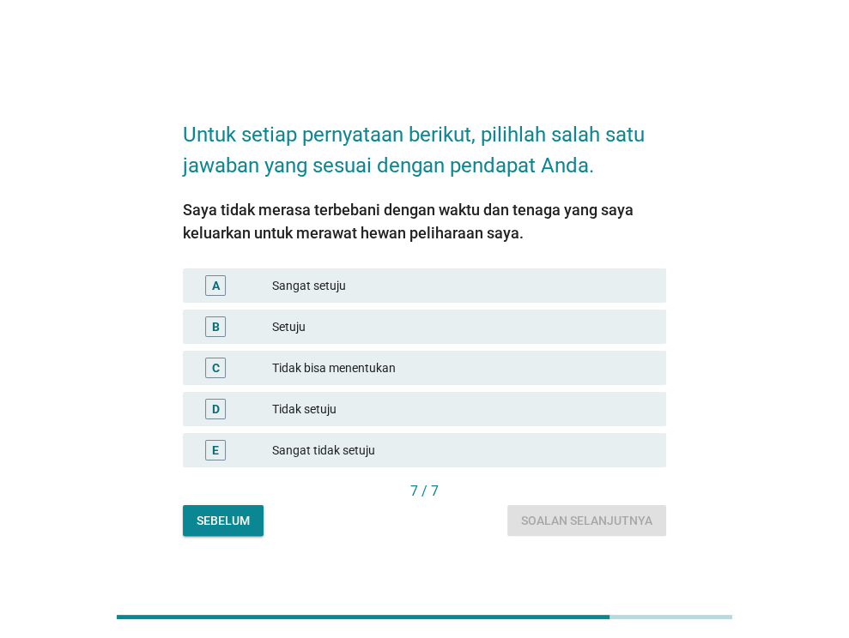
click at [312, 284] on div "Sangat setuju" at bounding box center [462, 285] width 380 height 21
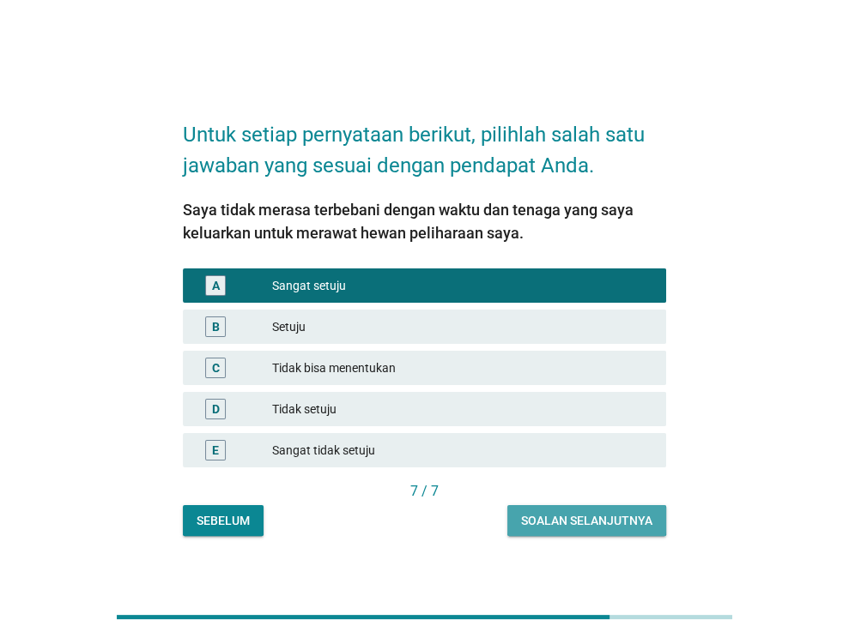
click at [577, 510] on button "Soalan selanjutnya" at bounding box center [586, 520] width 159 height 31
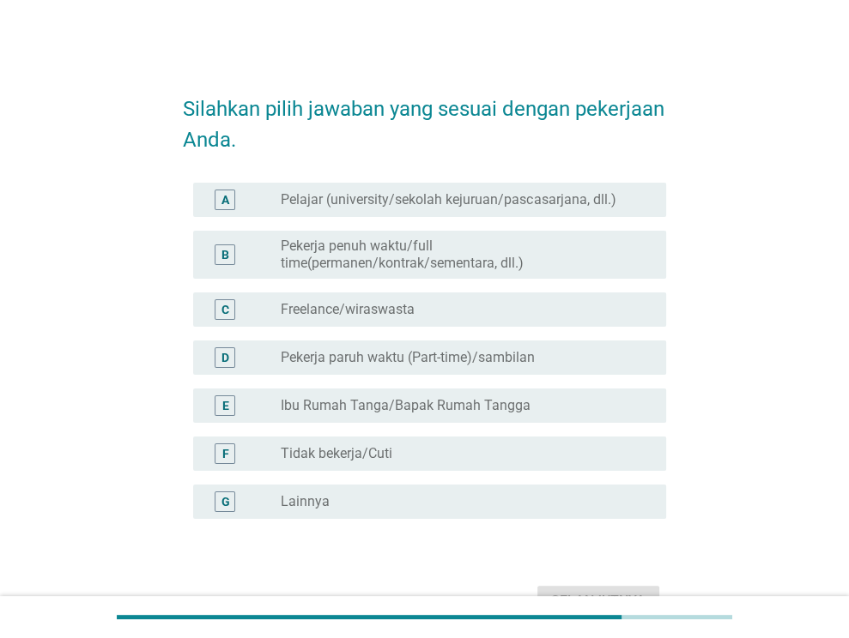
click at [390, 235] on div "B radio_button_unchecked Pekerja penuh waktu/full time(permanen/kontrak/sementa…" at bounding box center [429, 255] width 473 height 48
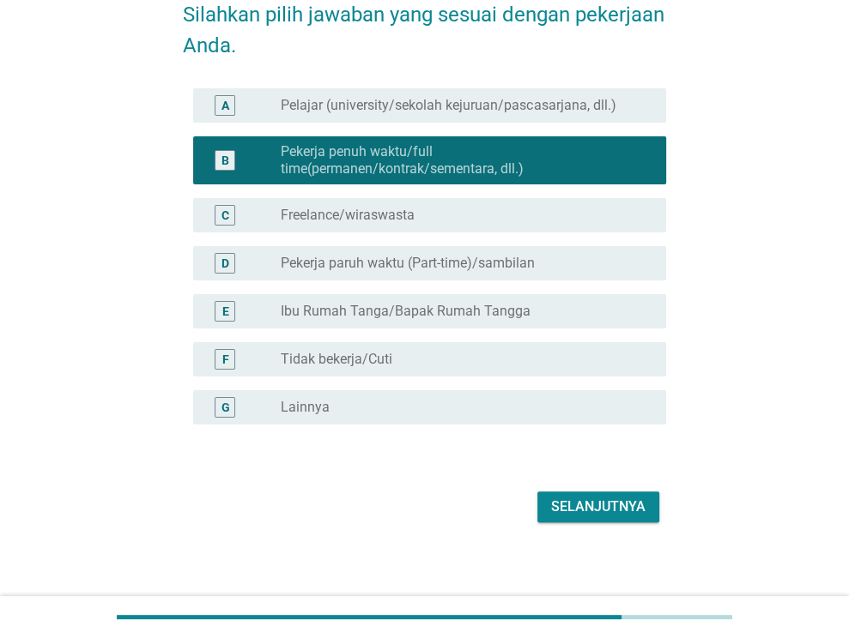
scroll to position [101, 0]
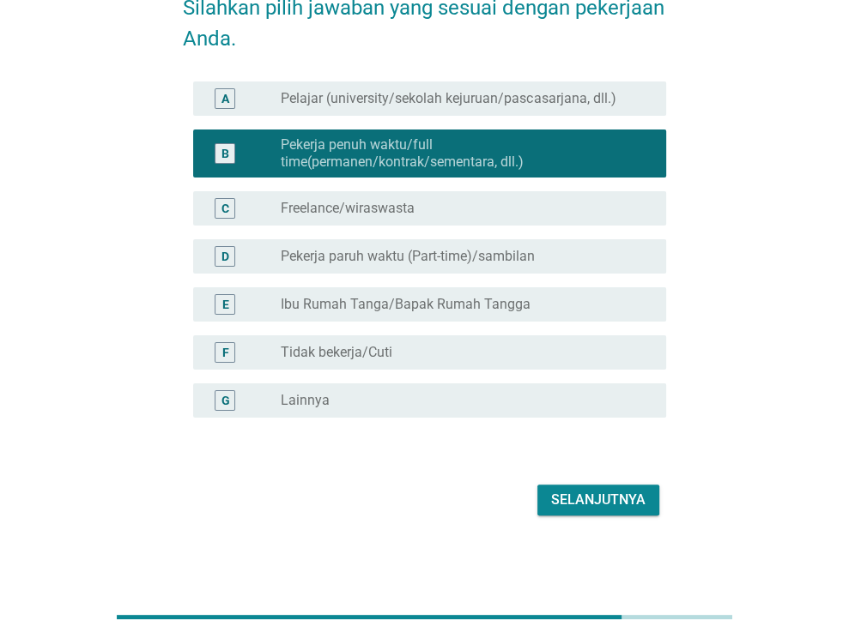
click at [606, 485] on button "Selanjutnya" at bounding box center [598, 500] width 122 height 31
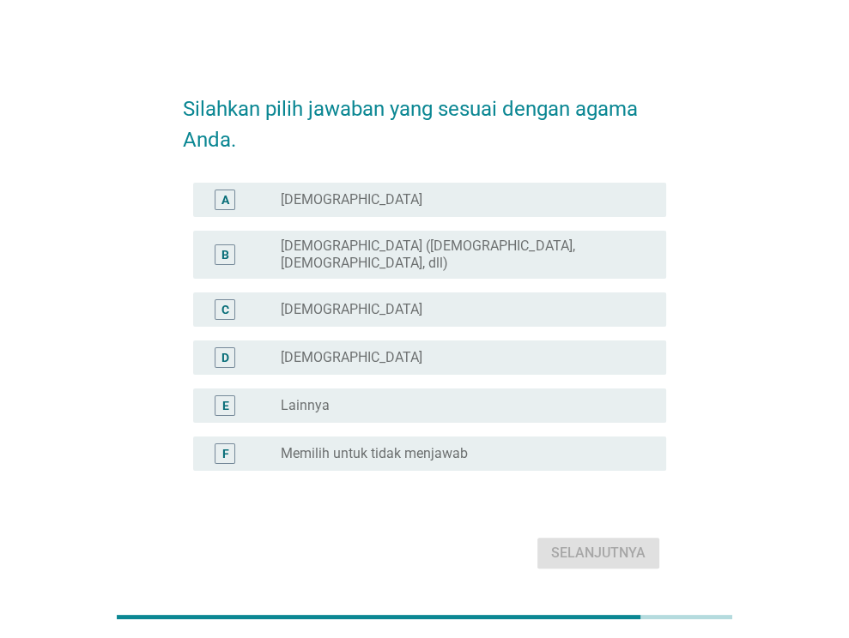
drag, startPoint x: 455, startPoint y: 297, endPoint x: 514, endPoint y: 379, distance: 101.4
click at [456, 301] on div "radio_button_unchecked [DEMOGRAPHIC_DATA]" at bounding box center [460, 309] width 358 height 17
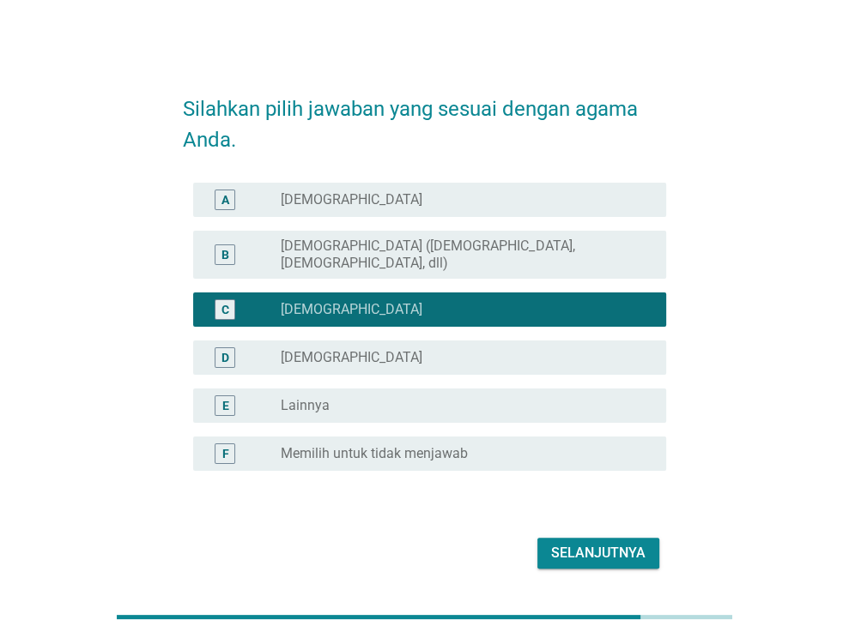
click at [607, 550] on div "Selanjutnya" at bounding box center [598, 553] width 94 height 21
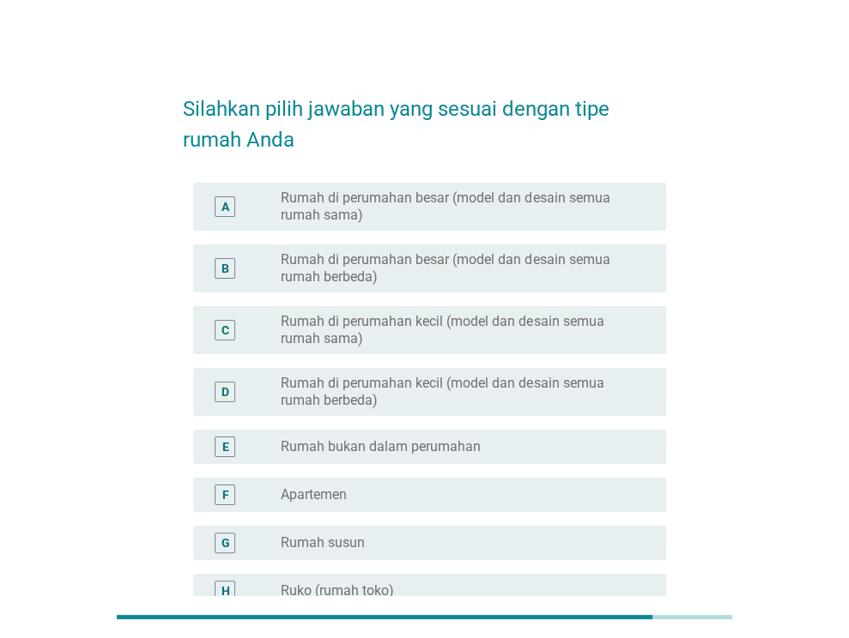
click at [384, 236] on div "A radio_button_unchecked Rumah di perumahan besar (model dan desain semua rumah…" at bounding box center [424, 207] width 483 height 62
click at [397, 205] on label "Rumah di perumahan besar (model dan desain semua rumah sama)" at bounding box center [460, 207] width 358 height 34
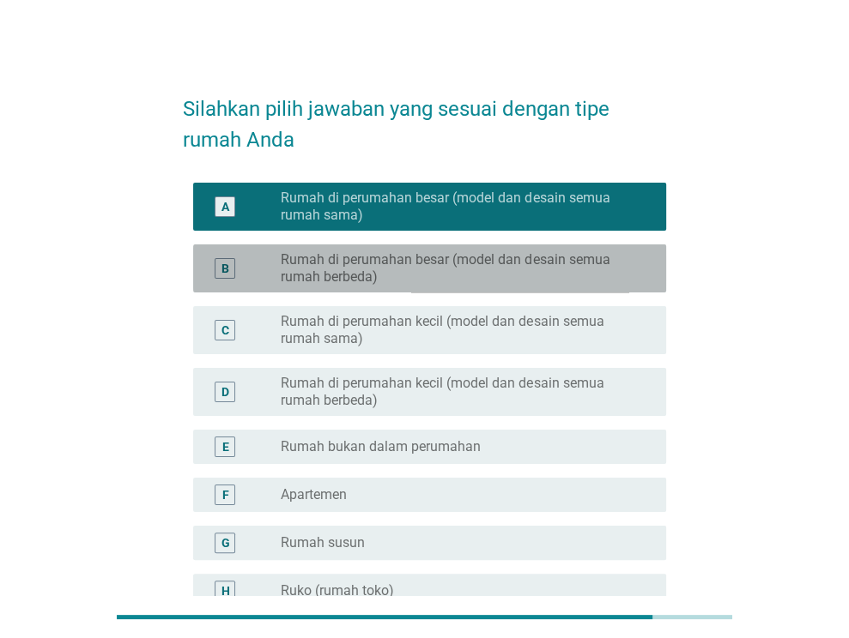
click at [426, 254] on label "Rumah di perumahan besar (model dan desain semua rumah berbeda)" at bounding box center [460, 268] width 358 height 34
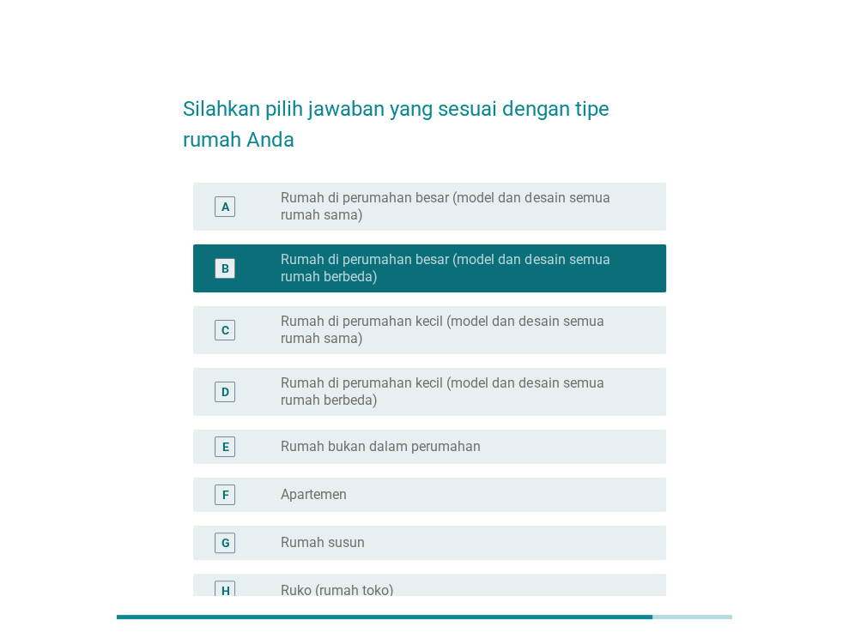
click at [535, 337] on label "Rumah di perumahan kecil (model dan desain semua rumah sama)" at bounding box center [460, 330] width 358 height 34
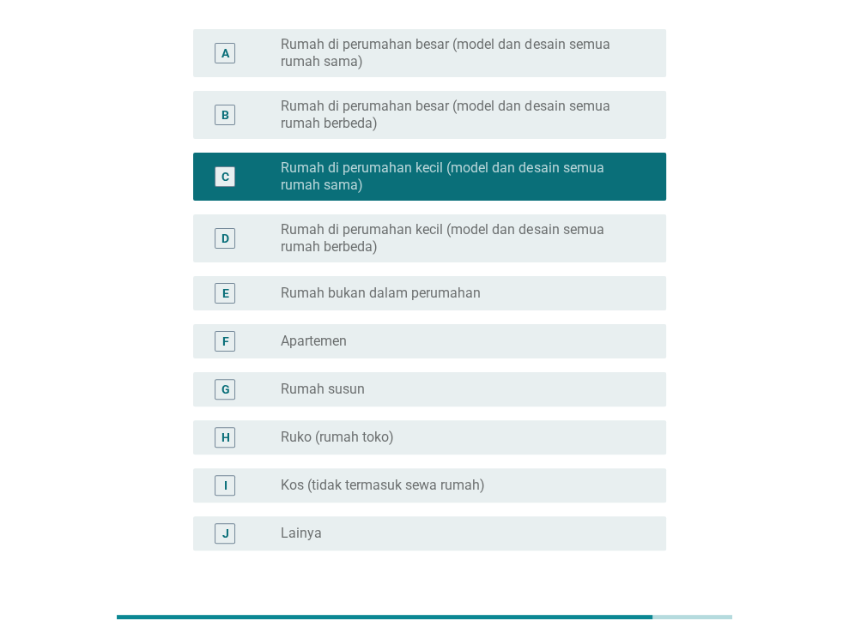
scroll to position [287, 0]
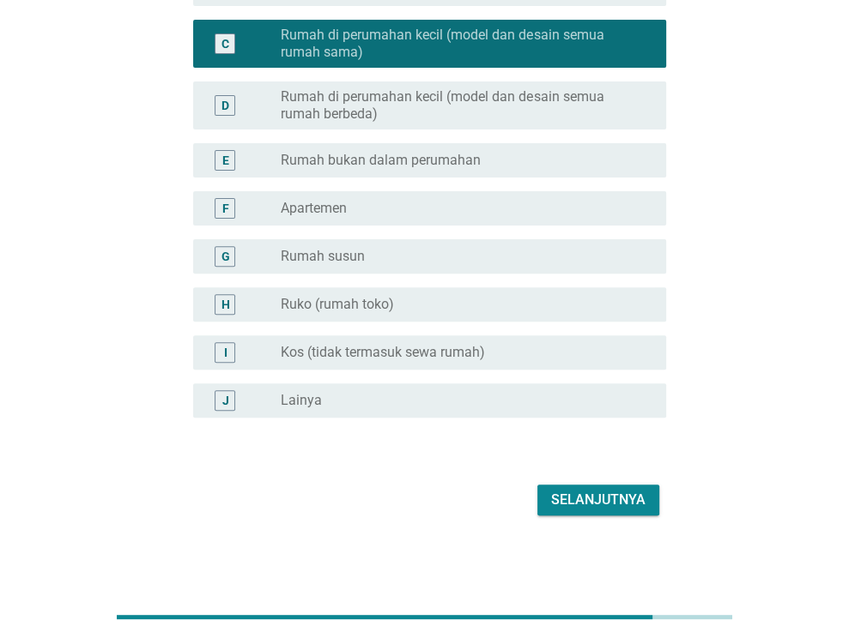
click at [665, 496] on div "Silahkan pilih jawaban yang sesuai dengan tipe rumah Anda A radio_button_unchec…" at bounding box center [424, 155] width 510 height 758
click at [628, 504] on div "Selanjutnya" at bounding box center [598, 500] width 94 height 21
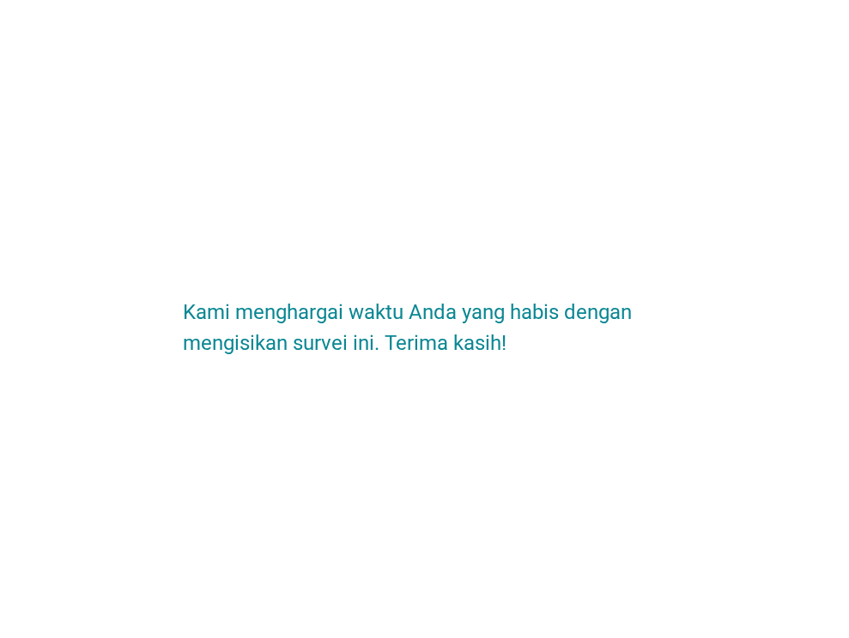
scroll to position [0, 0]
